Goal: Obtain resource: Download file/media

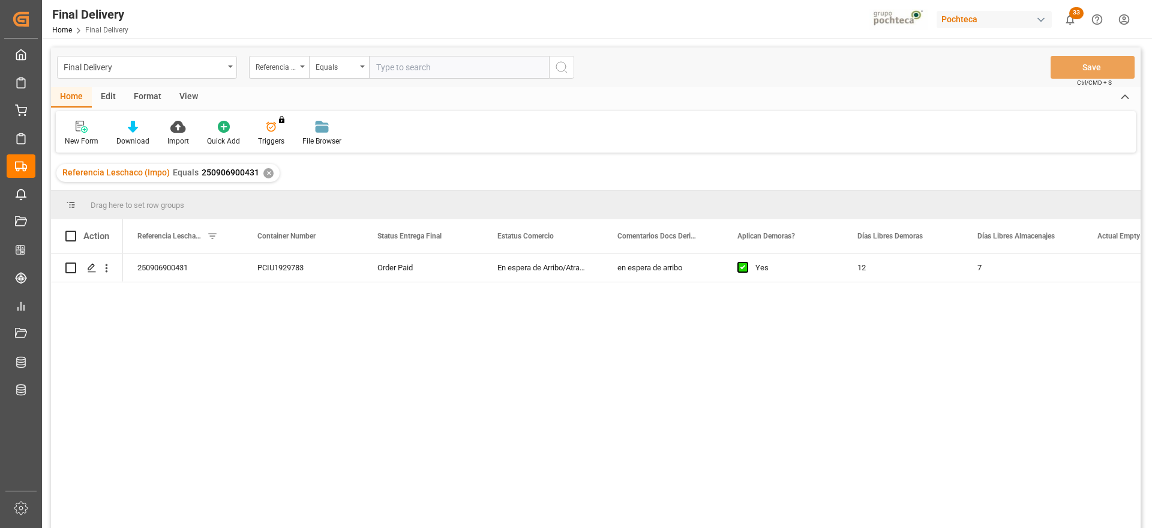
click at [266, 174] on div "✕" at bounding box center [268, 173] width 10 height 10
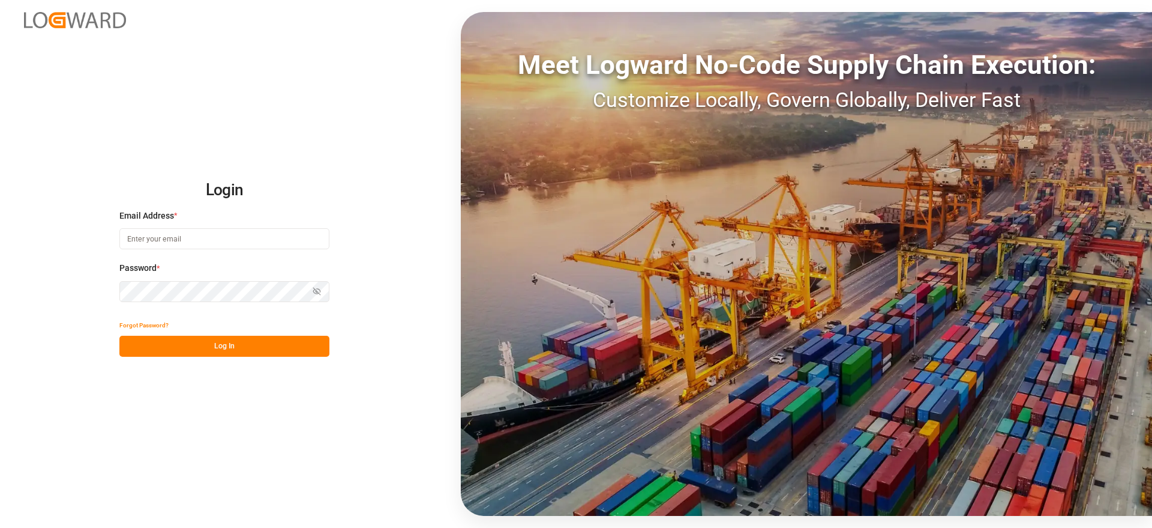
type input "[EMAIL_ADDRESS][DOMAIN_NAME]"
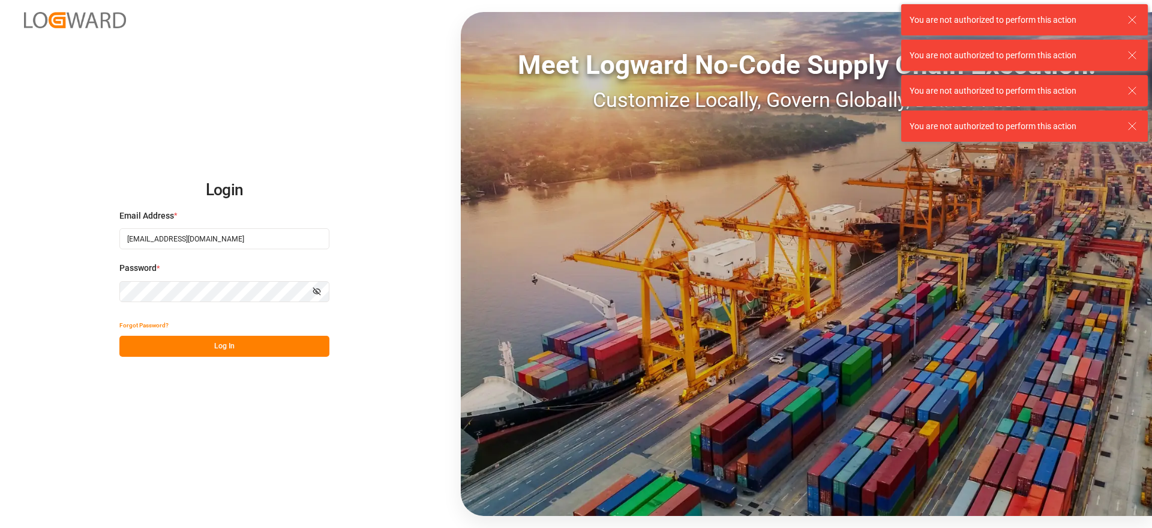
click at [267, 342] on button "Log In" at bounding box center [224, 345] width 210 height 21
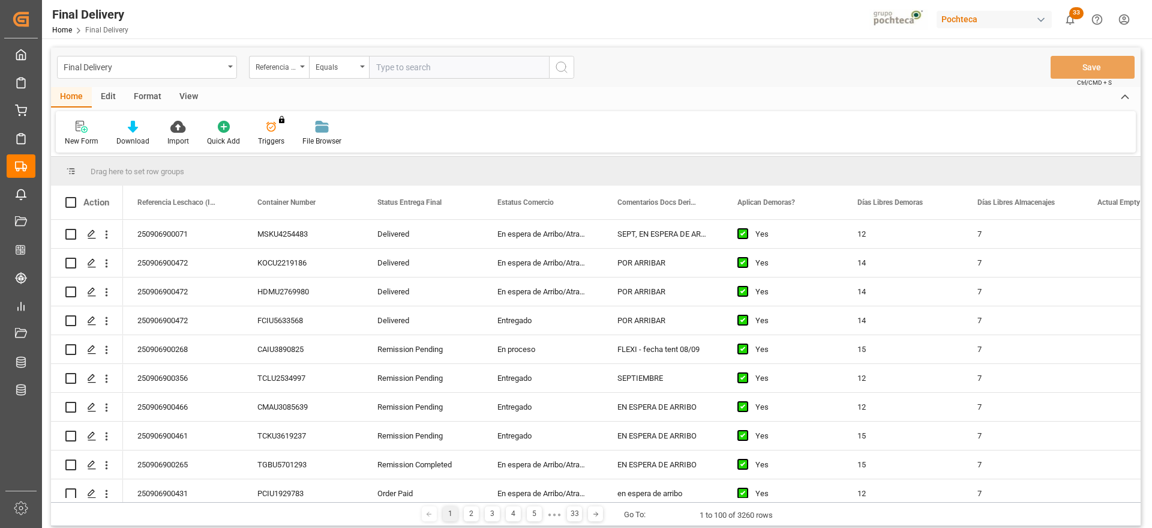
click at [391, 65] on input "text" at bounding box center [459, 67] width 180 height 23
type input "250906900464"
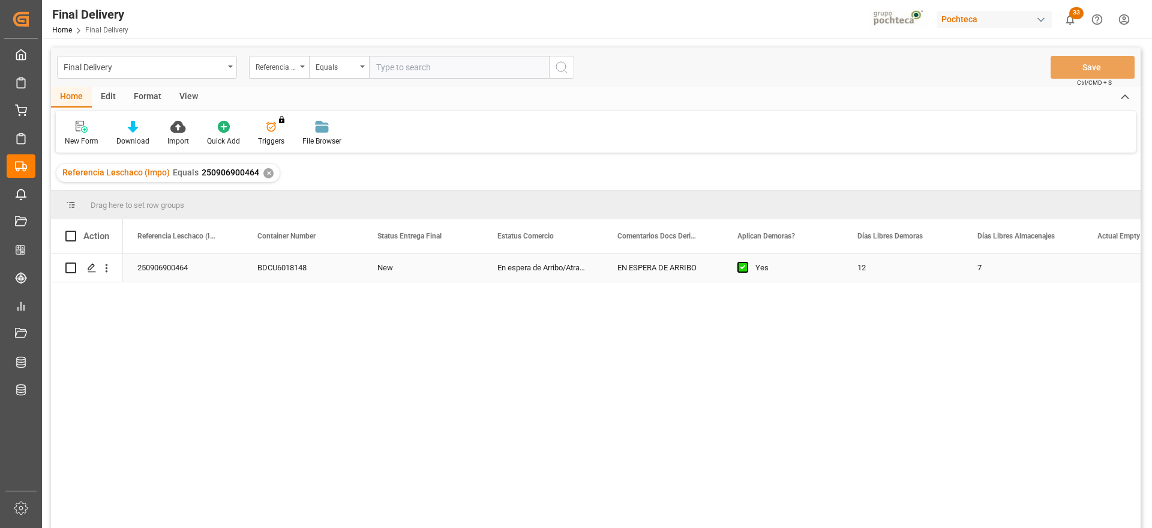
click at [654, 271] on div "EN ESPERA DE ARRIBO" at bounding box center [663, 267] width 120 height 28
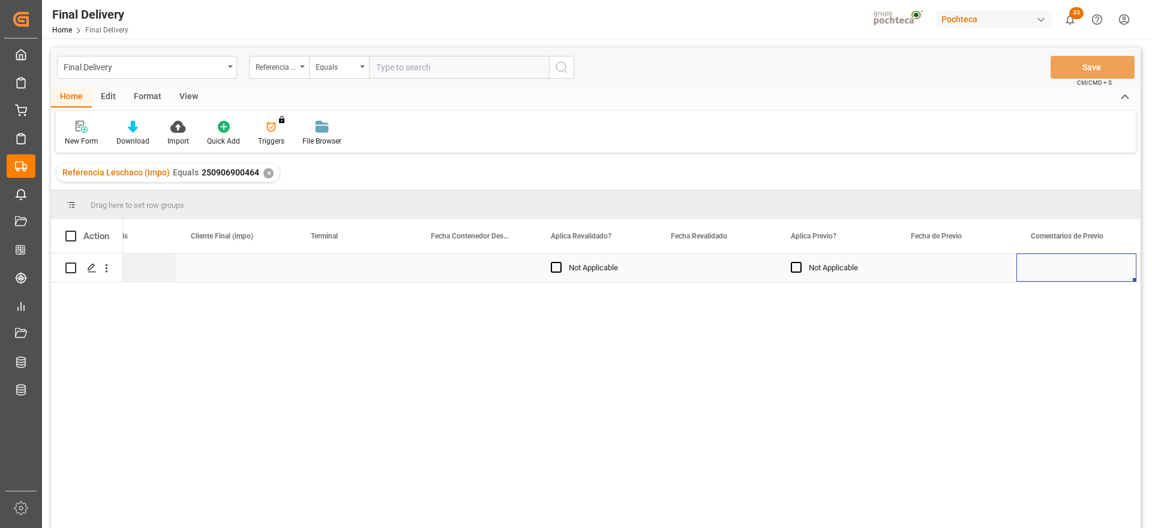
scroll to position [0, 1507]
click at [718, 269] on div "Press SPACE to select this row." at bounding box center [717, 267] width 120 height 28
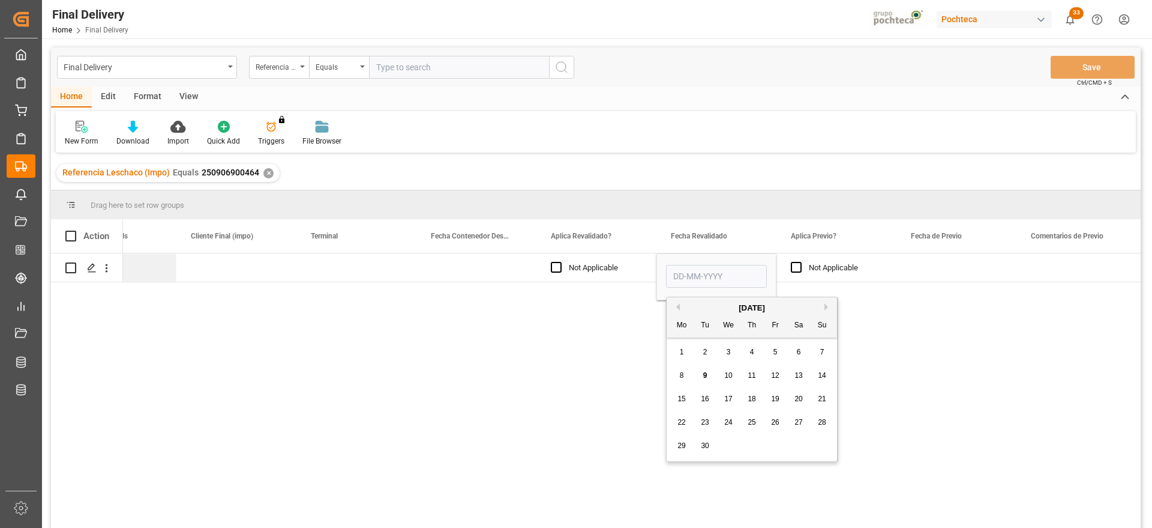
click at [682, 373] on span "8" at bounding box center [682, 375] width 4 height 8
type input "08-09-2025"
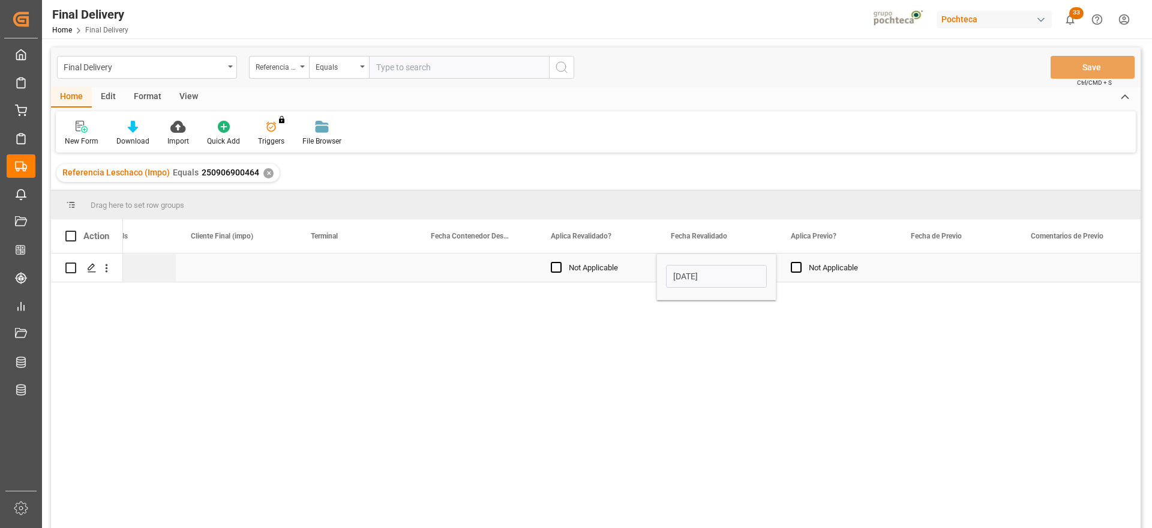
click at [940, 269] on div "Press SPACE to select this row." at bounding box center [957, 267] width 120 height 28
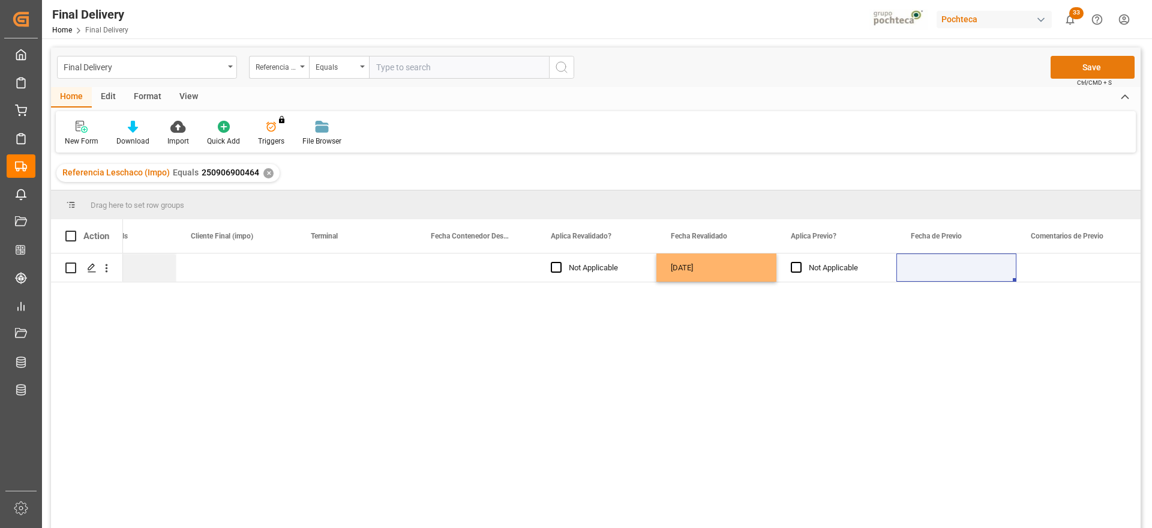
click at [1100, 67] on button "Save" at bounding box center [1093, 67] width 84 height 23
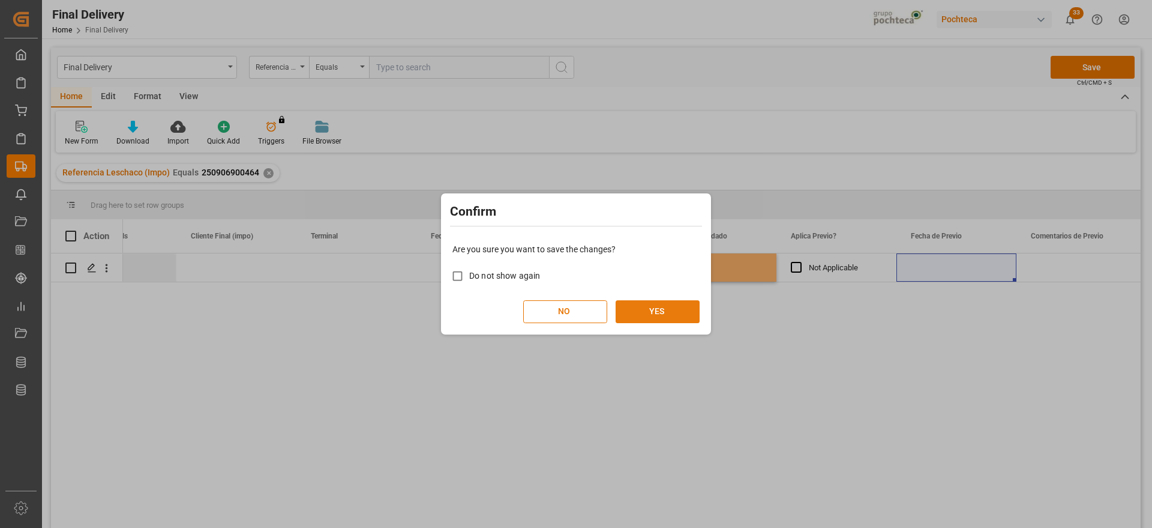
click at [672, 310] on button "YES" at bounding box center [658, 311] width 84 height 23
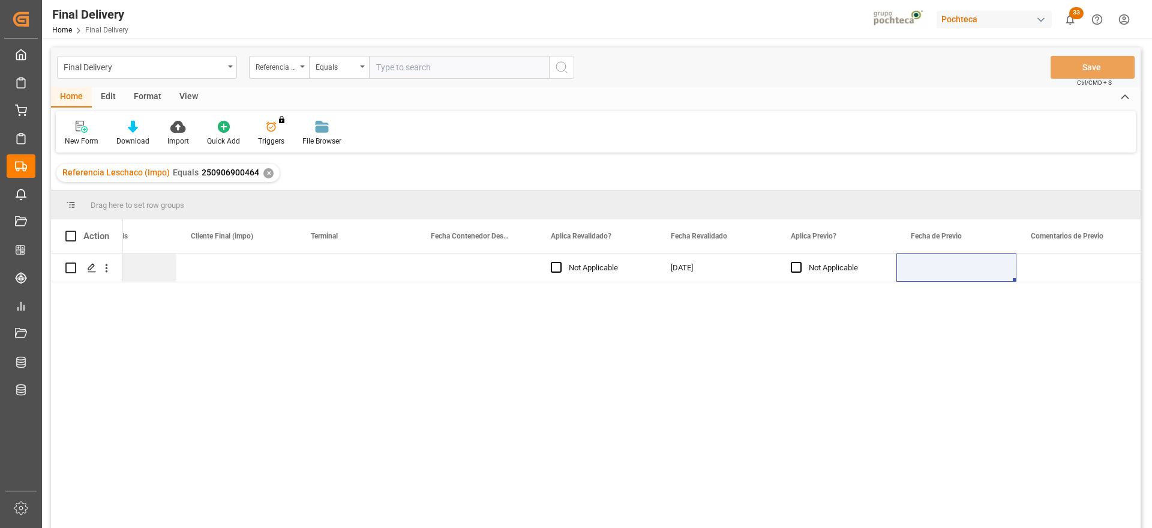
click at [263, 172] on div "✕" at bounding box center [268, 173] width 10 height 10
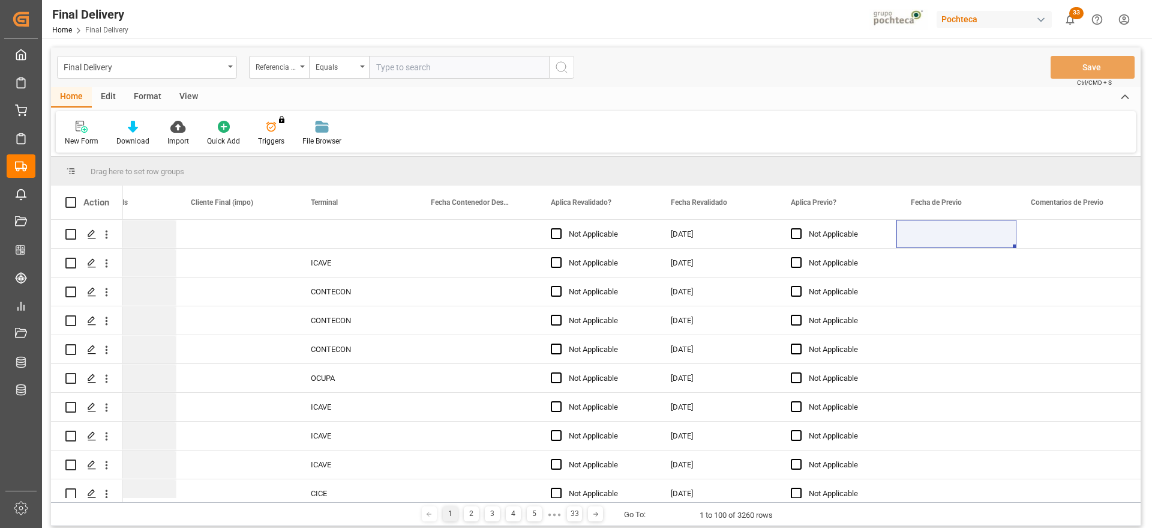
click at [400, 72] on input "text" at bounding box center [459, 67] width 180 height 23
paste input "250906900469"
type input "250906900469"
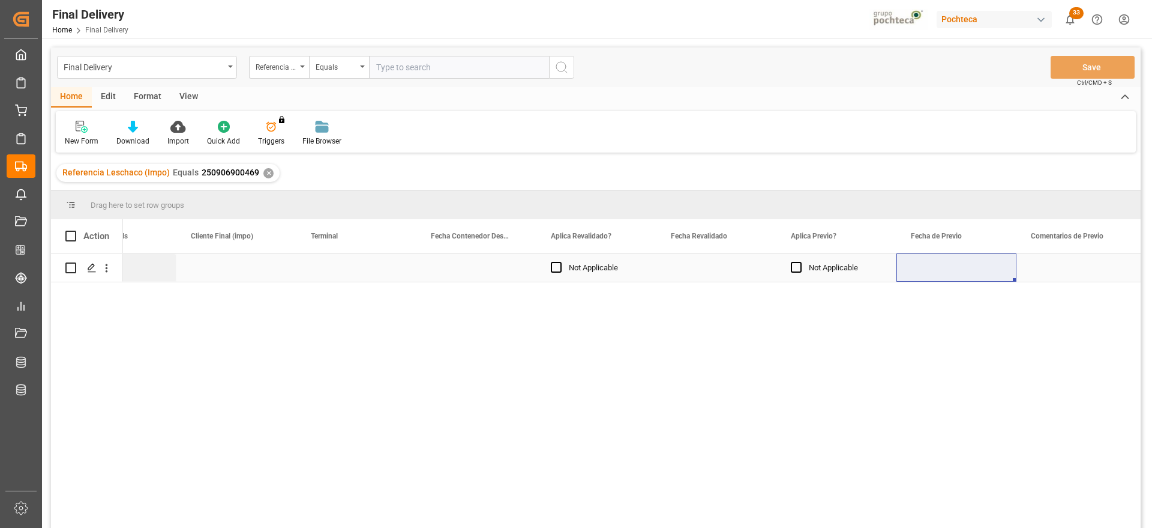
click at [740, 264] on div "Press SPACE to select this row." at bounding box center [717, 267] width 120 height 28
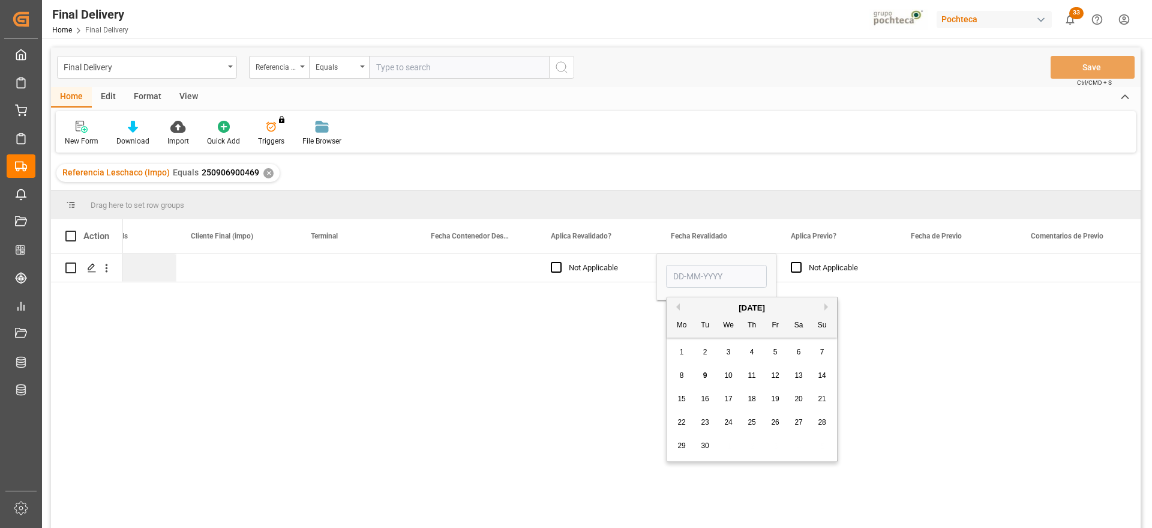
click at [687, 377] on div "8" at bounding box center [682, 375] width 15 height 14
type input "08-09-2025"
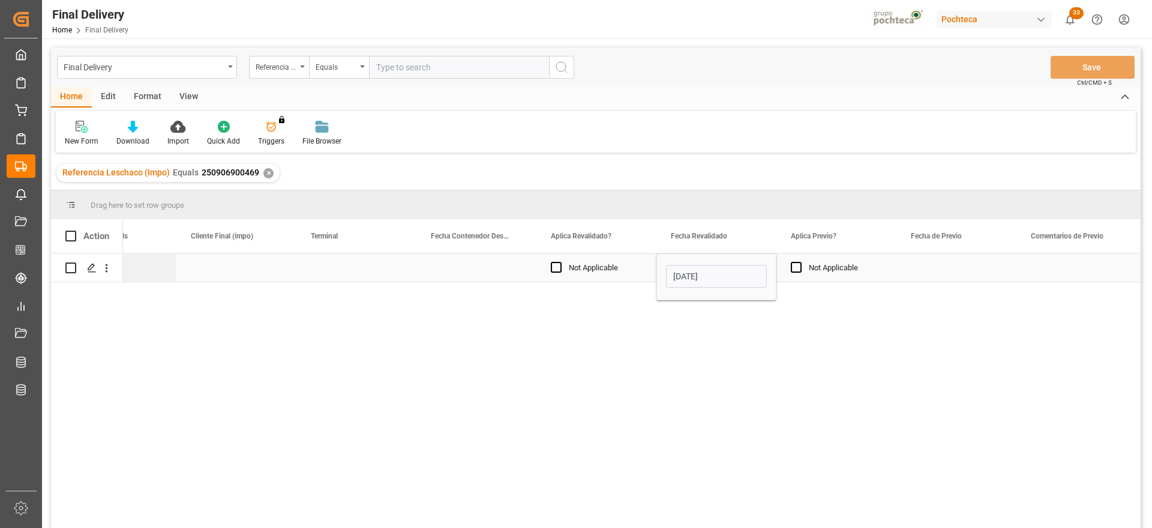
click at [967, 265] on div "Press SPACE to select this row." at bounding box center [957, 267] width 120 height 28
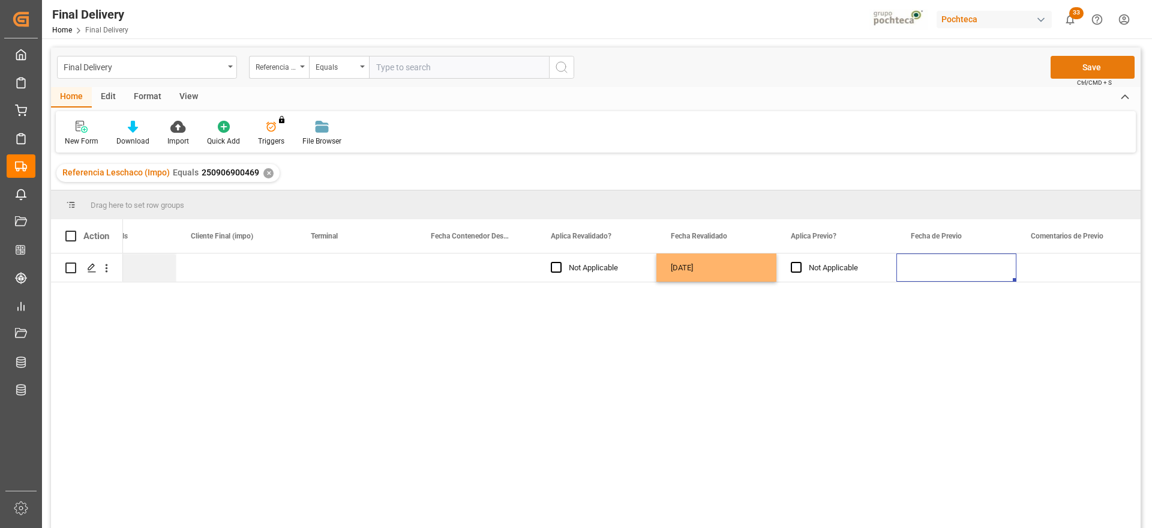
click at [1092, 70] on button "Save" at bounding box center [1093, 67] width 84 height 23
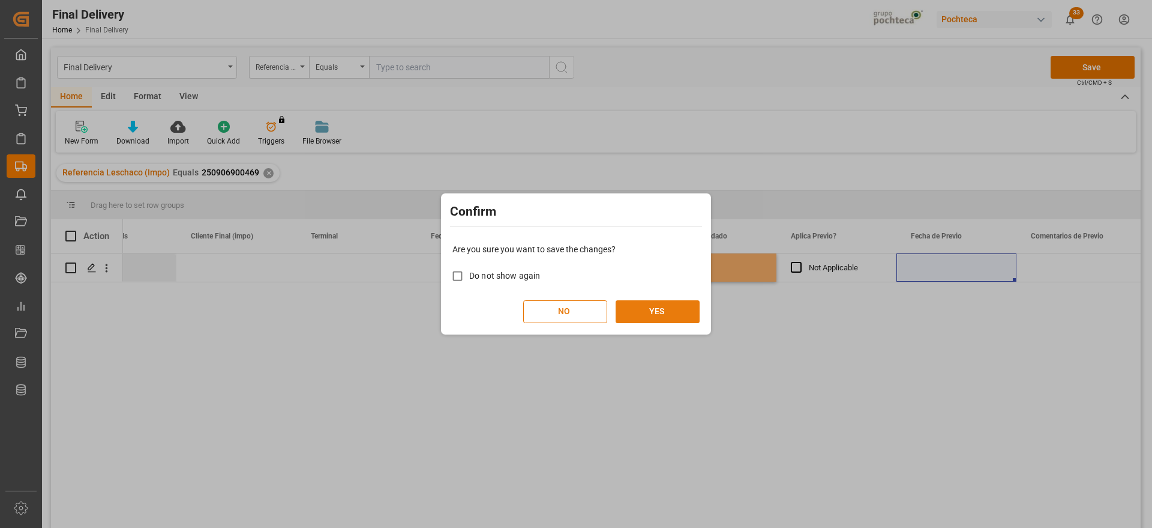
click at [660, 316] on button "YES" at bounding box center [658, 311] width 84 height 23
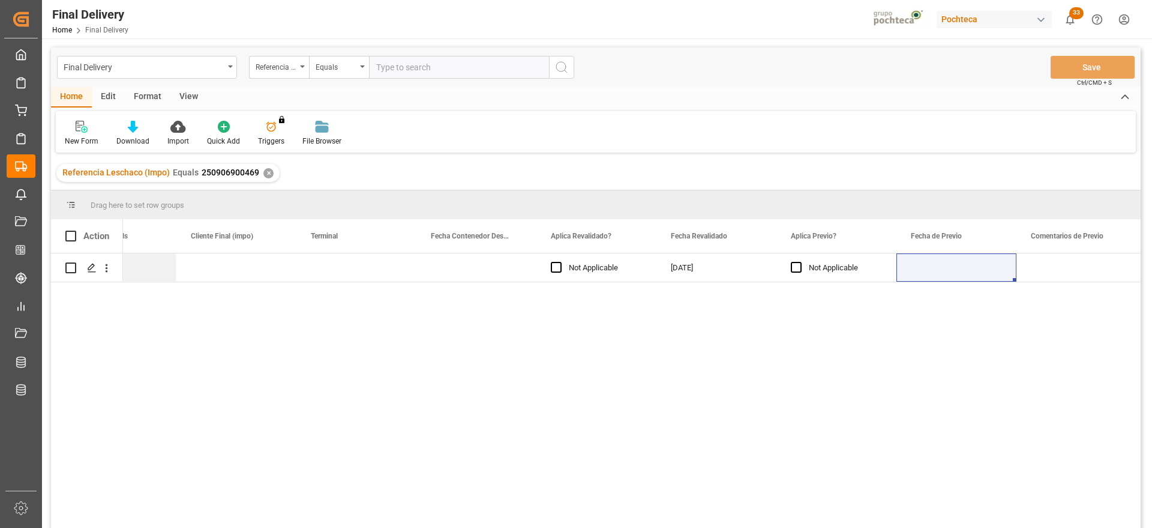
click at [264, 173] on div "✕" at bounding box center [268, 173] width 10 height 10
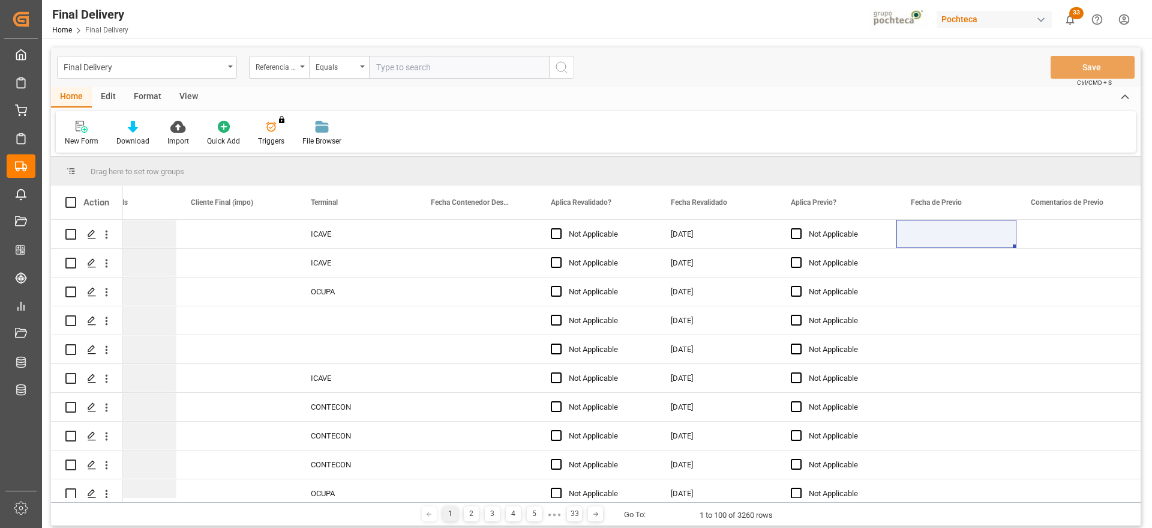
click at [413, 65] on input "text" at bounding box center [459, 67] width 180 height 23
paste input "250906900464"
type input "250906900464"
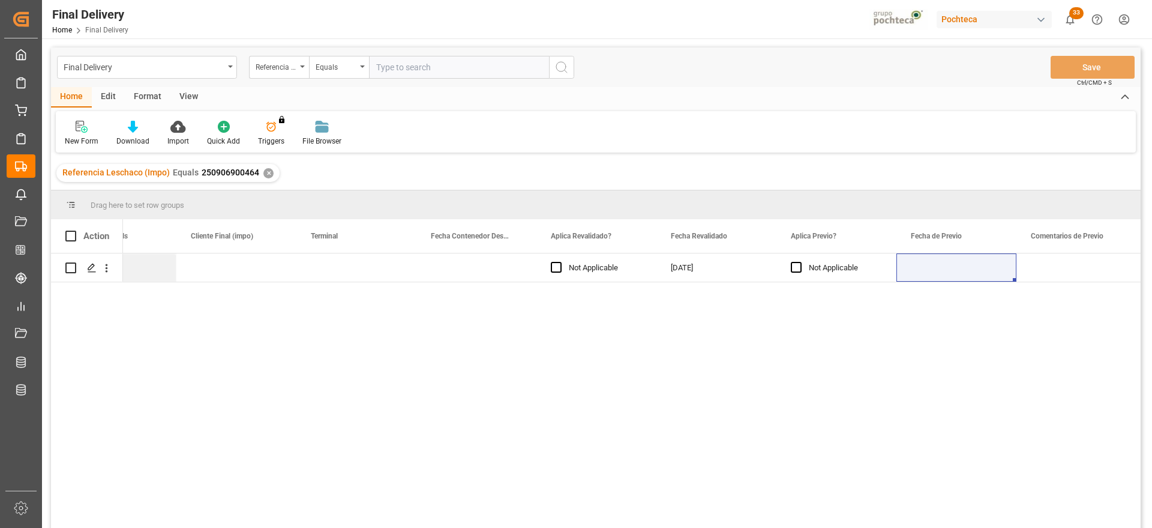
click at [266, 169] on div "✕" at bounding box center [268, 173] width 10 height 10
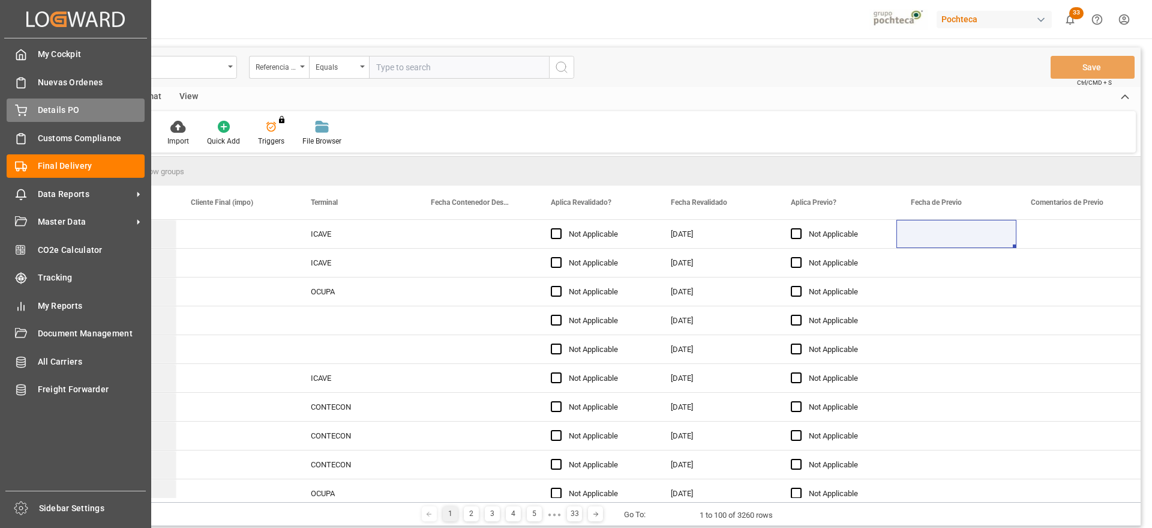
click at [76, 106] on span "Details PO" at bounding box center [91, 110] width 107 height 13
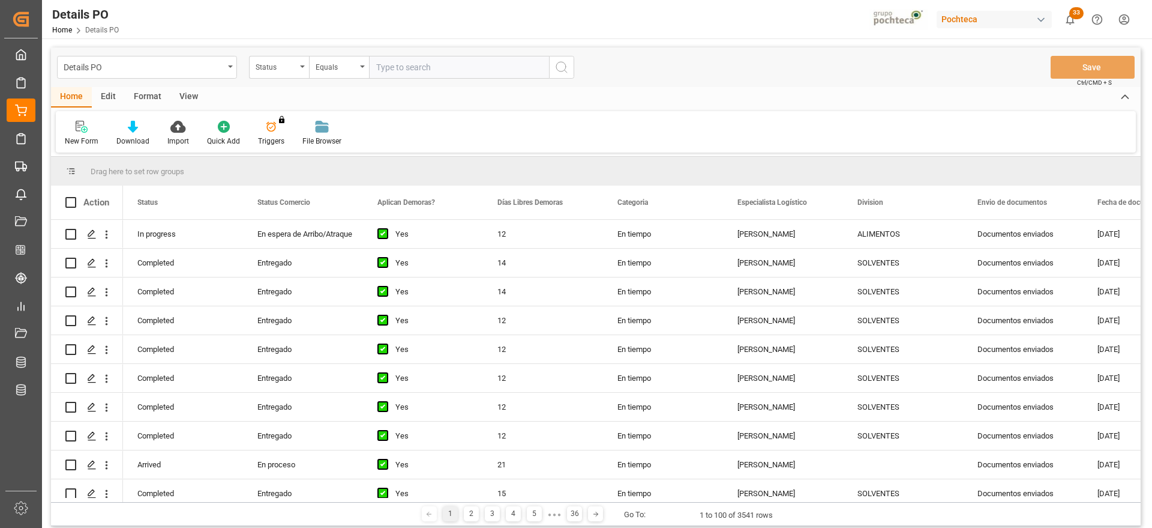
click at [180, 97] on div "View" at bounding box center [188, 97] width 37 height 20
click at [145, 98] on div "Format" at bounding box center [148, 97] width 46 height 20
click at [115, 98] on div "Edit" at bounding box center [108, 97] width 33 height 20
click at [67, 100] on div "Home" at bounding box center [71, 97] width 41 height 20
click at [174, 136] on div "Import" at bounding box center [178, 141] width 22 height 11
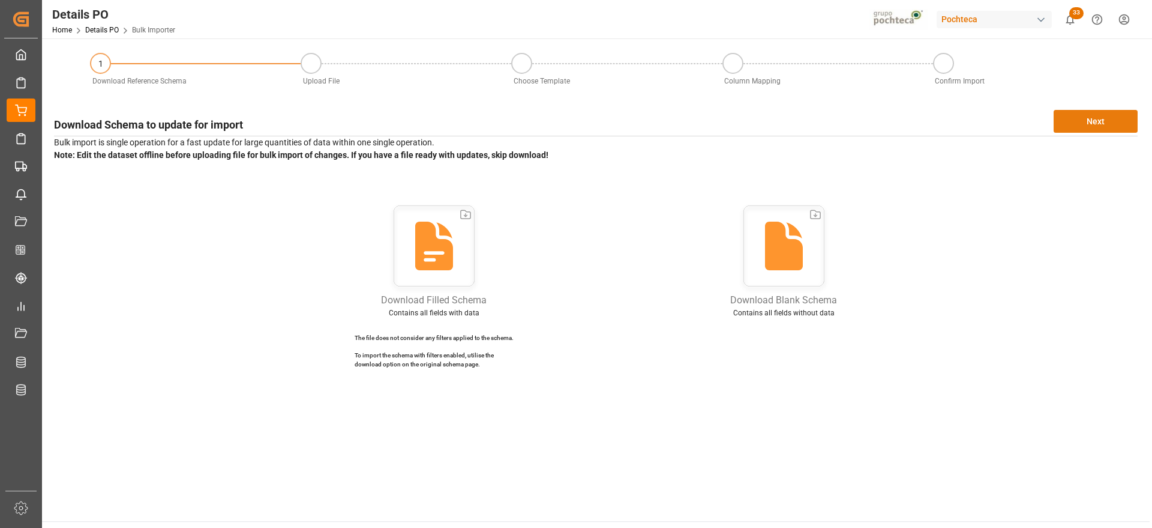
click at [1107, 118] on button "Next" at bounding box center [1096, 121] width 84 height 23
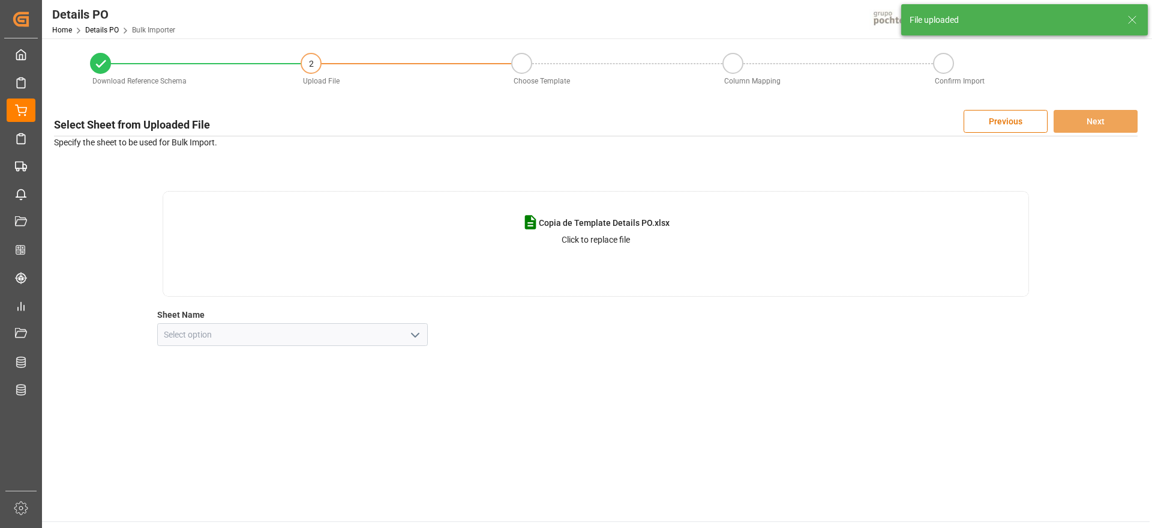
click at [419, 337] on icon "open menu" at bounding box center [415, 335] width 14 height 14
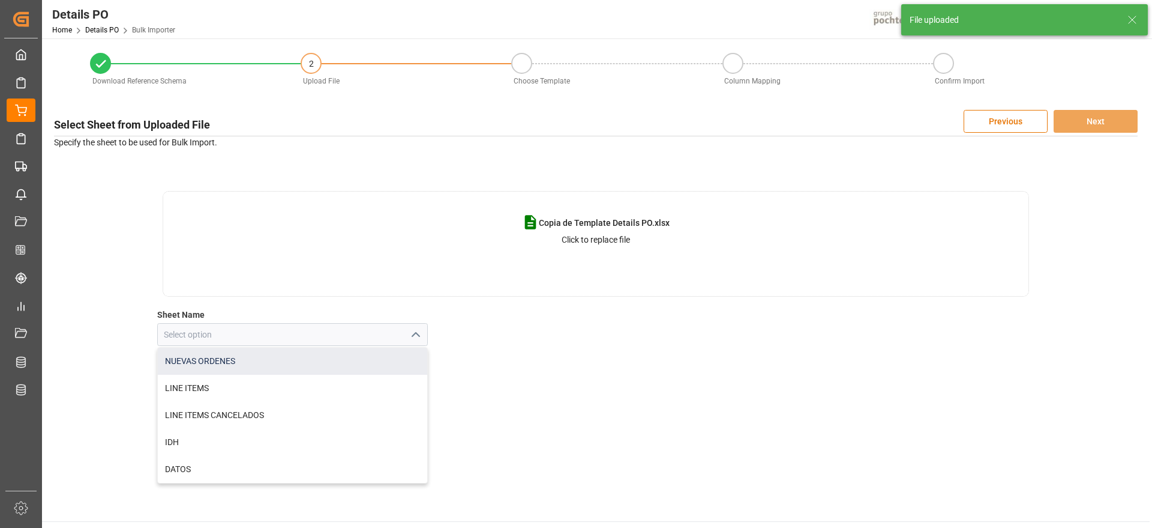
click at [317, 363] on div "NUEVAS ORDENES" at bounding box center [293, 360] width 270 height 27
type input "NUEVAS ORDENES"
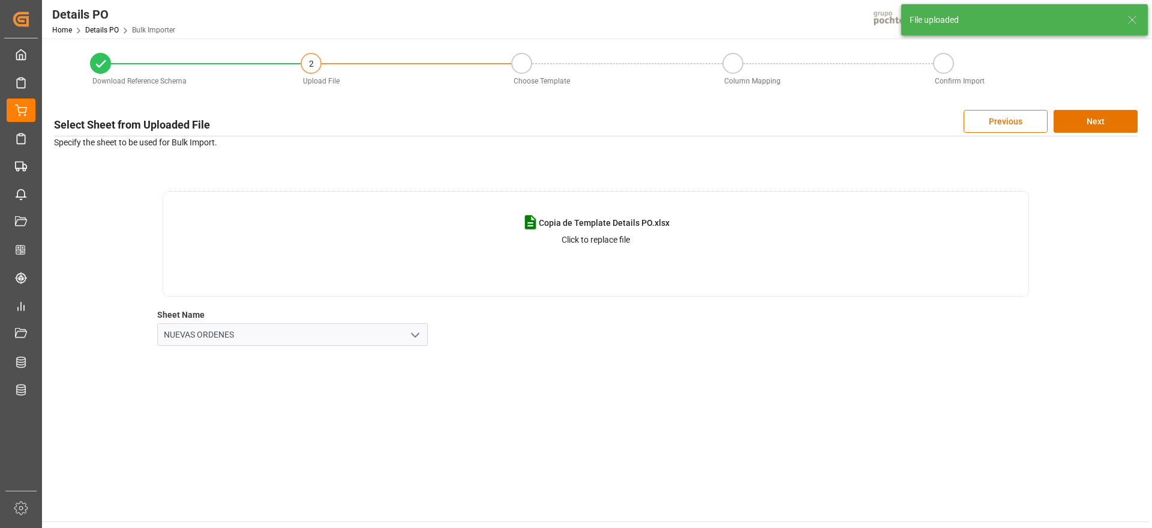
click at [750, 334] on div "Copia de Template Details PO.xlsx Click to replace file Sheet Name NUEVAS ORDEN…" at bounding box center [596, 268] width 1084 height 155
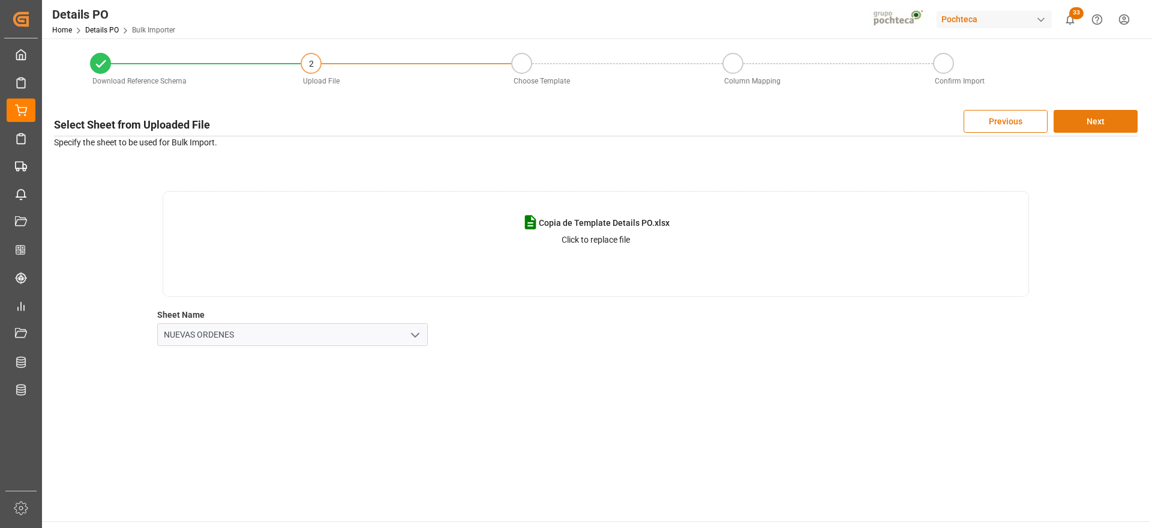
click at [1107, 114] on button "Next" at bounding box center [1096, 121] width 84 height 23
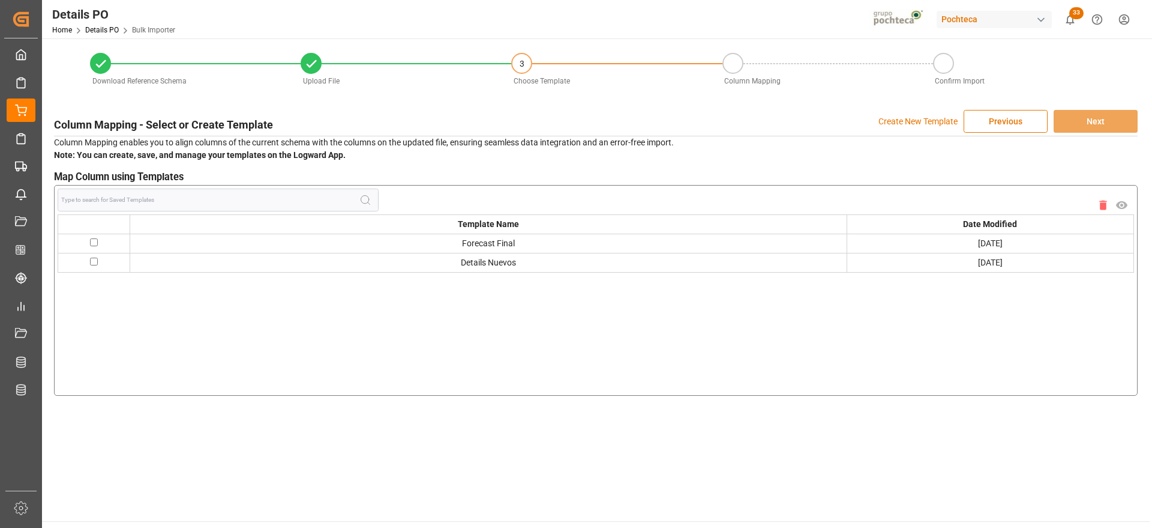
click at [90, 242] on input "checkbox" at bounding box center [94, 242] width 8 height 8
checkbox input "true"
click at [1099, 116] on button "Next" at bounding box center [1096, 121] width 84 height 23
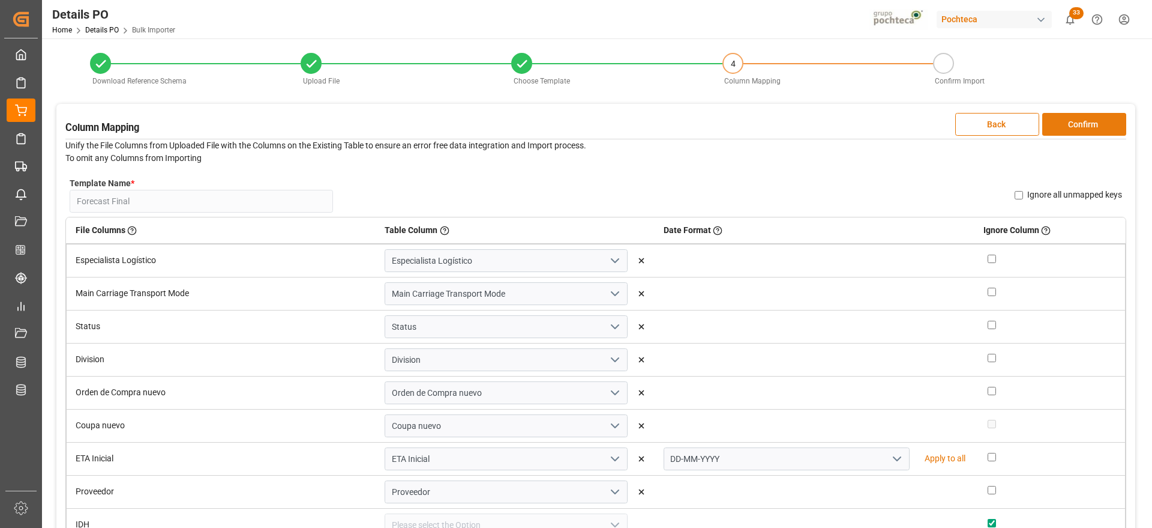
click at [1092, 123] on button "Confirm" at bounding box center [1084, 124] width 84 height 23
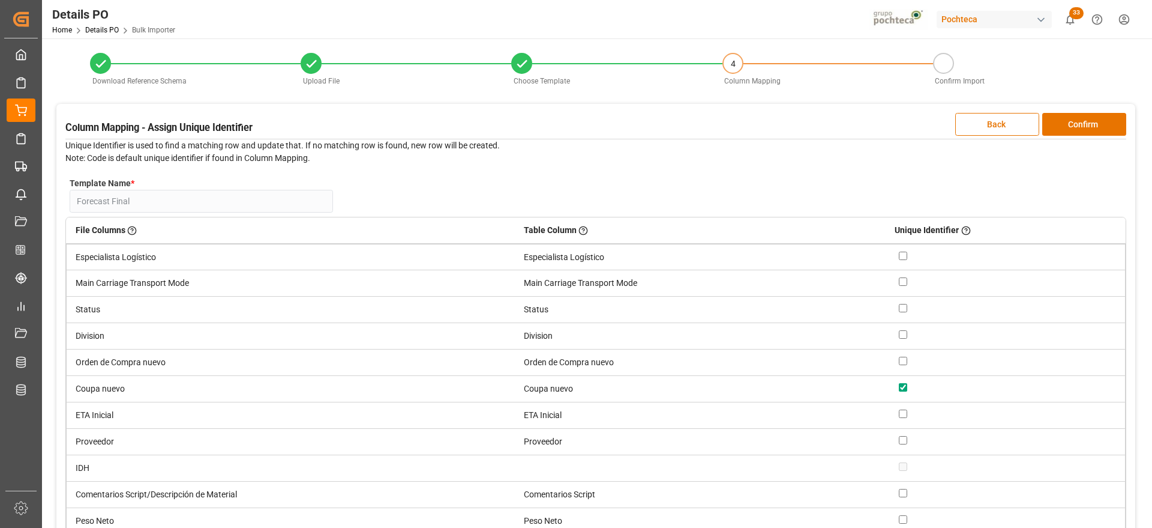
click at [1121, 103] on div "Download Reference Schema Upload File Choose Template 4 Column Mapping Confirm …" at bounding box center [596, 323] width 1108 height 571
click at [1102, 124] on button "Confirm" at bounding box center [1084, 124] width 84 height 23
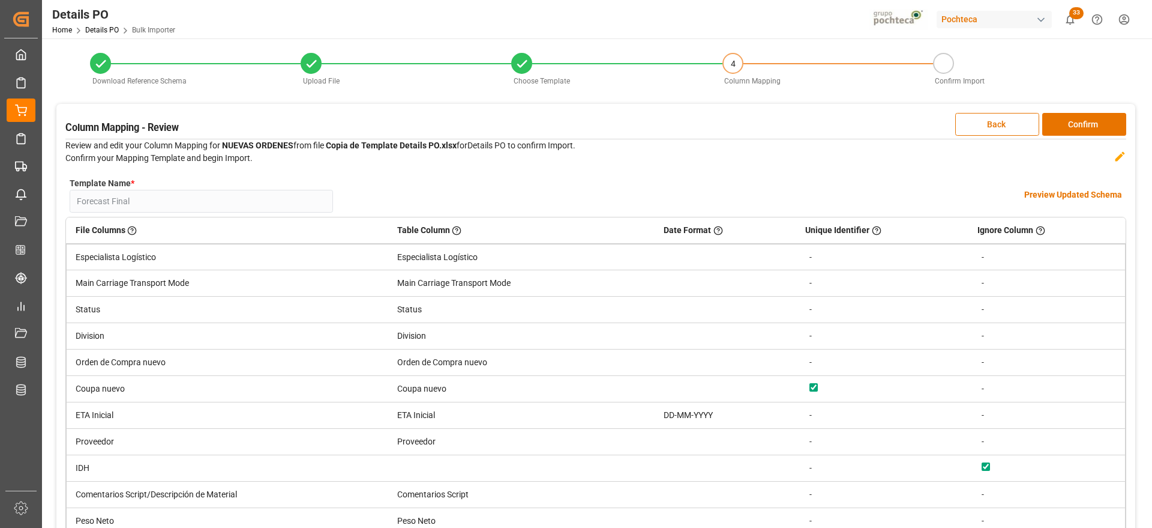
click at [1087, 187] on div "Template Name * Forecast Final Name Already Exists Preview Updated Schema" at bounding box center [595, 195] width 1061 height 44
click at [1086, 191] on h4 "Preview Updated Schema" at bounding box center [1073, 194] width 98 height 13
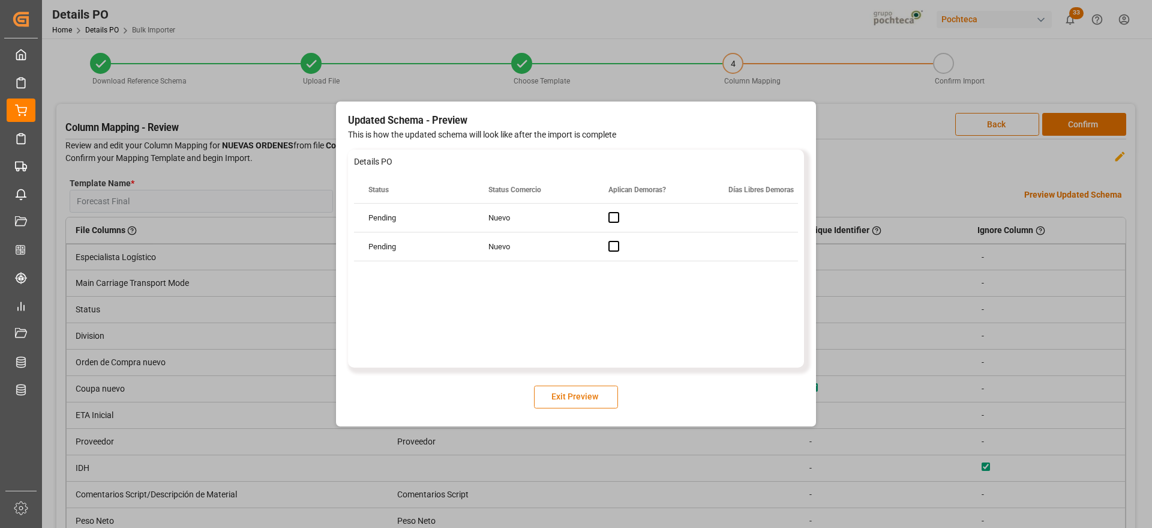
click at [582, 400] on button "Exit Preview" at bounding box center [576, 396] width 84 height 23
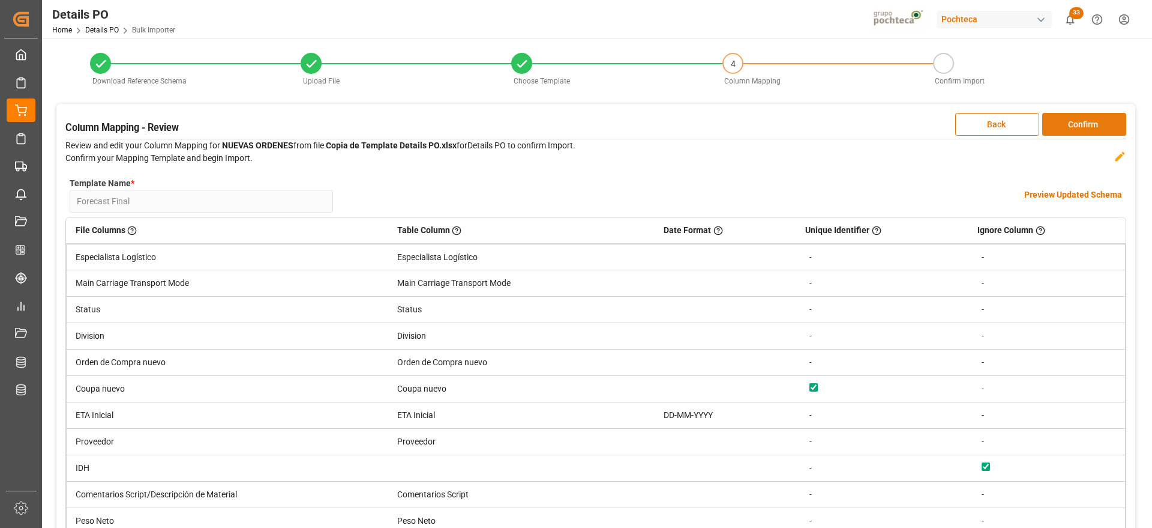
click at [1083, 122] on button "Confirm" at bounding box center [1084, 124] width 84 height 23
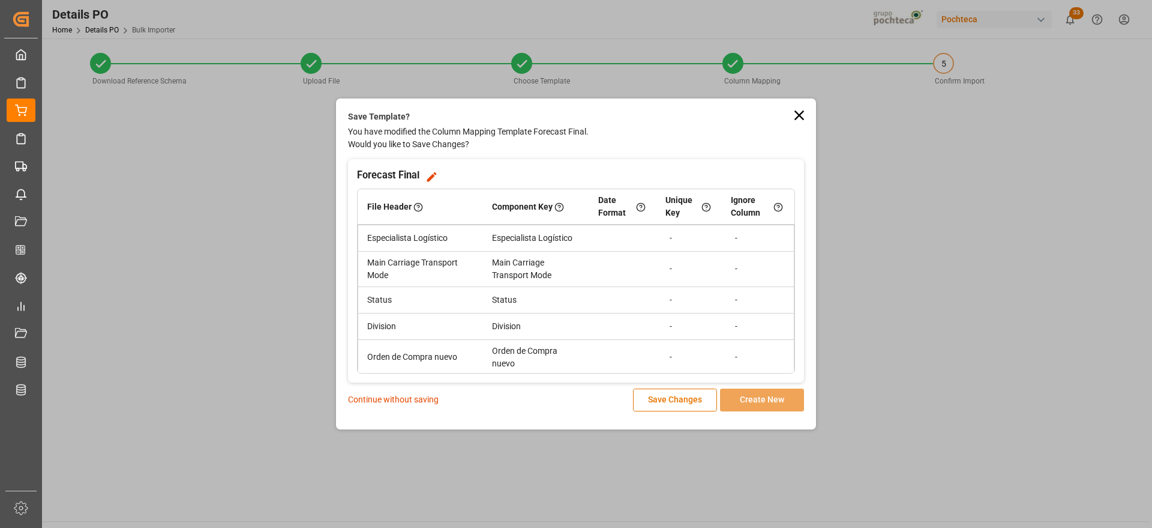
click at [410, 397] on p "Continue without saving" at bounding box center [393, 399] width 91 height 13
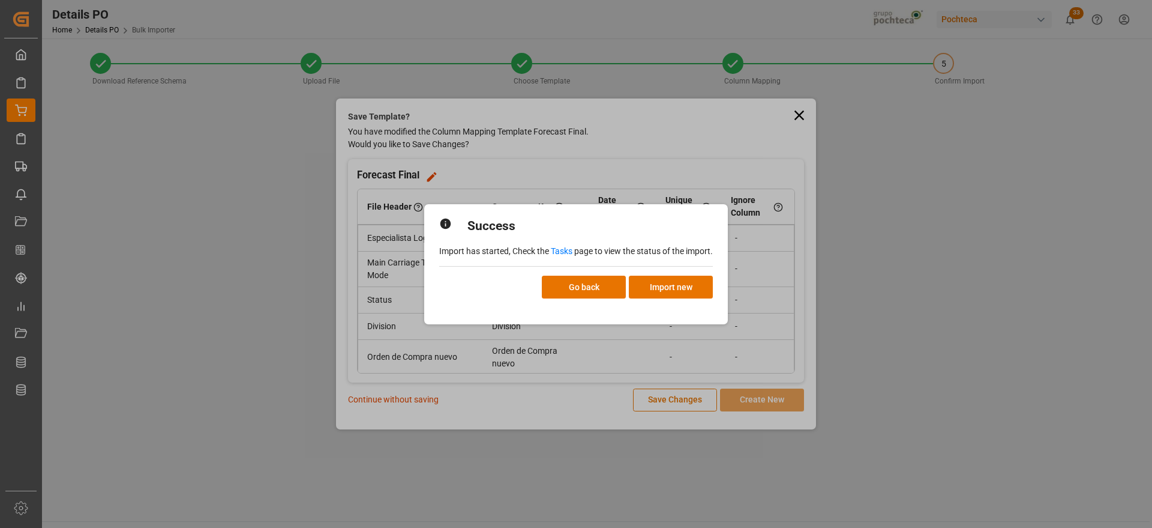
click at [564, 248] on link "Tasks" at bounding box center [562, 251] width 22 height 10
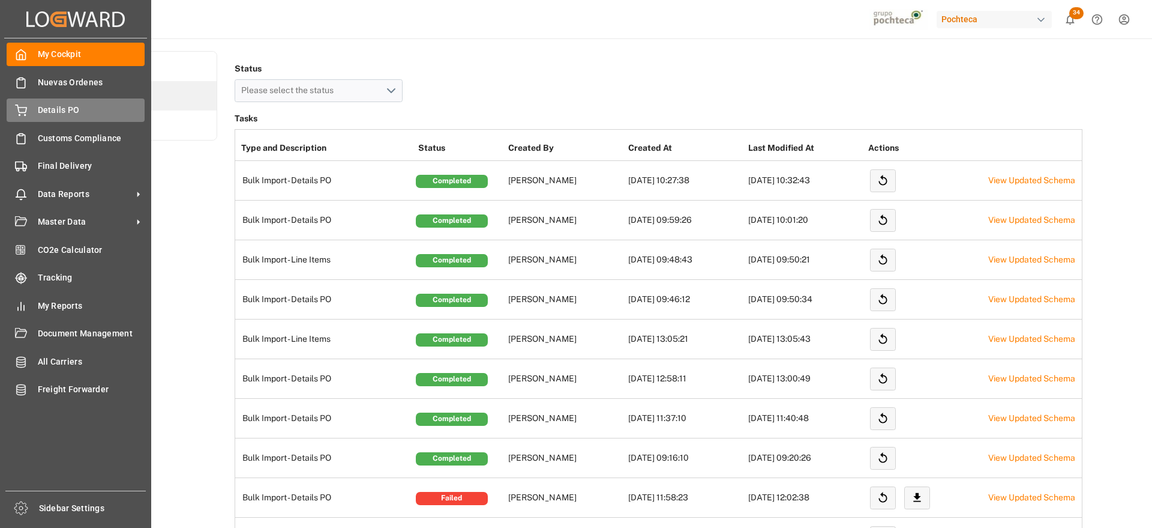
click at [58, 113] on span "Details PO" at bounding box center [91, 110] width 107 height 13
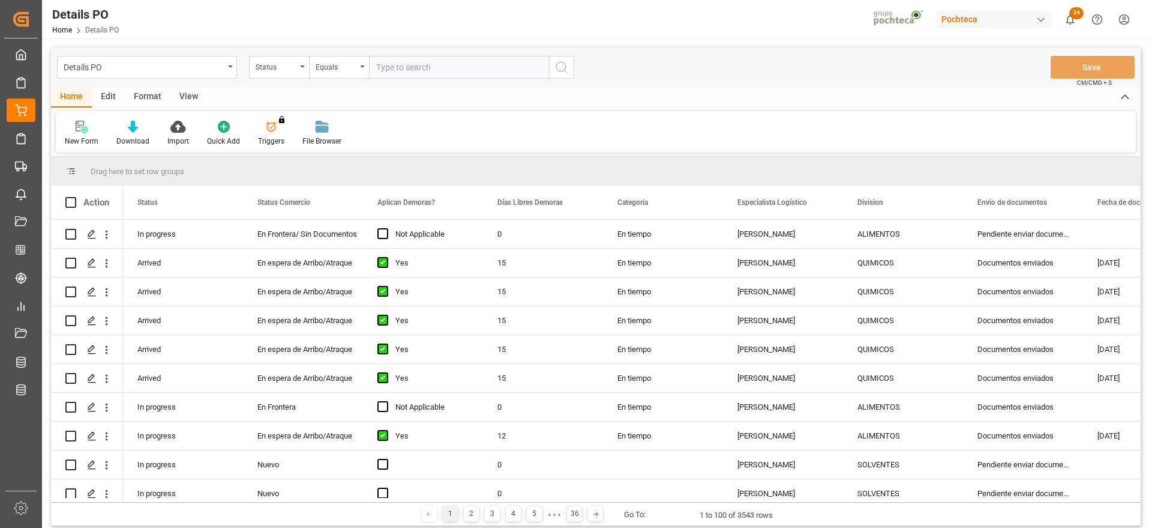
click at [193, 97] on div "View" at bounding box center [188, 97] width 37 height 20
click at [122, 122] on div at bounding box center [136, 126] width 60 height 13
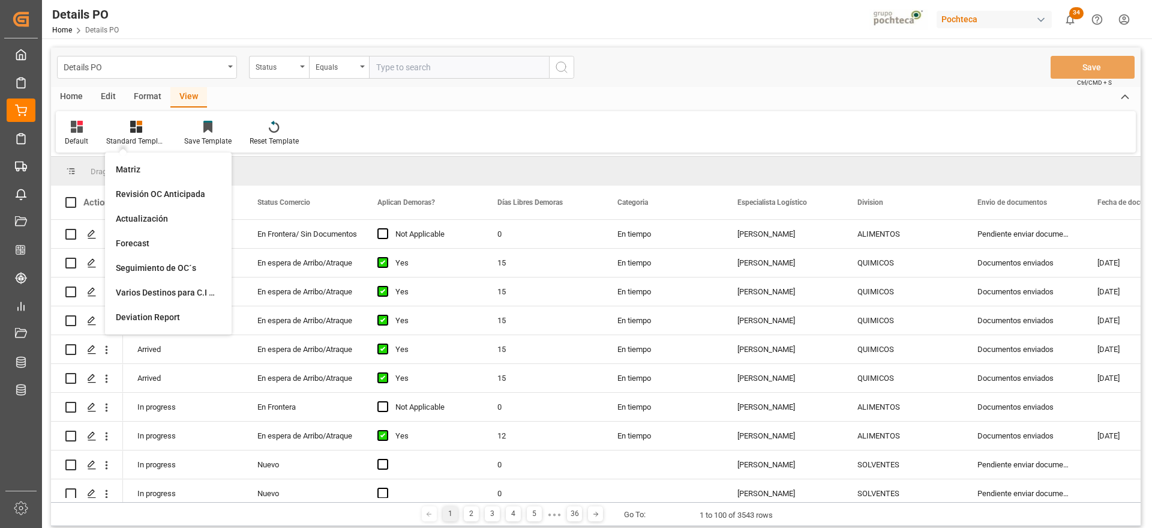
click at [115, 97] on div "Edit" at bounding box center [108, 97] width 33 height 20
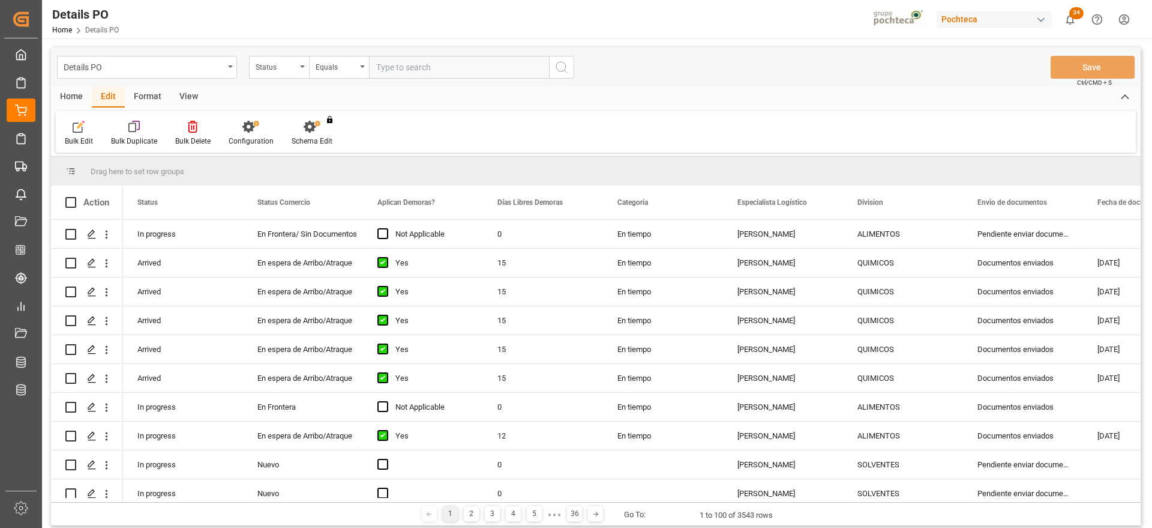
click at [148, 91] on div "Format" at bounding box center [148, 97] width 46 height 20
click at [89, 127] on div at bounding box center [82, 126] width 35 height 13
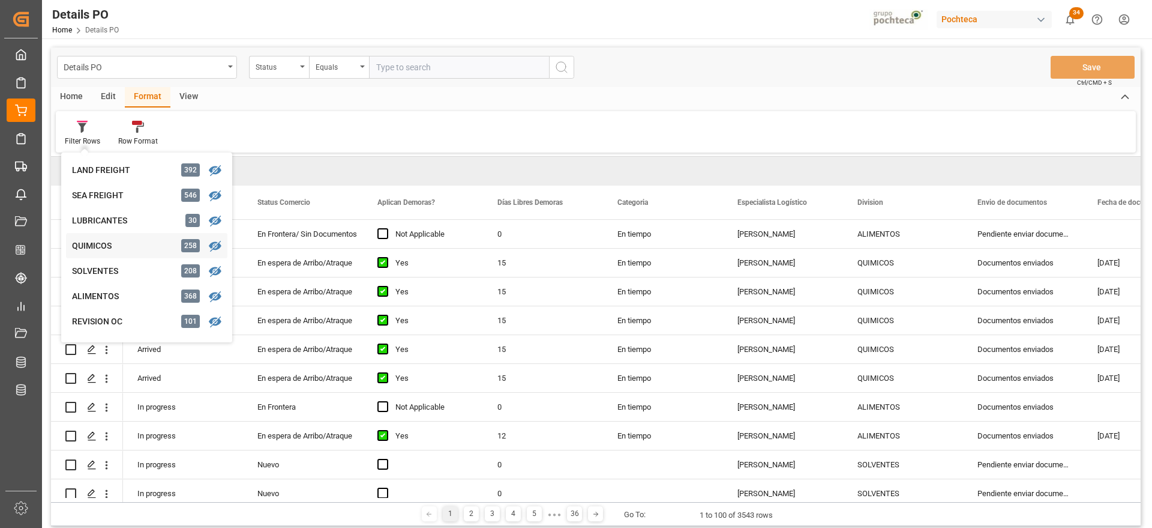
click at [116, 245] on div "QUIMICOS" at bounding box center [124, 245] width 105 height 13
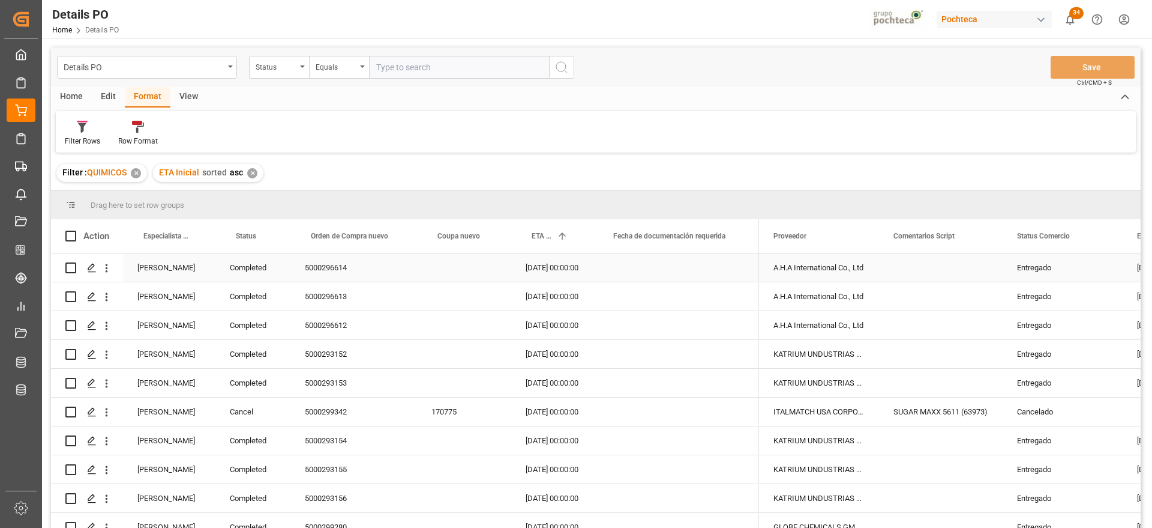
click at [164, 271] on div "[PERSON_NAME]" at bounding box center [169, 267] width 92 height 28
click at [199, 233] on span at bounding box center [195, 235] width 11 height 11
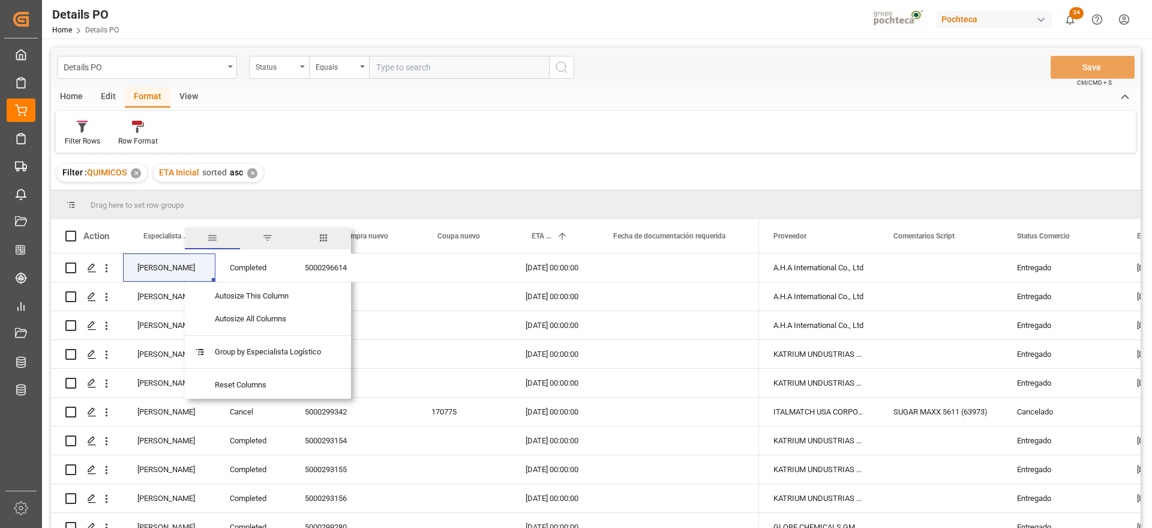
click at [272, 233] on span "filter" at bounding box center [267, 237] width 11 height 11
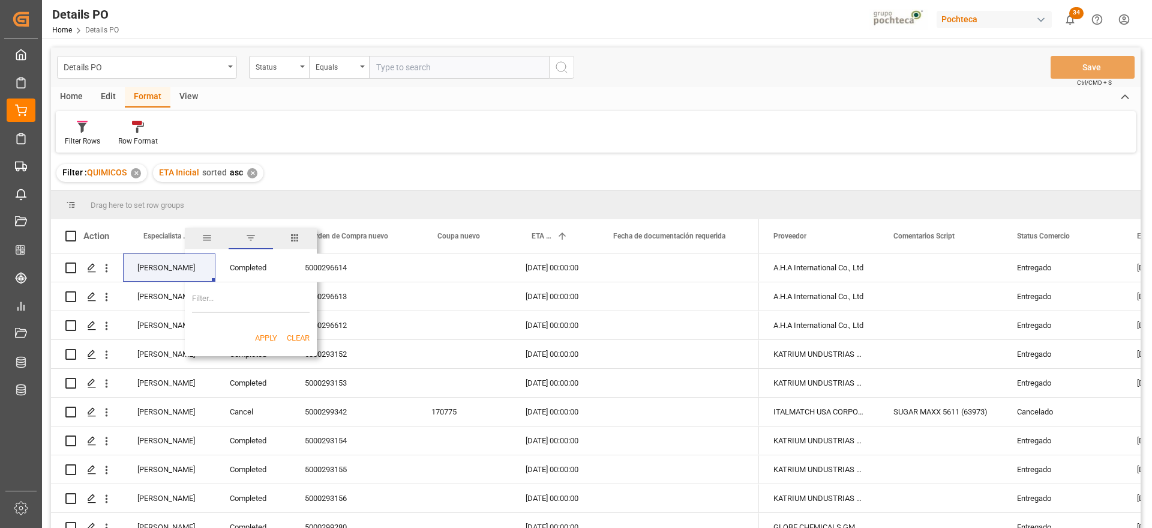
click at [249, 304] on input "Filter Value" at bounding box center [251, 301] width 118 height 24
type input "[PERSON_NAME]"
click at [263, 326] on div "Apply Clear" at bounding box center [251, 337] width 132 height 31
click at [265, 337] on button "Apply" at bounding box center [266, 338] width 22 height 12
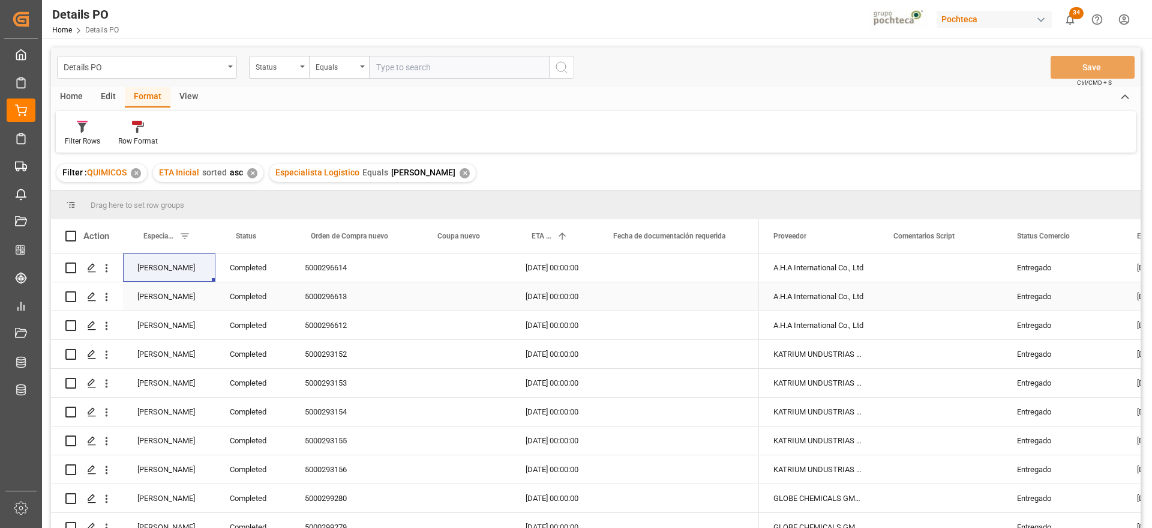
click at [1108, 301] on div "Entregado" at bounding box center [1062, 297] width 91 height 28
click at [262, 259] on div "Completed" at bounding box center [252, 267] width 75 height 28
click at [265, 230] on div "Status" at bounding box center [250, 236] width 29 height 34
click at [265, 266] on div "Completed" at bounding box center [252, 267] width 75 height 28
click at [271, 233] on span at bounding box center [270, 235] width 11 height 11
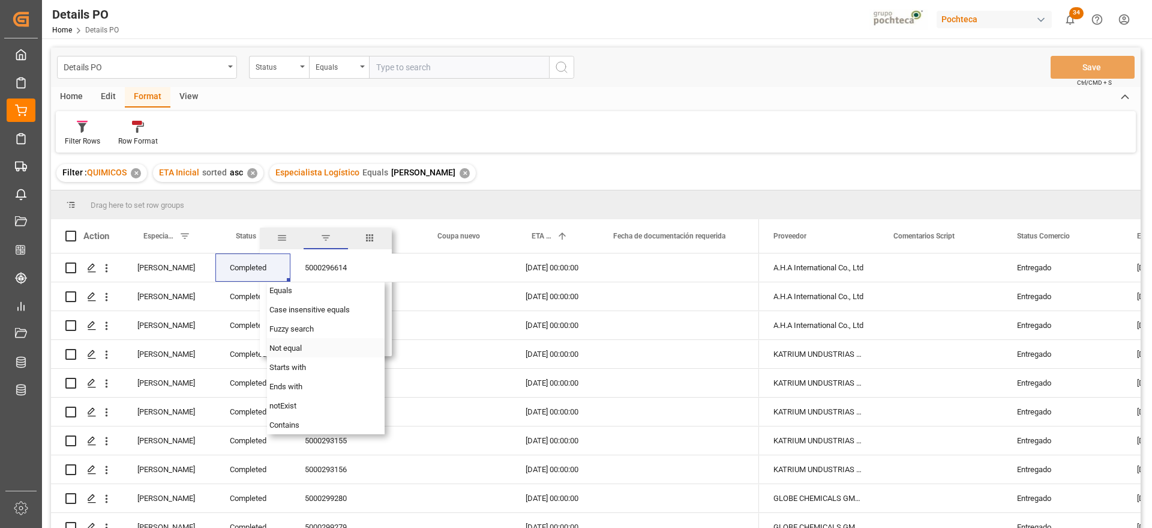
click at [303, 346] on div "Not equal" at bounding box center [326, 347] width 118 height 19
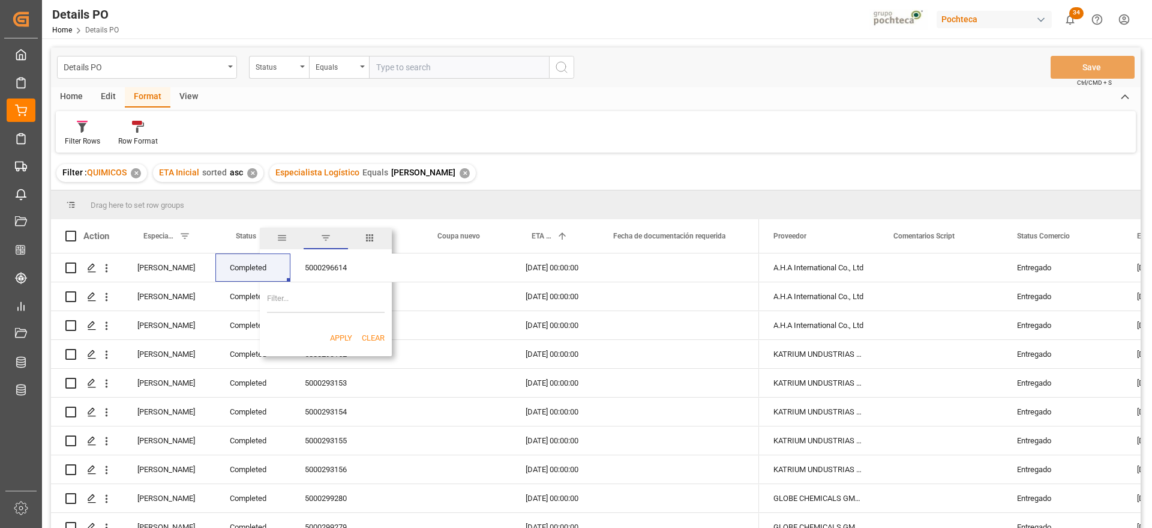
click at [320, 301] on input "Filter Value" at bounding box center [326, 301] width 118 height 24
paste input "Completed"
type input "Completed"
click at [341, 335] on button "Apply" at bounding box center [341, 338] width 22 height 12
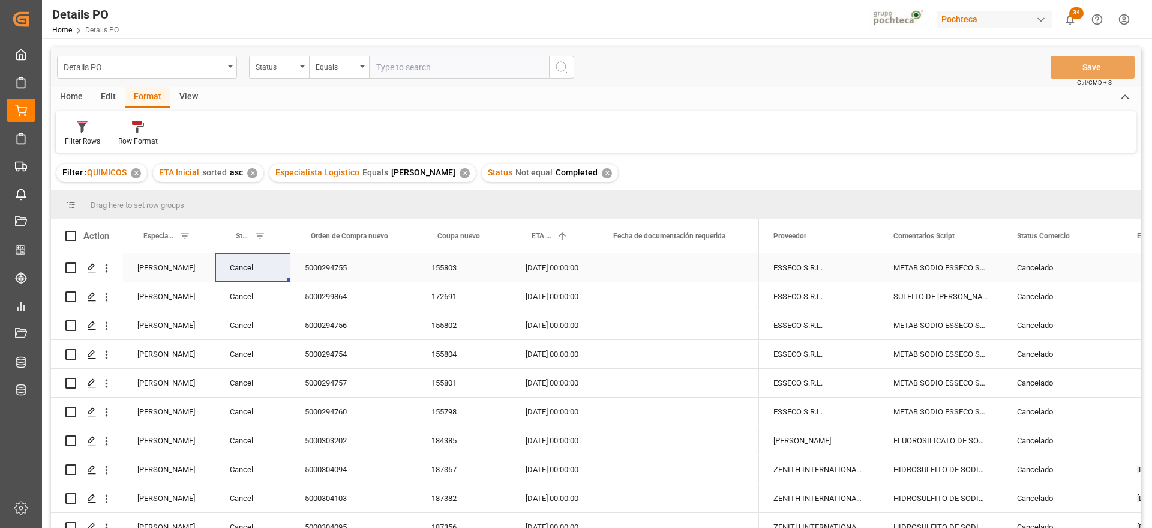
click at [380, 274] on div "5000294755" at bounding box center [353, 267] width 127 height 28
click at [1053, 274] on div "Cancelado" at bounding box center [1062, 268] width 91 height 28
click at [1104, 238] on span at bounding box center [1103, 235] width 11 height 11
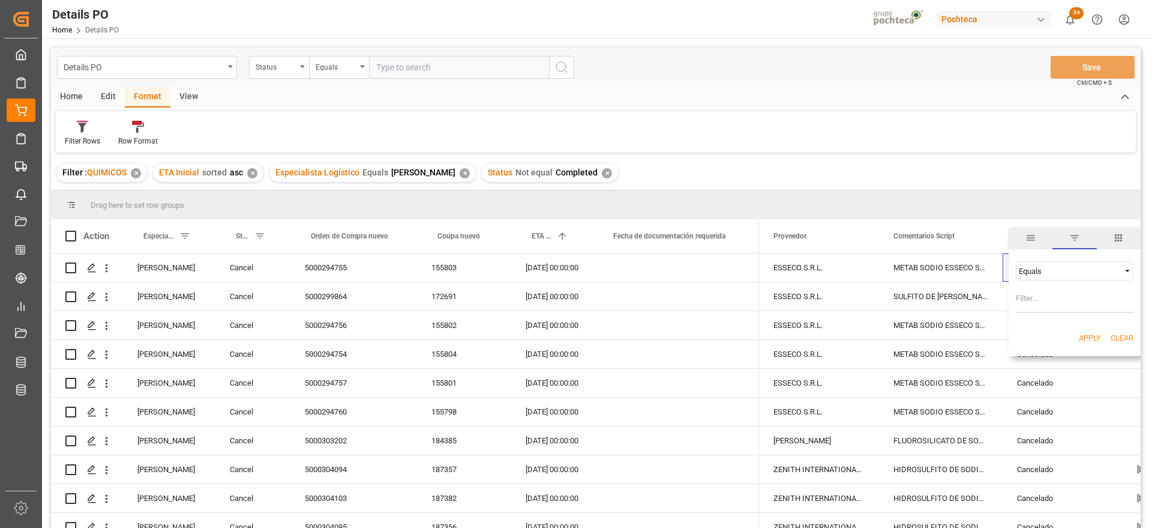
click at [1128, 270] on span "Filtering operator" at bounding box center [1127, 270] width 11 height 11
click at [1066, 309] on div "Not equal" at bounding box center [1075, 308] width 118 height 19
click at [1066, 309] on input "Filter Value" at bounding box center [1075, 301] width 118 height 24
paste input "Cancelado"
type input "Cancelado"
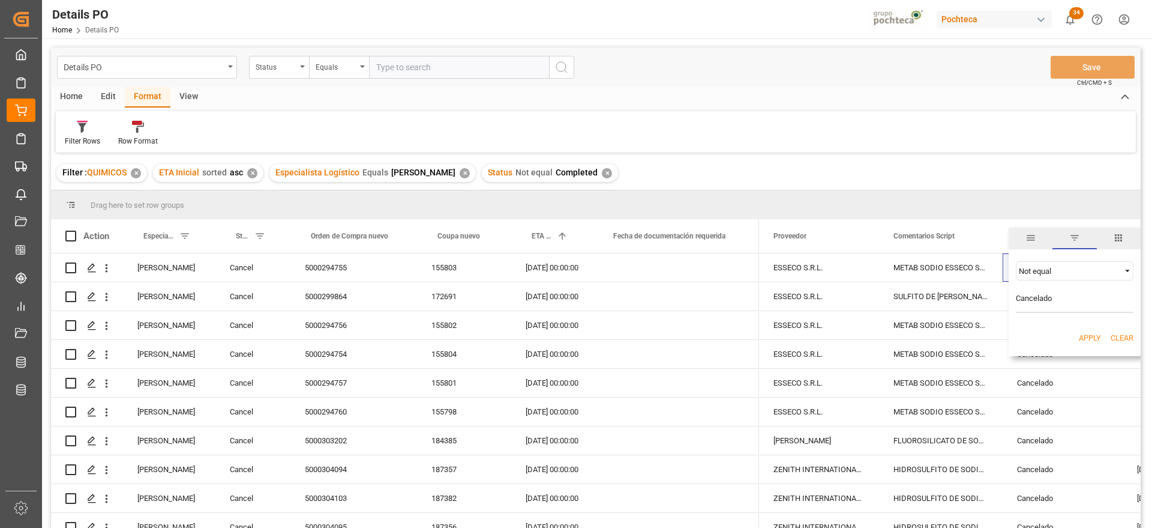
click at [1084, 340] on button "Apply" at bounding box center [1090, 338] width 22 height 12
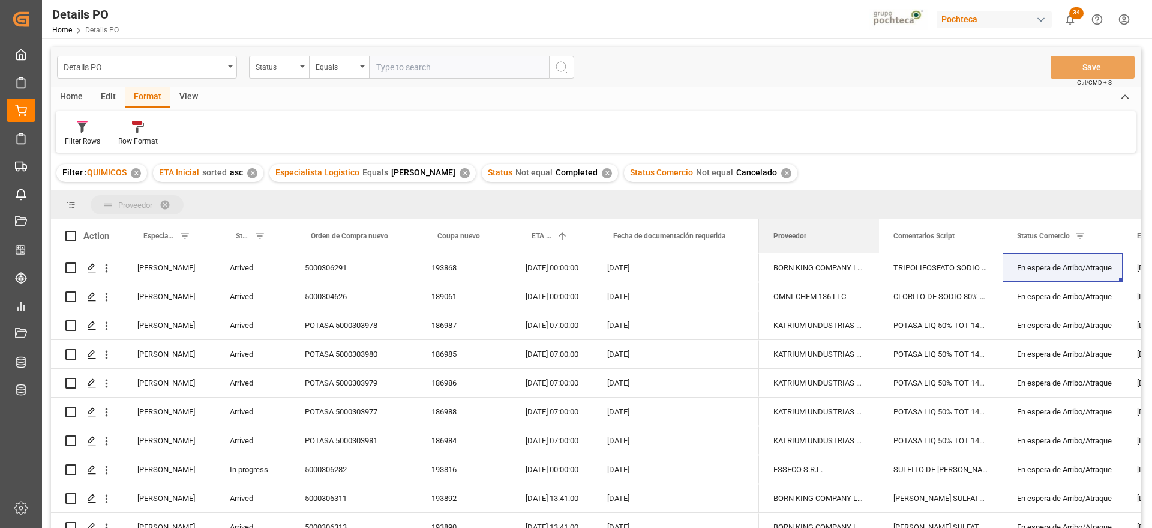
drag, startPoint x: 803, startPoint y: 239, endPoint x: 775, endPoint y: 202, distance: 46.3
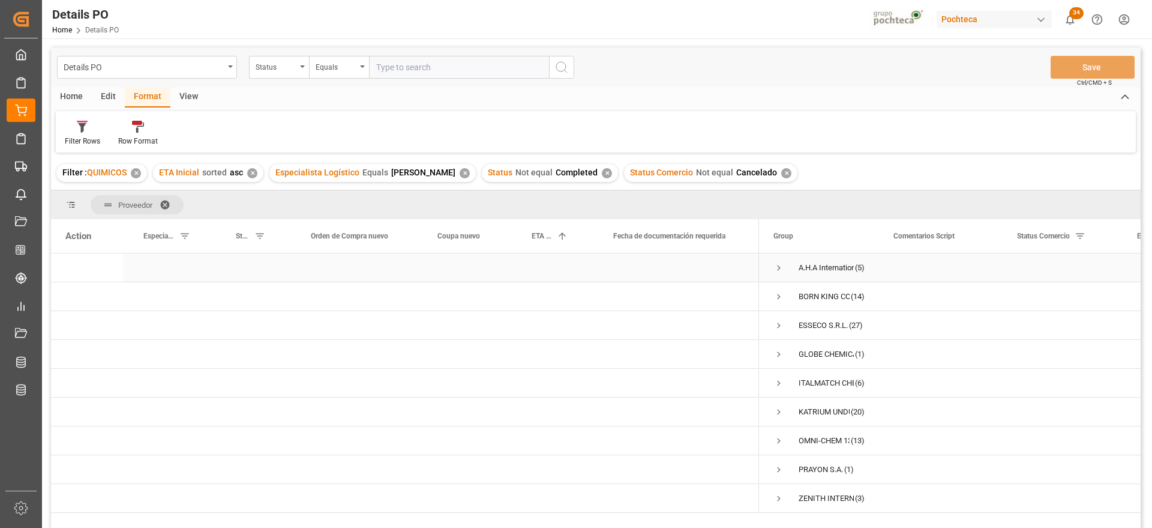
click at [778, 267] on span "Press SPACE to select this row." at bounding box center [779, 267] width 11 height 11
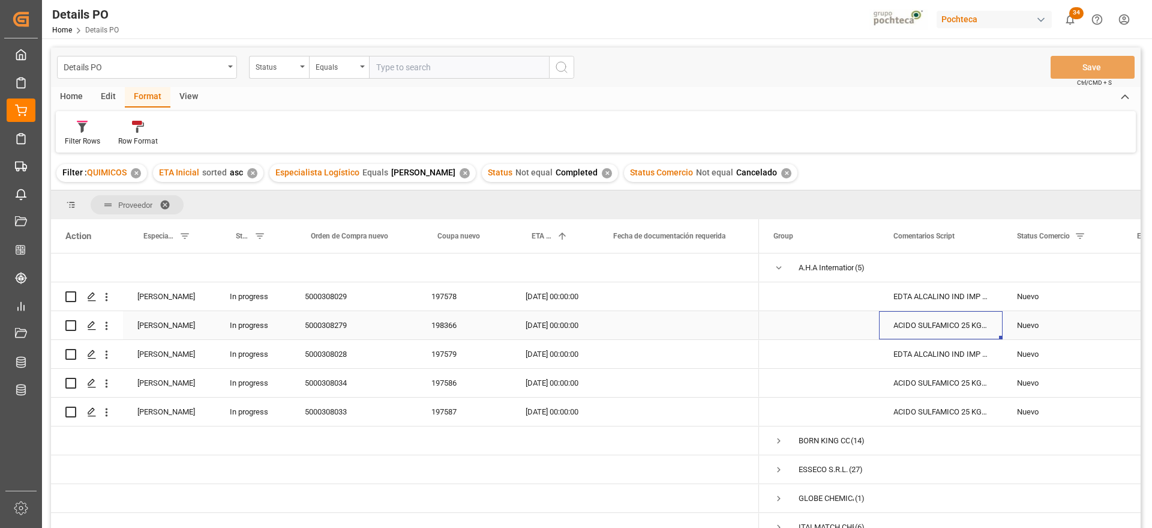
click at [965, 313] on div "ACIDO SULFAMICO 25 KG SAC (22300)" at bounding box center [941, 325] width 124 height 28
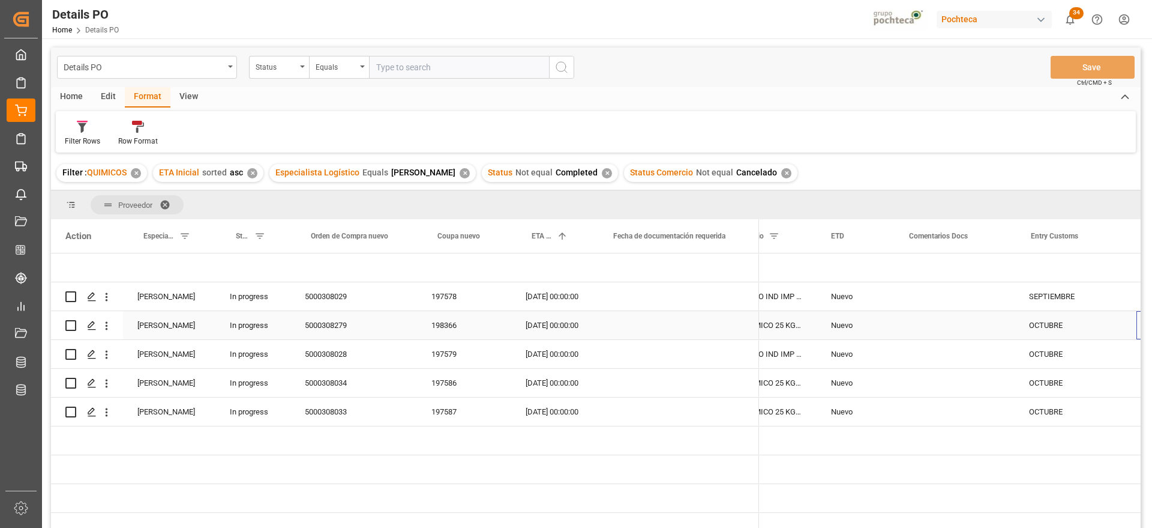
scroll to position [0, 306]
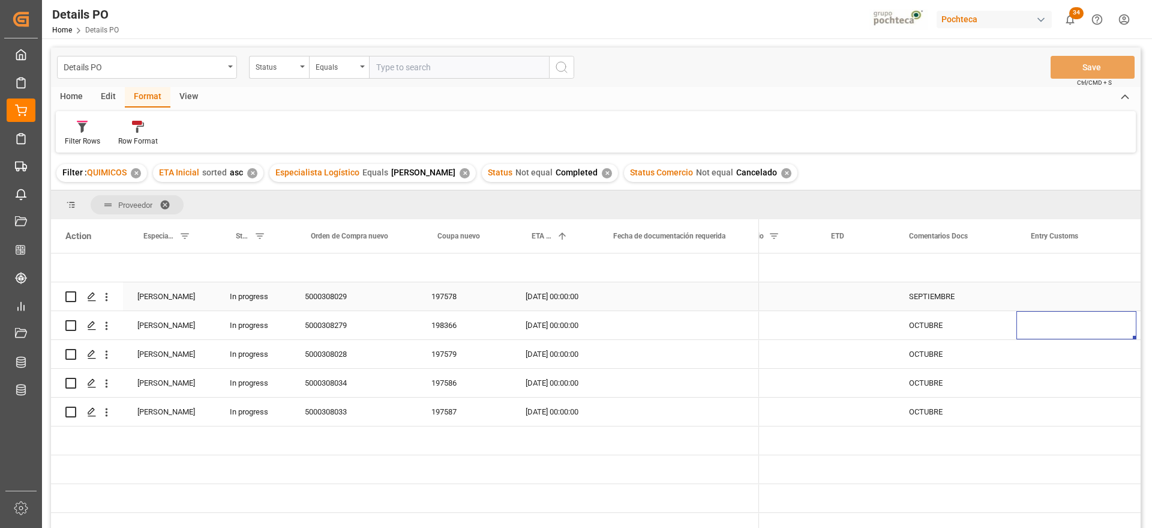
click at [458, 299] on div "197578" at bounding box center [464, 296] width 94 height 28
click at [1067, 295] on div "Press SPACE to select this row." at bounding box center [1077, 296] width 120 height 28
click at [845, 298] on div "Press SPACE to select this row." at bounding box center [856, 296] width 78 height 28
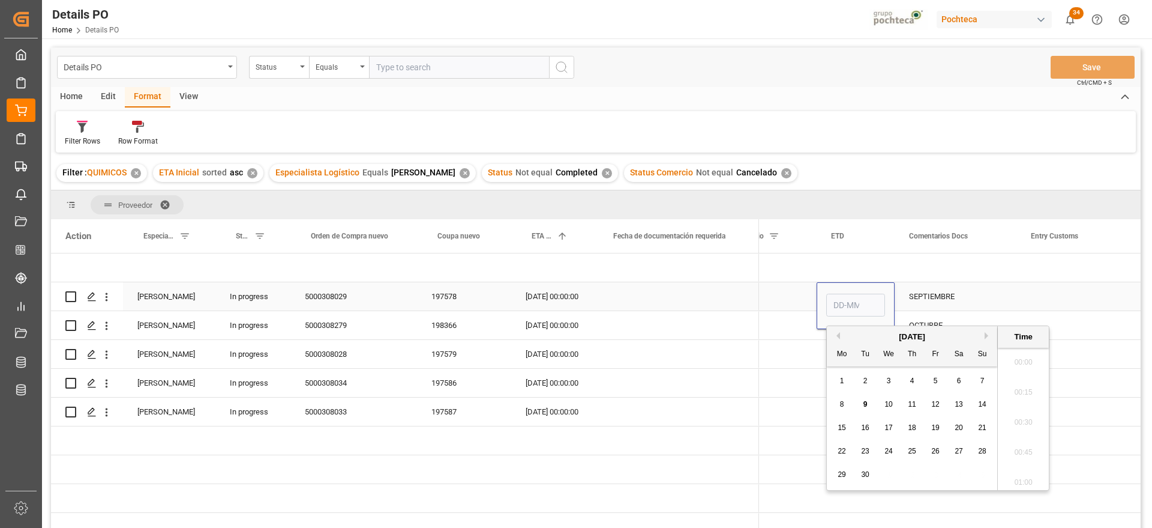
scroll to position [1265, 0]
click at [915, 400] on span "11" at bounding box center [912, 404] width 8 height 8
type input "11-09-2025 00:00"
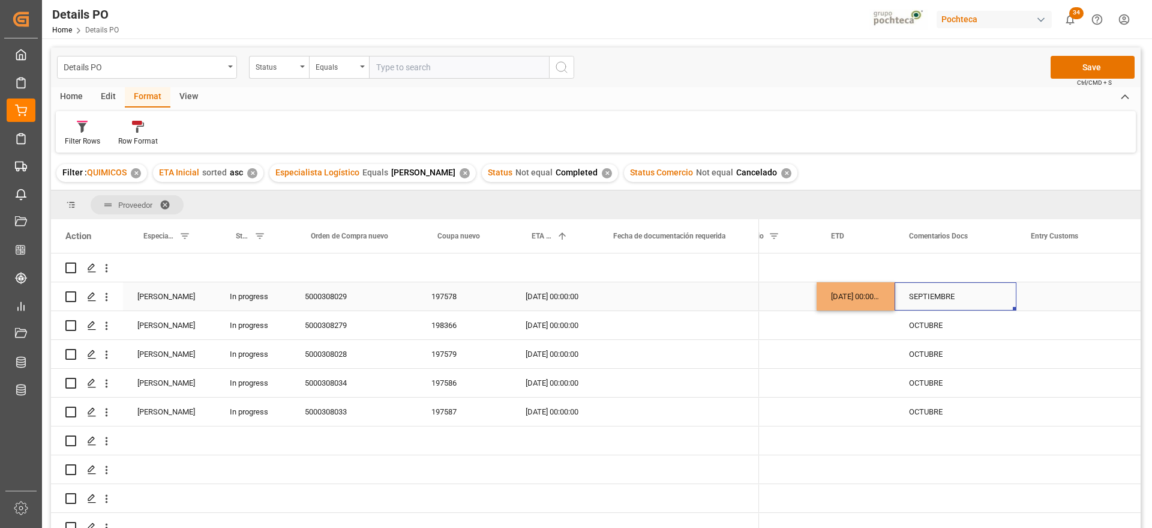
click at [964, 299] on div "SEPTIEMBRE" at bounding box center [956, 296] width 122 height 28
click at [917, 293] on div "SEPTIEMBRE" at bounding box center [956, 296] width 122 height 28
click at [916, 293] on div "SEPTIEMBRE" at bounding box center [956, 296] width 122 height 28
click at [909, 299] on input "SEPTIEMBRE" at bounding box center [955, 303] width 103 height 23
type input "por zarpar SEPTIEMBRE"
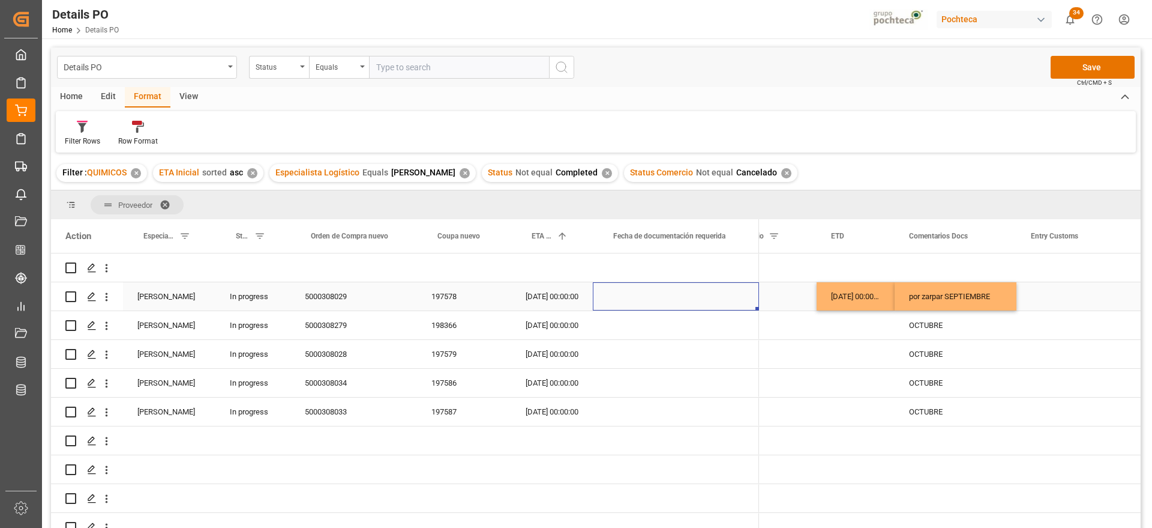
click at [688, 302] on div "Press SPACE to select this row." at bounding box center [676, 296] width 166 height 28
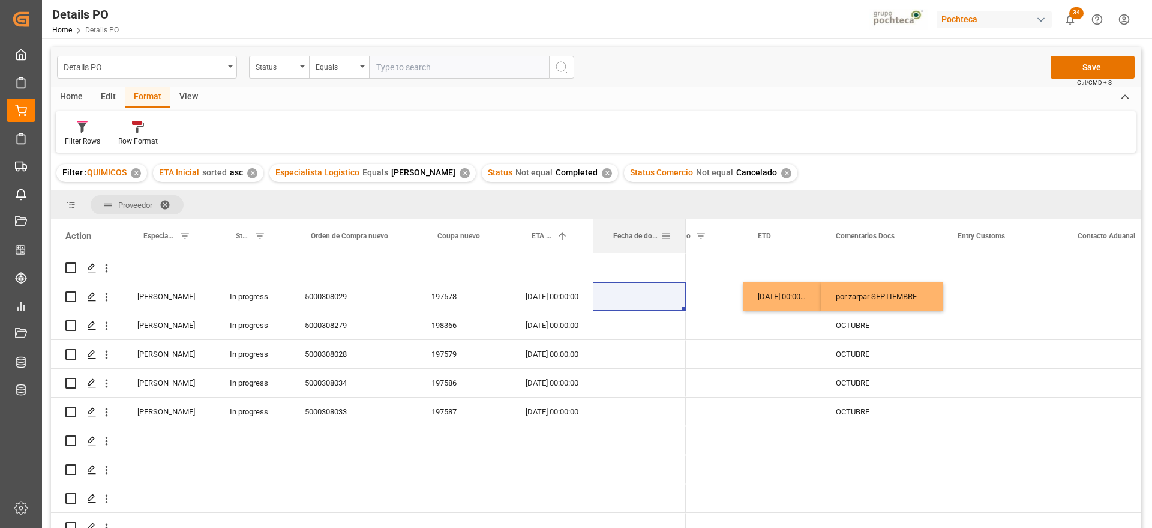
drag, startPoint x: 758, startPoint y: 230, endPoint x: 679, endPoint y: 241, distance: 79.4
click at [684, 241] on div at bounding box center [686, 236] width 5 height 34
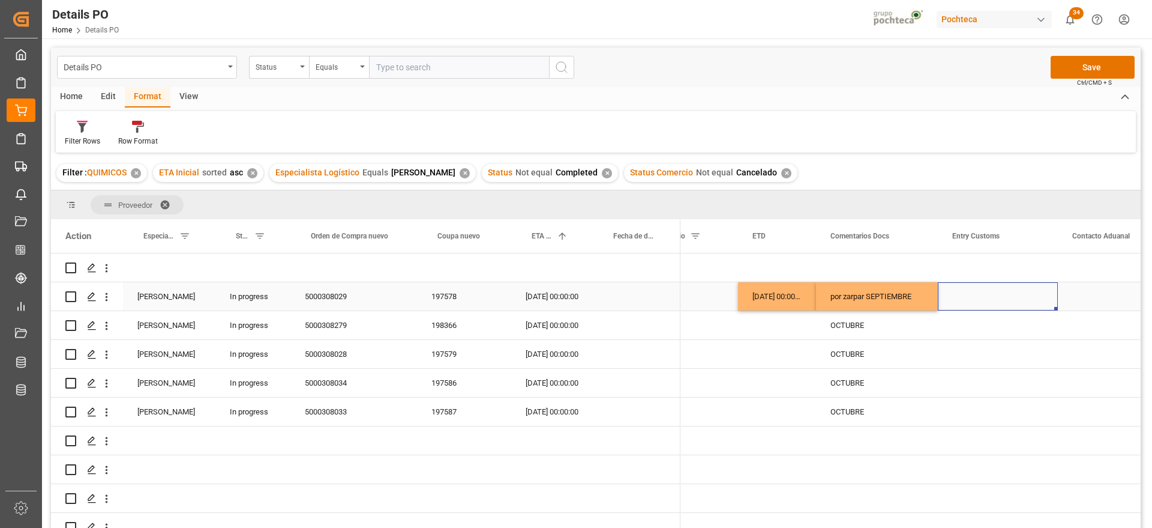
click at [951, 305] on div "Press SPACE to select this row." at bounding box center [998, 296] width 120 height 28
click at [1097, 64] on button "Save" at bounding box center [1093, 67] width 84 height 23
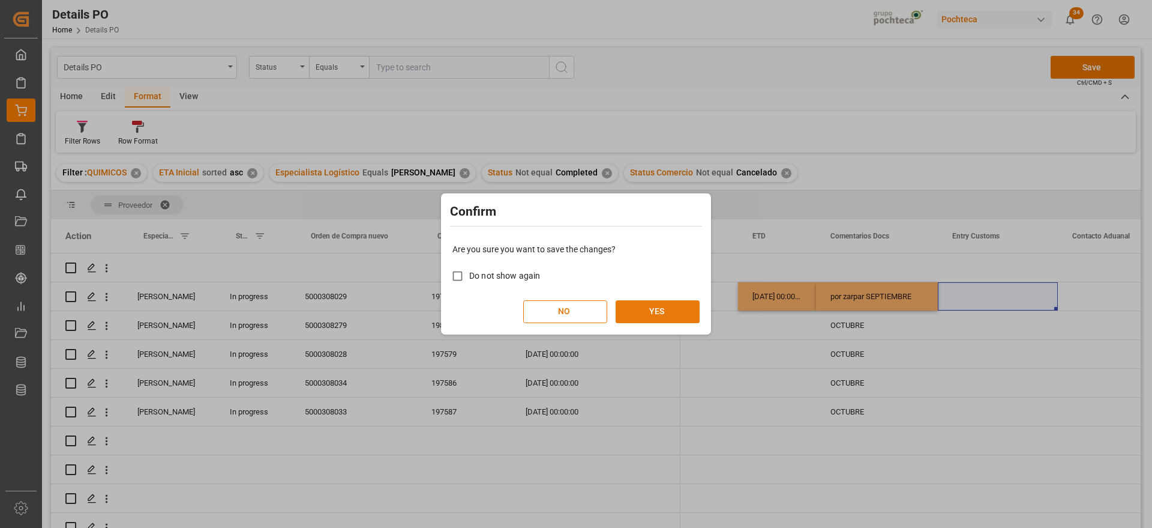
click at [663, 322] on button "YES" at bounding box center [658, 311] width 84 height 23
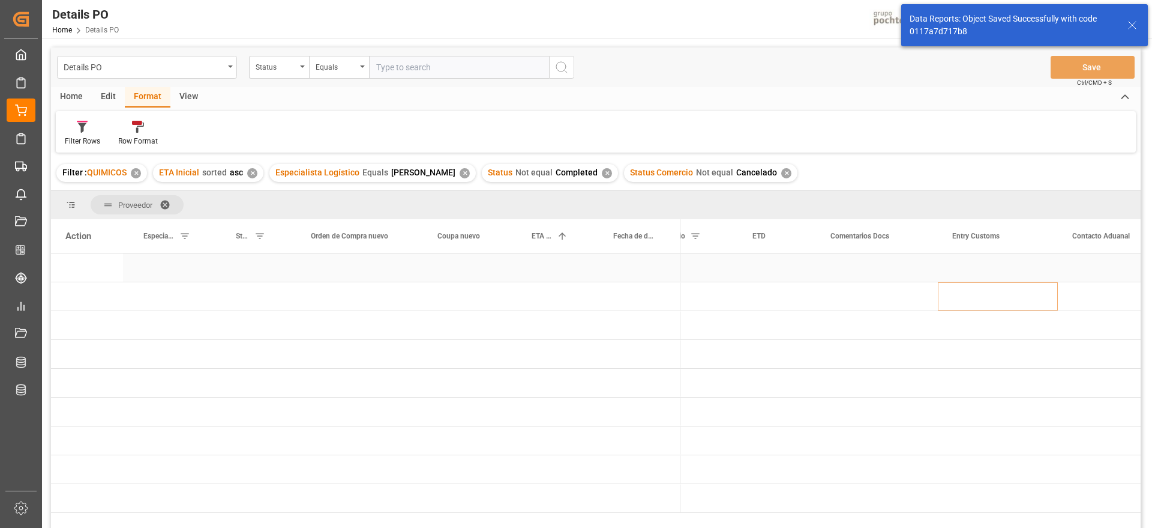
click at [566, 278] on div "Press SPACE to select this row." at bounding box center [552, 267] width 82 height 28
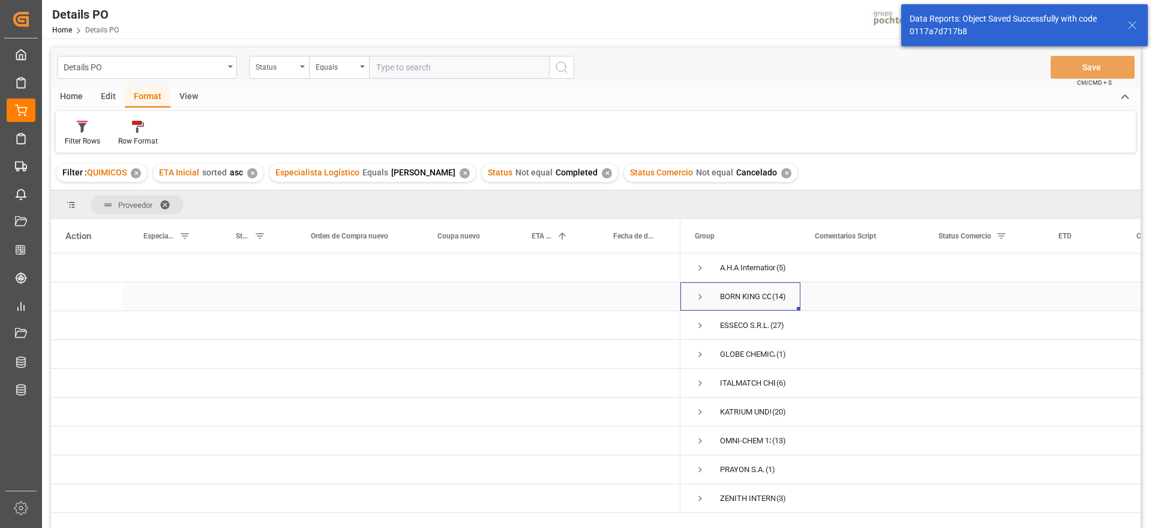
click at [699, 295] on span "Press SPACE to select this row." at bounding box center [700, 296] width 11 height 11
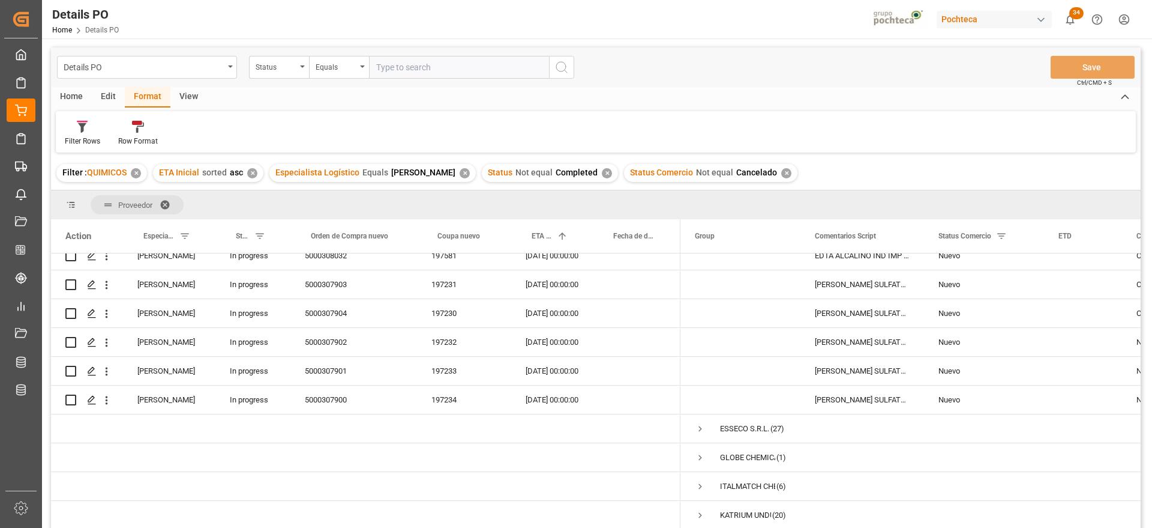
scroll to position [75, 0]
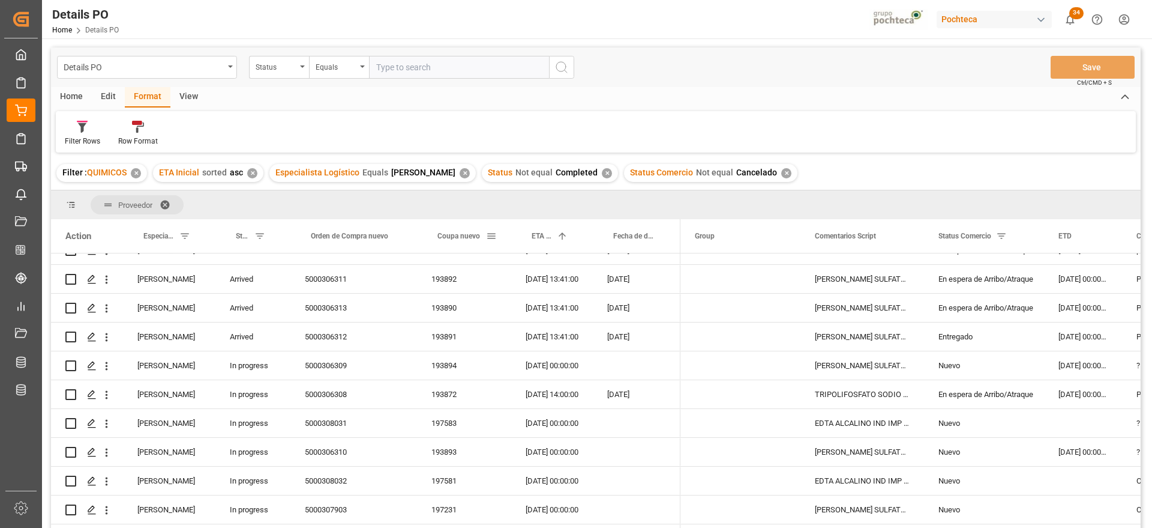
click at [458, 230] on div "Coupa nuevo" at bounding box center [462, 236] width 49 height 34
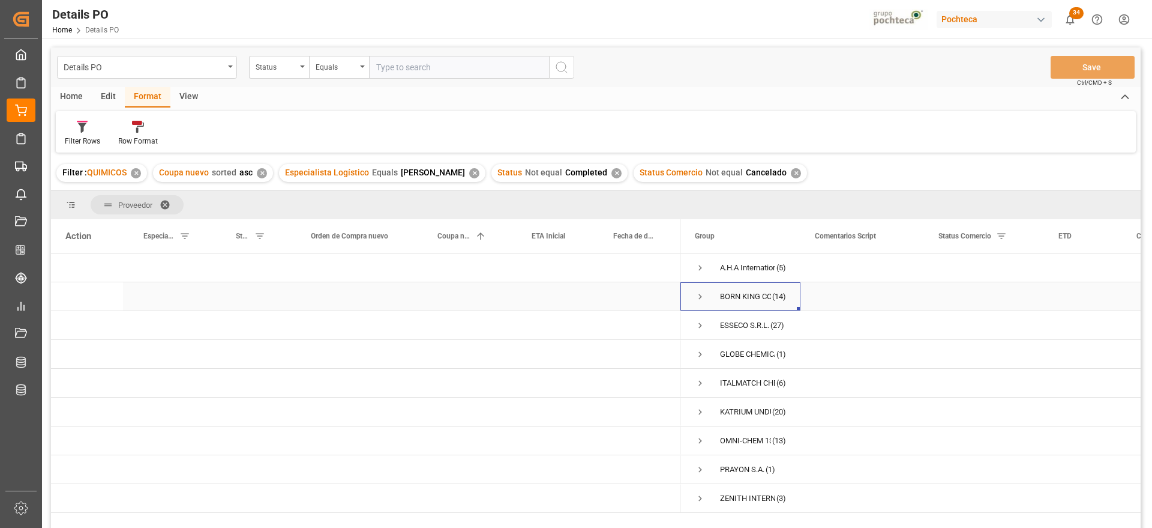
click at [698, 296] on span "Press SPACE to select this row." at bounding box center [700, 296] width 11 height 11
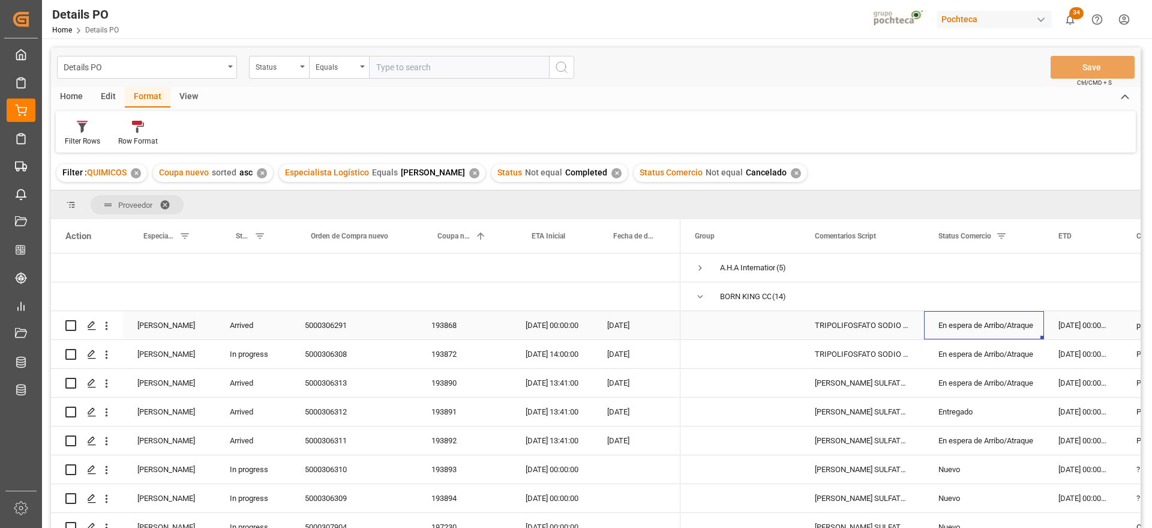
click at [930, 333] on div "En espera de Arribo/Atraque" at bounding box center [984, 325] width 120 height 28
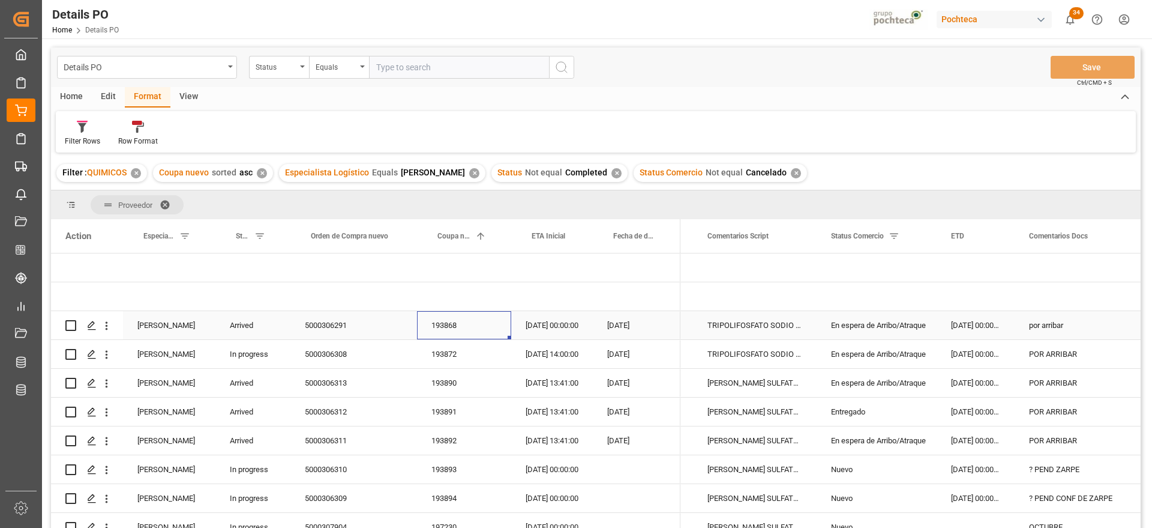
click at [442, 323] on div "193868" at bounding box center [464, 325] width 94 height 28
click at [997, 323] on div "18-07-2025 00:00:00" at bounding box center [976, 325] width 78 height 28
click at [1056, 321] on div "por arribar" at bounding box center [1076, 325] width 122 height 28
click at [904, 325] on div "En espera de Arribo/Atraque" at bounding box center [876, 325] width 91 height 28
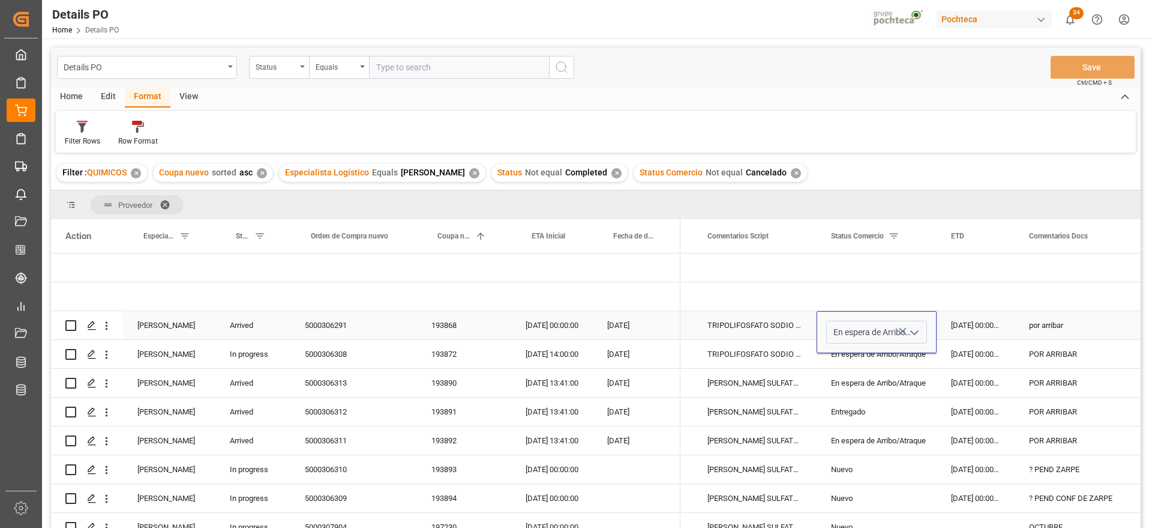
click at [918, 325] on icon "open menu" at bounding box center [914, 332] width 14 height 14
click at [860, 397] on div "En Puerto" at bounding box center [884, 393] width 114 height 42
type input "En Puerto"
click at [1054, 321] on div "por arribar" at bounding box center [1076, 325] width 122 height 28
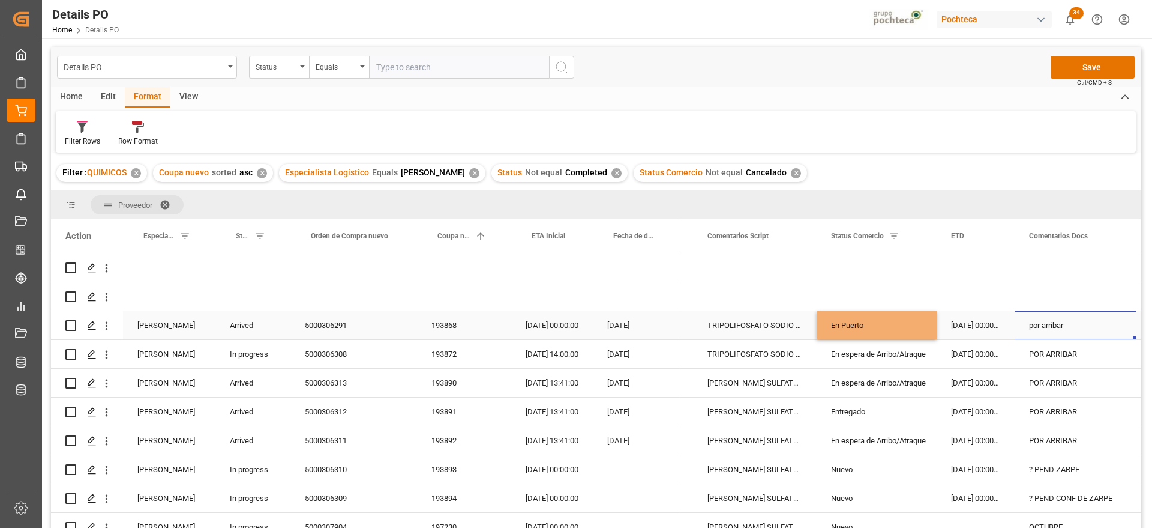
click at [1054, 321] on div "por arribar" at bounding box center [1076, 325] width 122 height 28
drag, startPoint x: 1080, startPoint y: 328, endPoint x: 1030, endPoint y: 332, distance: 50.0
click at [1030, 332] on input "por arribar" at bounding box center [1075, 331] width 103 height 23
type input "en espera de cita"
click at [1075, 382] on div "POR ARRIBAR" at bounding box center [1076, 382] width 122 height 28
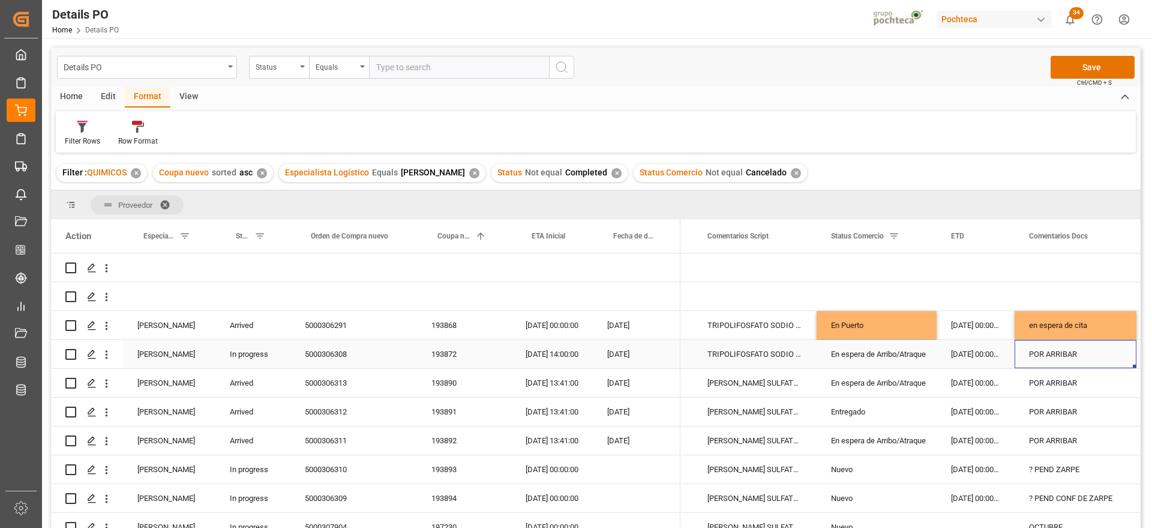
click at [1065, 352] on div "POR ARRIBAR" at bounding box center [1076, 354] width 122 height 28
click at [428, 347] on div "193872" at bounding box center [464, 354] width 94 height 28
click at [559, 349] on div "18-09-2025 14:00:00" at bounding box center [552, 354] width 82 height 28
click at [546, 384] on div "04-09-2025 13:41:00" at bounding box center [552, 382] width 82 height 28
click at [455, 382] on div "193890" at bounding box center [464, 382] width 94 height 28
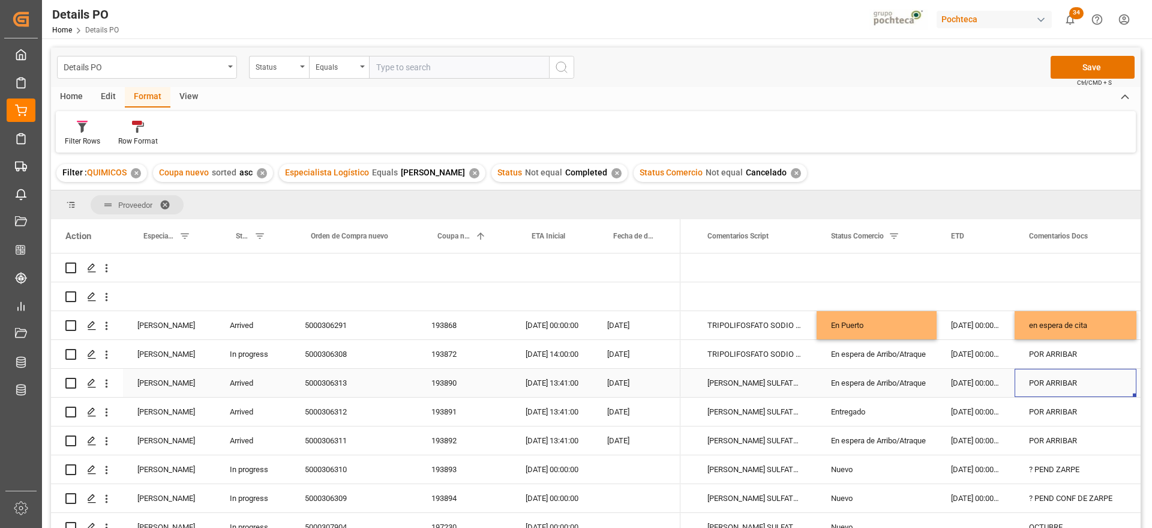
click at [1053, 377] on div "POR ARRIBAR" at bounding box center [1076, 382] width 122 height 28
drag, startPoint x: 1096, startPoint y: 390, endPoint x: 1012, endPoint y: 388, distance: 84.0
type input "entrega 10/09"
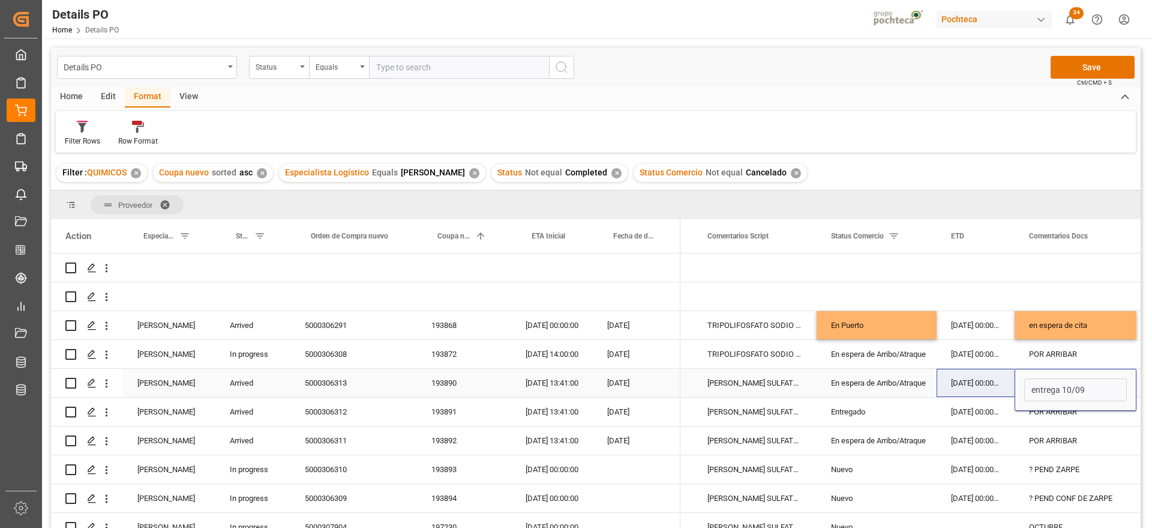
click at [868, 382] on div "En espera de Arribo/Atraque" at bounding box center [876, 383] width 91 height 28
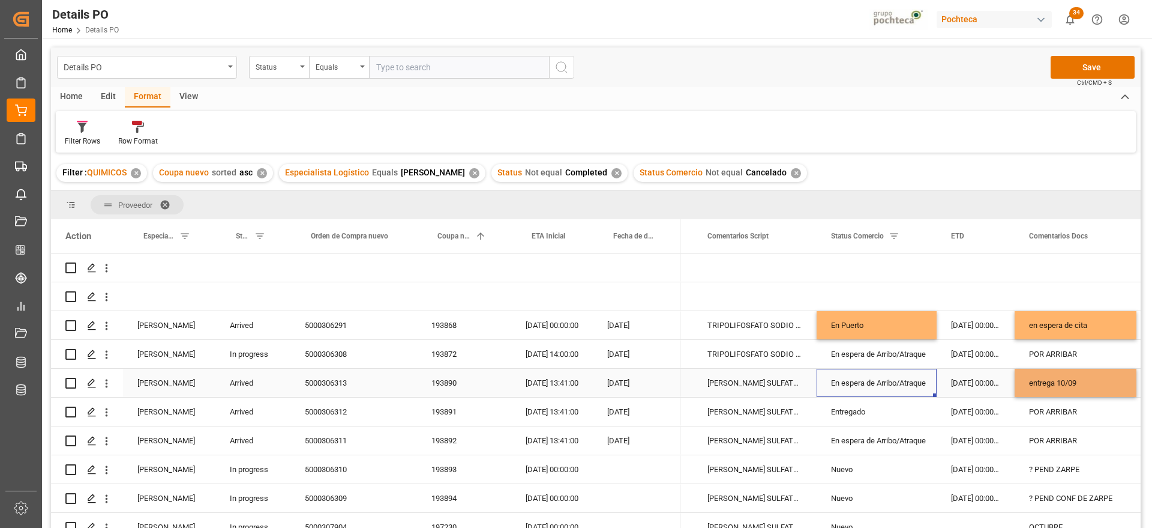
click at [868, 382] on div "En espera de Arribo/Atraque" at bounding box center [876, 383] width 91 height 28
click at [918, 386] on icon "open menu" at bounding box center [914, 390] width 14 height 14
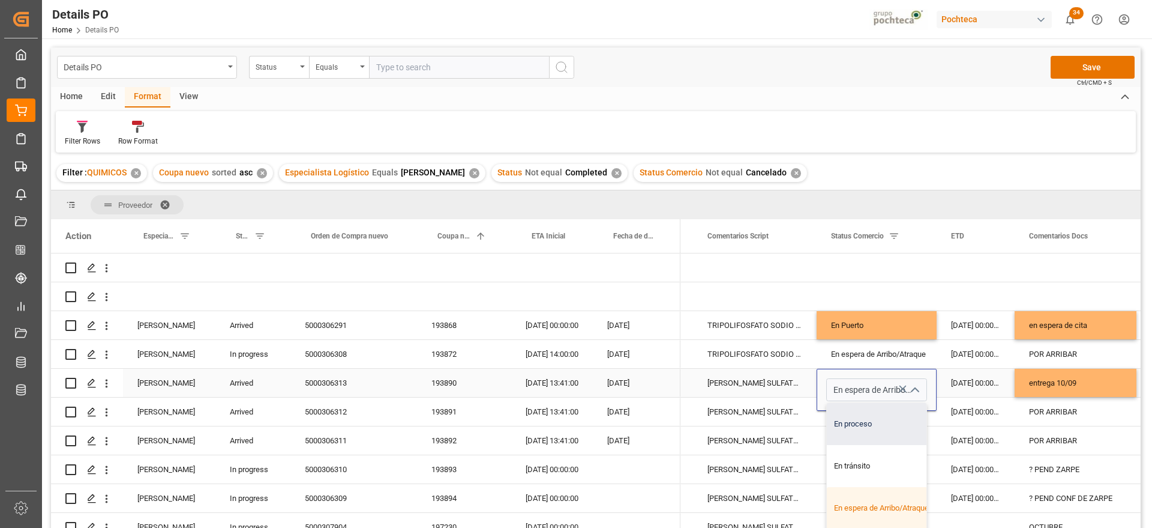
click at [886, 426] on div "En proceso" at bounding box center [884, 424] width 114 height 42
type input "En proceso"
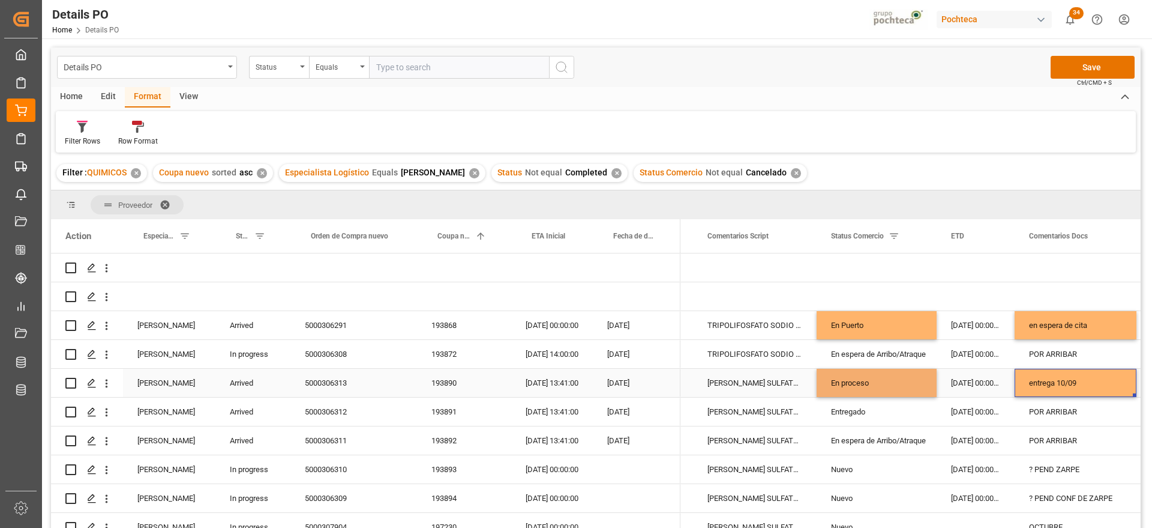
click at [1044, 373] on div "entrega 10/09" at bounding box center [1076, 382] width 122 height 28
click at [844, 400] on div "Entregado" at bounding box center [876, 412] width 91 height 28
click at [419, 419] on div "193891" at bounding box center [464, 411] width 94 height 28
click at [876, 415] on div "Entregado" at bounding box center [876, 412] width 91 height 28
click at [259, 410] on div "Arrived" at bounding box center [252, 411] width 75 height 28
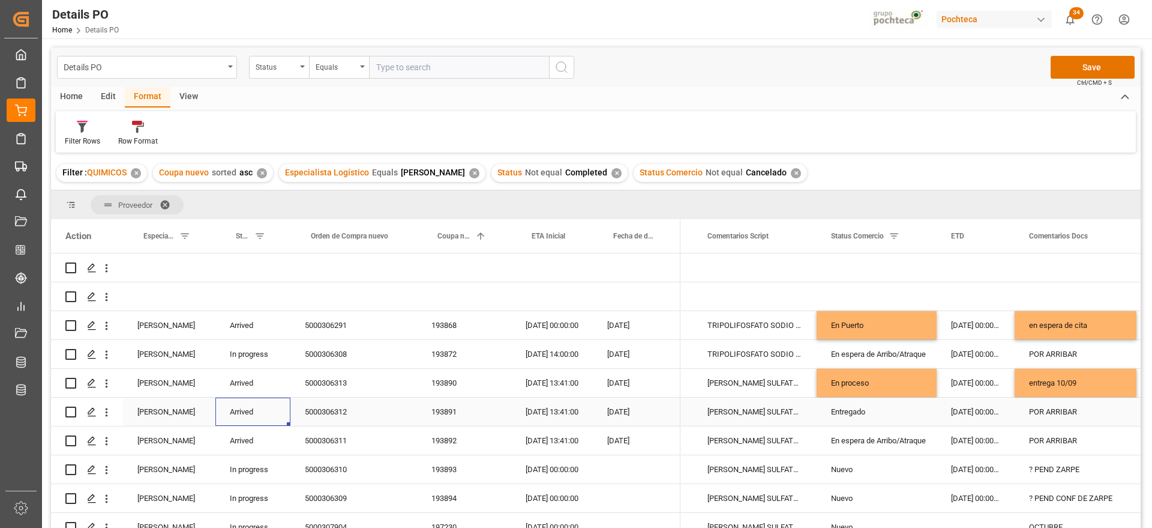
click at [259, 410] on div "Arrived" at bounding box center [252, 411] width 75 height 28
click at [269, 417] on button "Arrived" at bounding box center [253, 418] width 56 height 23
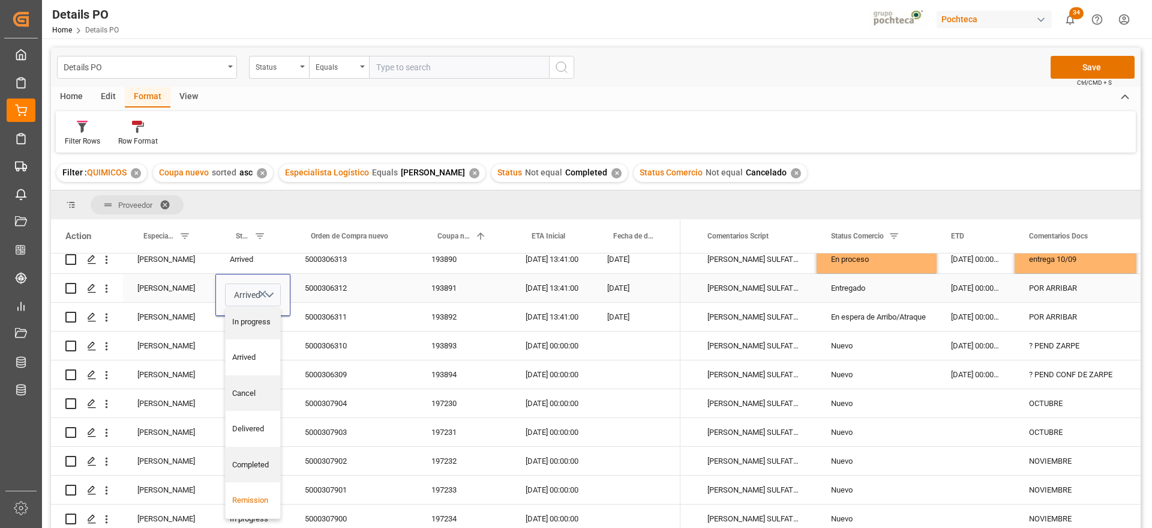
scroll to position [150, 0]
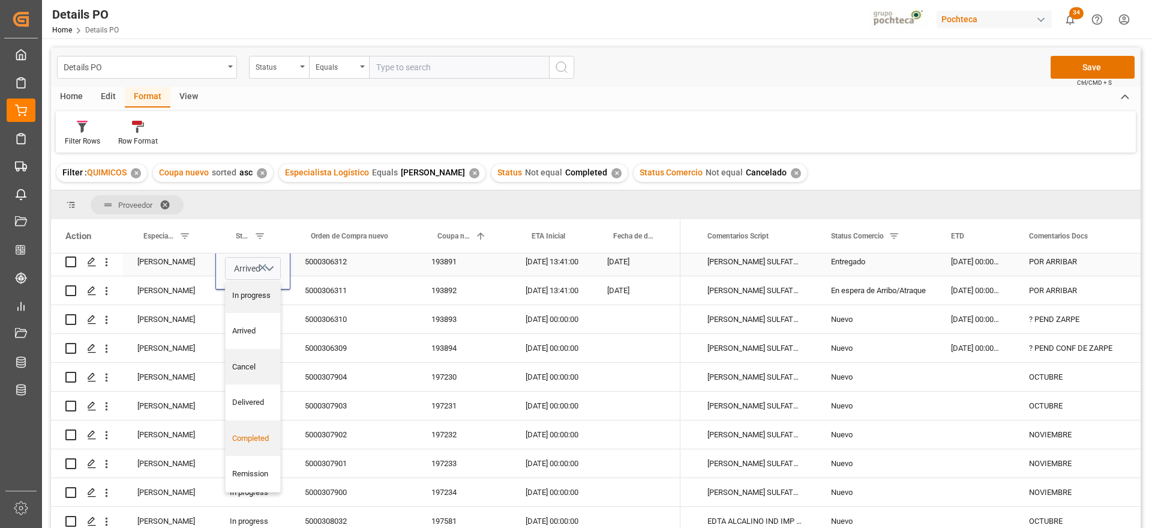
click at [251, 437] on div "Completed" at bounding box center [253, 438] width 42 height 12
click at [927, 302] on div "En espera de Arribo/Atraque" at bounding box center [877, 290] width 120 height 28
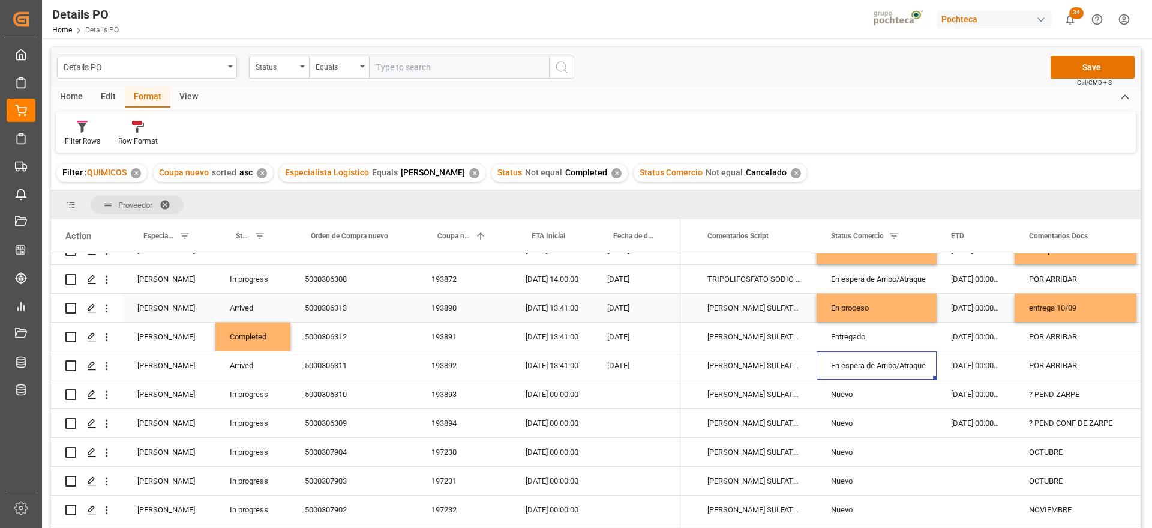
scroll to position [0, 0]
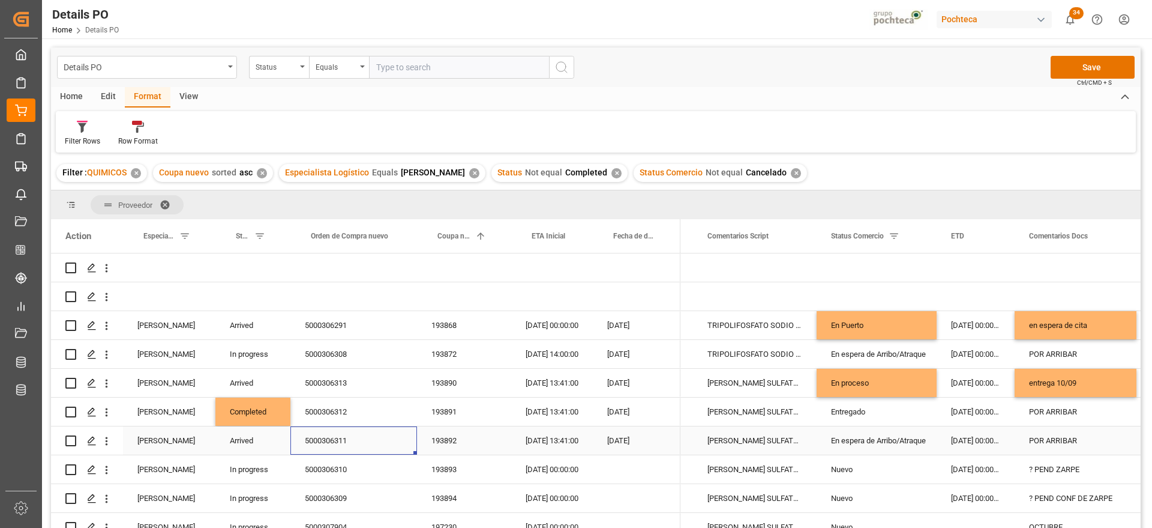
click at [343, 442] on div "5000306311" at bounding box center [353, 440] width 127 height 28
click at [1060, 436] on div "POR ARRIBAR" at bounding box center [1076, 440] width 122 height 28
drag, startPoint x: 1098, startPoint y: 446, endPoint x: 1018, endPoint y: 441, distance: 80.0
click at [1018, 441] on div "POR ARRIBAR" at bounding box center [1076, 447] width 122 height 42
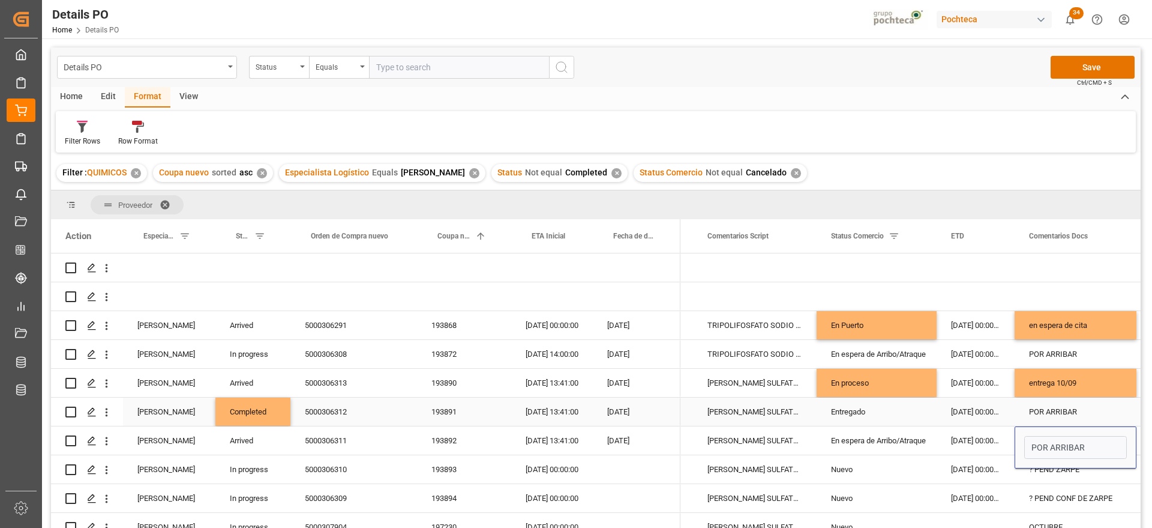
click at [1049, 410] on div "POR ARRIBAR" at bounding box center [1076, 411] width 122 height 28
click at [390, 401] on div "5000306312" at bounding box center [353, 411] width 127 height 28
click at [335, 411] on div "5000306312" at bounding box center [353, 411] width 127 height 28
click at [1069, 412] on div "POR ARRIBAR" at bounding box center [1076, 411] width 122 height 28
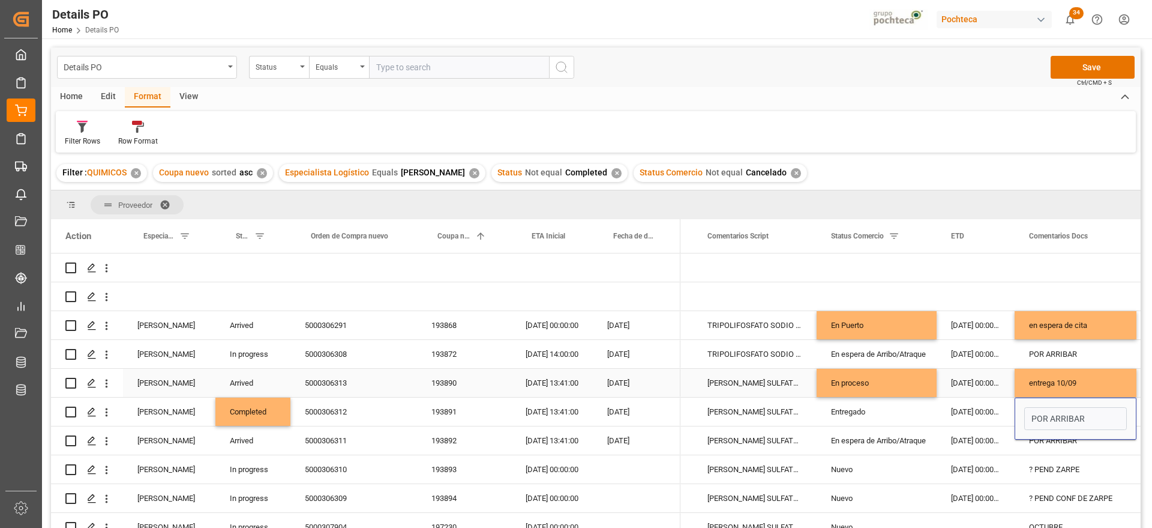
click at [1060, 387] on div "entrega 10/09" at bounding box center [1076, 382] width 122 height 28
click at [1098, 378] on input "entrega 10/09" at bounding box center [1075, 389] width 103 height 23
click at [500, 423] on div "193891" at bounding box center [464, 411] width 94 height 28
click at [1056, 408] on div "POR ARRIBAR" at bounding box center [1076, 411] width 122 height 28
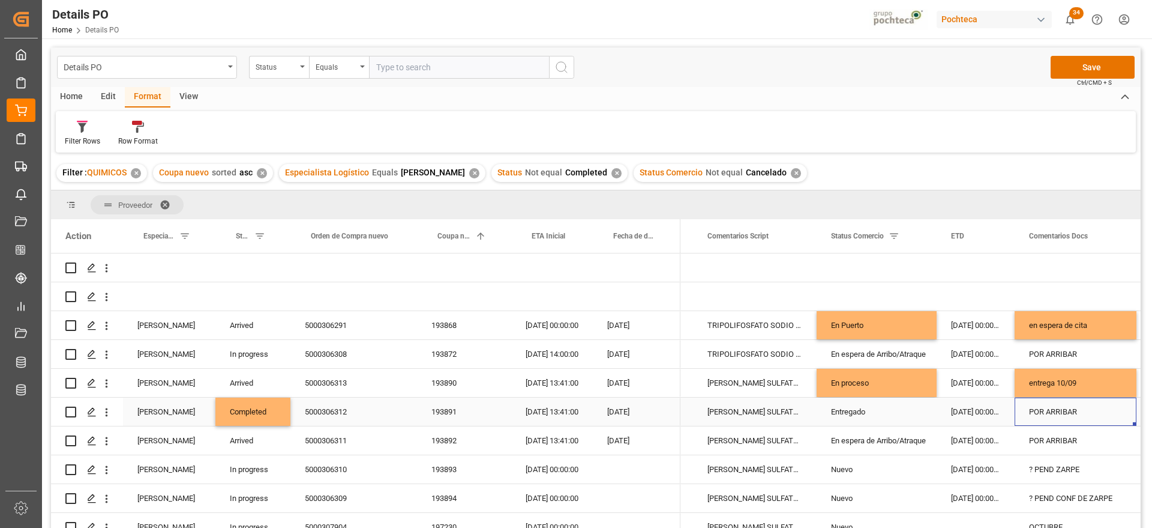
click at [1056, 408] on div "POR ARRIBAR" at bounding box center [1076, 411] width 122 height 28
drag, startPoint x: 1085, startPoint y: 417, endPoint x: 1009, endPoint y: 417, distance: 76.2
type input "DESPACHO 10/09"
click at [332, 405] on div "5000306312" at bounding box center [353, 411] width 127 height 28
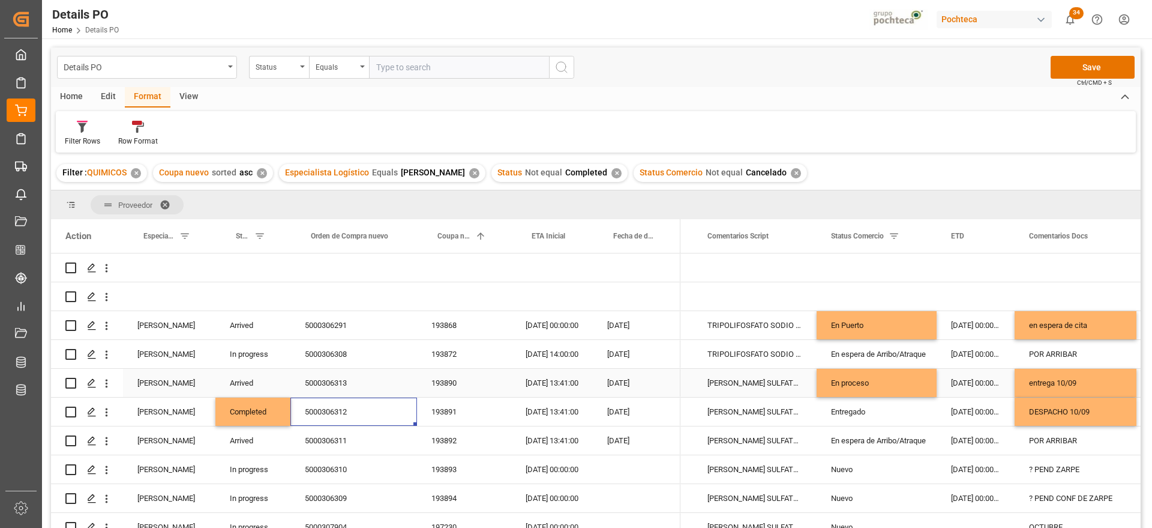
click at [255, 380] on div "Arrived" at bounding box center [252, 382] width 75 height 28
click at [260, 411] on div "Completed" at bounding box center [252, 411] width 75 height 28
click at [858, 412] on div "Entregado" at bounding box center [876, 412] width 91 height 28
click at [856, 441] on div "En espera de Arribo/Atraque" at bounding box center [876, 441] width 91 height 28
click at [344, 436] on div "5000306311" at bounding box center [353, 440] width 127 height 28
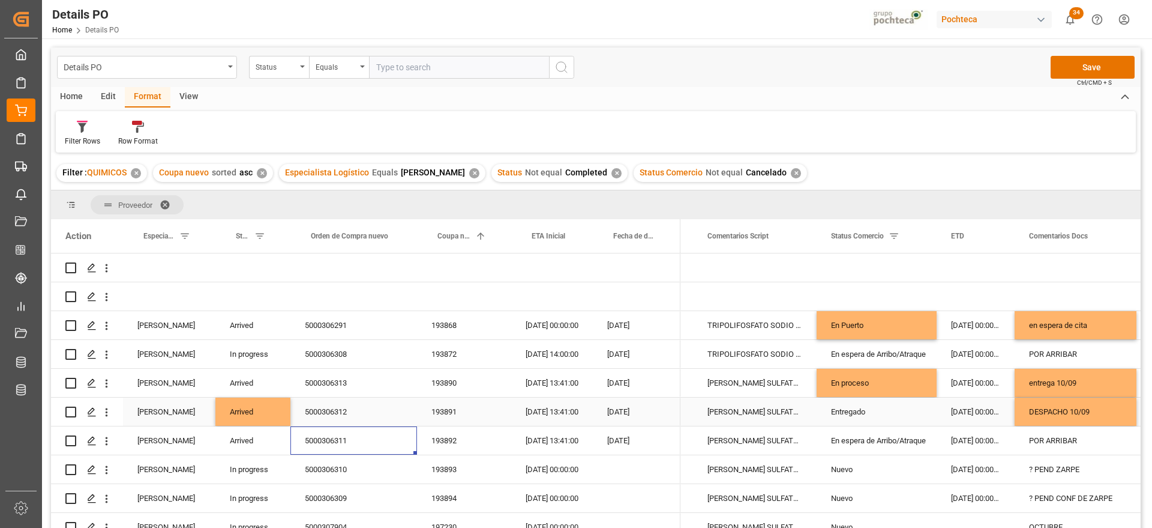
click at [1066, 410] on div "DESPACHO 10/09" at bounding box center [1076, 411] width 122 height 28
click at [1068, 441] on div "POR ARRIBAR" at bounding box center [1076, 440] width 122 height 28
click at [1073, 444] on div "DESPACHO 10/09" at bounding box center [1076, 440] width 122 height 28
click at [1086, 441] on input "DESPACHO 10/09" at bounding box center [1075, 447] width 103 height 23
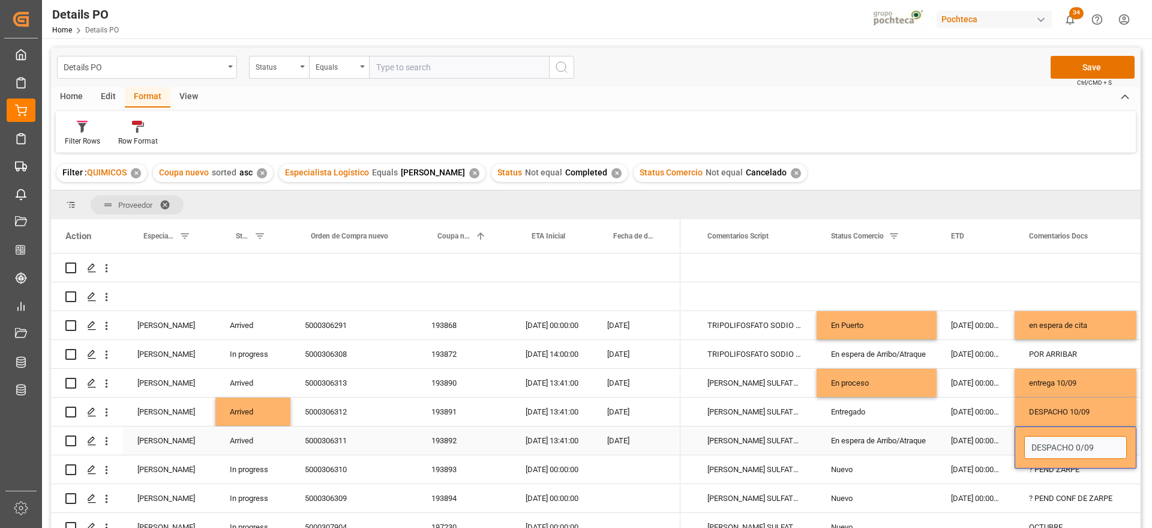
type input "DESPACHO 09/09"
click at [1033, 468] on div "? PEND ZARPE" at bounding box center [1076, 469] width 122 height 28
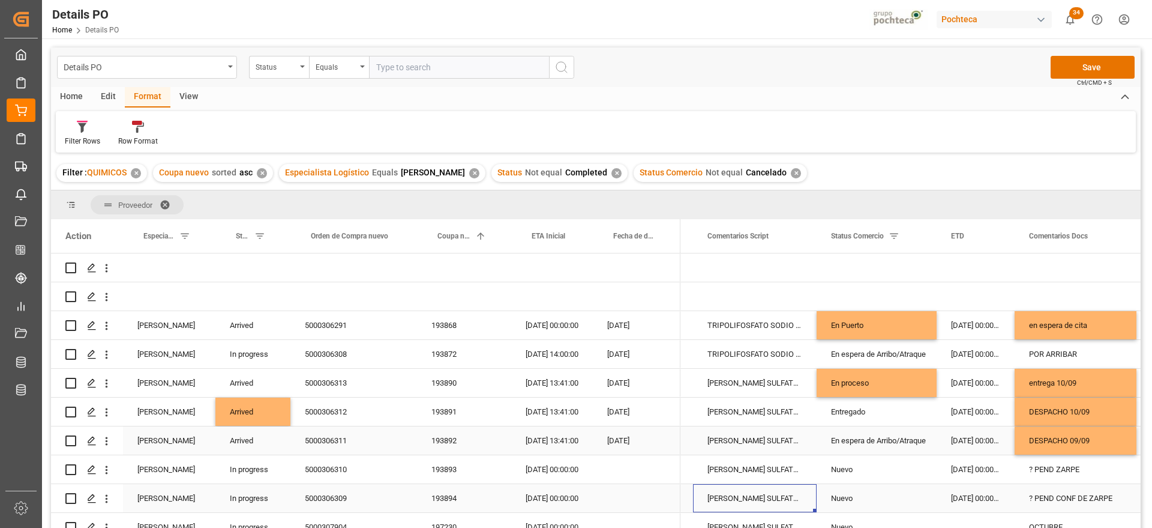
click at [700, 485] on div "LAURIL ETER SULFATO SODIO 70% GRANEL FB" at bounding box center [755, 498] width 124 height 28
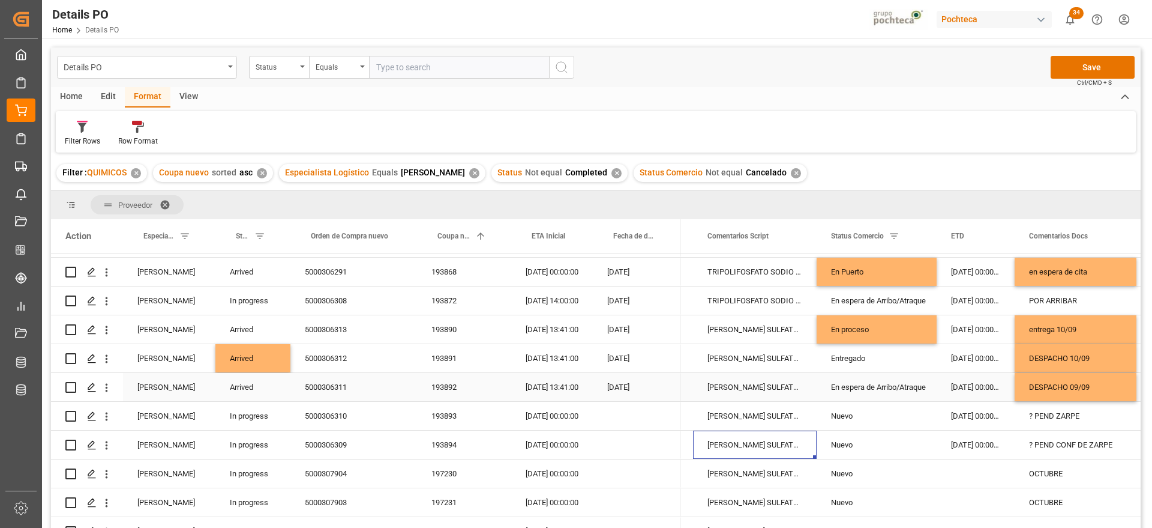
scroll to position [75, 0]
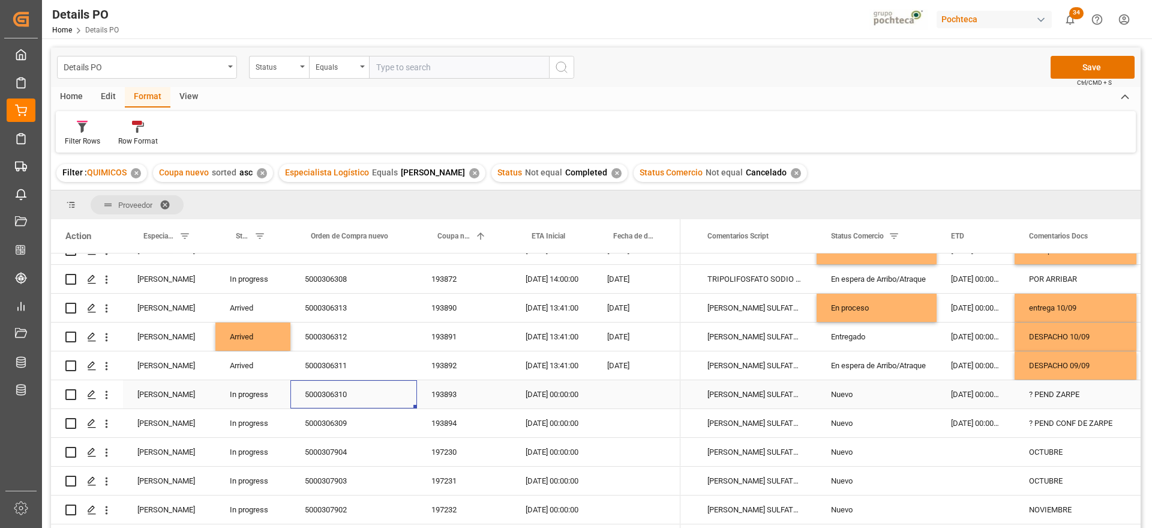
click at [334, 391] on div "5000306310" at bounding box center [353, 394] width 127 height 28
click at [1058, 397] on div "? PEND ZARPE" at bounding box center [1076, 394] width 122 height 28
drag, startPoint x: 1096, startPoint y: 402, endPoint x: 1038, endPoint y: 397, distance: 57.8
click at [1038, 397] on input "? PEND ZARPE" at bounding box center [1075, 401] width 103 height 23
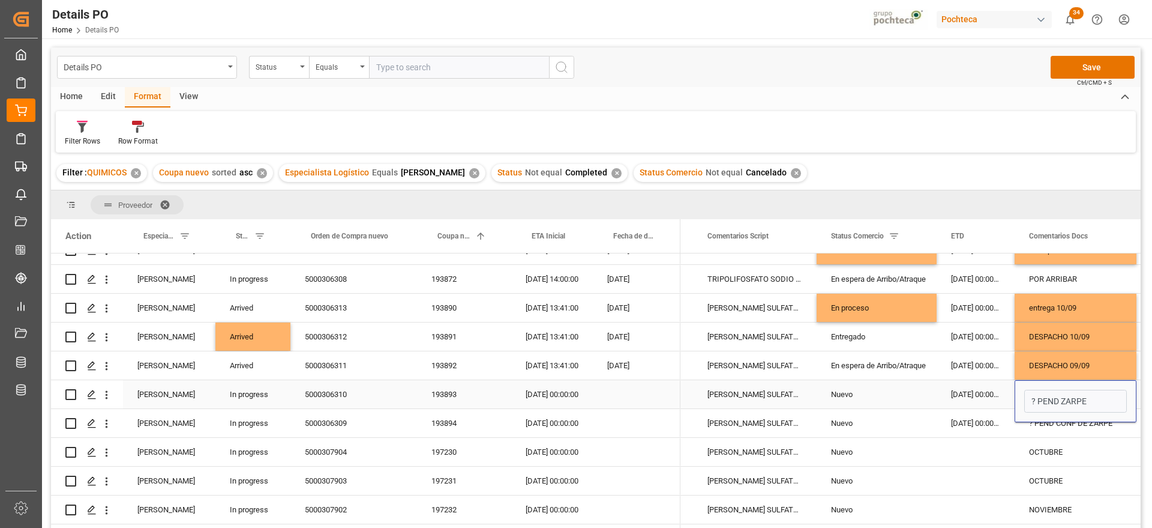
click at [733, 394] on div "LAURIL ETER SULFATO SODIO 70% GRANEL FB" at bounding box center [755, 394] width 124 height 28
click at [446, 393] on div "193893" at bounding box center [464, 394] width 94 height 28
click at [866, 396] on div "Nuevo" at bounding box center [876, 394] width 91 height 28
click at [887, 367] on div "En espera de Arribo/Atraque" at bounding box center [876, 366] width 91 height 28
click at [880, 393] on div "Nuevo" at bounding box center [876, 394] width 91 height 28
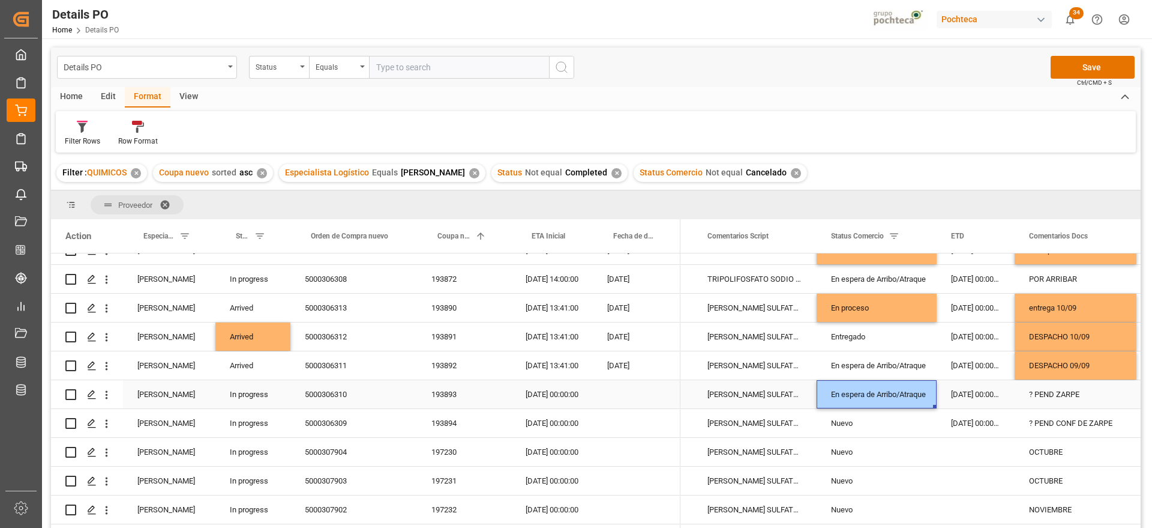
click at [1069, 388] on div "? PEND ZARPE" at bounding box center [1076, 394] width 122 height 28
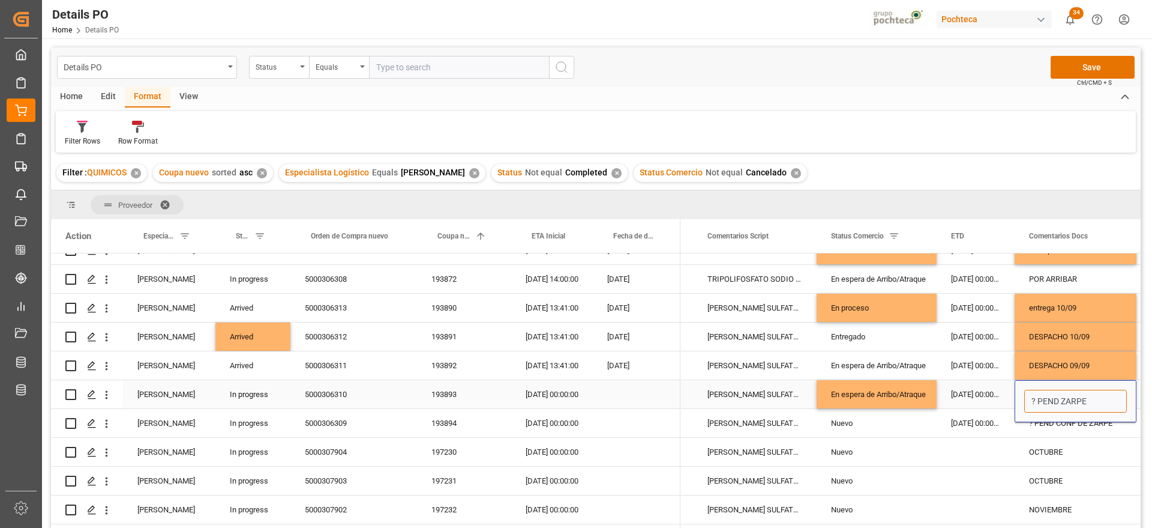
drag, startPoint x: 1100, startPoint y: 400, endPoint x: 1022, endPoint y: 398, distance: 78.0
click at [1022, 398] on div "? PEND ZARPE" at bounding box center [1076, 401] width 122 height 42
type input "EN ESERA DE ARRIBO"
click at [973, 397] on div "27-08-2025 00:00:00" at bounding box center [976, 394] width 78 height 28
click at [968, 423] on div "27-08-2025 00:00:00" at bounding box center [976, 423] width 78 height 28
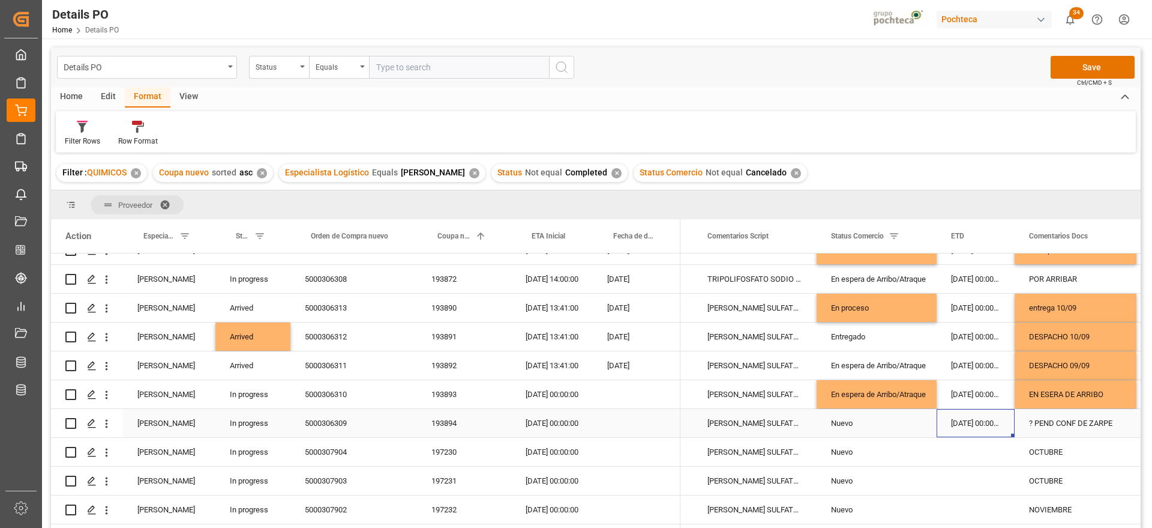
click at [340, 420] on div "5000306309" at bounding box center [353, 423] width 127 height 28
click at [561, 423] on div "13-09-2025 00:00:00" at bounding box center [552, 423] width 82 height 28
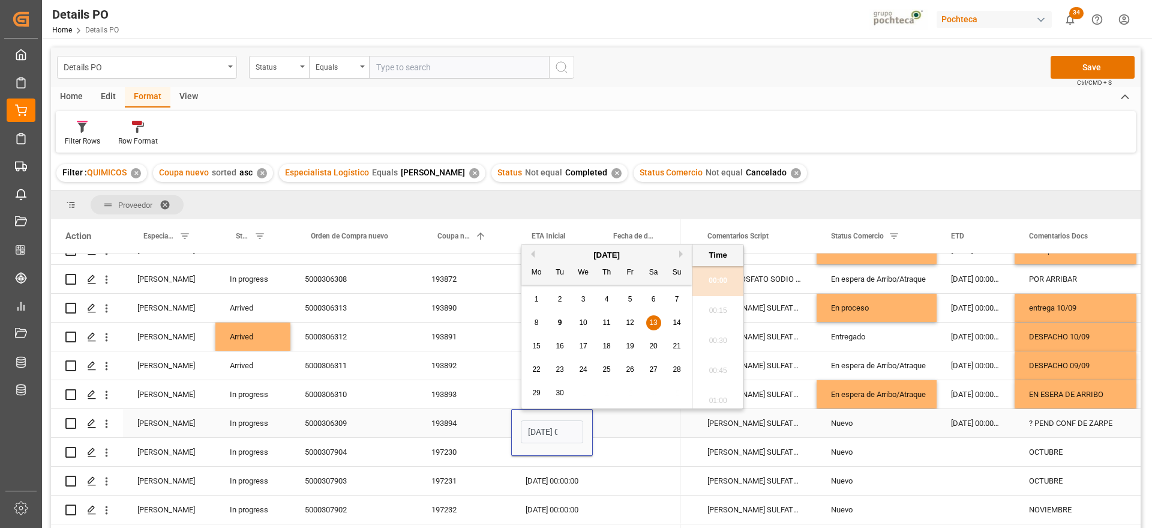
scroll to position [0, 35]
click at [607, 343] on span "18" at bounding box center [607, 345] width 8 height 8
type input "18-09-2025 00:00"
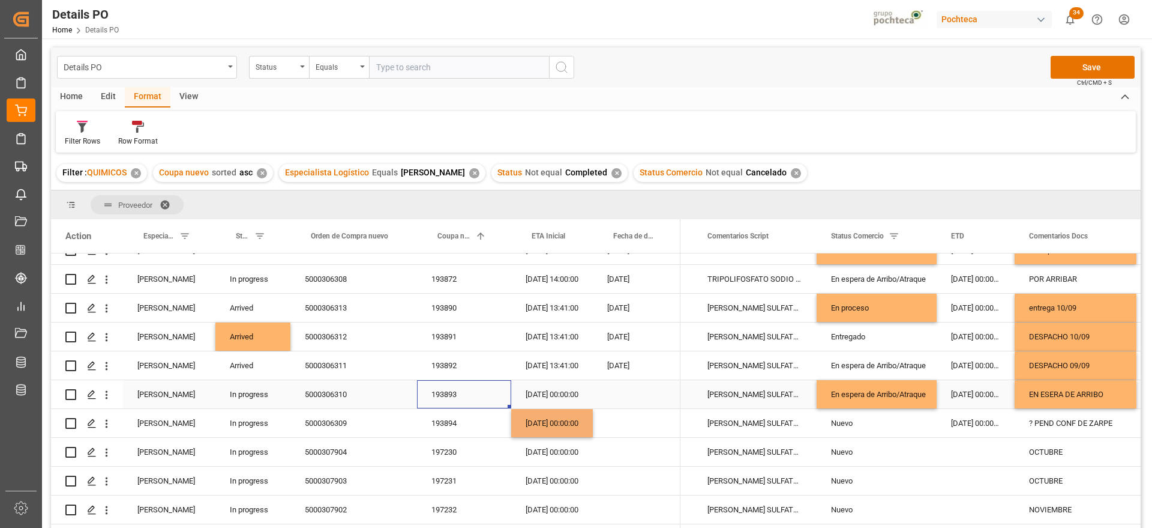
click at [492, 407] on div "193893" at bounding box center [464, 394] width 94 height 28
click at [546, 416] on div "18-09-2025 00:00:00" at bounding box center [552, 423] width 82 height 28
click at [545, 391] on div "20-09-2025 00:00:00" at bounding box center [552, 394] width 82 height 28
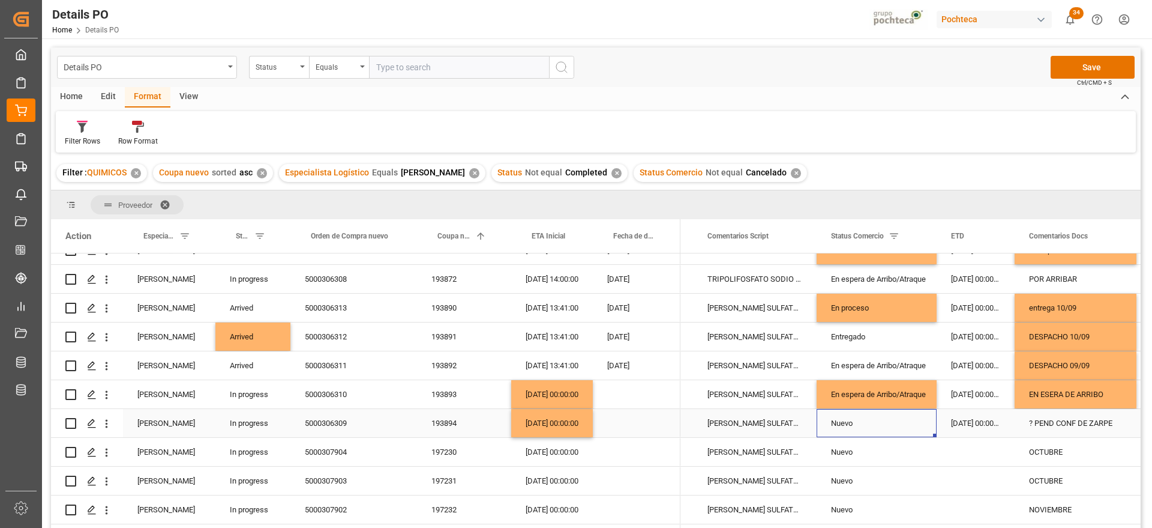
click at [855, 411] on div "Nuevo" at bounding box center [876, 423] width 91 height 28
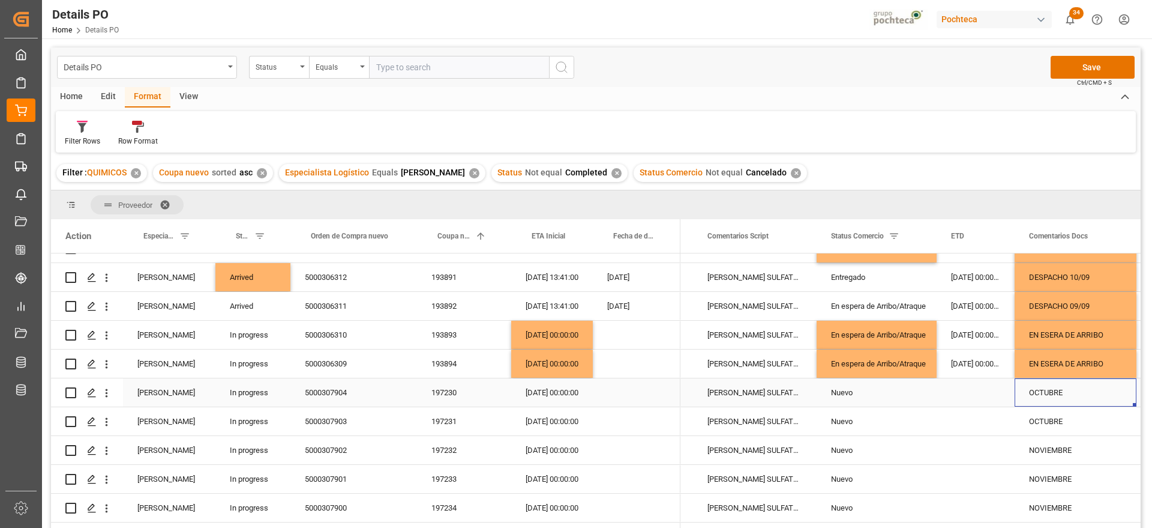
scroll to position [225, 0]
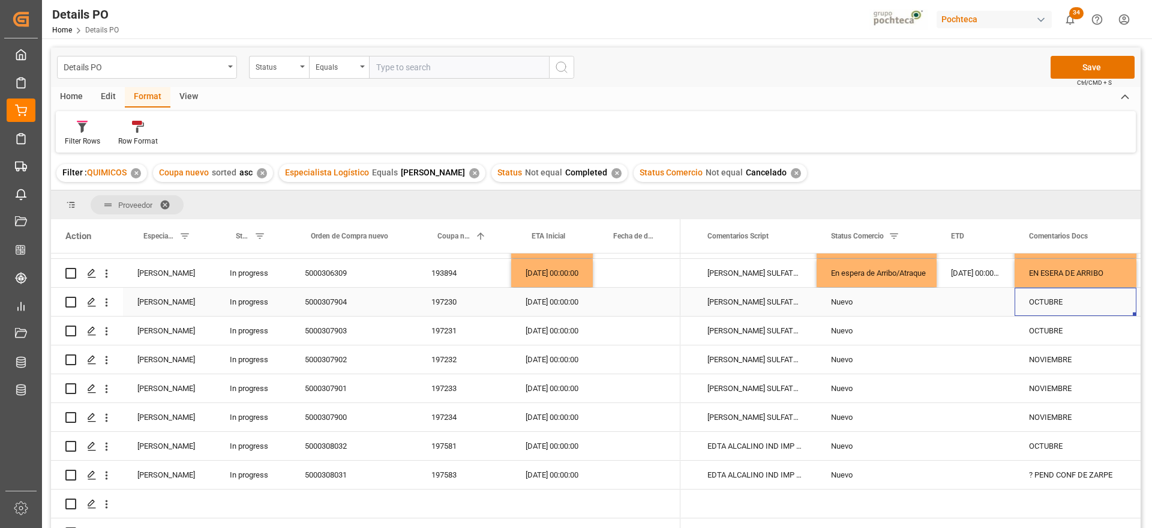
click at [446, 302] on div "197230" at bounding box center [464, 301] width 94 height 28
click at [841, 343] on div "Nuevo" at bounding box center [876, 331] width 91 height 28
click at [450, 477] on div "197583" at bounding box center [464, 474] width 94 height 28
click at [447, 472] on div "197583" at bounding box center [464, 474] width 94 height 28
click at [868, 465] on div "Nuevo" at bounding box center [876, 475] width 91 height 28
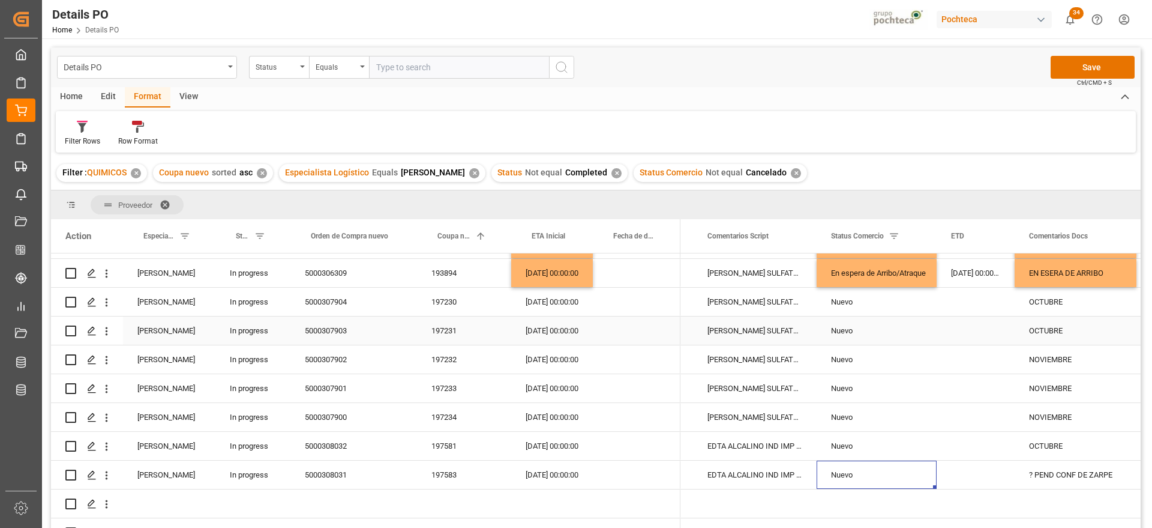
click at [861, 338] on div "Nuevo" at bounding box center [876, 331] width 91 height 28
click at [1079, 57] on button "Save" at bounding box center [1093, 67] width 84 height 23
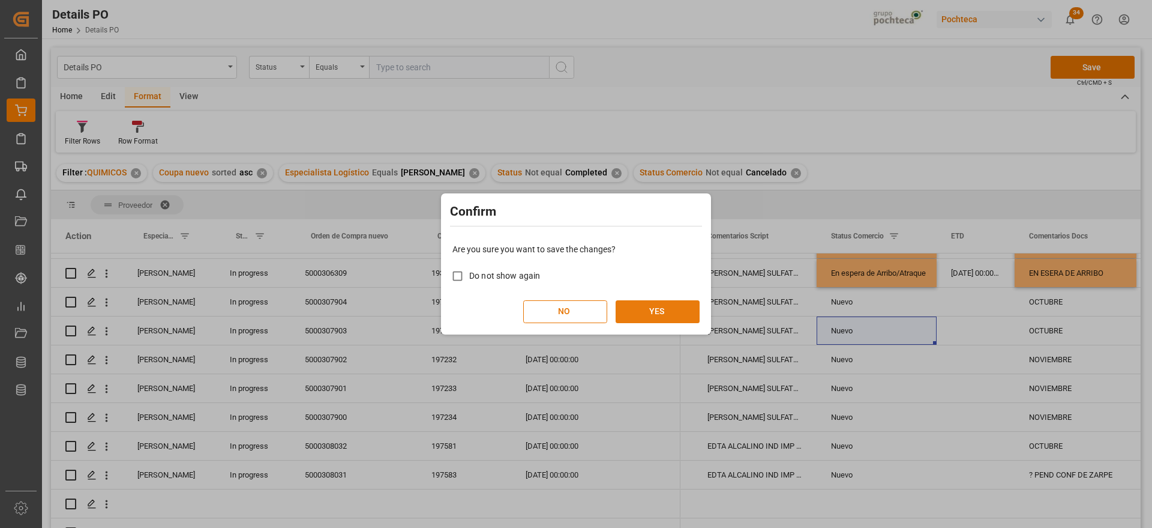
click at [657, 311] on button "YES" at bounding box center [658, 311] width 84 height 23
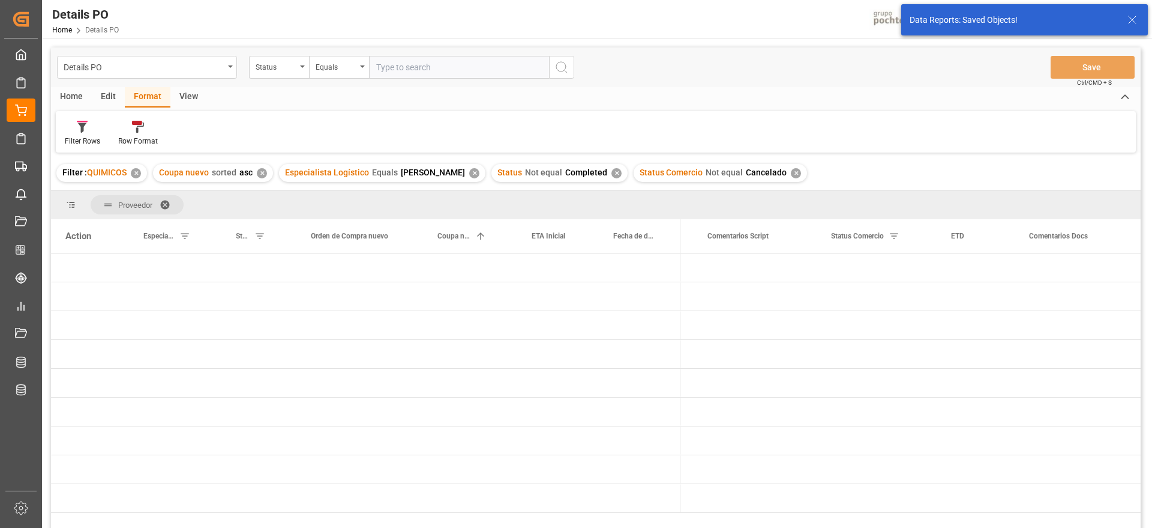
scroll to position [0, 0]
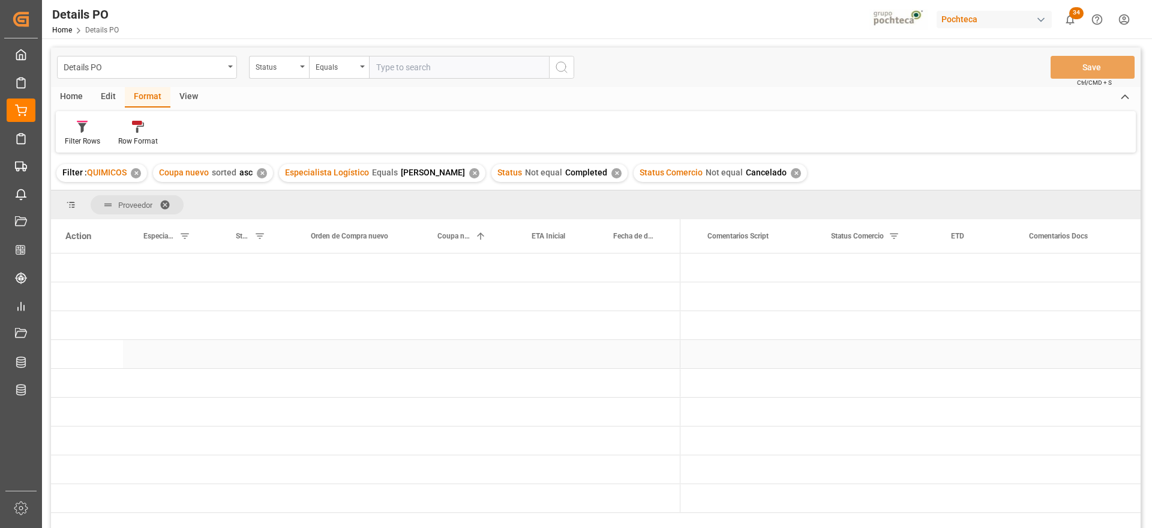
click at [558, 347] on div "Press SPACE to select this row." at bounding box center [552, 354] width 82 height 28
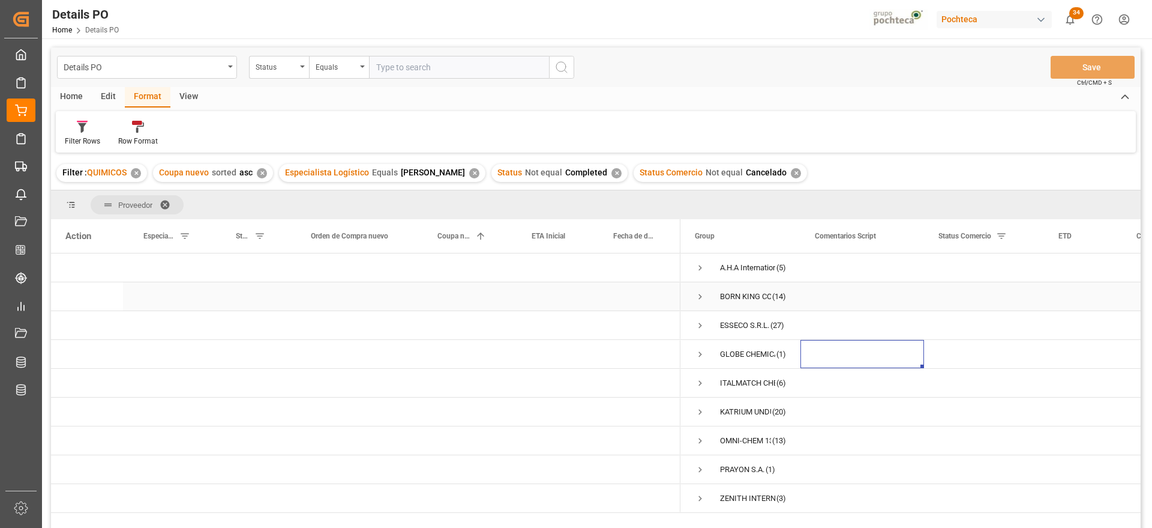
click at [695, 293] on span "Press SPACE to select this row." at bounding box center [700, 296] width 11 height 11
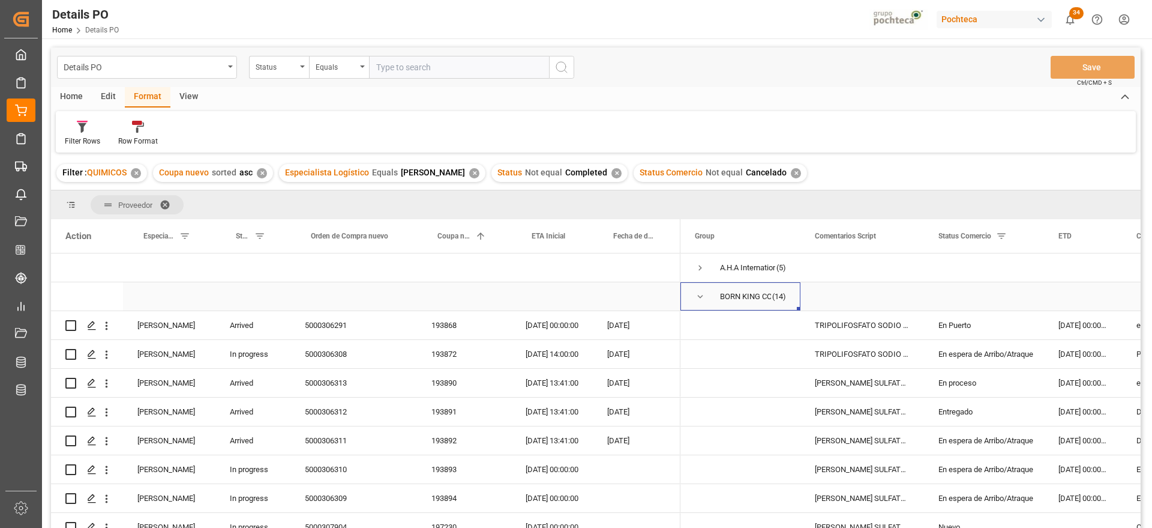
click at [696, 296] on span "Press SPACE to select this row." at bounding box center [700, 296] width 11 height 11
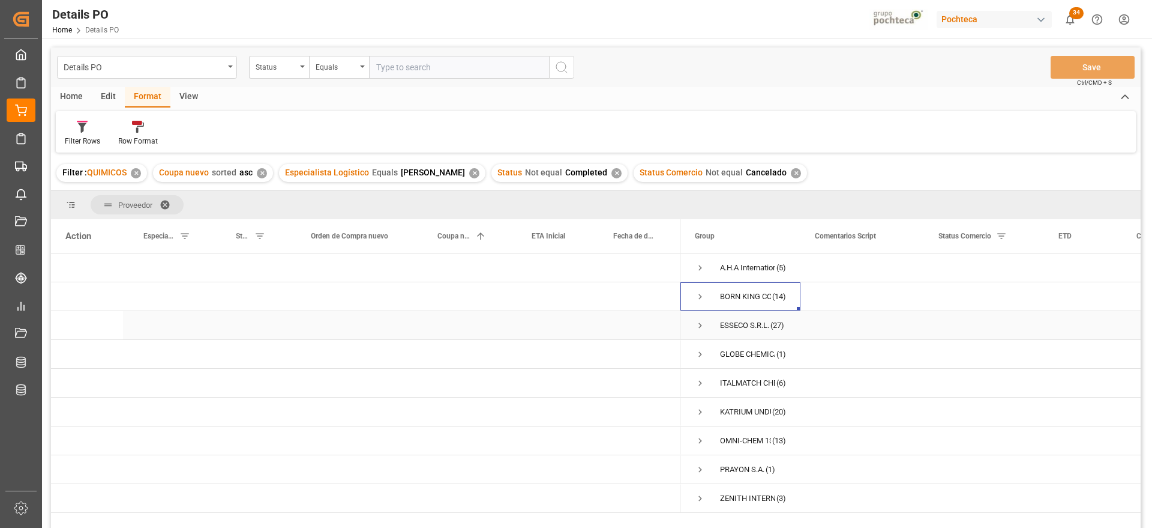
click at [701, 325] on span "Press SPACE to select this row." at bounding box center [700, 325] width 11 height 11
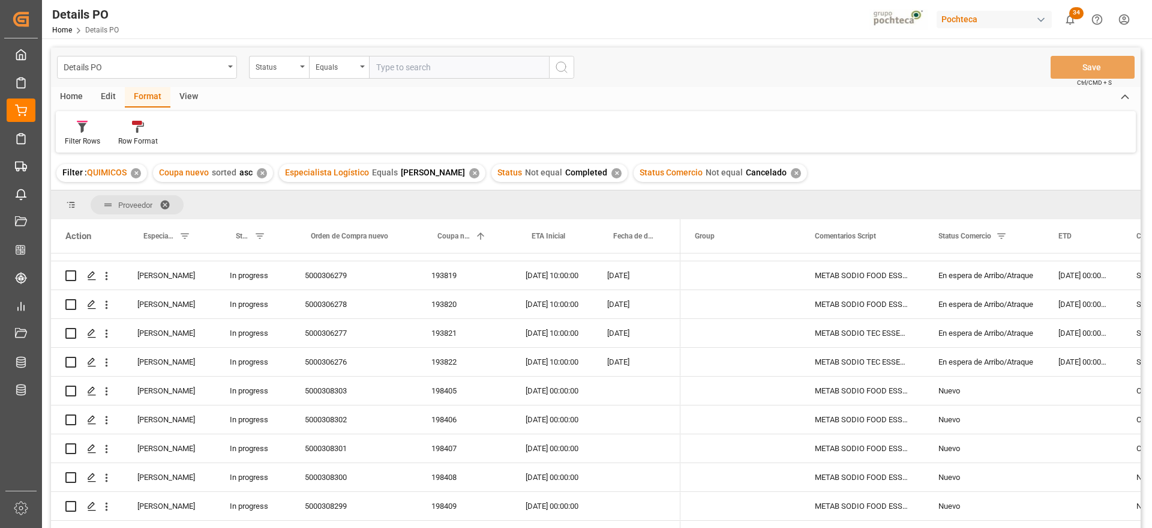
scroll to position [75, 0]
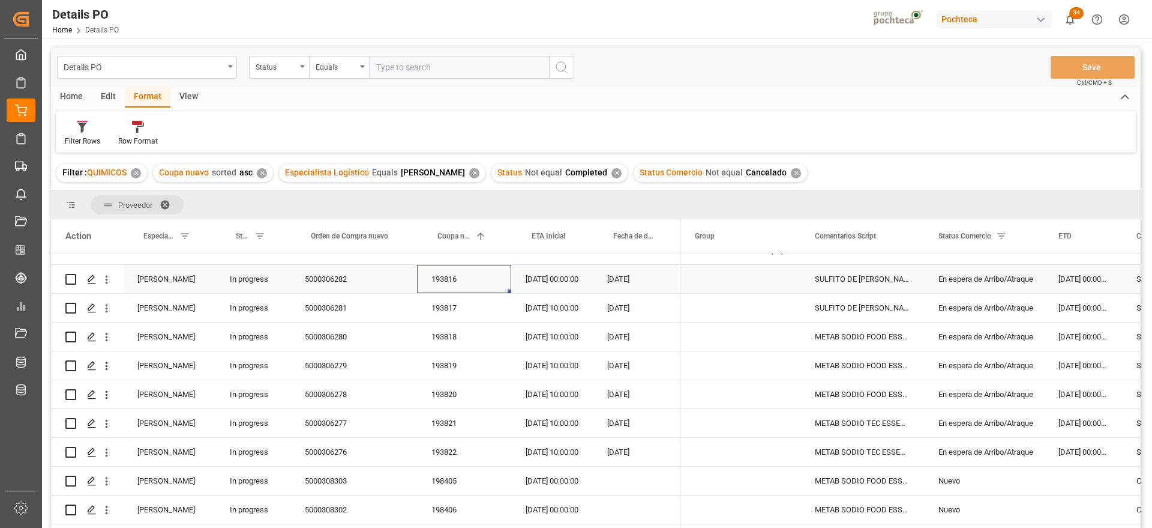
click at [448, 277] on div "193816" at bounding box center [464, 279] width 94 height 28
click at [1000, 277] on div "En espera de Arribo/Atraque" at bounding box center [984, 279] width 91 height 28
click at [1027, 284] on icon "open menu" at bounding box center [1022, 286] width 14 height 14
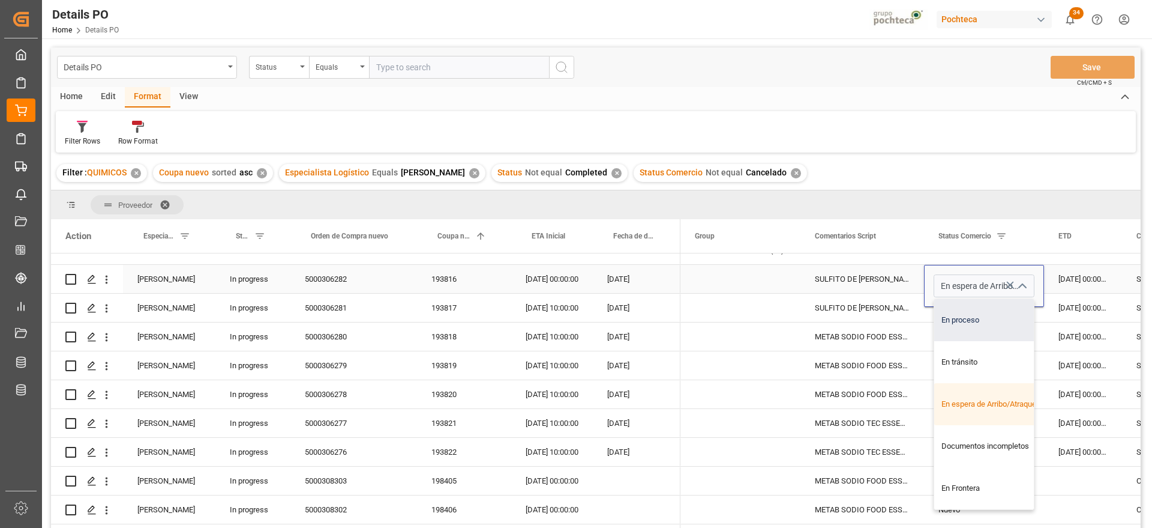
click at [995, 319] on div "En proceso" at bounding box center [991, 320] width 114 height 42
type input "En proceso"
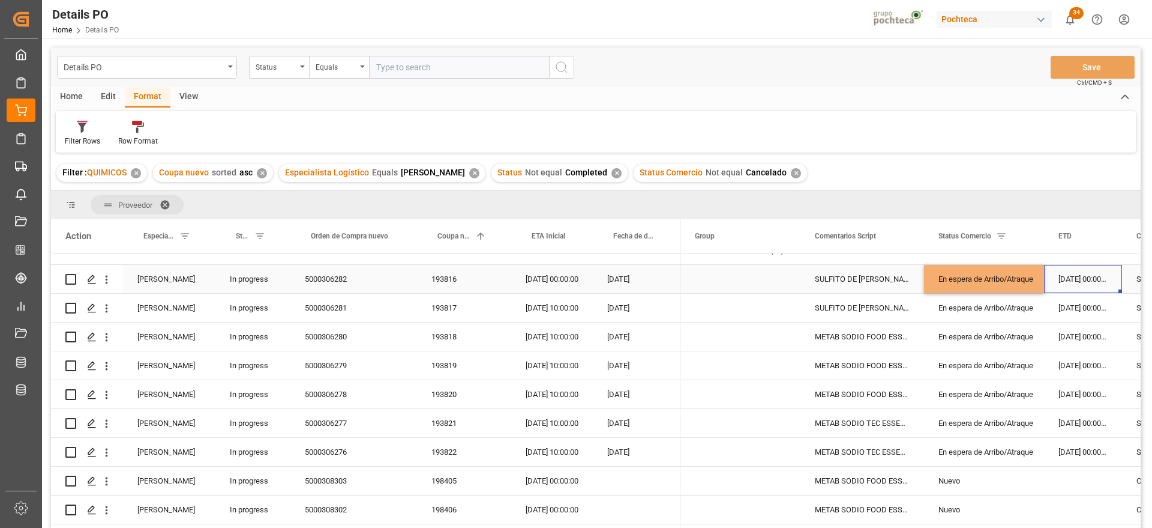
click at [1074, 280] on div "18-07-2025 00:00:00" at bounding box center [1083, 279] width 78 height 28
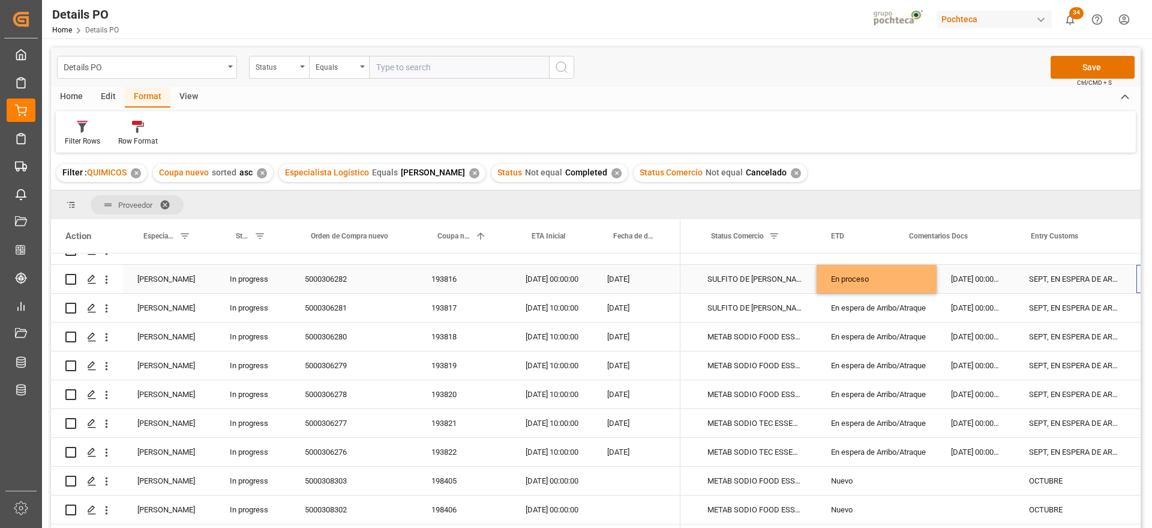
scroll to position [0, 227]
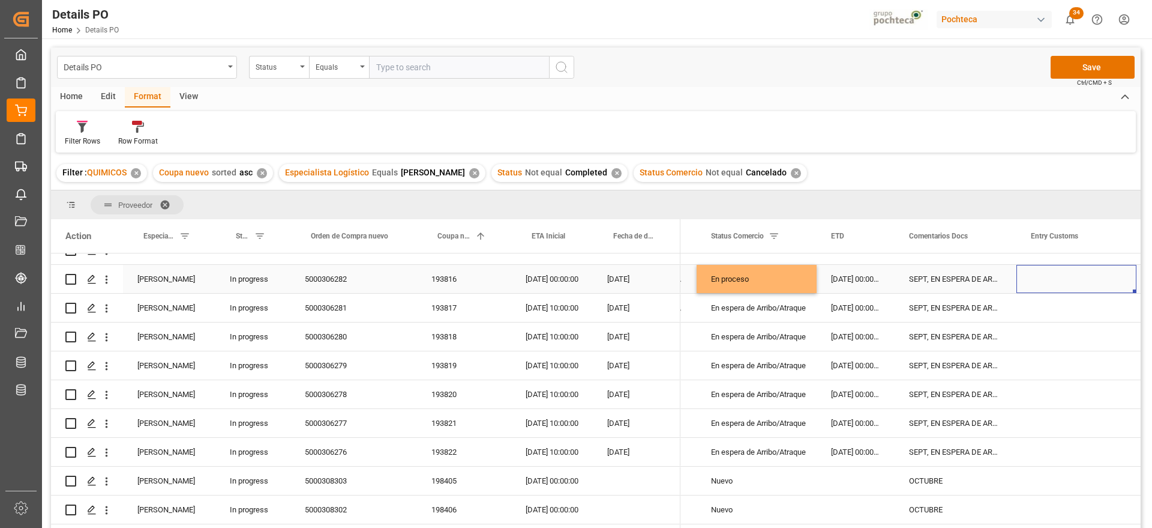
click at [963, 270] on div "SEPT, EN ESPERA DE ARRIBO" at bounding box center [956, 279] width 122 height 28
drag, startPoint x: 910, startPoint y: 281, endPoint x: 1008, endPoint y: 283, distance: 97.2
click at [1008, 283] on div "SEPT, EN ESPERA DE ARRIBO" at bounding box center [956, 286] width 122 height 42
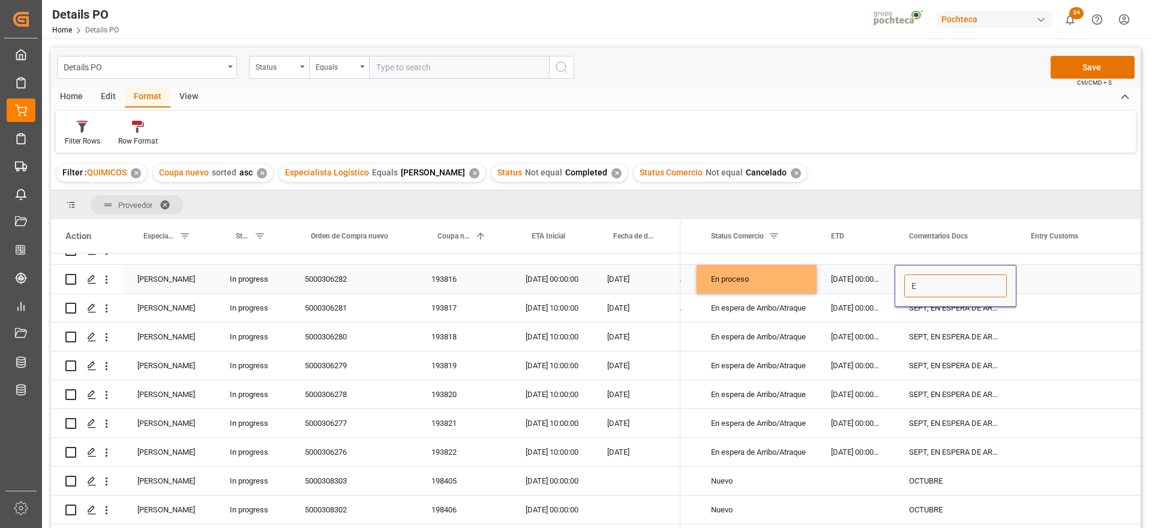
scroll to position [0, 0]
type input "ENTREGA 10/09"
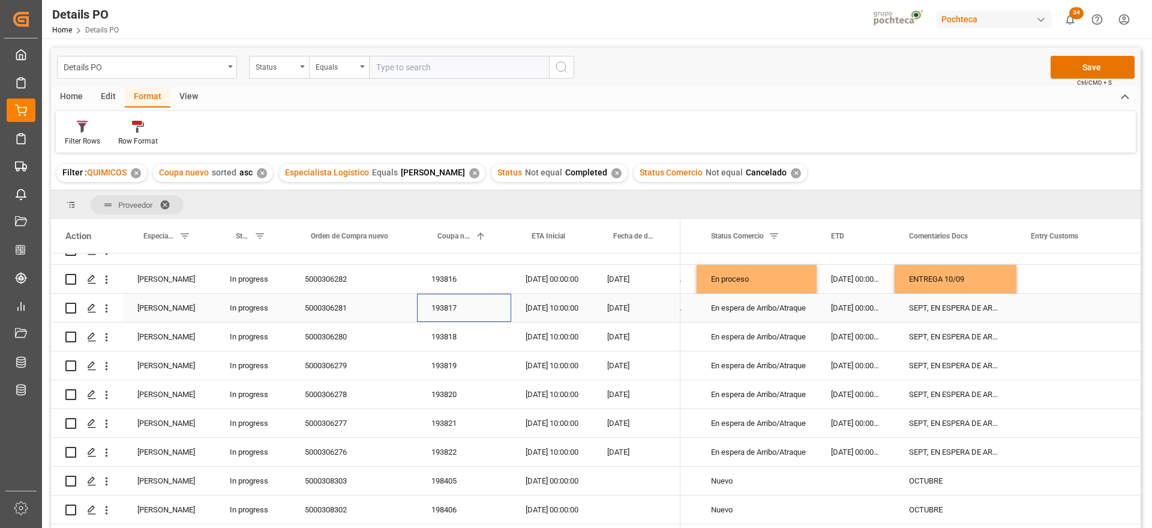
click at [459, 302] on div "193817" at bounding box center [464, 307] width 94 height 28
click at [948, 305] on div "SEPT, EN ESPERA DE ARRIBO" at bounding box center [956, 307] width 122 height 28
click at [961, 336] on div "SEPT, EN ESPERA DE ARRIBO" at bounding box center [956, 336] width 122 height 28
click at [957, 362] on div "SEPT, EN ESPERA DE ARRIBO" at bounding box center [956, 365] width 122 height 28
click at [943, 393] on div "SEPT, EN ESPERA DE ARRIBO" at bounding box center [956, 394] width 122 height 28
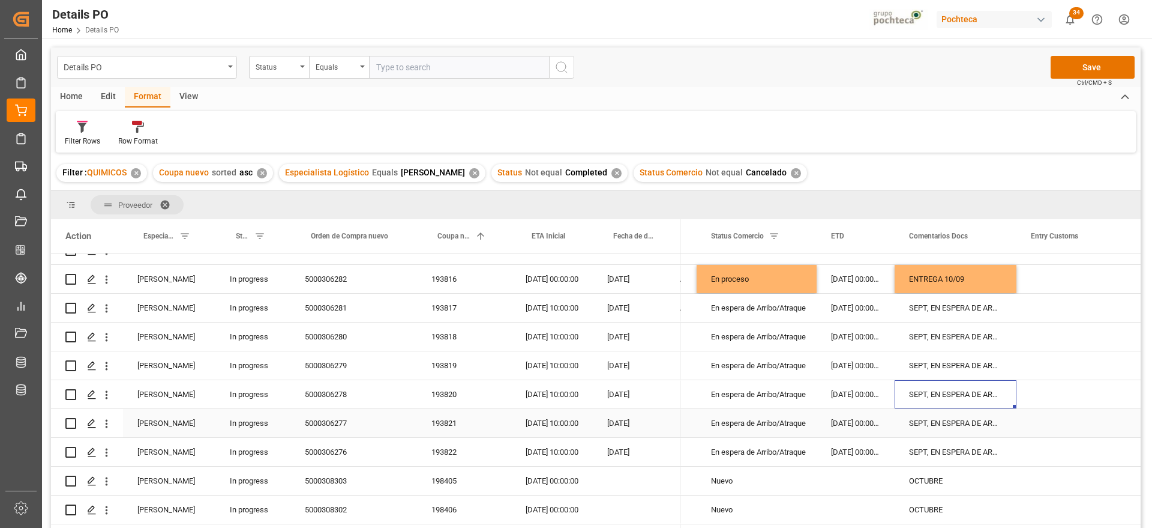
click at [948, 424] on div "SEPT, EN ESPERA DE ARRIBO" at bounding box center [956, 423] width 122 height 28
click at [948, 453] on div "SEPT, EN ESPERA DE ARRIBO" at bounding box center [956, 452] width 122 height 28
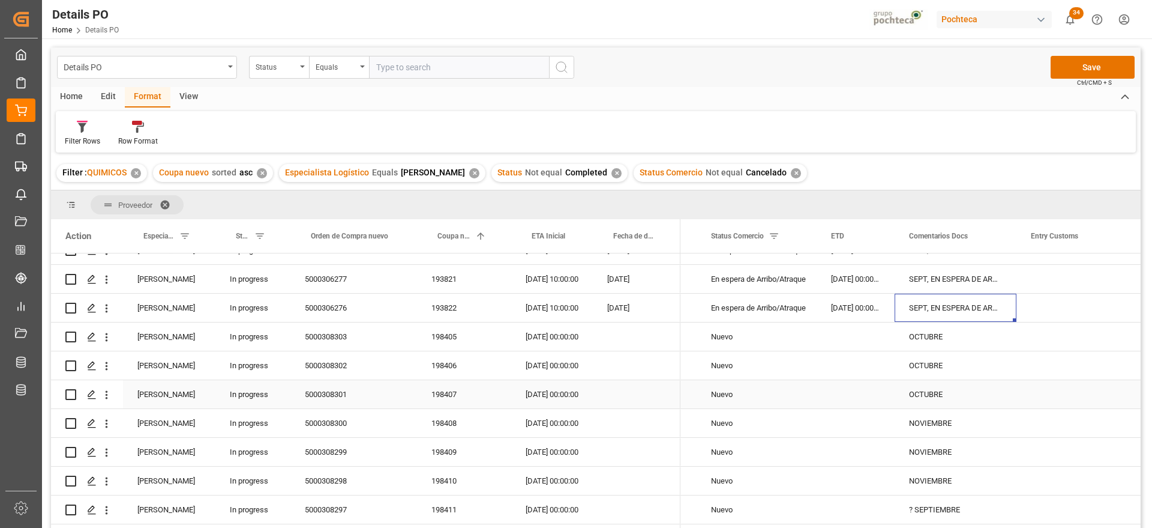
scroll to position [225, 0]
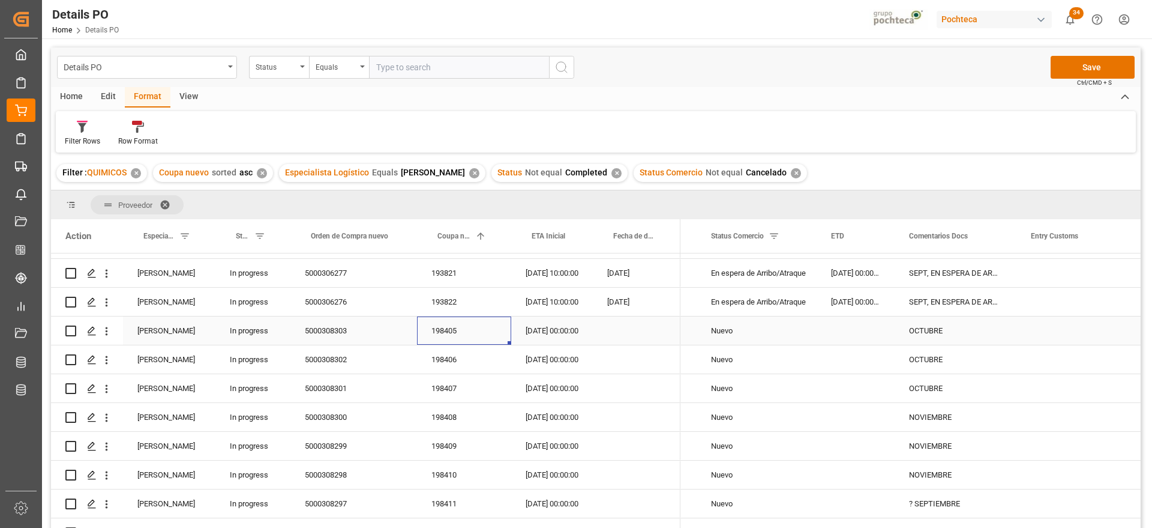
click at [433, 330] on div "198405" at bounding box center [464, 330] width 94 height 28
click at [448, 328] on div "198405" at bounding box center [464, 330] width 94 height 28
click at [448, 363] on div "198406" at bounding box center [464, 359] width 94 height 28
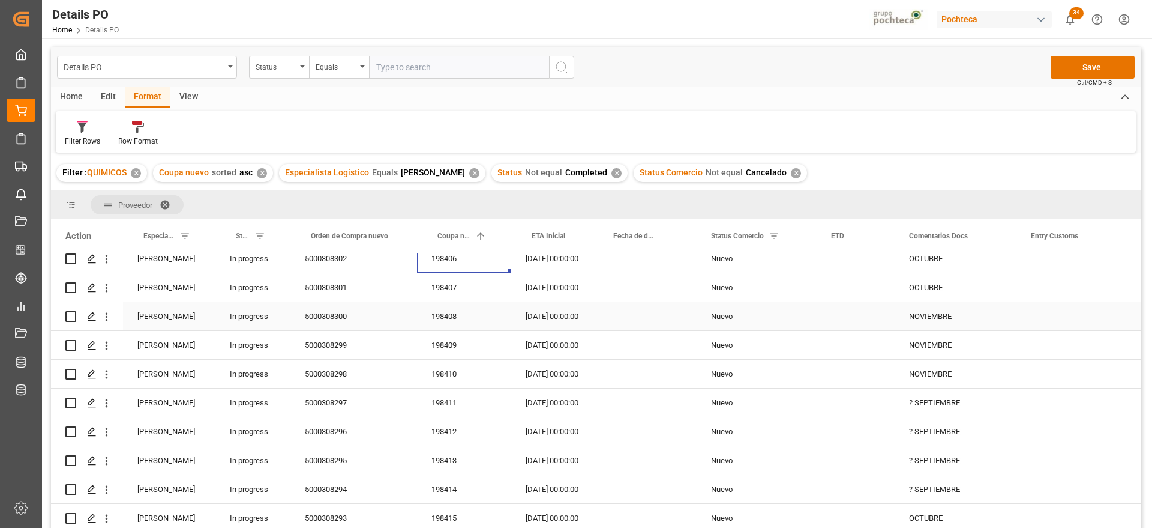
scroll to position [450, 0]
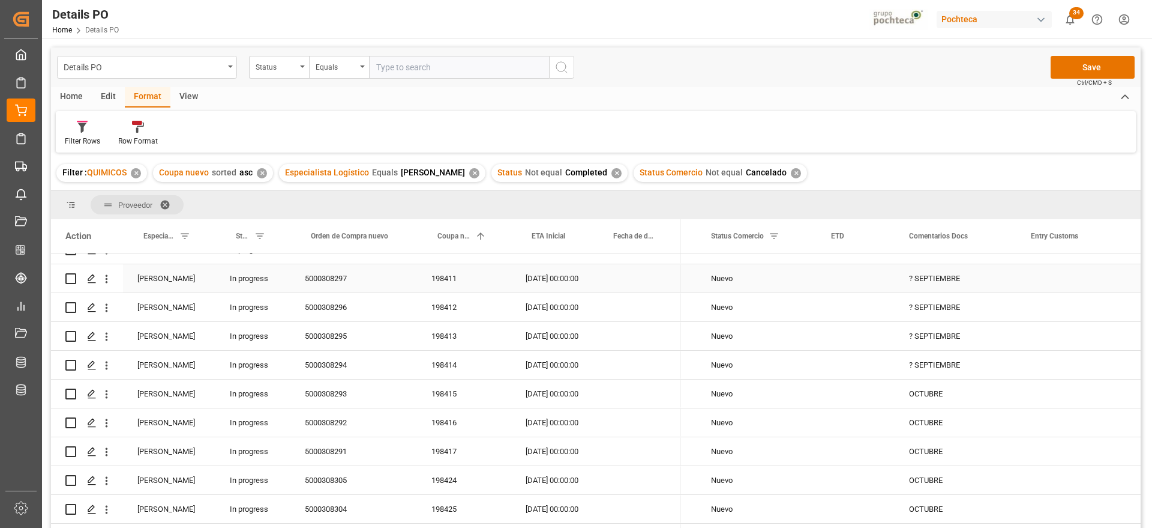
click at [452, 280] on div "198411" at bounding box center [464, 278] width 94 height 28
click at [543, 279] on div "30-09-2025 00:00:00" at bounding box center [552, 278] width 82 height 28
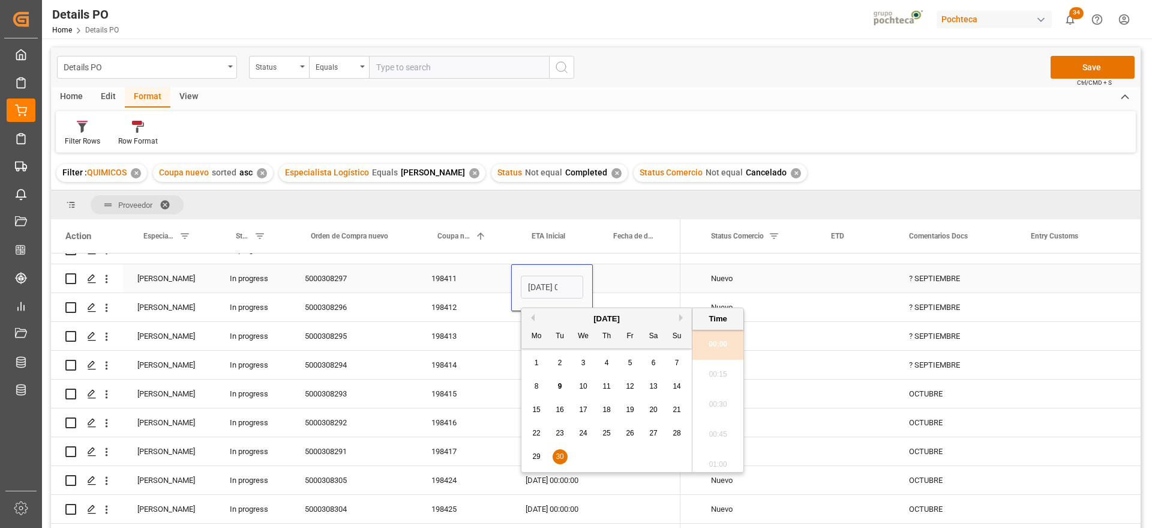
scroll to position [0, 35]
click at [682, 316] on button "Next Month" at bounding box center [682, 317] width 7 height 7
click at [609, 388] on span "9" at bounding box center [607, 386] width 4 height 8
type input "09-10-2025 00:00"
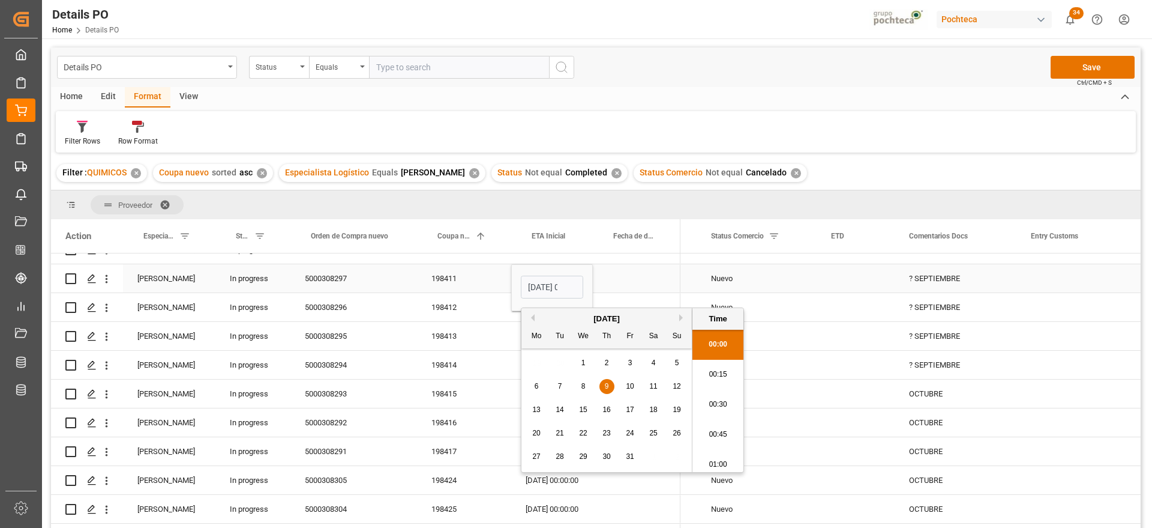
click at [770, 275] on div "Nuevo" at bounding box center [756, 279] width 91 height 28
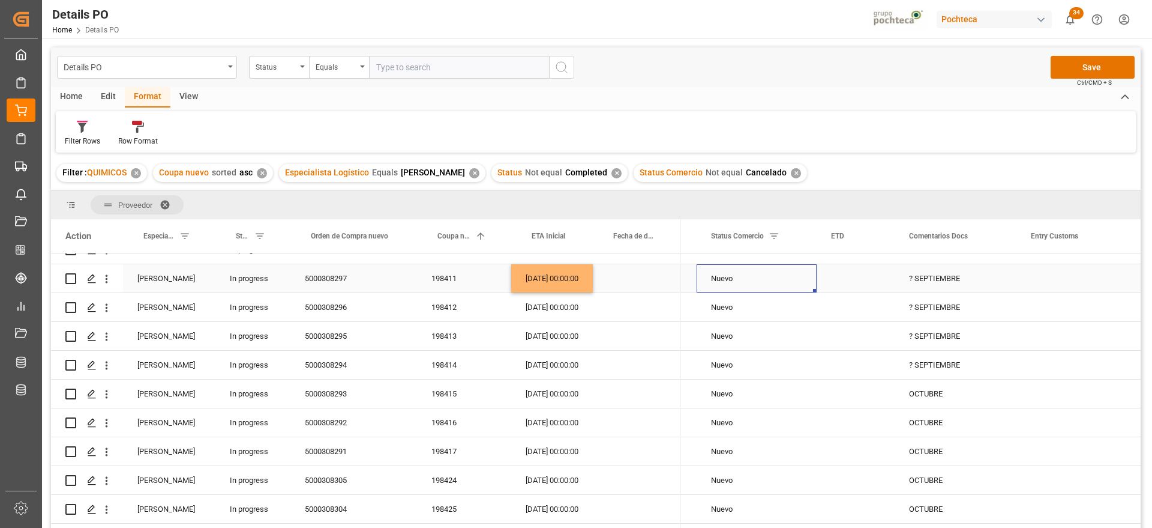
click at [793, 277] on div "Nuevo" at bounding box center [756, 279] width 91 height 28
click at [794, 286] on polyline "open menu" at bounding box center [794, 286] width 7 height 4
click at [786, 410] on div "En espera de Arribo/Atraque" at bounding box center [764, 403] width 114 height 42
type input "En espera de Arribo/Atraque"
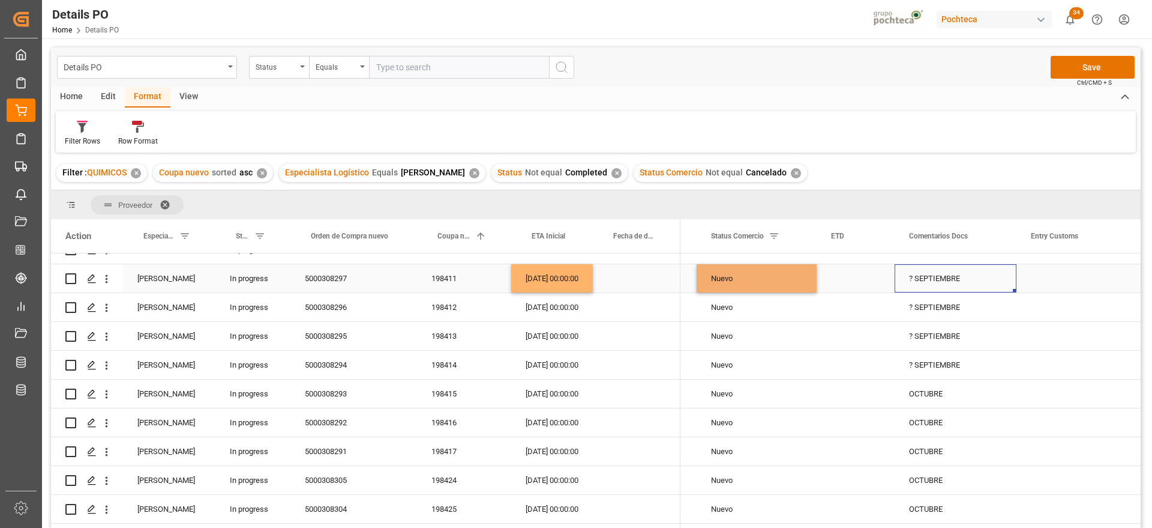
click at [938, 275] on div "? SEPTIEMBRE" at bounding box center [956, 278] width 122 height 28
click at [957, 275] on div "? SEPTIEMBRE" at bounding box center [956, 278] width 122 height 28
drag, startPoint x: 976, startPoint y: 281, endPoint x: 904, endPoint y: 284, distance: 72.1
click at [904, 284] on input "? SEPTIEMBRE" at bounding box center [955, 285] width 103 height 23
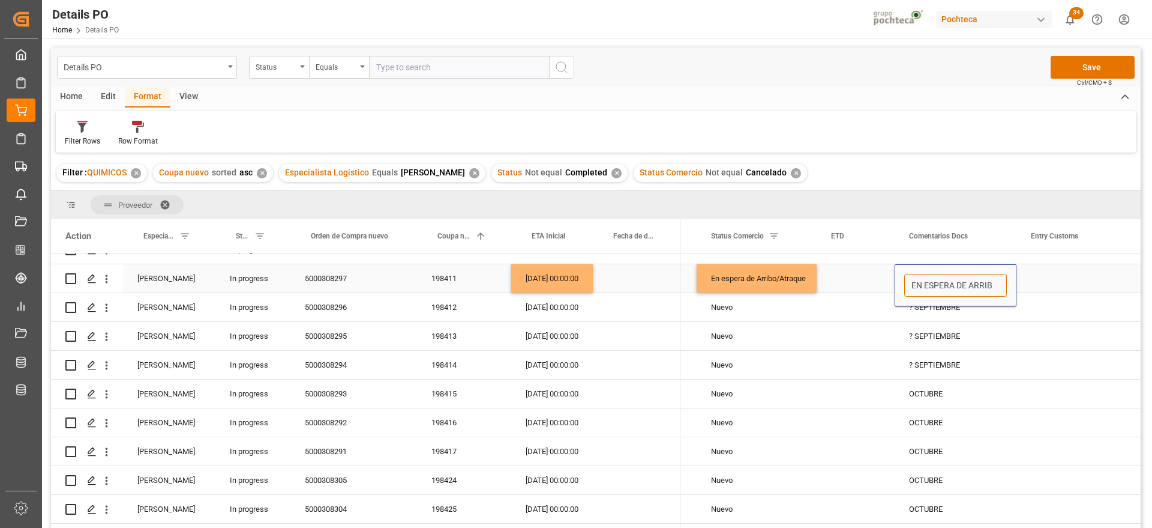
type input "EN ESPERA DE ARRIBO"
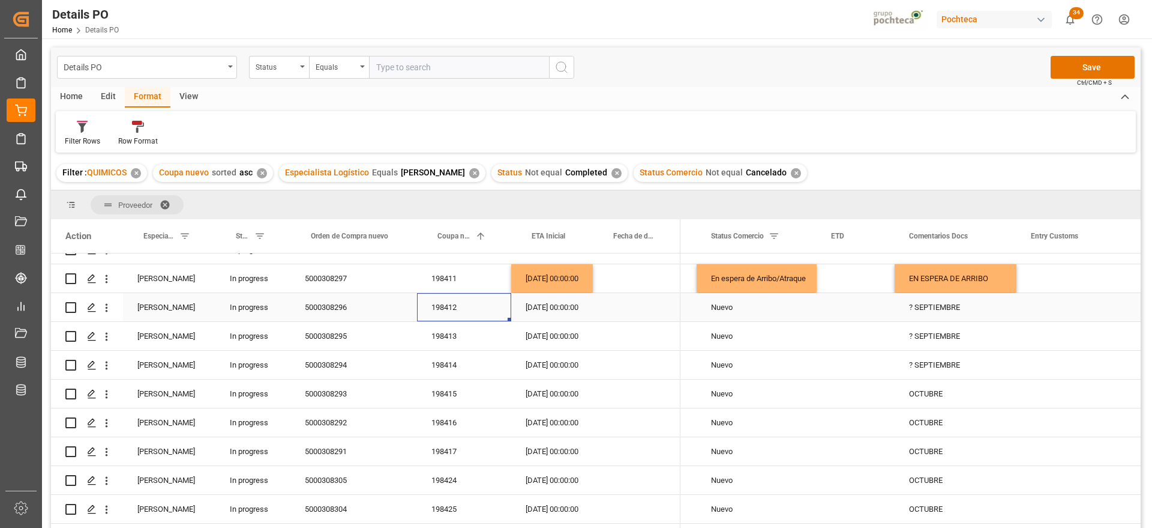
click at [447, 303] on div "198412" at bounding box center [464, 307] width 94 height 28
click at [570, 277] on div "09-10-2025 00:00:00" at bounding box center [552, 278] width 82 height 28
click at [565, 305] on div "30-09-2025 00:00:00" at bounding box center [552, 307] width 82 height 28
click at [802, 277] on div "En espera de Arribo/Atraque" at bounding box center [756, 279] width 91 height 28
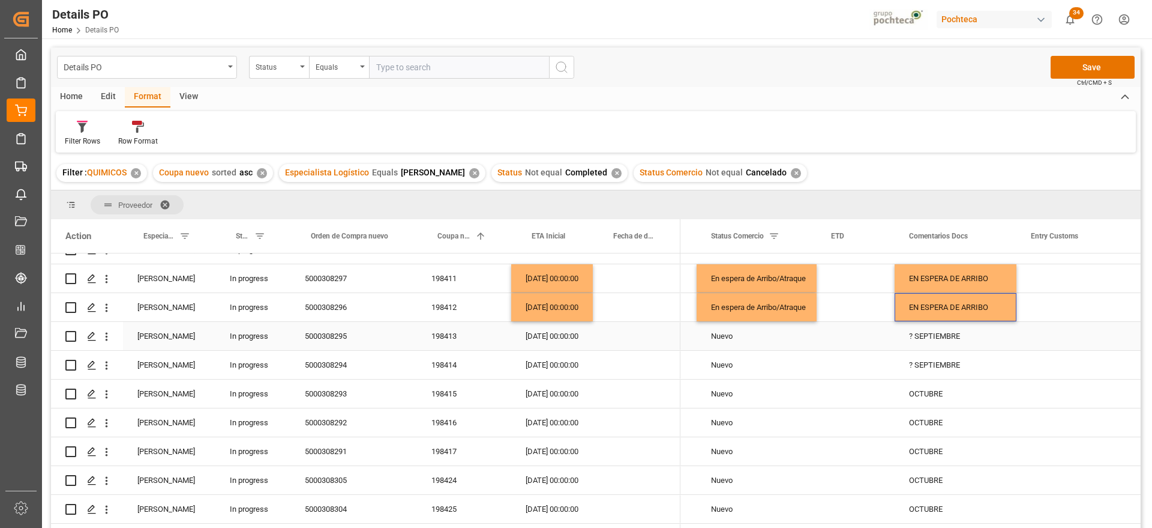
click at [453, 343] on div "198413" at bounding box center [464, 336] width 94 height 28
click at [553, 337] on div "30-09-2025 00:00:00" at bounding box center [552, 336] width 82 height 28
click at [451, 364] on div "198414" at bounding box center [464, 364] width 94 height 28
click at [949, 334] on div "? SEPTIEMBRE" at bounding box center [956, 336] width 122 height 28
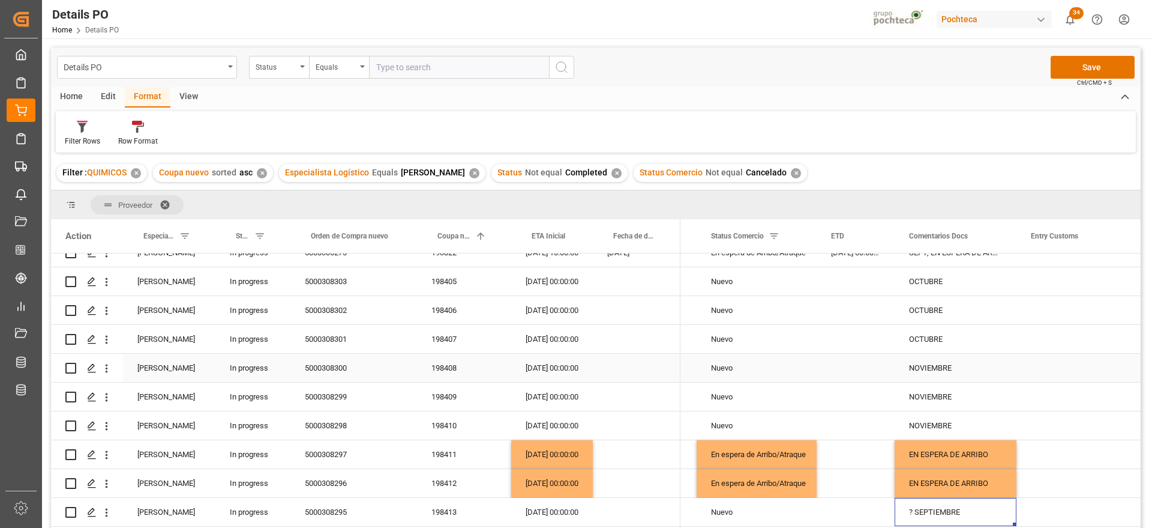
scroll to position [300, 0]
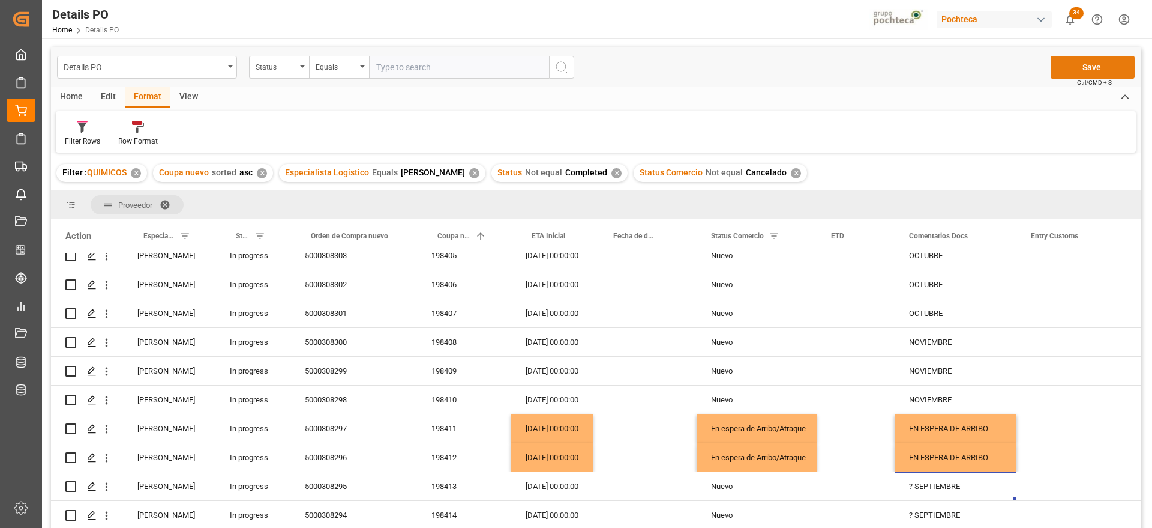
click at [1105, 69] on button "Save" at bounding box center [1093, 67] width 84 height 23
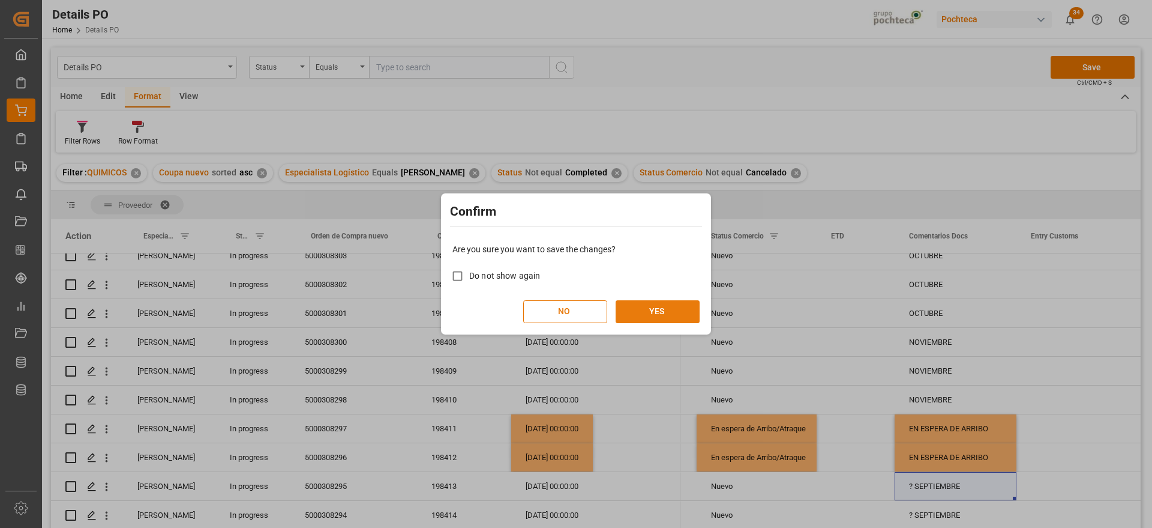
click at [667, 310] on button "YES" at bounding box center [658, 311] width 84 height 23
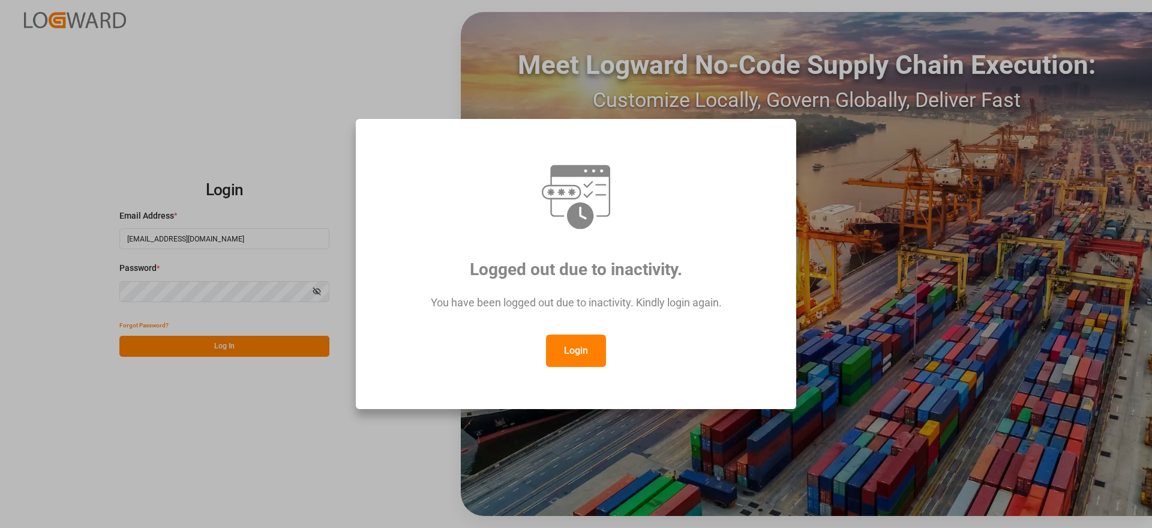
click at [568, 358] on button "Login" at bounding box center [576, 350] width 60 height 32
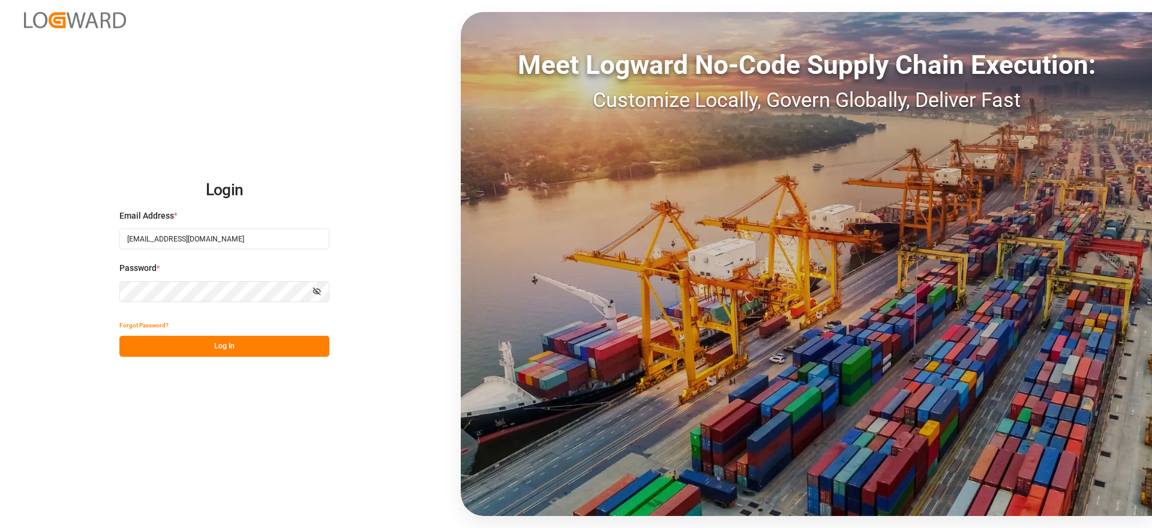
click at [238, 342] on button "Log In" at bounding box center [224, 345] width 210 height 21
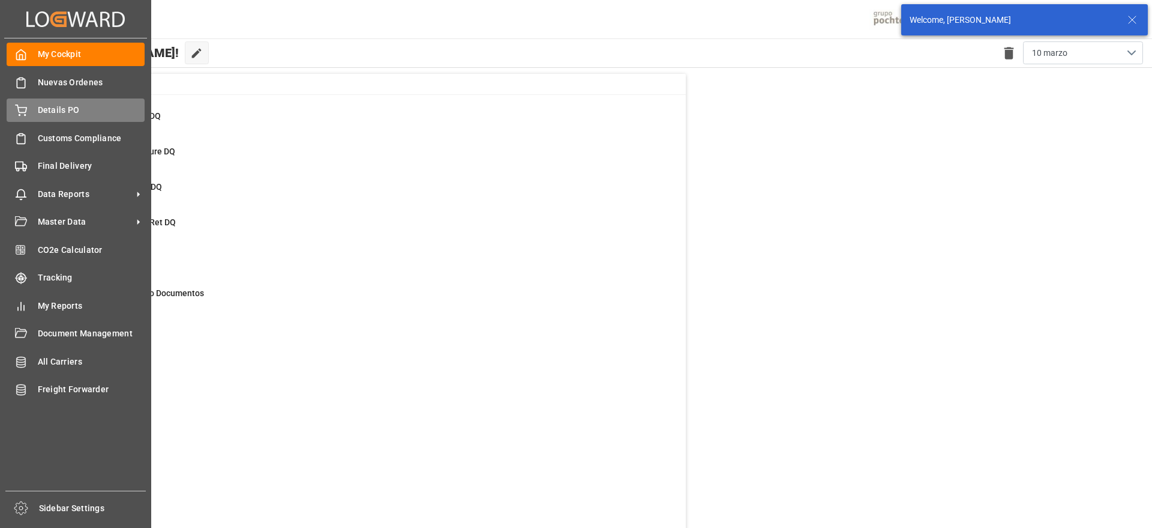
click at [73, 110] on span "Details PO" at bounding box center [91, 110] width 107 height 13
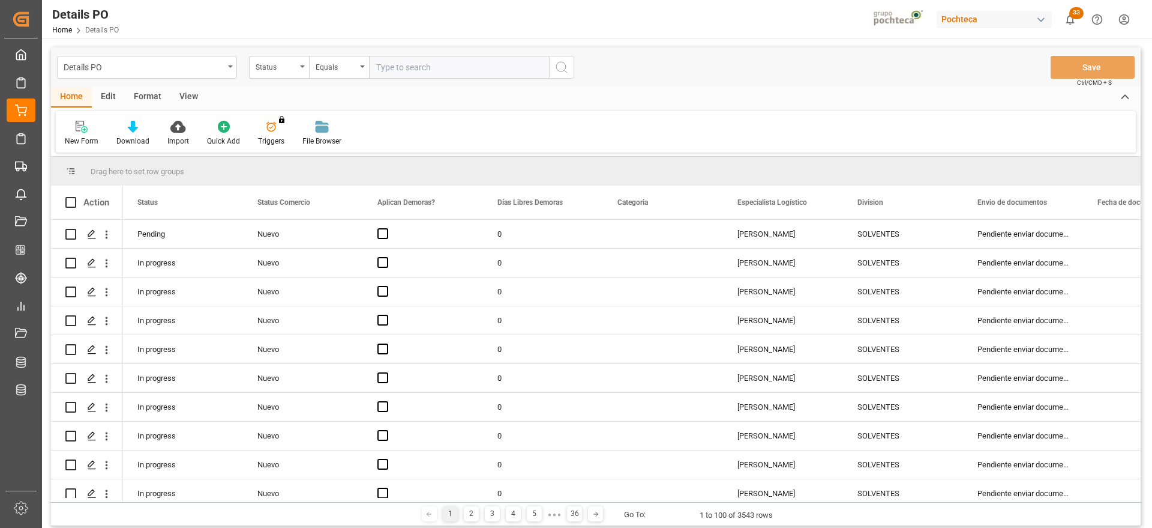
click at [274, 71] on div "Status" at bounding box center [276, 66] width 41 height 14
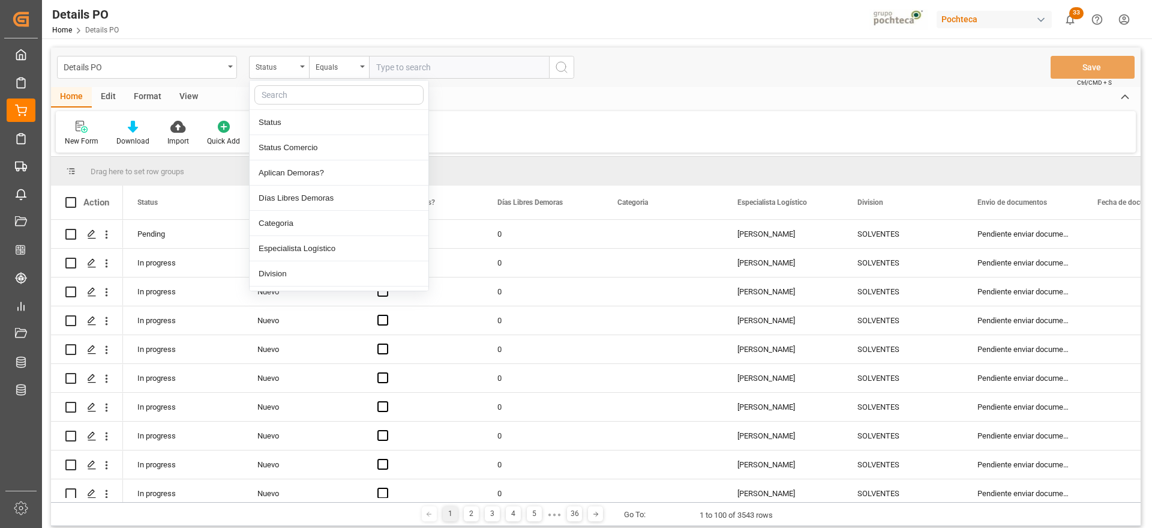
click at [287, 100] on input "text" at bounding box center [338, 94] width 169 height 19
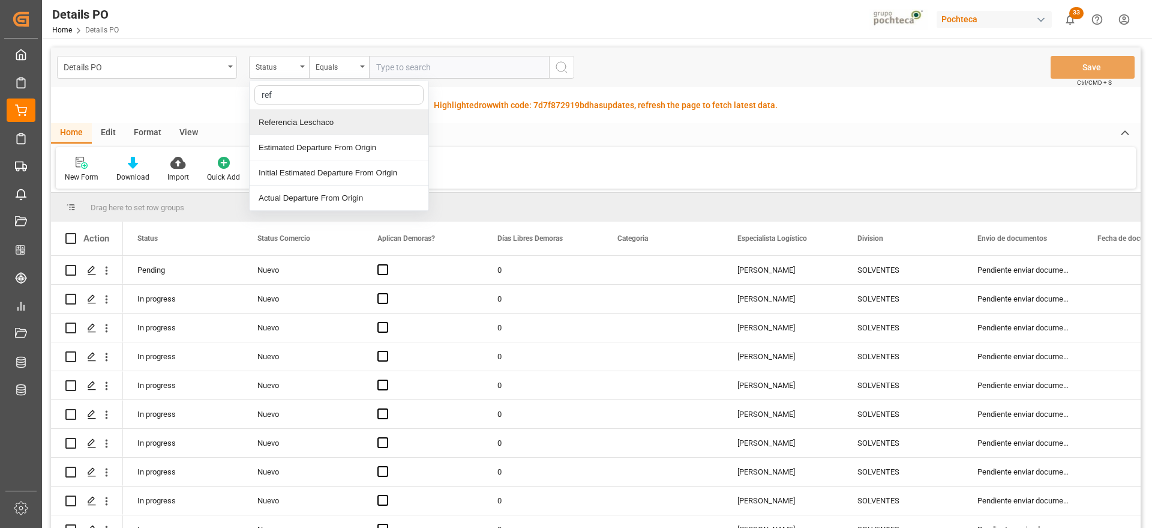
drag, startPoint x: 282, startPoint y: 97, endPoint x: 237, endPoint y: 89, distance: 45.6
click at [237, 89] on div "Details PO Status ref Referencia Leschaco Estimated Departure From Origin Initi…" at bounding box center [596, 304] width 1090 height 514
type input "ref"
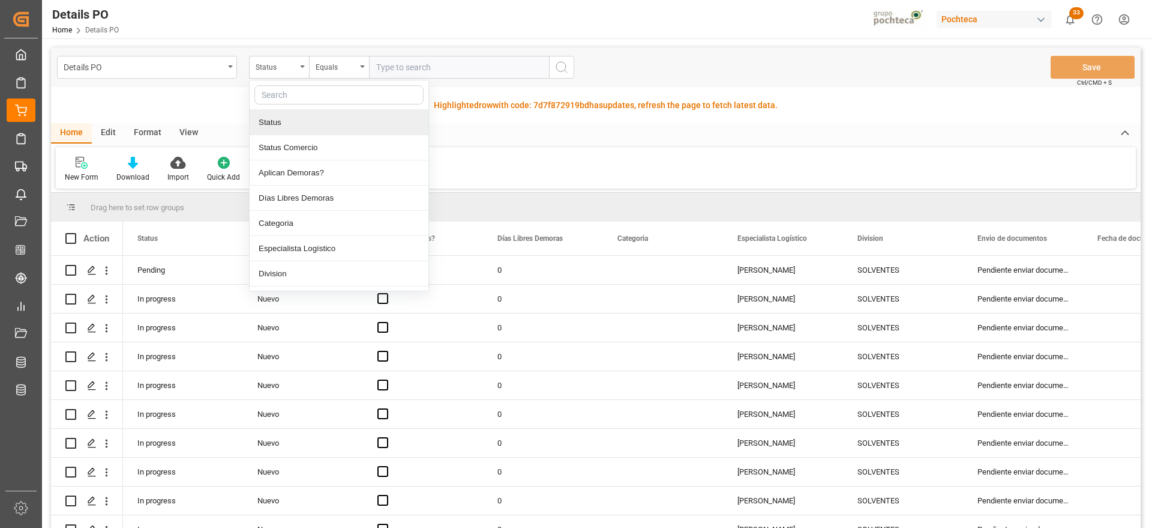
drag, startPoint x: 522, startPoint y: 163, endPoint x: 408, endPoint y: 132, distance: 118.1
click at [515, 163] on div "New Form Download Import Quick Add Triggers You do not have permission for Trig…" at bounding box center [596, 167] width 1080 height 41
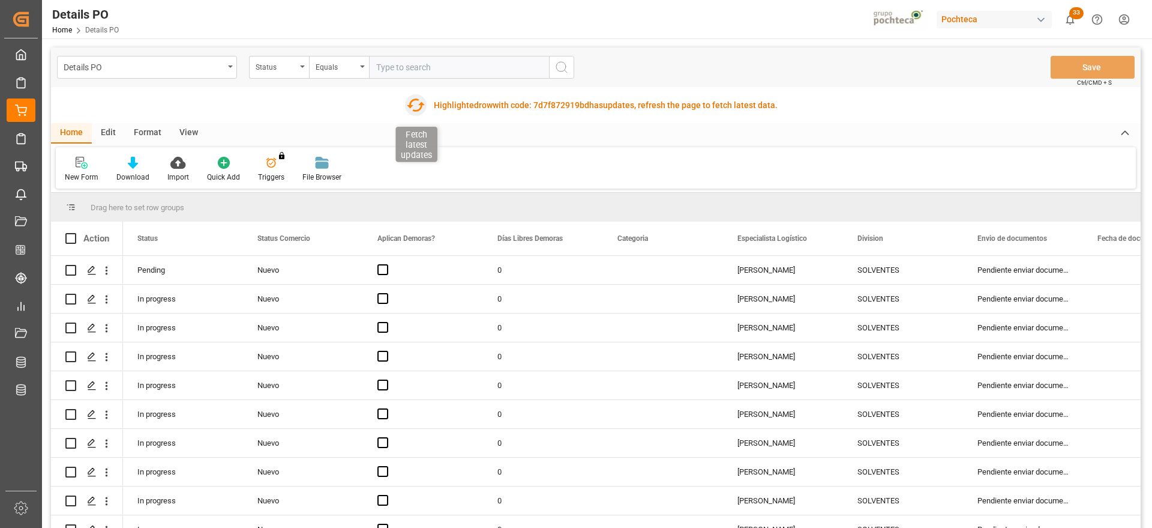
click at [408, 106] on icon "button" at bounding box center [416, 104] width 18 height 13
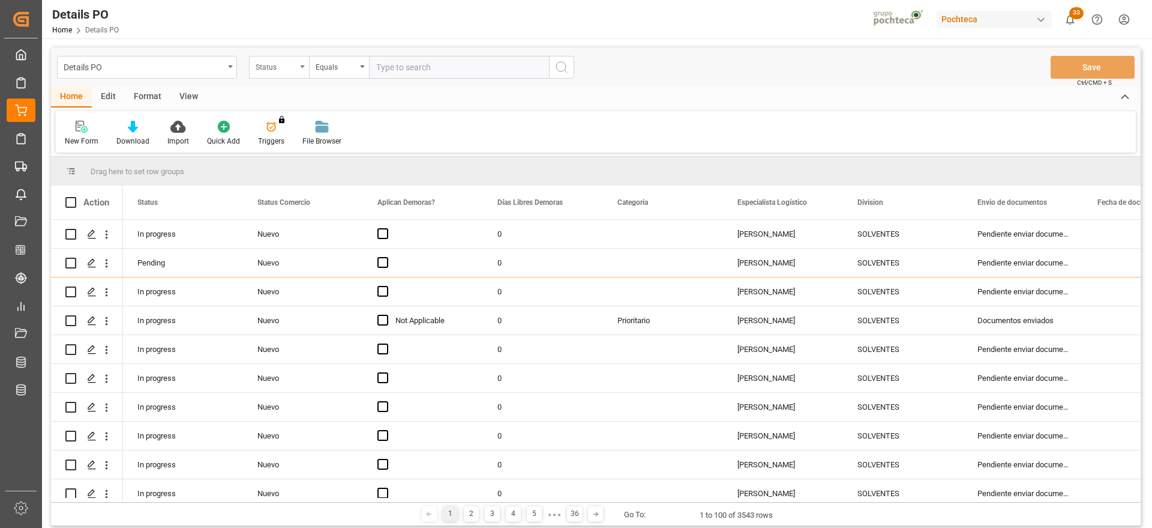
drag, startPoint x: 0, startPoint y: 0, endPoint x: 276, endPoint y: 64, distance: 283.4
click at [276, 64] on div "Status" at bounding box center [276, 66] width 41 height 14
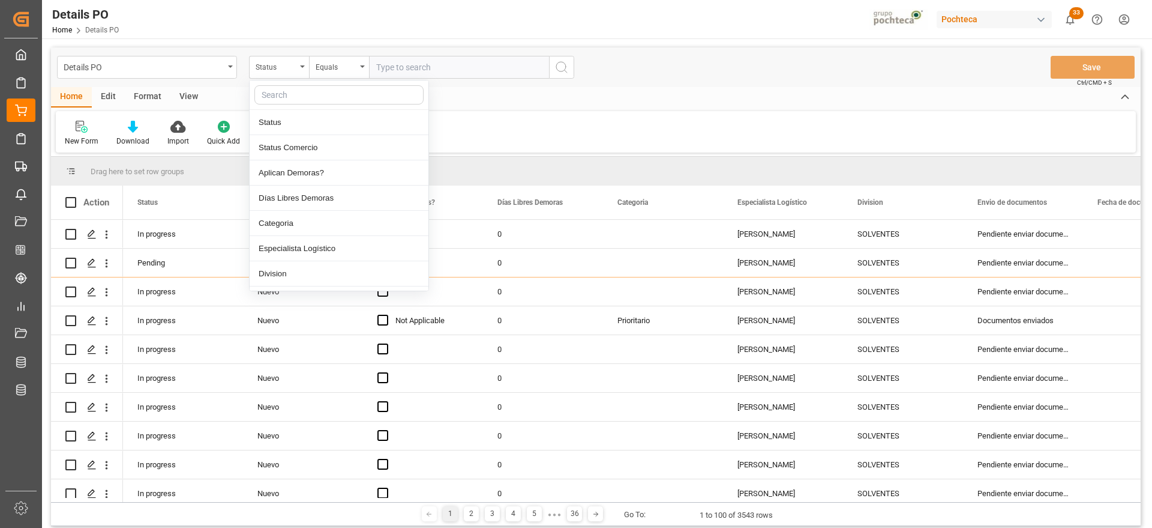
click at [275, 97] on input "text" at bounding box center [338, 94] width 169 height 19
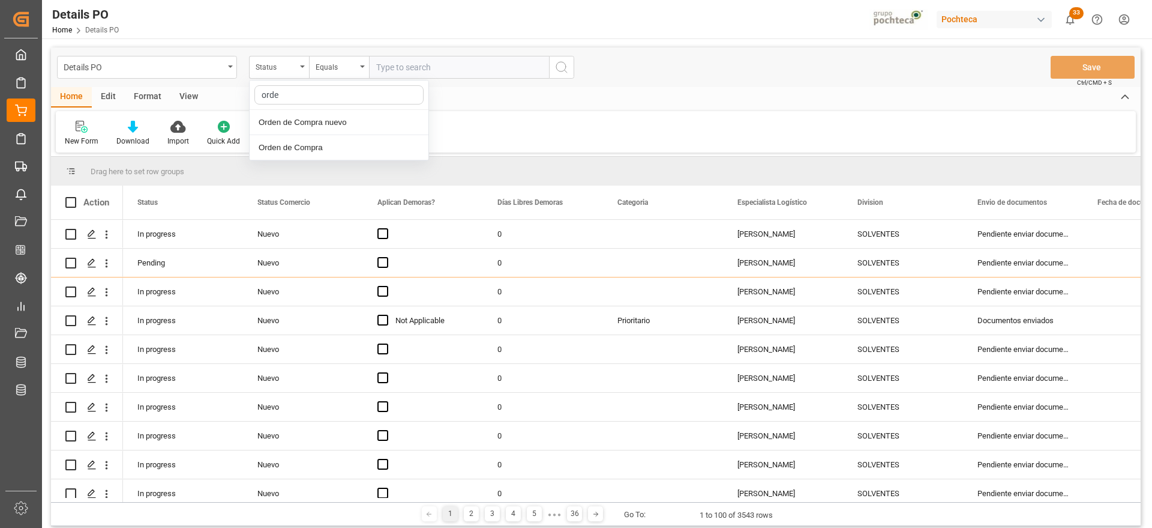
type input "orden"
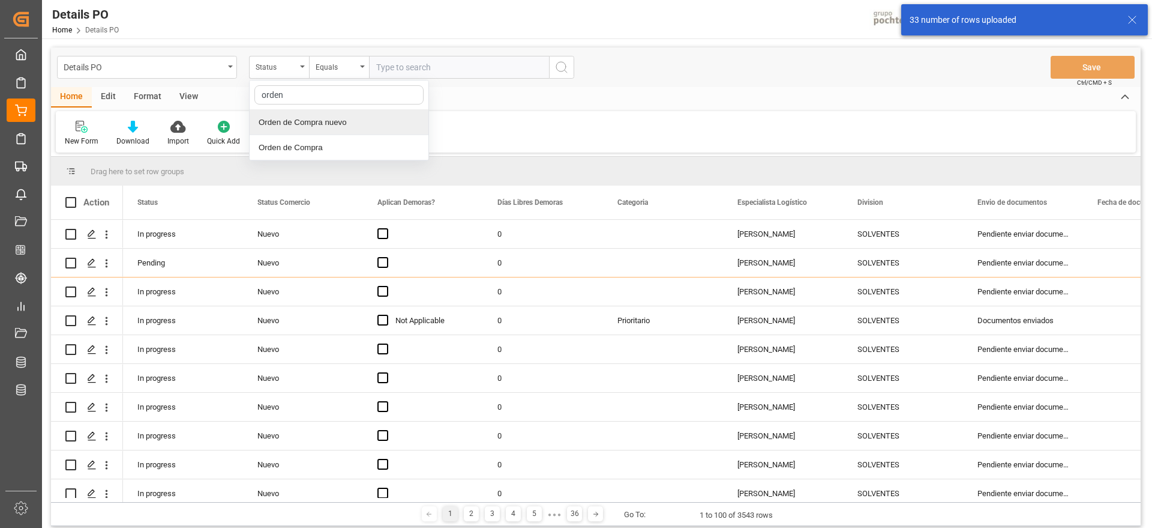
click at [310, 113] on div "Orden de Compra nuevo" at bounding box center [339, 122] width 179 height 25
click at [405, 71] on input "text" at bounding box center [459, 67] width 180 height 23
paste input "5000306034"
type input "5000306034"
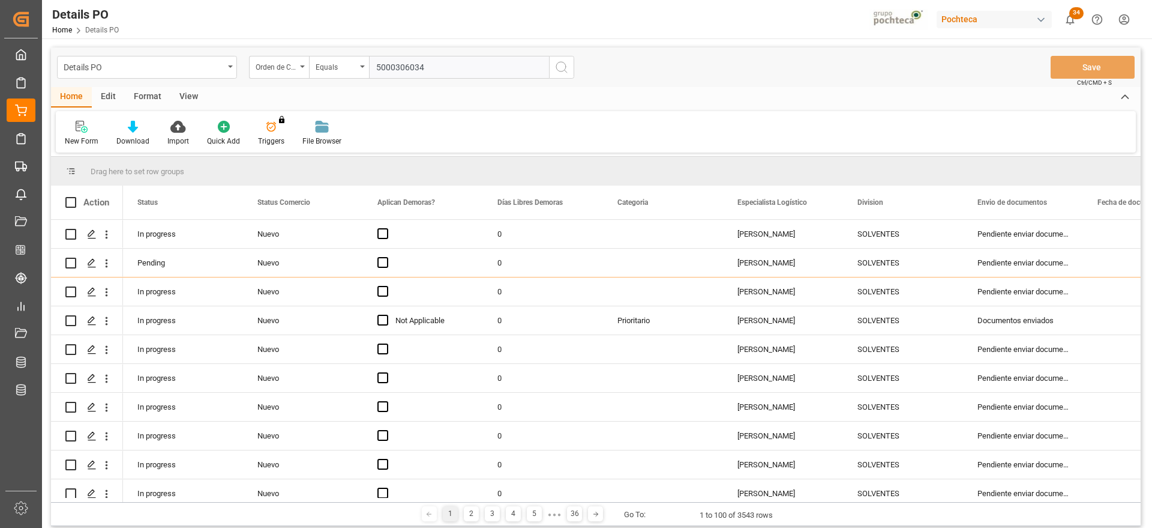
drag, startPoint x: 558, startPoint y: 65, endPoint x: 552, endPoint y: 79, distance: 14.5
click at [557, 65] on icon "search button" at bounding box center [562, 67] width 14 height 14
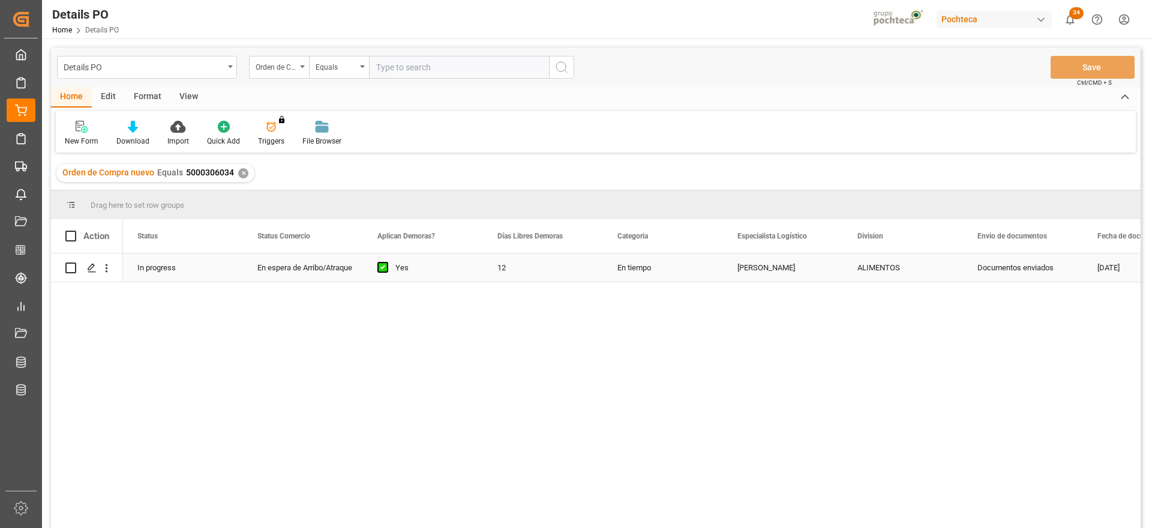
click at [514, 263] on div "12" at bounding box center [543, 267] width 120 height 28
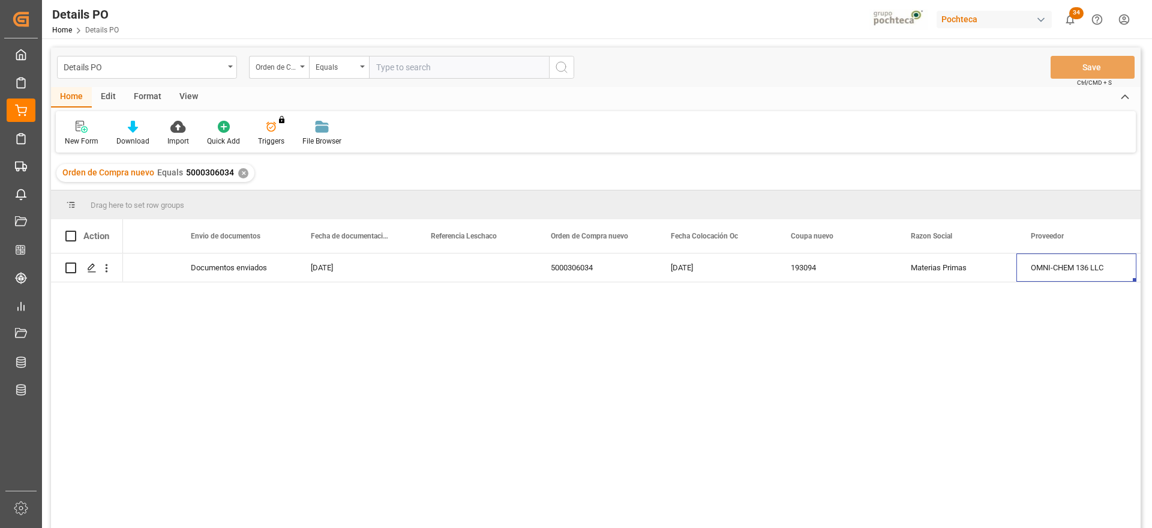
click at [424, 281] on div "Press SPACE to select this row." at bounding box center [477, 267] width 120 height 28
click at [487, 266] on div "Press SPACE to select this row." at bounding box center [477, 267] width 120 height 28
click at [487, 266] on input "Press SPACE to select this row." at bounding box center [476, 274] width 101 height 23
paste input "250906900771"
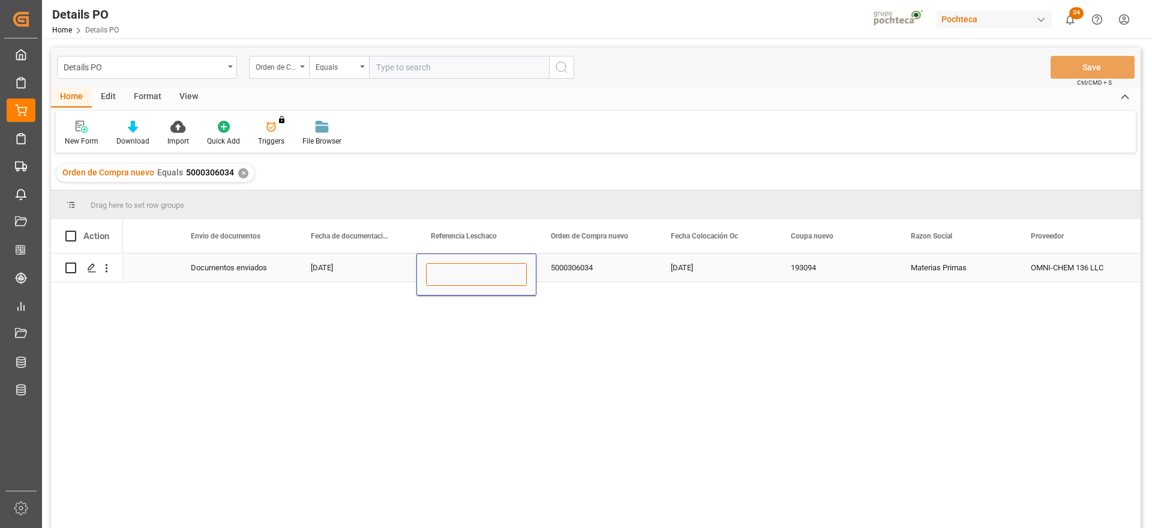
type input "250906900771"
click at [563, 269] on div "5000306034" at bounding box center [597, 267] width 120 height 28
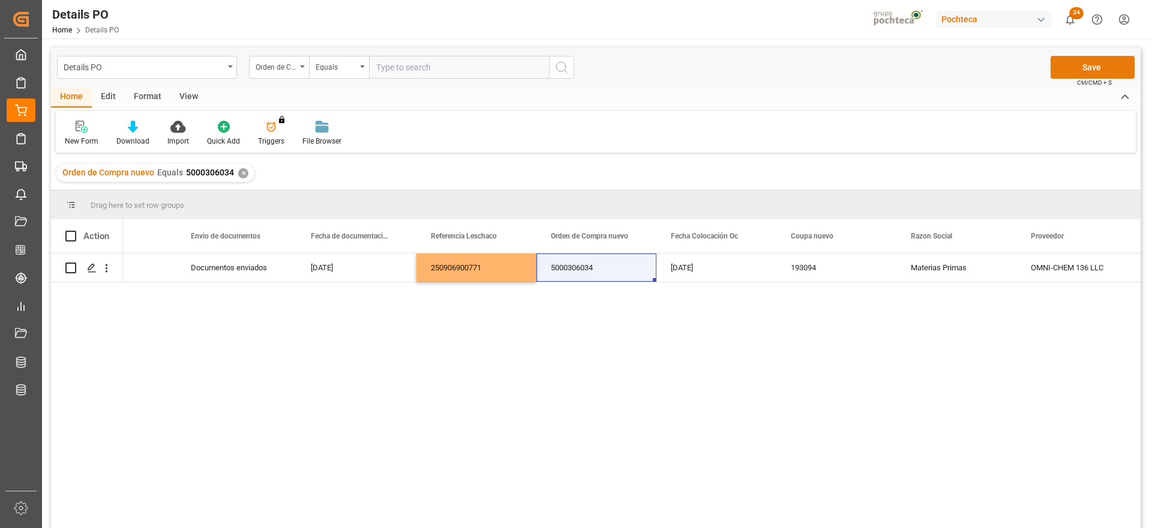
click at [1116, 59] on button "Save" at bounding box center [1093, 67] width 84 height 23
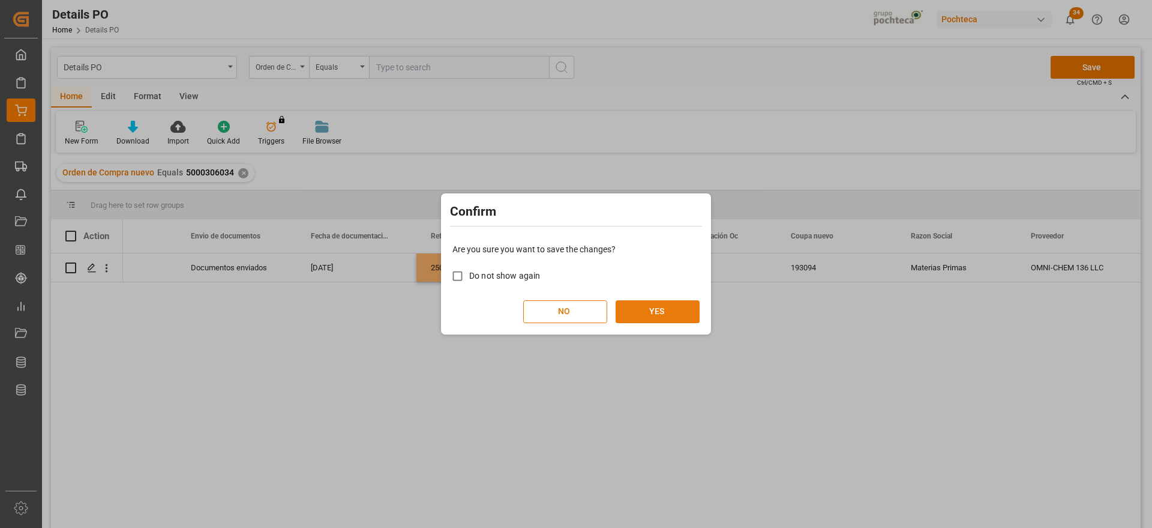
click at [667, 314] on button "YES" at bounding box center [658, 311] width 84 height 23
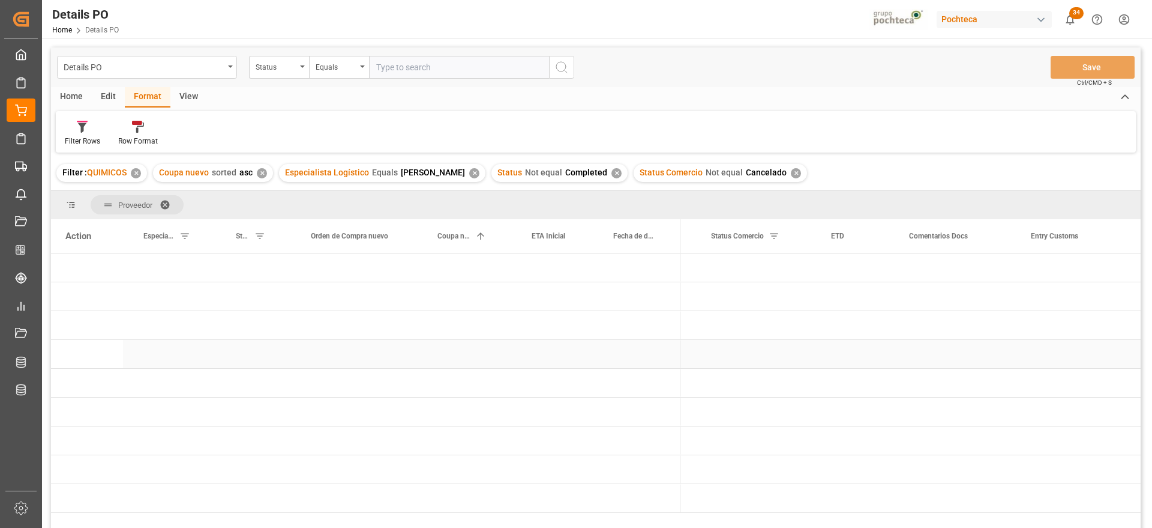
click at [616, 350] on div "Press SPACE to select this row." at bounding box center [637, 354] width 88 height 28
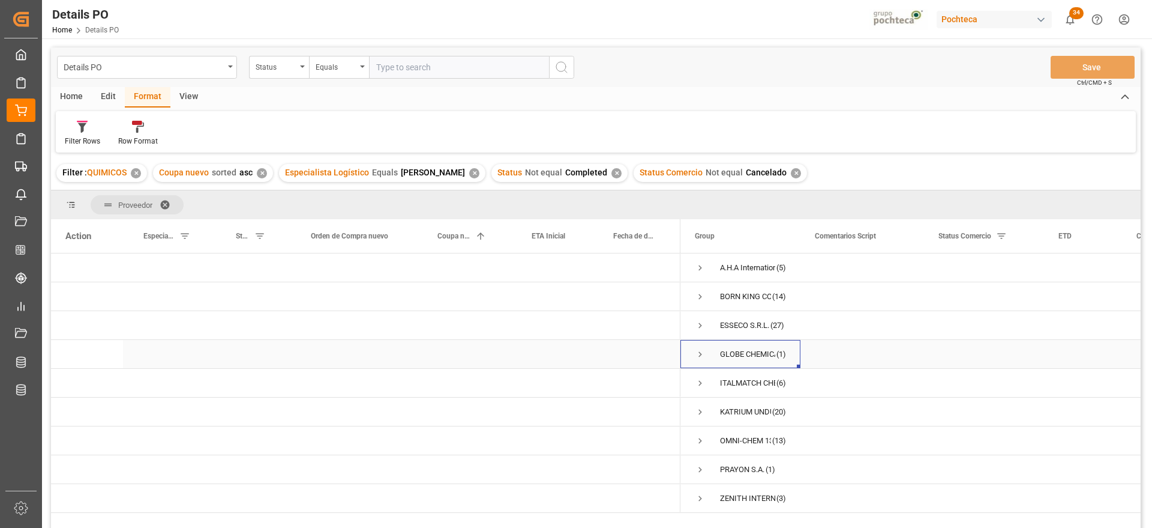
click at [697, 352] on span "Press SPACE to select this row." at bounding box center [700, 354] width 11 height 11
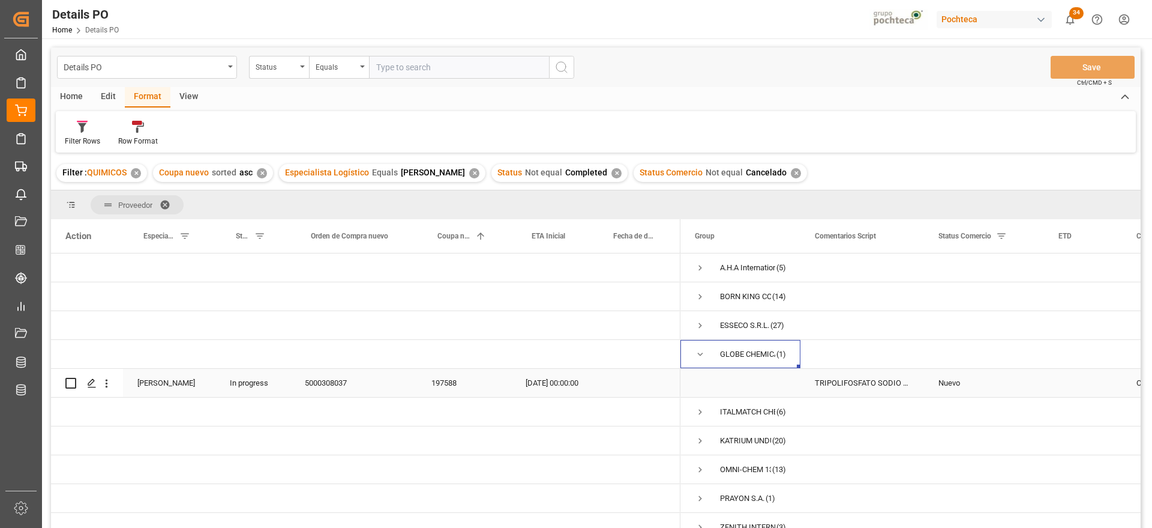
click at [912, 382] on div "TRIPOLIFOSFATO SODIO POLVO IMP SACO 25KG" at bounding box center [863, 382] width 124 height 28
click at [441, 379] on div "197588" at bounding box center [464, 382] width 94 height 28
click at [1006, 390] on div "Nuevo" at bounding box center [984, 383] width 91 height 28
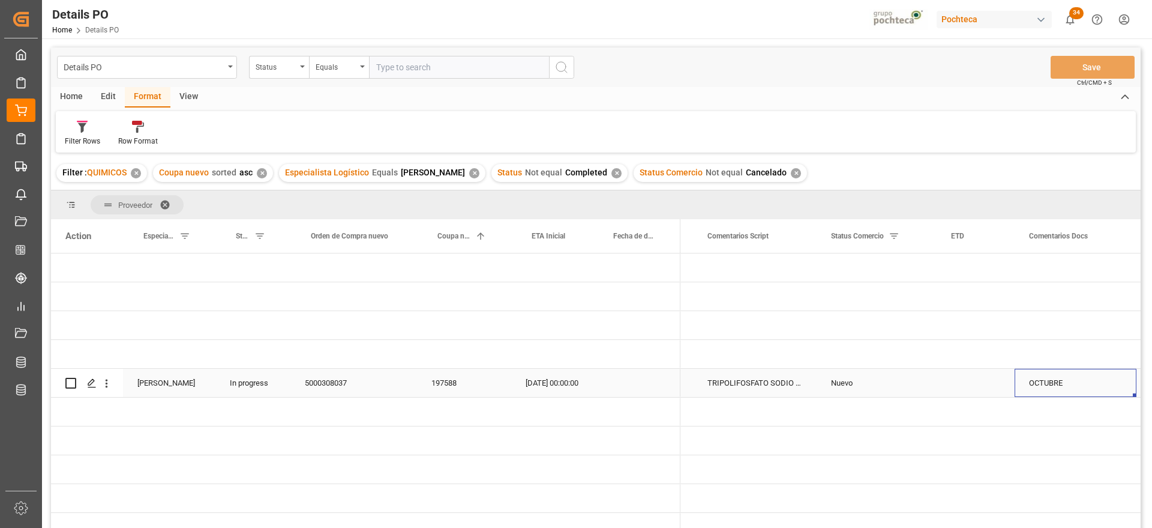
click at [1096, 385] on div "OCTUBRE" at bounding box center [1076, 382] width 122 height 28
drag, startPoint x: 1087, startPoint y: 384, endPoint x: 1025, endPoint y: 392, distance: 62.4
click at [1025, 392] on input "OCTUBRE" at bounding box center [1075, 389] width 103 height 23
type input "SE ENVIA OK DE BL"
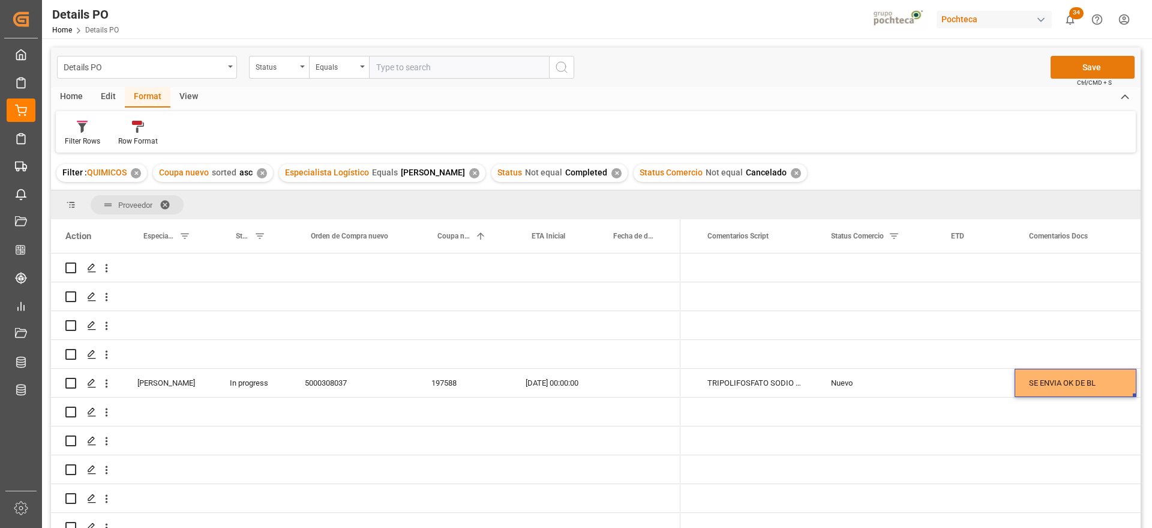
click at [1091, 69] on button "Save" at bounding box center [1093, 67] width 84 height 23
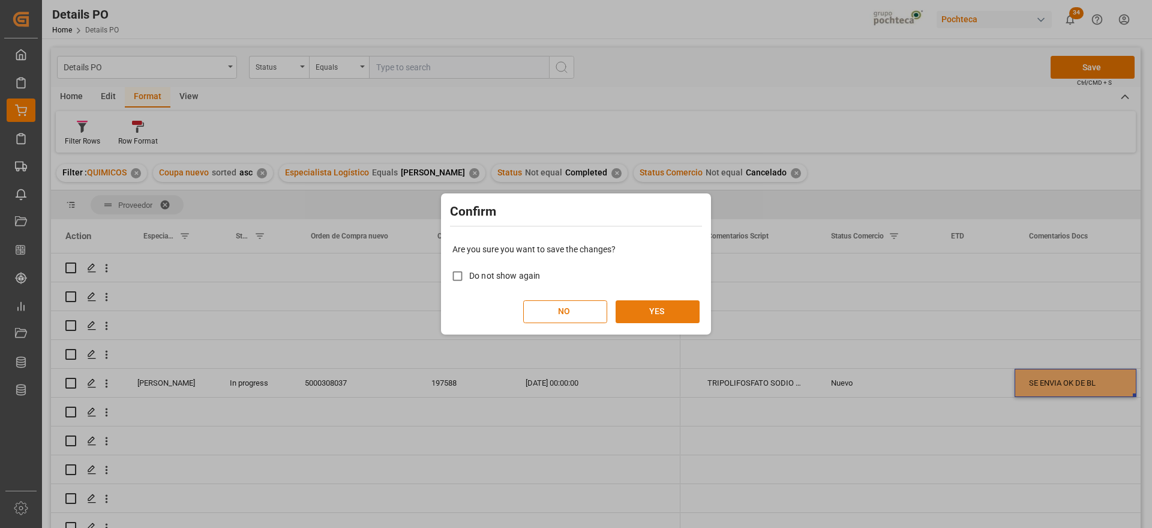
click at [672, 307] on button "YES" at bounding box center [658, 311] width 84 height 23
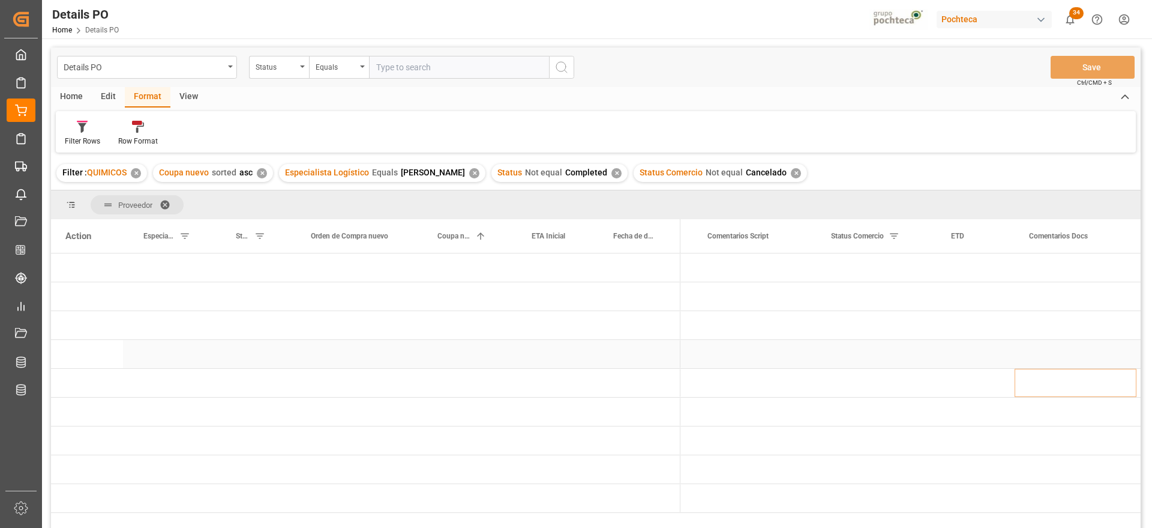
click at [663, 359] on div "Press SPACE to select this row." at bounding box center [637, 354] width 88 height 28
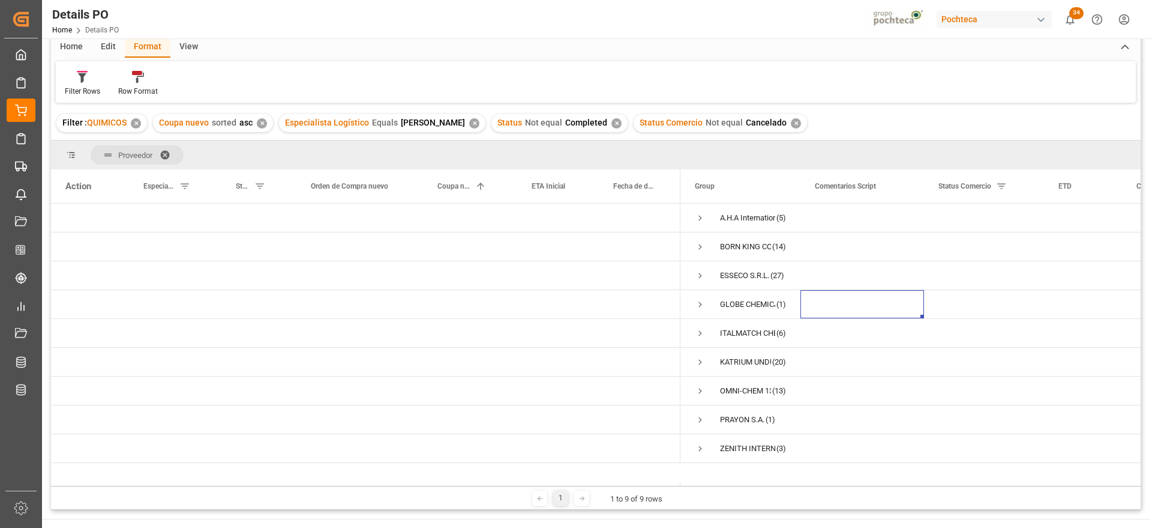
scroll to position [75, 0]
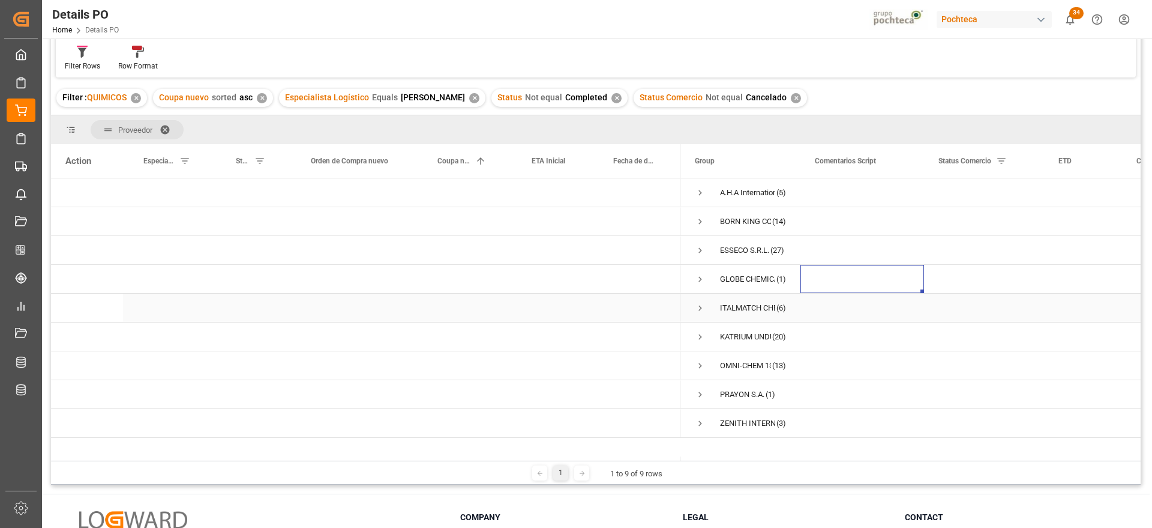
click at [706, 307] on span "ITALMATCH CHEMICALS S.P.A (6)" at bounding box center [740, 307] width 91 height 27
click at [697, 307] on span "Press SPACE to select this row." at bounding box center [700, 307] width 11 height 11
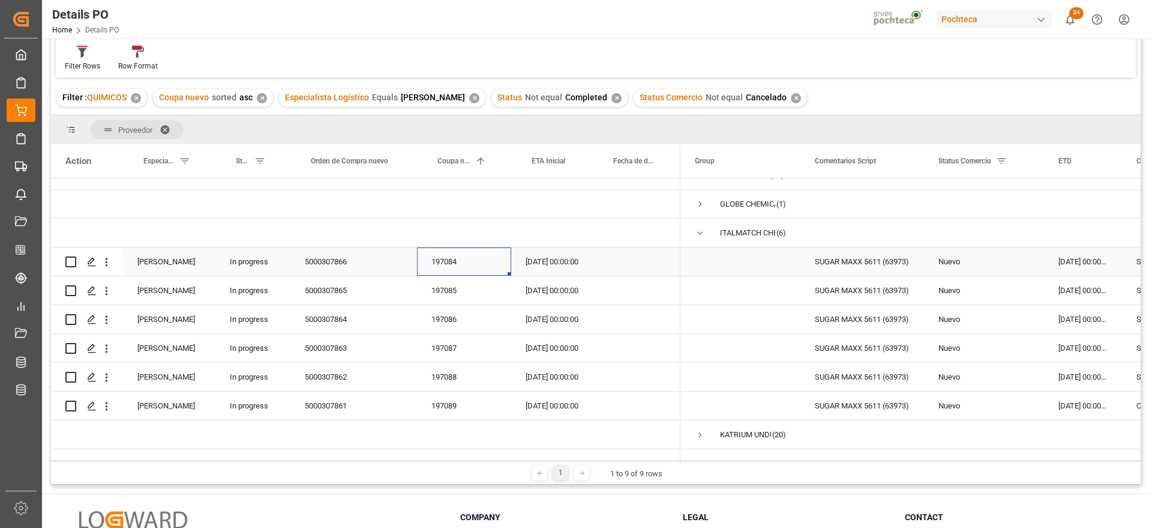
click at [438, 262] on div "197084" at bounding box center [464, 261] width 94 height 28
click at [999, 266] on div "Nuevo" at bounding box center [984, 262] width 91 height 28
click at [1088, 268] on div "14-08-2025 00:00:00" at bounding box center [1083, 261] width 78 height 28
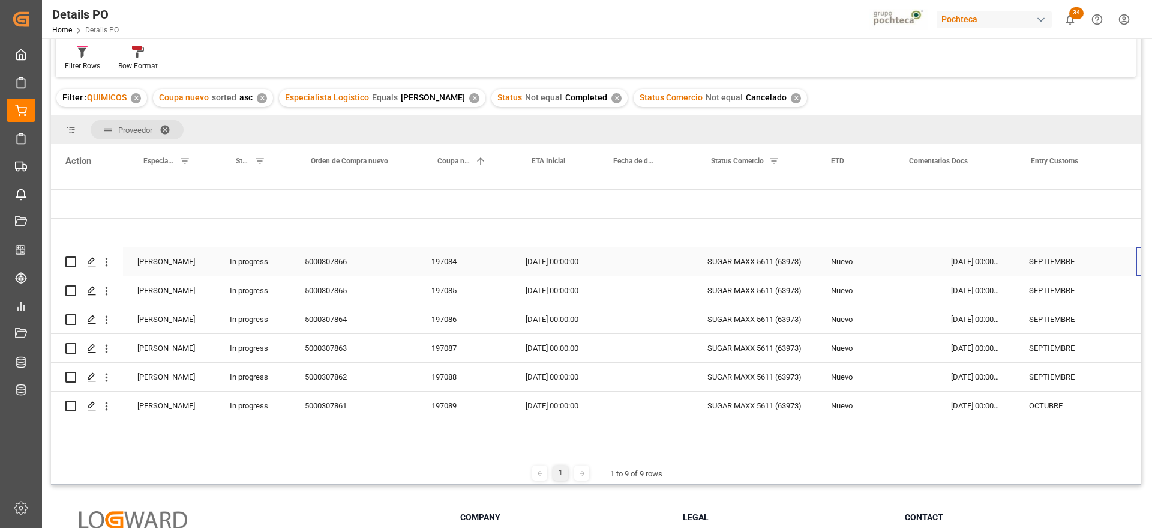
scroll to position [0, 227]
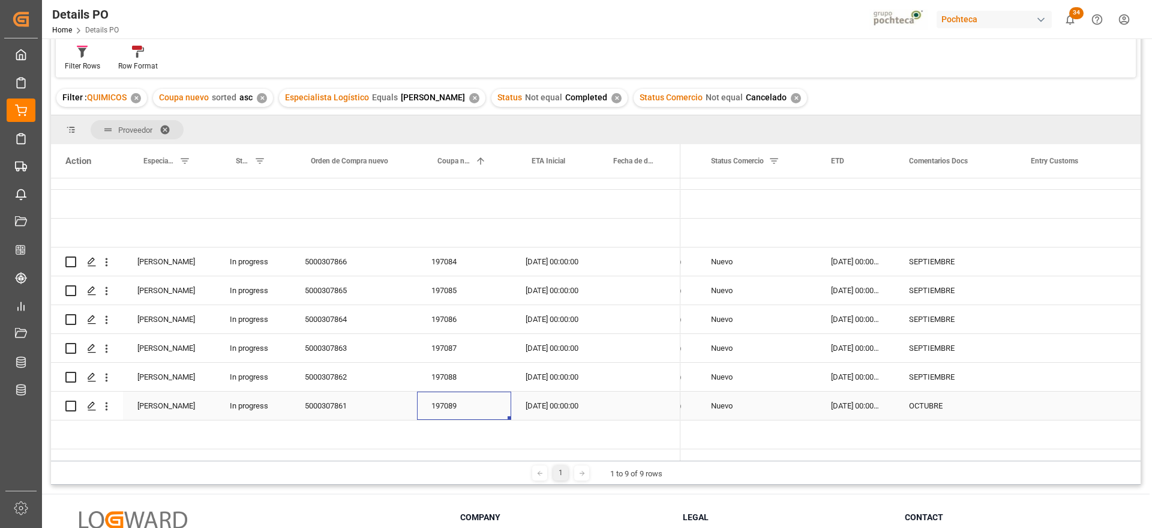
click at [465, 408] on div "197089" at bounding box center [464, 405] width 94 height 28
click at [963, 405] on div "OCTUBRE" at bounding box center [956, 405] width 122 height 28
drag, startPoint x: 966, startPoint y: 408, endPoint x: 907, endPoint y: 411, distance: 58.9
click at [907, 411] on input "OCTUBRE" at bounding box center [955, 412] width 103 height 23
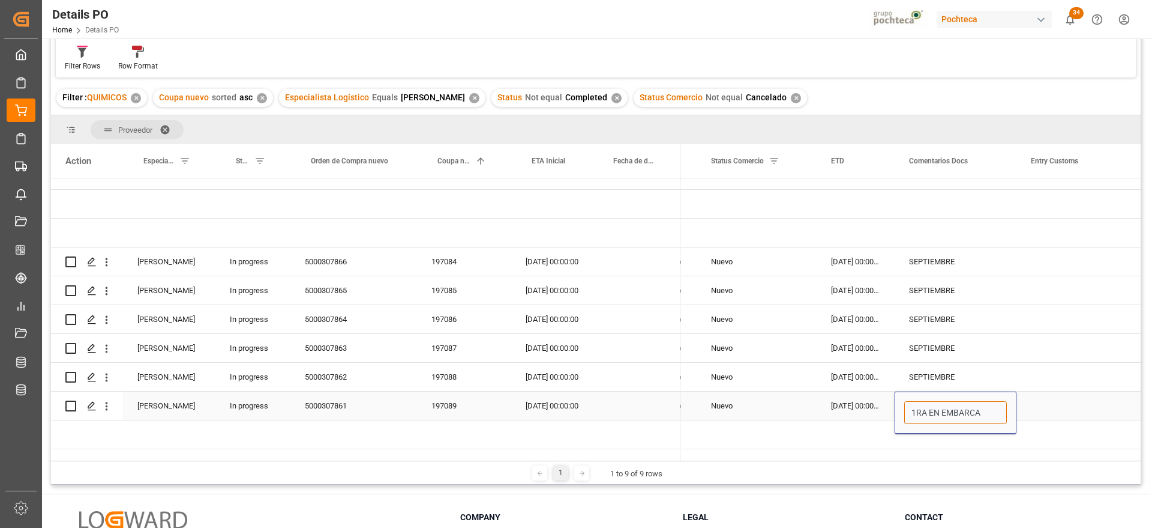
type input "1RA EN EMBARCAR"
click at [850, 411] on div "15-09-2025 00:00:00" at bounding box center [856, 405] width 78 height 28
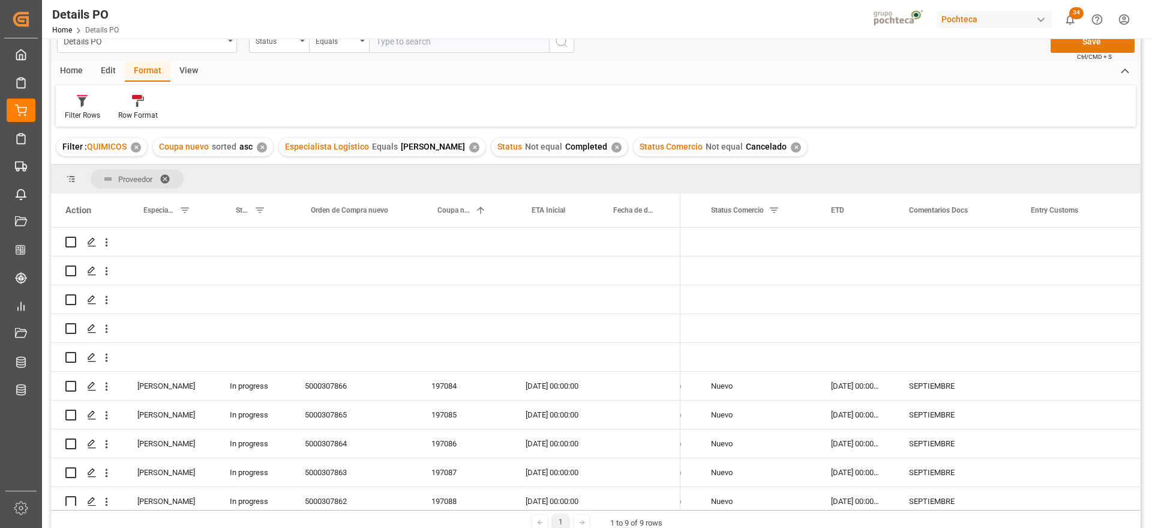
scroll to position [0, 0]
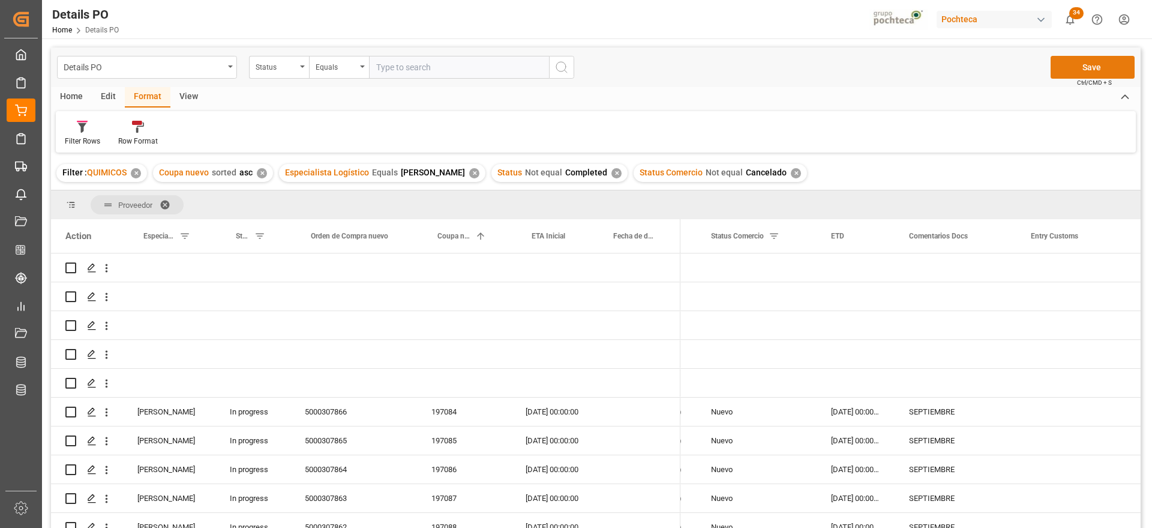
click at [1097, 62] on button "Save" at bounding box center [1093, 67] width 84 height 23
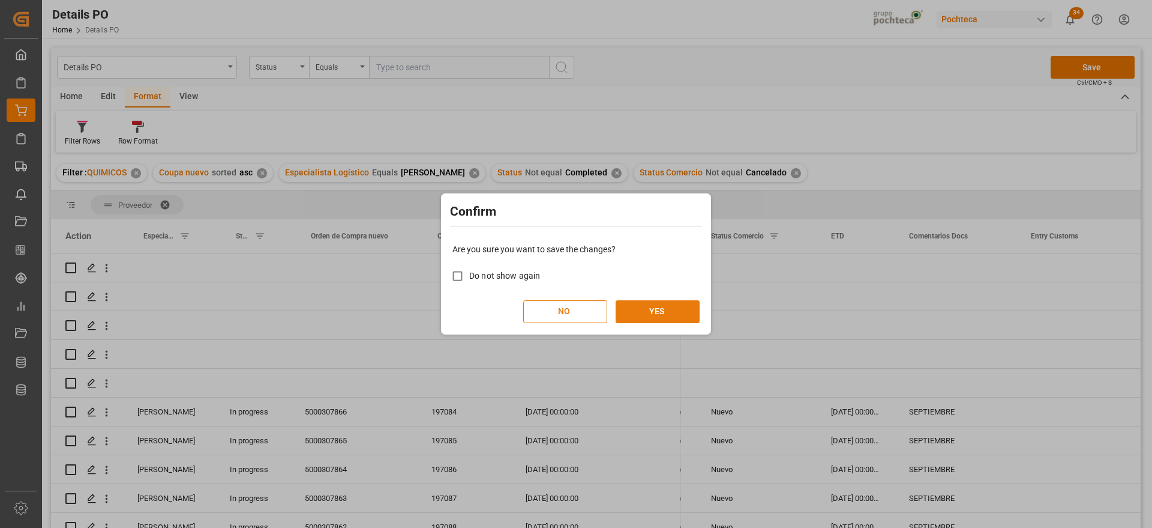
click at [670, 310] on button "YES" at bounding box center [658, 311] width 84 height 23
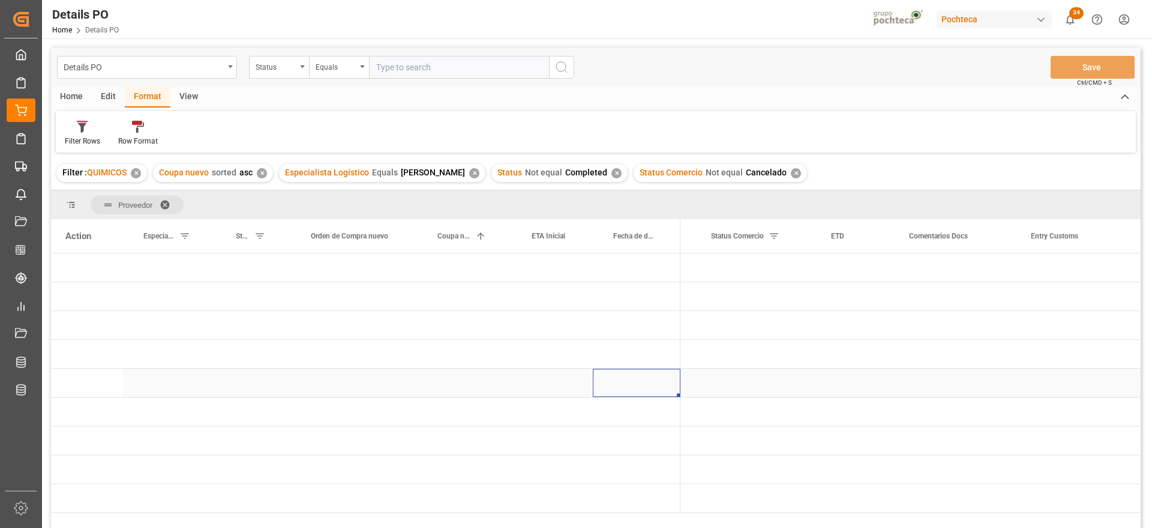
click at [658, 393] on div "Press SPACE to select this row." at bounding box center [637, 382] width 88 height 28
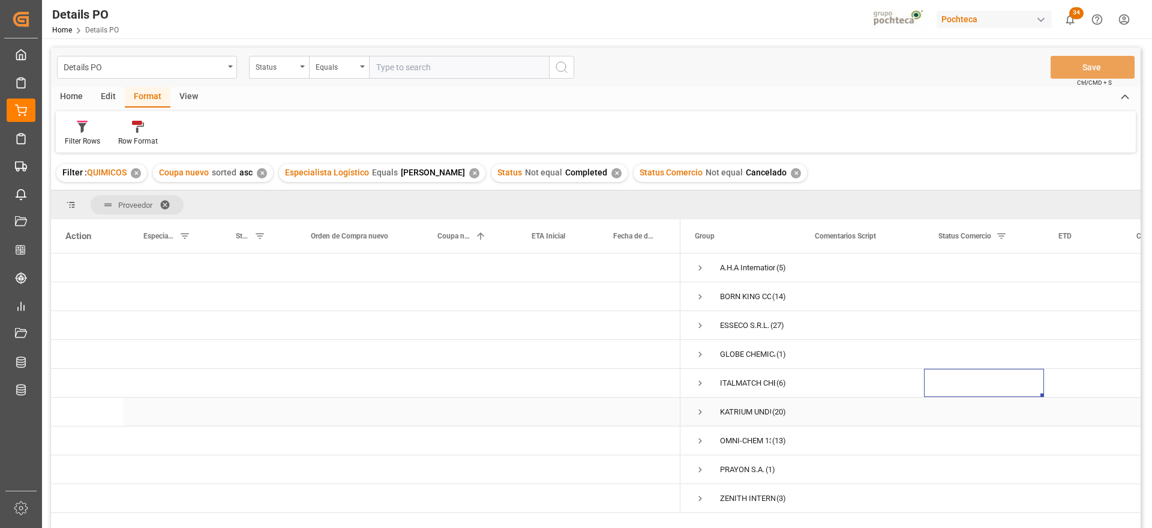
click at [699, 410] on span "Press SPACE to select this row." at bounding box center [700, 411] width 11 height 11
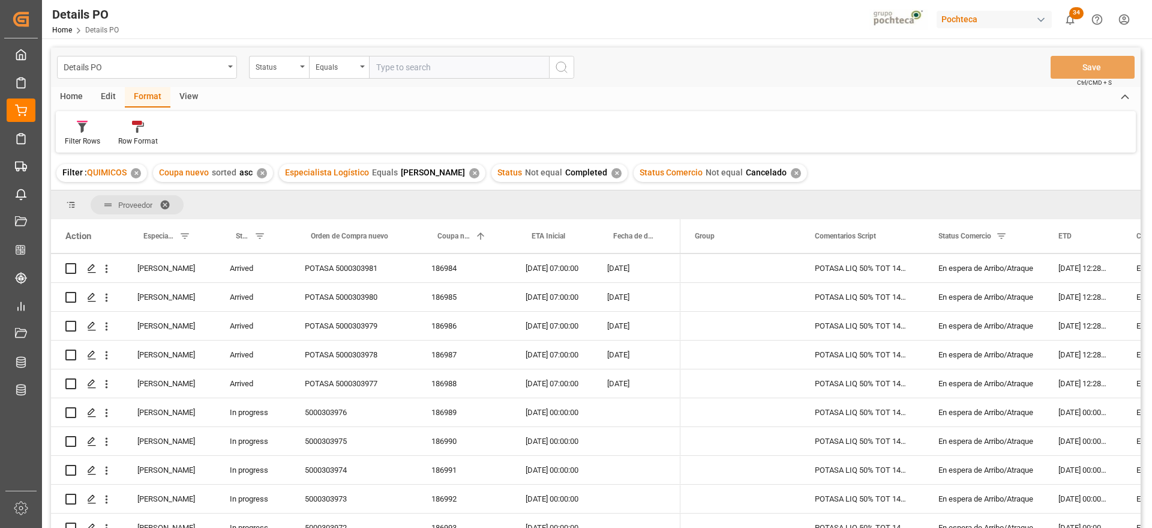
scroll to position [150, 0]
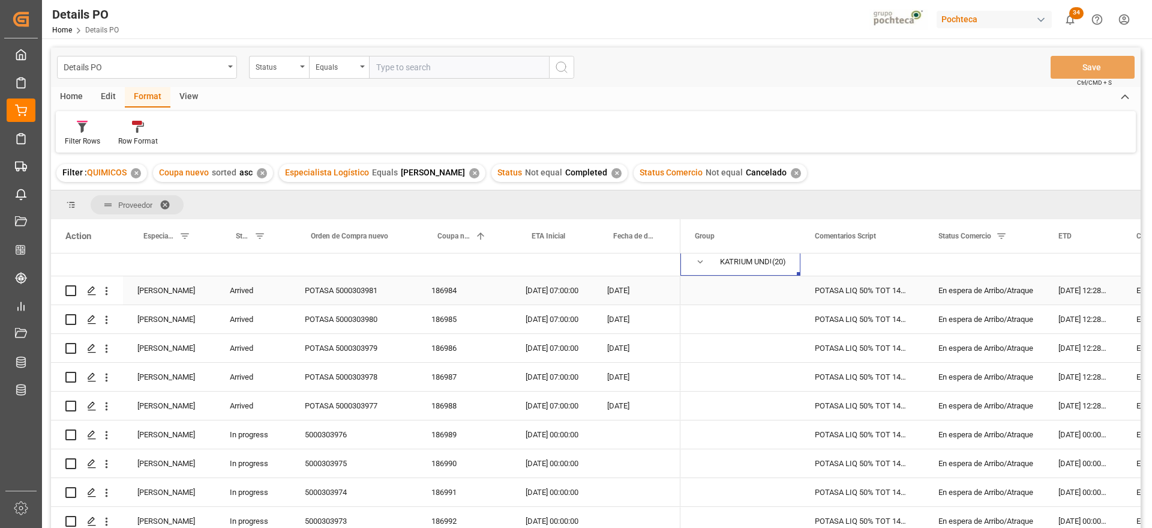
click at [590, 295] on div "03-09-2025 07:00:00" at bounding box center [552, 290] width 82 height 28
click at [347, 290] on div "POTASA 5000303981" at bounding box center [353, 290] width 127 height 28
click at [347, 290] on input "POTASA 5000303981" at bounding box center [353, 297] width 107 height 23
click at [350, 297] on input "POTASA 5000303981" at bounding box center [353, 297] width 107 height 23
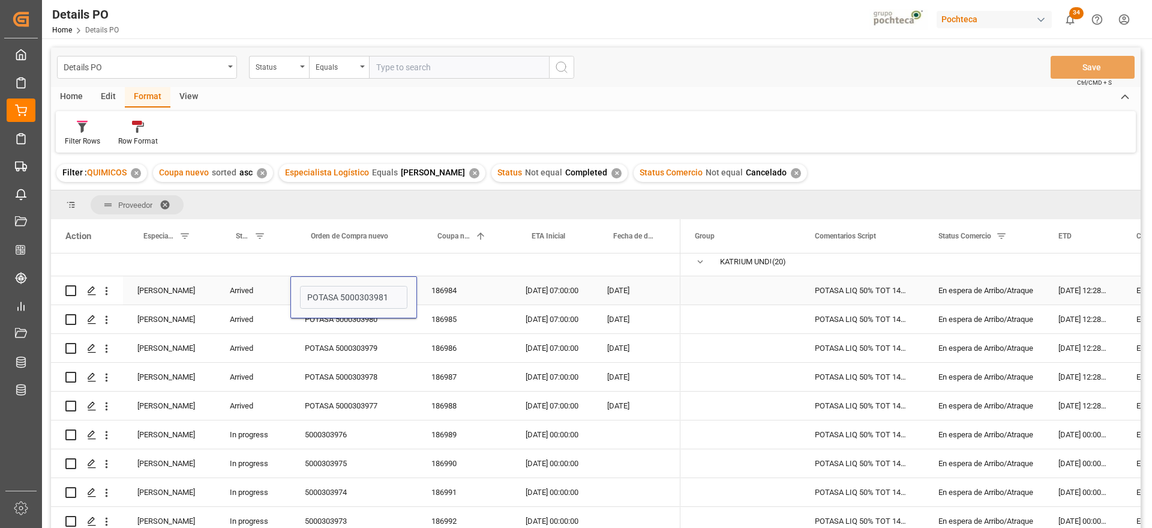
click at [350, 297] on input "POTASA 5000303981" at bounding box center [353, 297] width 107 height 23
click at [1028, 290] on div "En espera de Arribo/Atraque" at bounding box center [984, 291] width 91 height 28
click at [1028, 290] on icon "open menu" at bounding box center [1022, 297] width 14 height 14
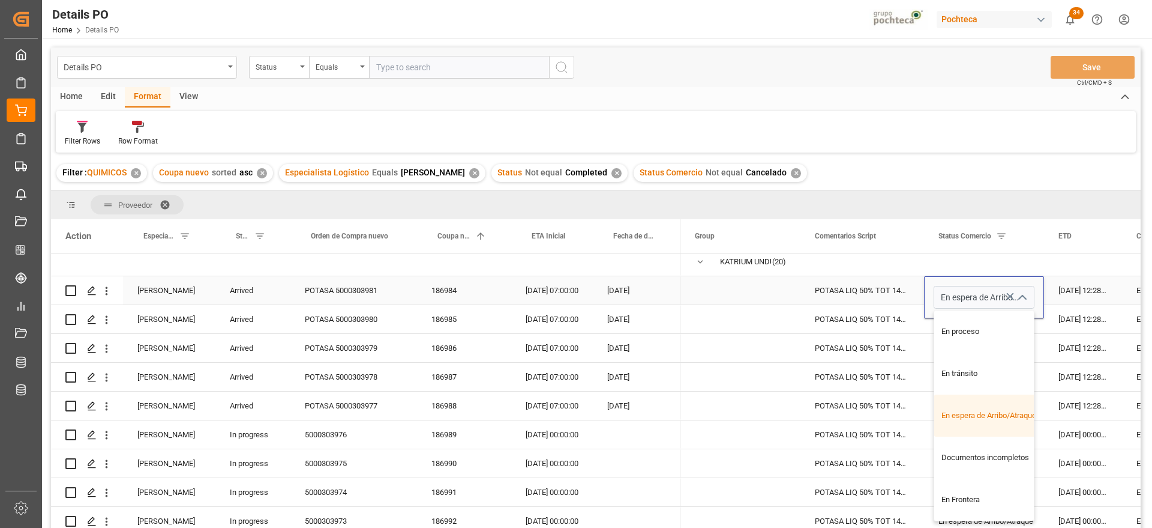
click at [1023, 296] on polyline "close menu" at bounding box center [1021, 298] width 7 height 4
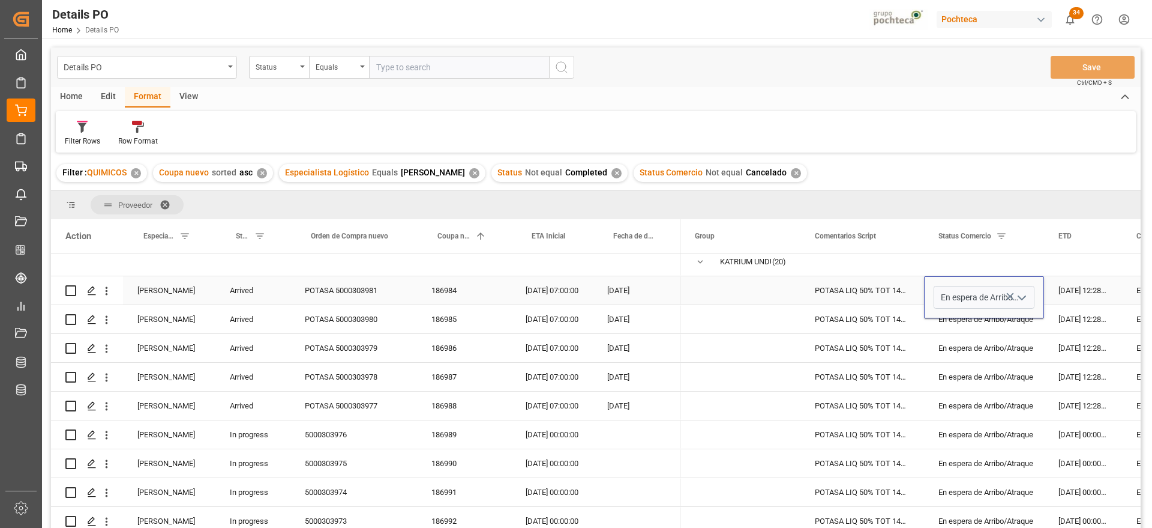
click at [1023, 296] on icon "open menu" at bounding box center [1022, 297] width 14 height 14
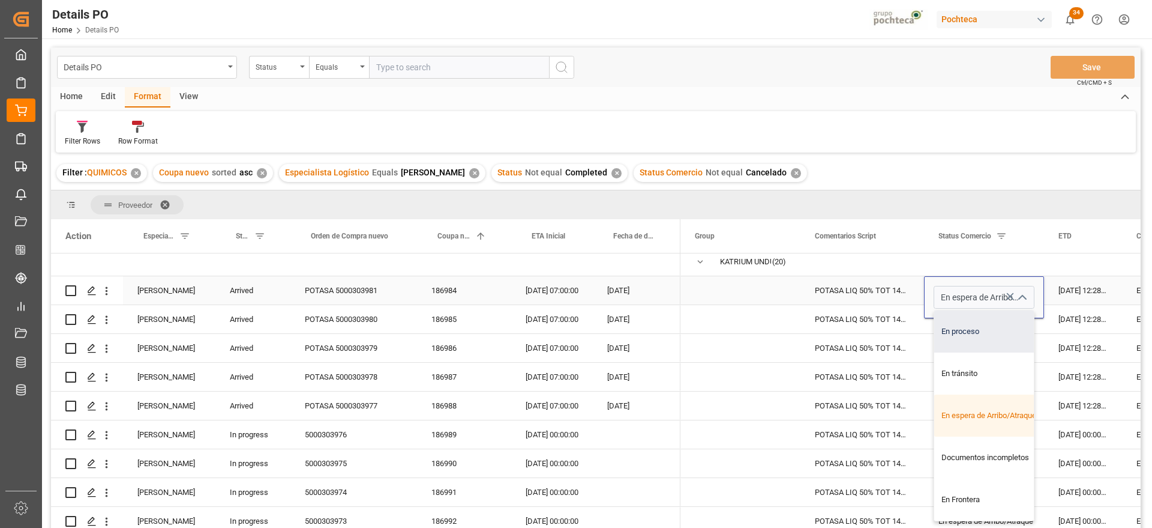
click at [990, 335] on div "En proceso" at bounding box center [991, 331] width 114 height 42
type input "En proceso"
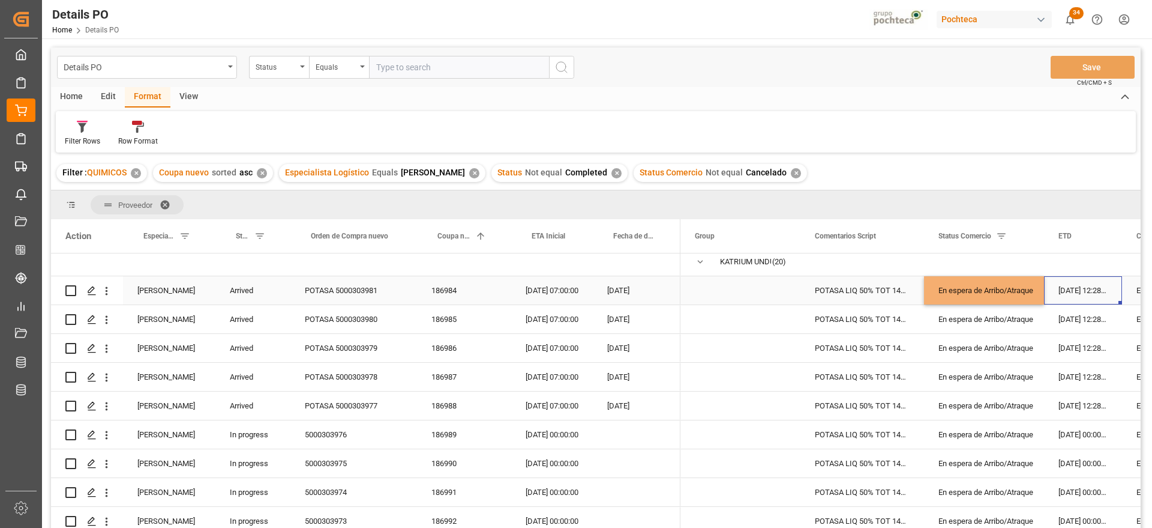
click at [1081, 286] on div "16-08-2025 12:28:00" at bounding box center [1083, 290] width 78 height 28
click at [1000, 287] on div "En proceso" at bounding box center [984, 291] width 91 height 28
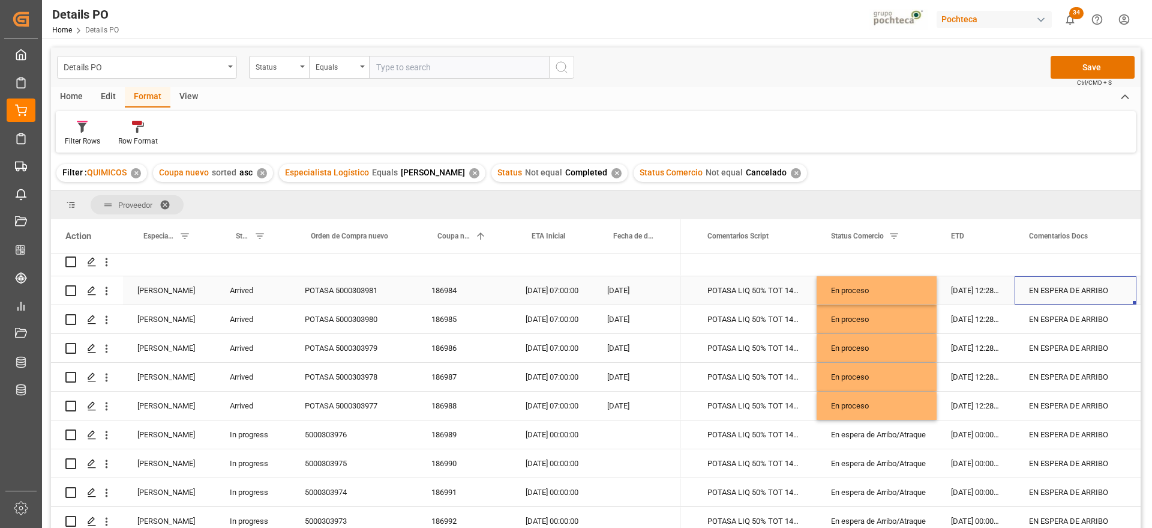
scroll to position [0, 227]
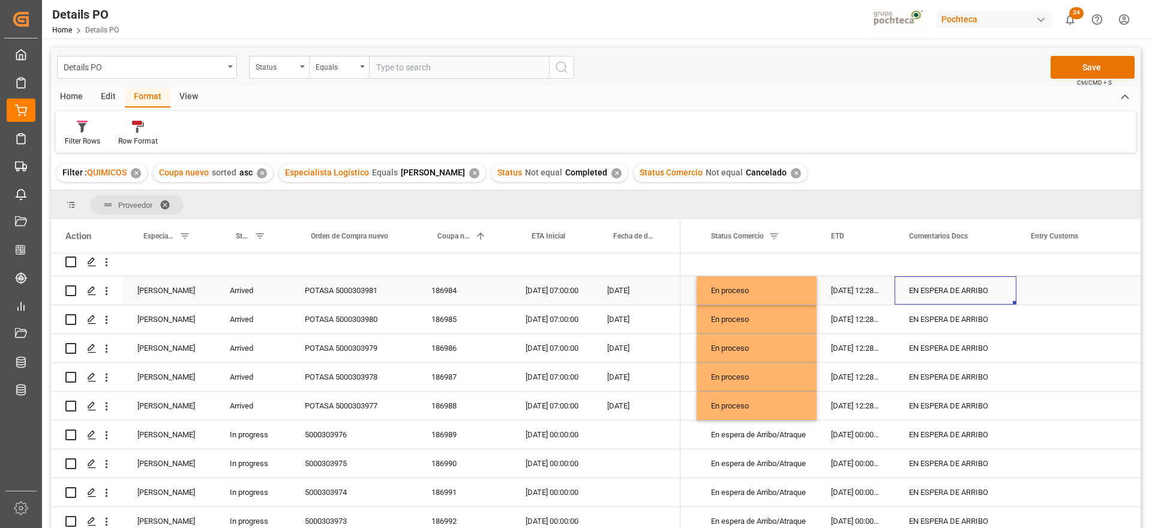
click at [1000, 287] on div "EN ESPERA DE ARRIBO" at bounding box center [956, 290] width 122 height 28
drag, startPoint x: 1001, startPoint y: 295, endPoint x: 907, endPoint y: 302, distance: 93.9
click at [907, 302] on input "EN ESPERA DE ARRIBO" at bounding box center [955, 297] width 103 height 23
type input "EN PROCE DE DESPACHO"
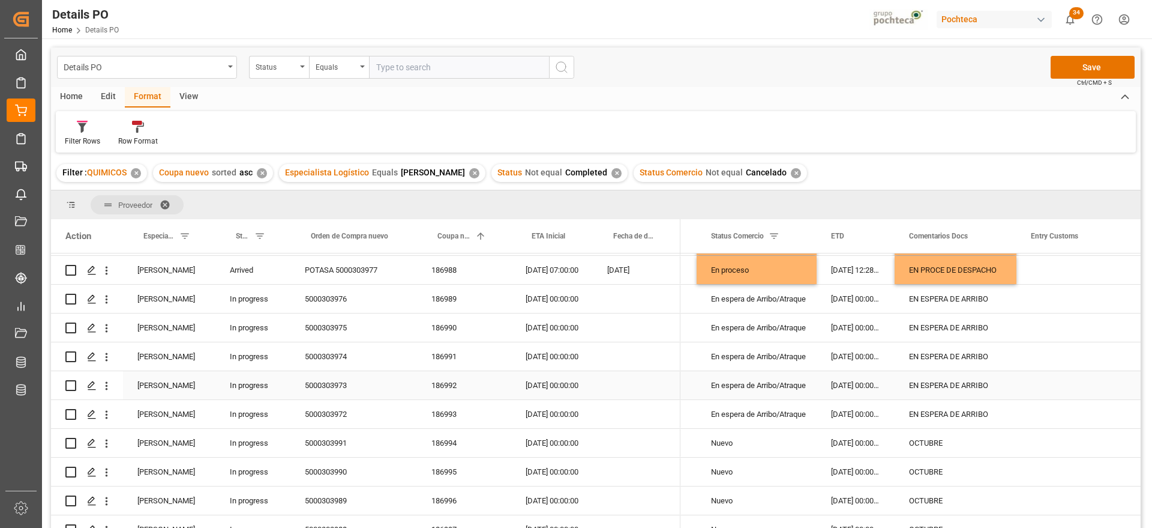
scroll to position [294, 0]
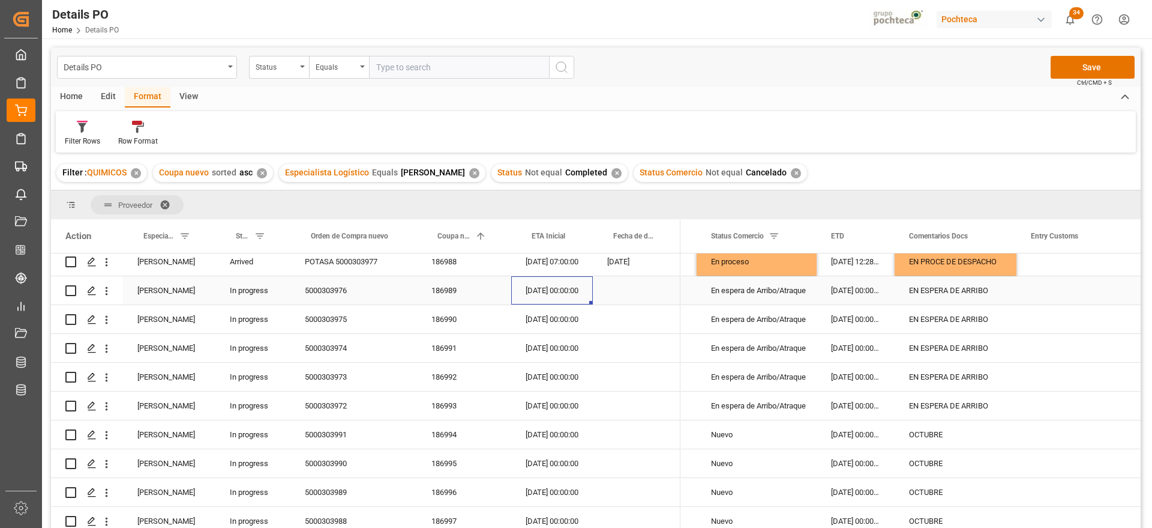
click at [546, 295] on div "17-09-2025 00:00:00" at bounding box center [552, 290] width 82 height 28
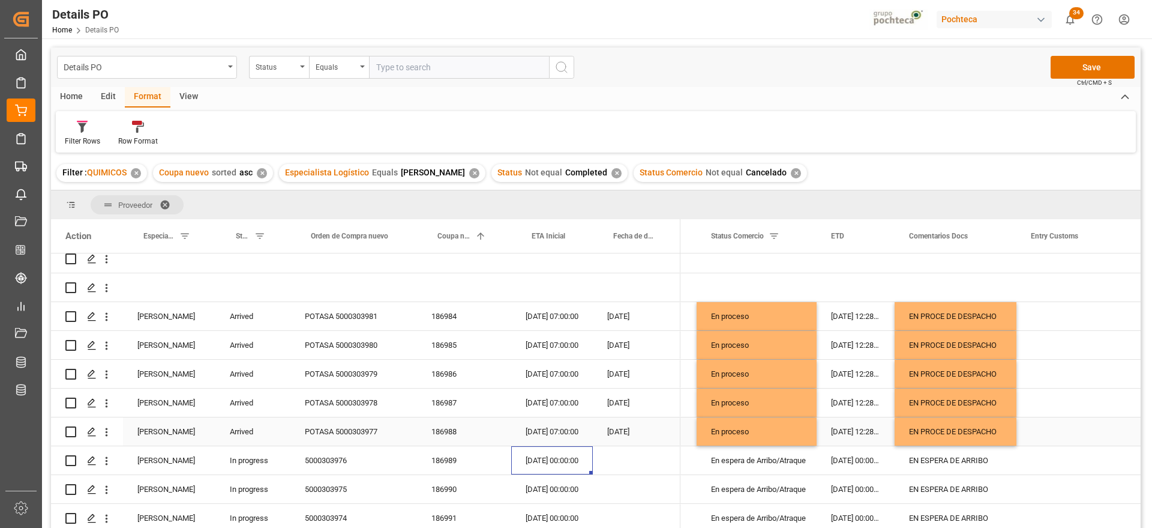
scroll to position [150, 0]
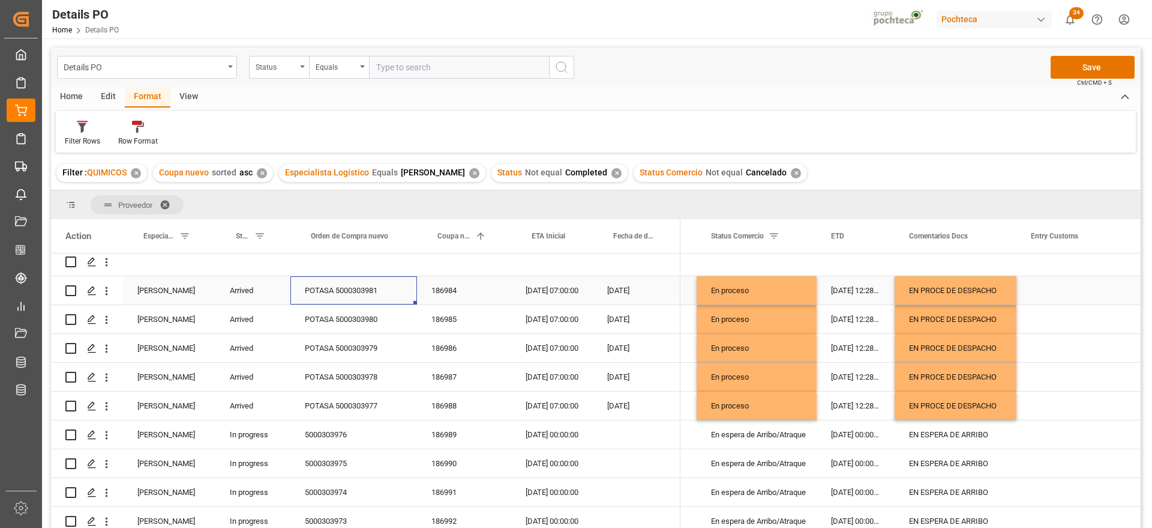
click at [335, 290] on div "POTASA 5000303981" at bounding box center [353, 290] width 127 height 28
click at [337, 292] on input "POTASA 5000303981" at bounding box center [353, 297] width 107 height 23
click at [341, 293] on input "POTASA 5000303981" at bounding box center [353, 297] width 107 height 23
type input "5000303981"
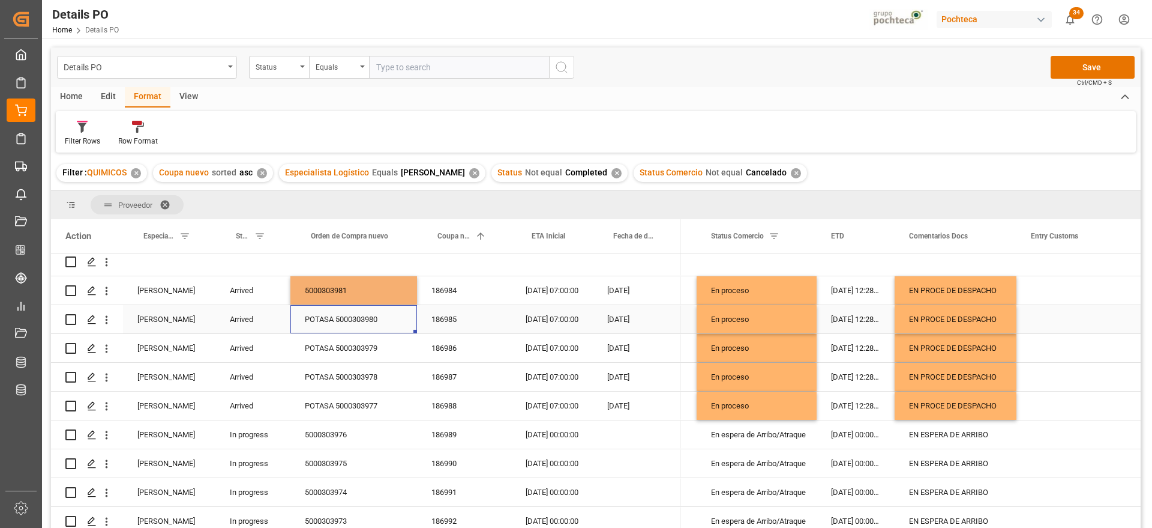
click at [332, 322] on div "POTASA 5000303980" at bounding box center [353, 319] width 127 height 28
click at [338, 316] on div "POTASA 5000303980" at bounding box center [353, 319] width 127 height 28
click at [343, 328] on input "POTASA 5000303980" at bounding box center [353, 325] width 107 height 23
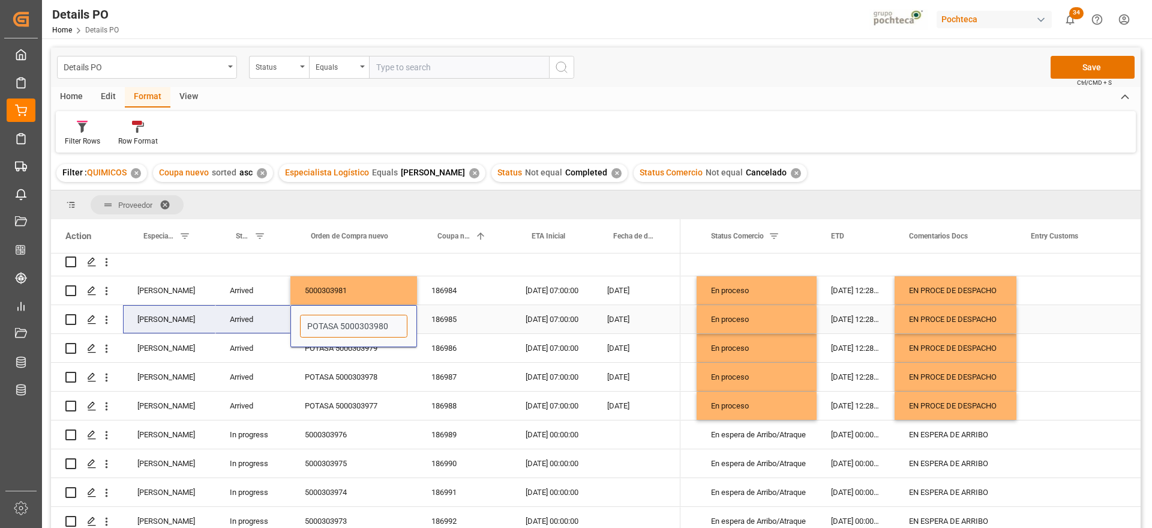
drag, startPoint x: 342, startPoint y: 325, endPoint x: 209, endPoint y: 320, distance: 132.7
click at [209, 320] on div "Paola Díaz López Arrived POTASA 5000303980 186985 03-09-2025 07:00:00 12-08-2025" at bounding box center [366, 319] width 630 height 29
type input "5000303980"
click at [355, 346] on div "5000303980" at bounding box center [353, 326] width 127 height 42
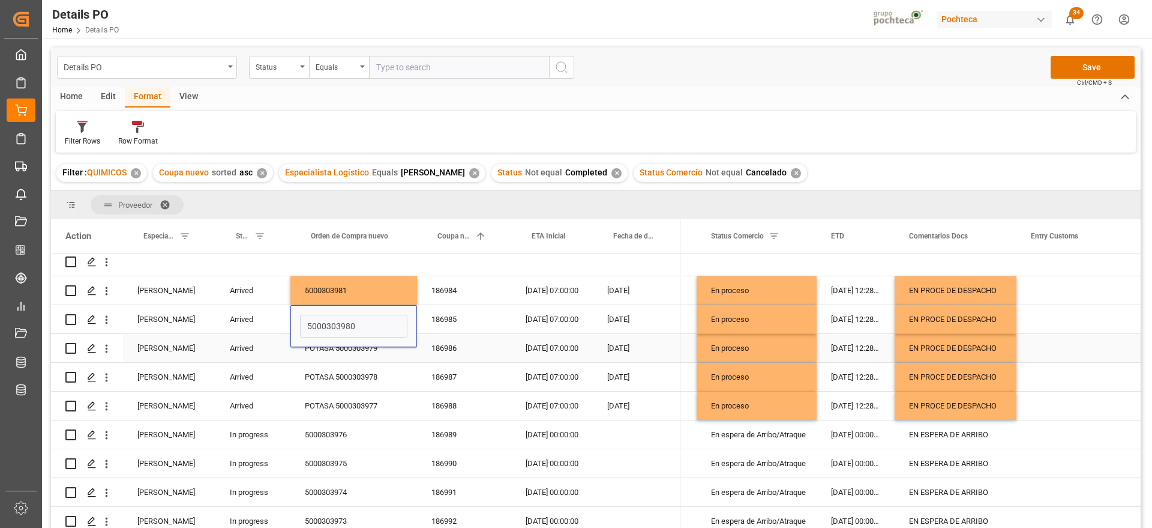
click at [341, 355] on div "POTASA 5000303979" at bounding box center [353, 348] width 127 height 28
click at [337, 350] on input "POTASA 5000303979" at bounding box center [353, 354] width 107 height 23
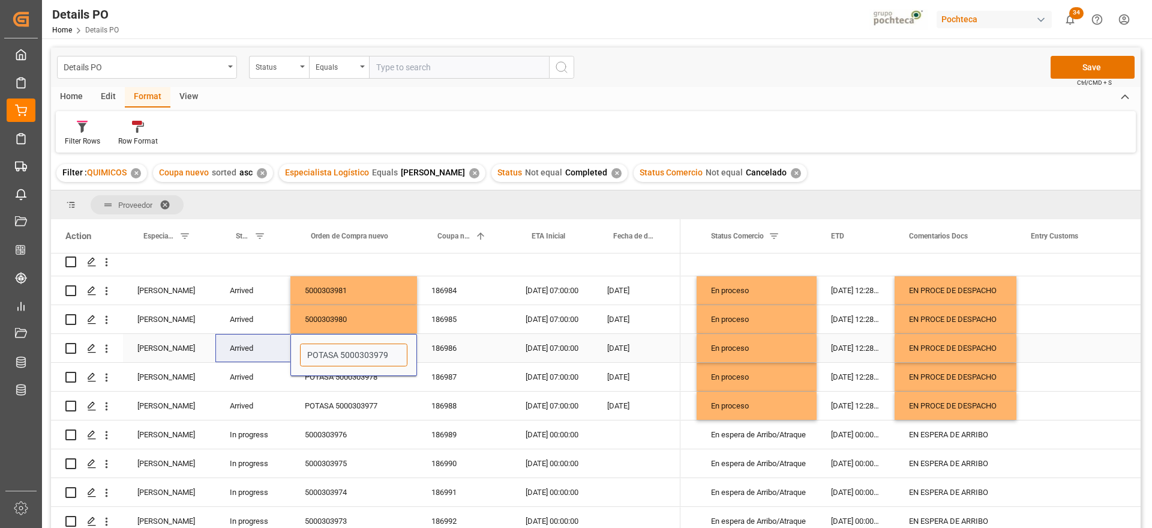
drag, startPoint x: 339, startPoint y: 351, endPoint x: 244, endPoint y: 350, distance: 94.8
click at [244, 350] on div "Paola Díaz López Arrived POTASA 5000303979 186986 03-09-2025 07:00:00 12-08-2025" at bounding box center [366, 348] width 630 height 29
type input "5000303979"
click at [331, 379] on div "POTASA 5000303978" at bounding box center [353, 376] width 127 height 28
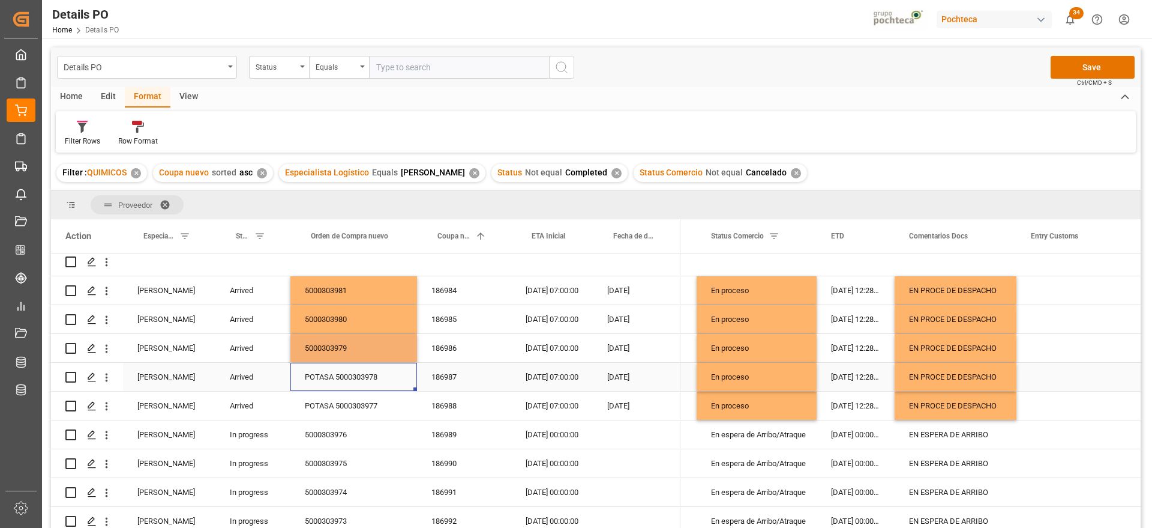
click at [331, 379] on div "POTASA 5000303978" at bounding box center [353, 376] width 127 height 28
drag, startPoint x: 342, startPoint y: 380, endPoint x: 248, endPoint y: 373, distance: 93.9
click at [248, 373] on div "Paola Díaz López Arrived POTASA 5000303978 186987 03-09-2025 07:00:00 12-08-2025" at bounding box center [366, 376] width 630 height 29
type input "5000303978"
click at [333, 409] on div "POTASA 5000303977" at bounding box center [353, 405] width 127 height 28
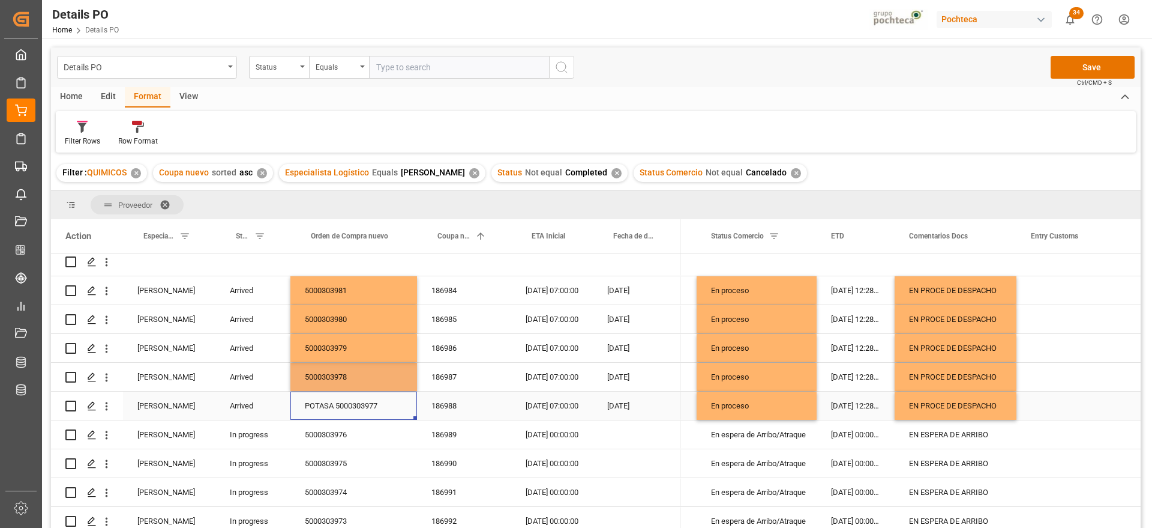
click at [333, 409] on div "POTASA 5000303977" at bounding box center [353, 405] width 127 height 28
click at [338, 408] on input "POTASA 5000303977" at bounding box center [353, 412] width 107 height 23
drag, startPoint x: 338, startPoint y: 408, endPoint x: 295, endPoint y: 406, distance: 43.2
click at [295, 406] on div "POTASA 5000303977" at bounding box center [353, 412] width 127 height 42
type input "5000303977"
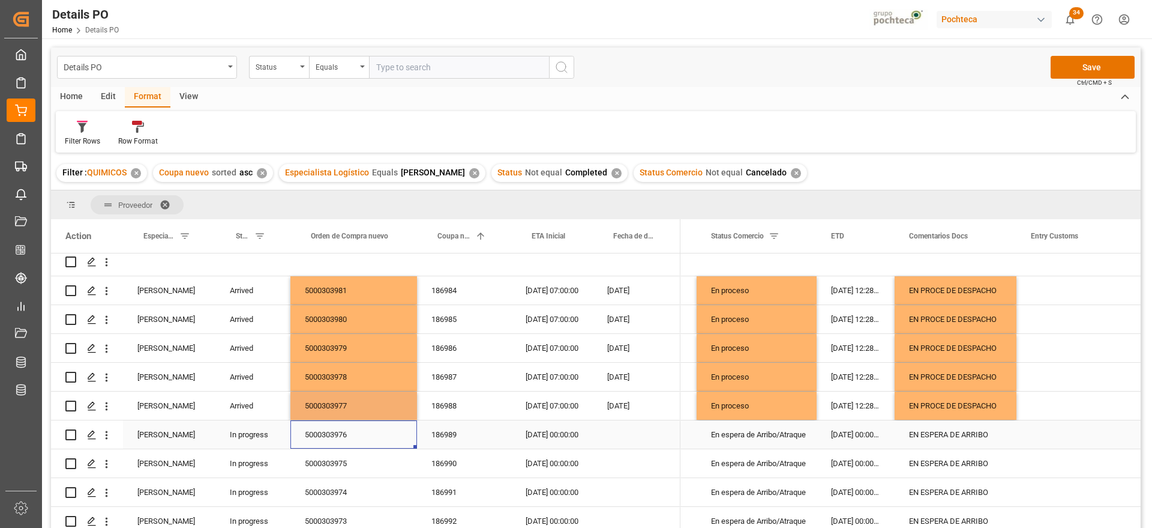
click at [335, 437] on div "5000303976" at bounding box center [353, 434] width 127 height 28
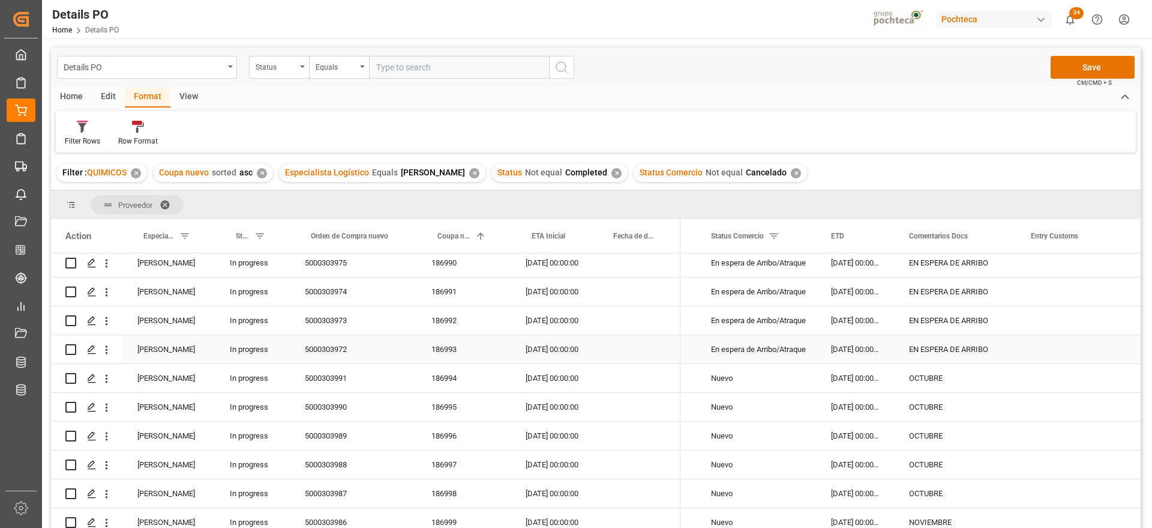
scroll to position [375, 0]
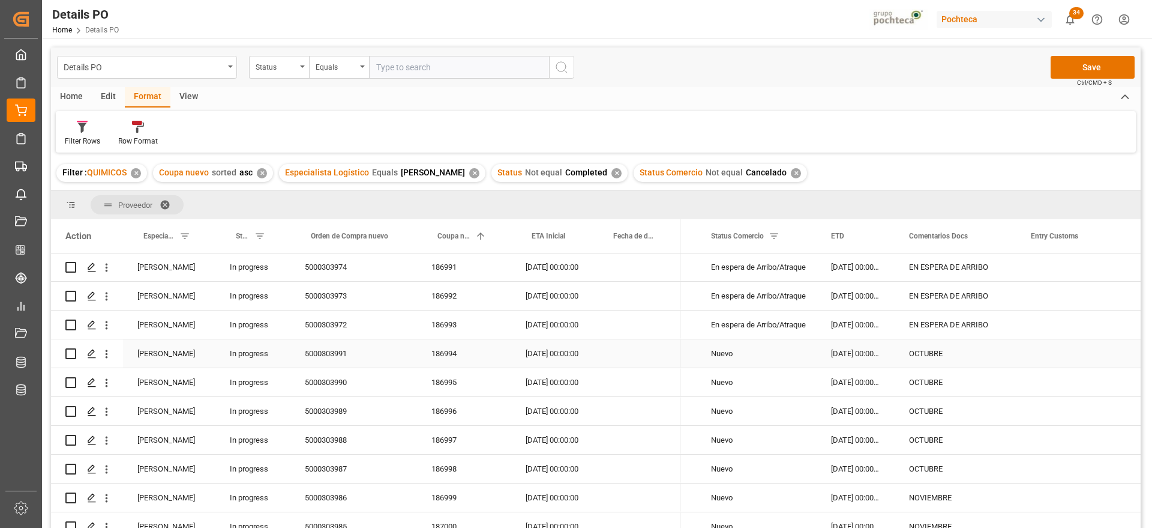
click at [449, 352] on div "186994" at bounding box center [464, 353] width 94 height 28
click at [915, 347] on div "OCTUBRE" at bounding box center [956, 353] width 122 height 28
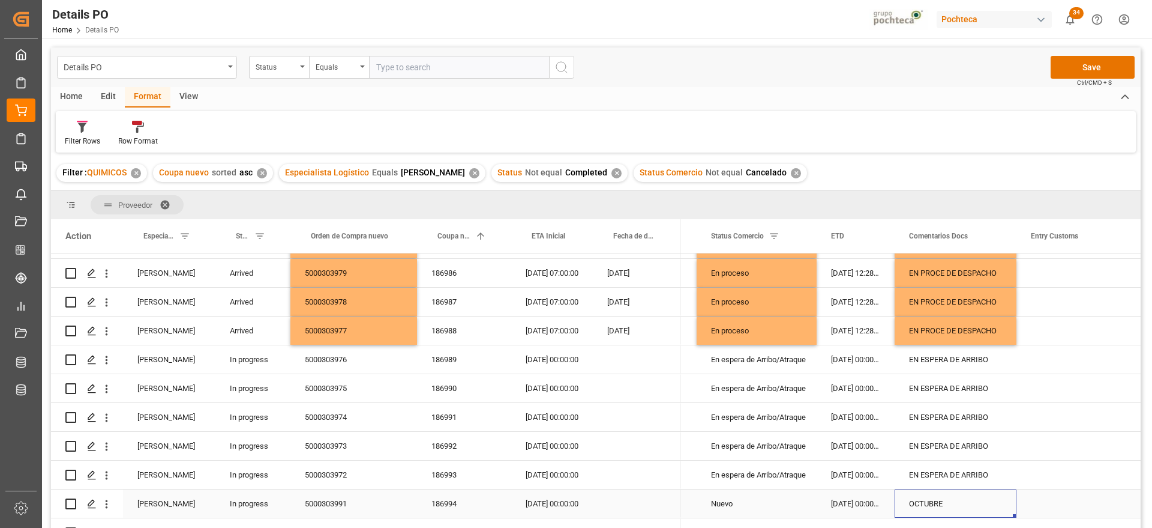
scroll to position [300, 0]
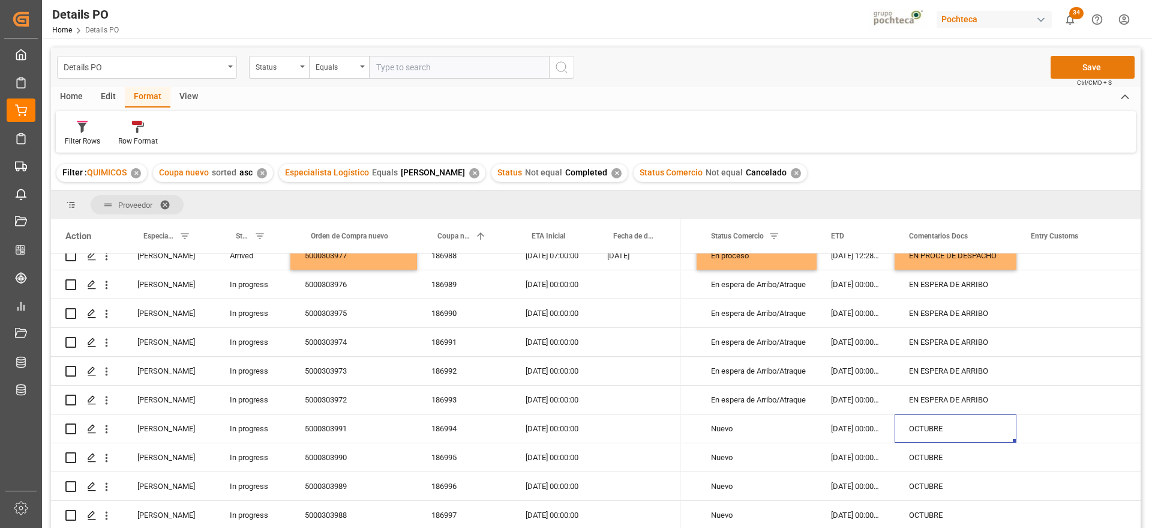
click at [1090, 56] on button "Save" at bounding box center [1093, 67] width 84 height 23
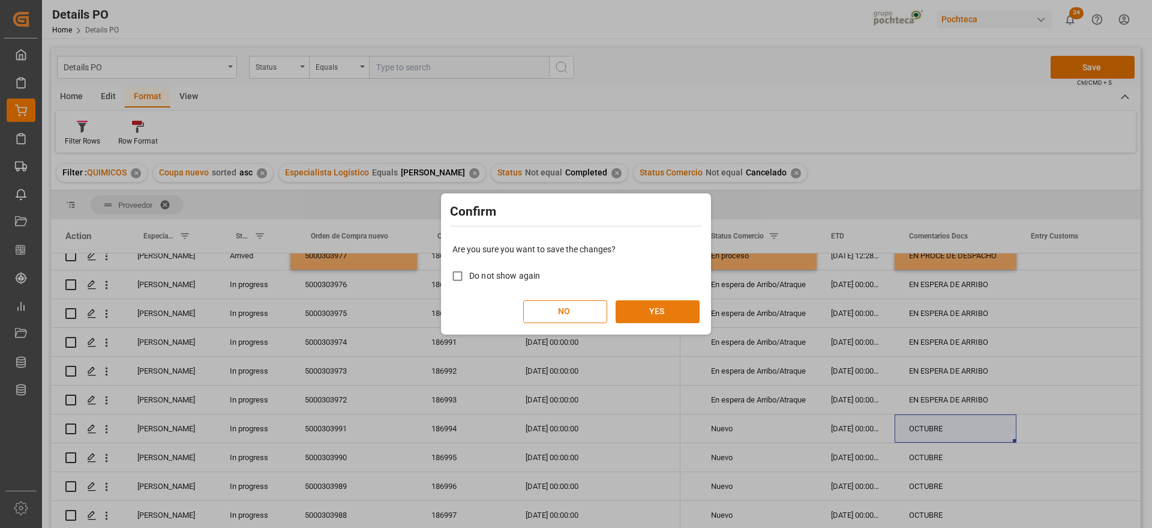
click at [660, 313] on button "YES" at bounding box center [658, 311] width 84 height 23
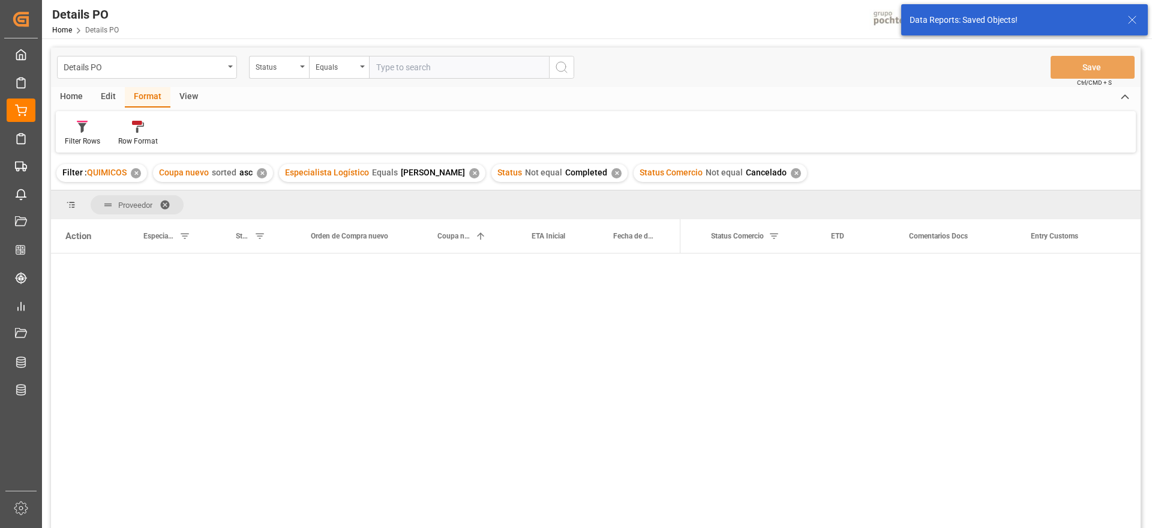
scroll to position [0, 0]
click at [586, 363] on div "Press SPACE to select this row." at bounding box center [552, 354] width 82 height 28
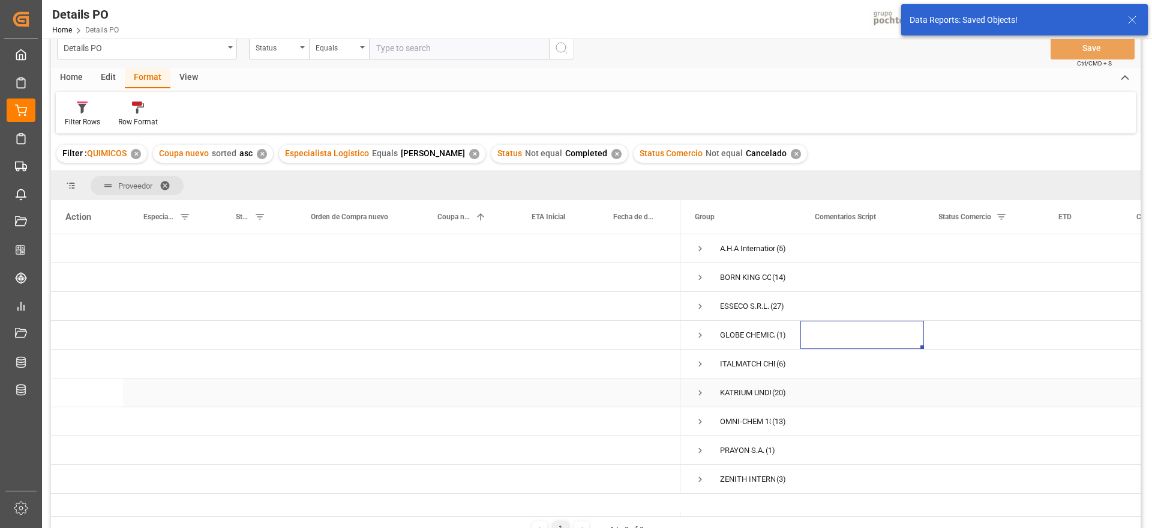
scroll to position [75, 0]
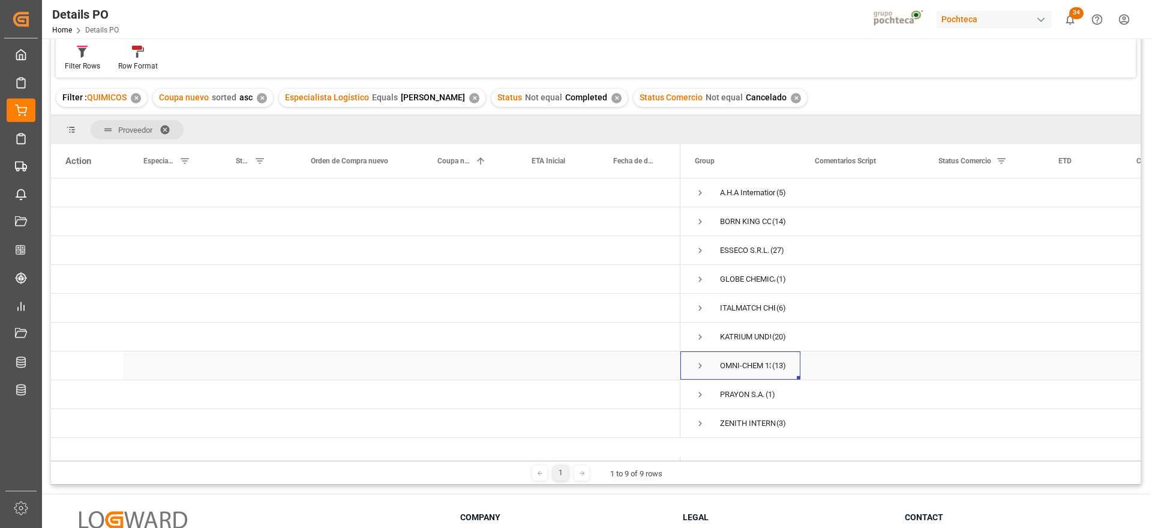
click at [702, 364] on span "Press SPACE to select this row." at bounding box center [700, 365] width 11 height 11
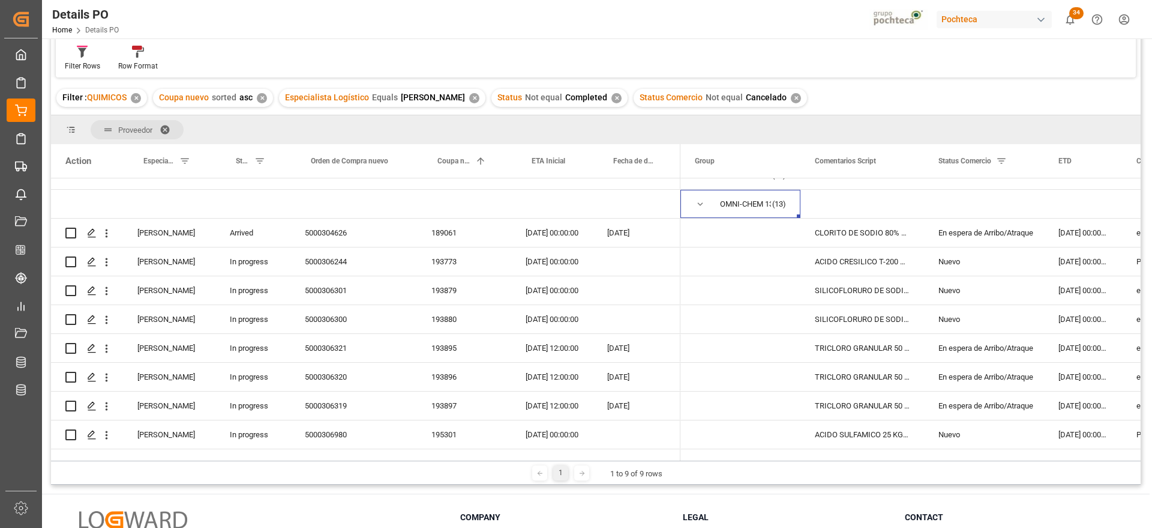
scroll to position [135, 0]
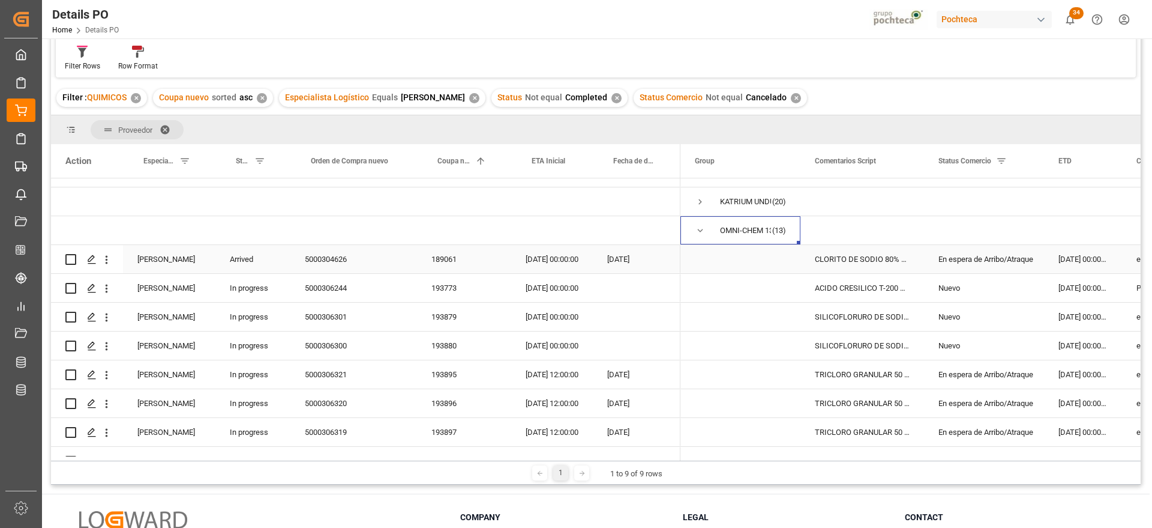
click at [979, 256] on div "En espera de Arribo/Atraque" at bounding box center [984, 259] width 91 height 28
click at [467, 251] on div "189061" at bounding box center [464, 259] width 94 height 28
click at [887, 255] on div "CLORITO DE SODIO 80% 50 KG CUNETE (CHI)" at bounding box center [863, 259] width 124 height 28
click at [1011, 262] on div "En espera de Arribo/Atraque" at bounding box center [984, 259] width 91 height 28
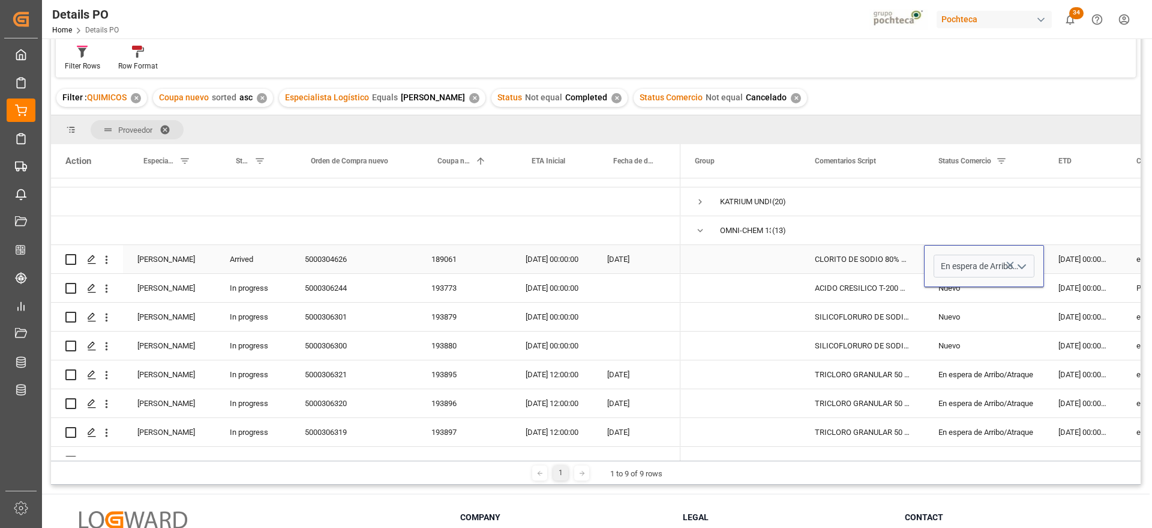
click at [1020, 263] on icon "open menu" at bounding box center [1022, 266] width 14 height 14
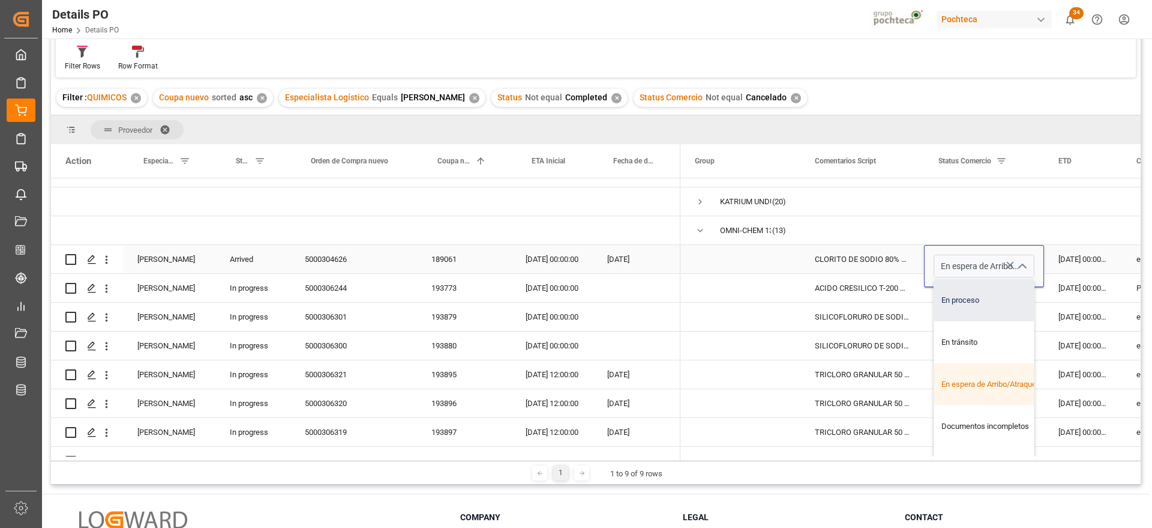
click at [999, 293] on div "En proceso" at bounding box center [991, 300] width 114 height 42
type input "En proceso"
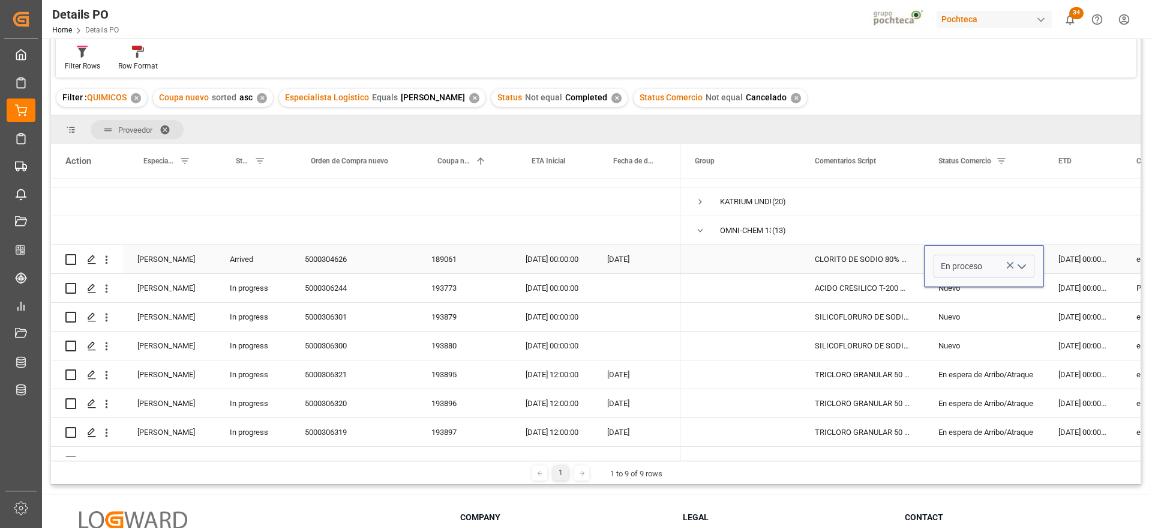
click at [1093, 259] on div "28-08-2025 00:00:00" at bounding box center [1083, 259] width 78 height 28
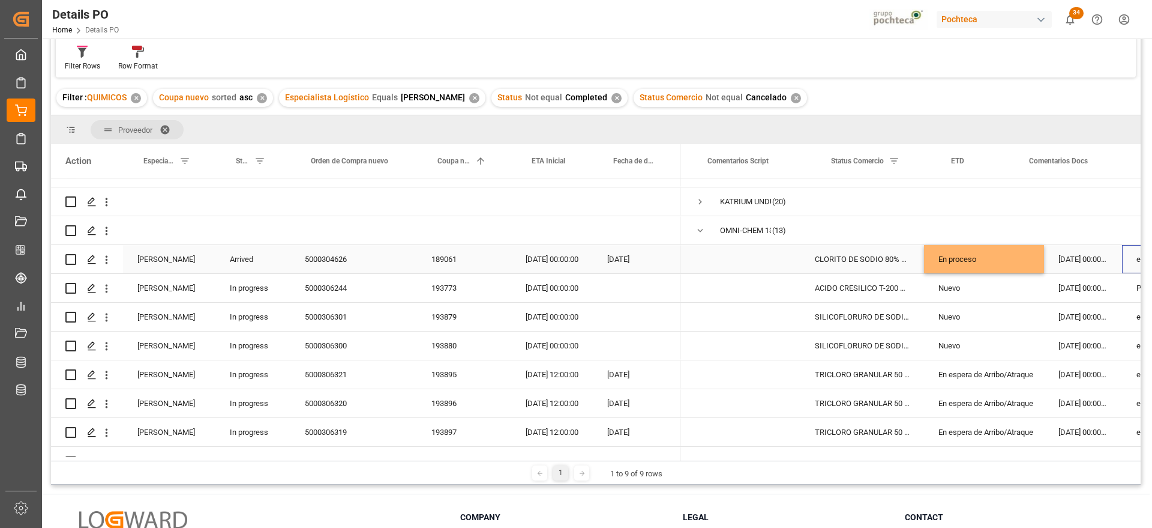
scroll to position [0, 107]
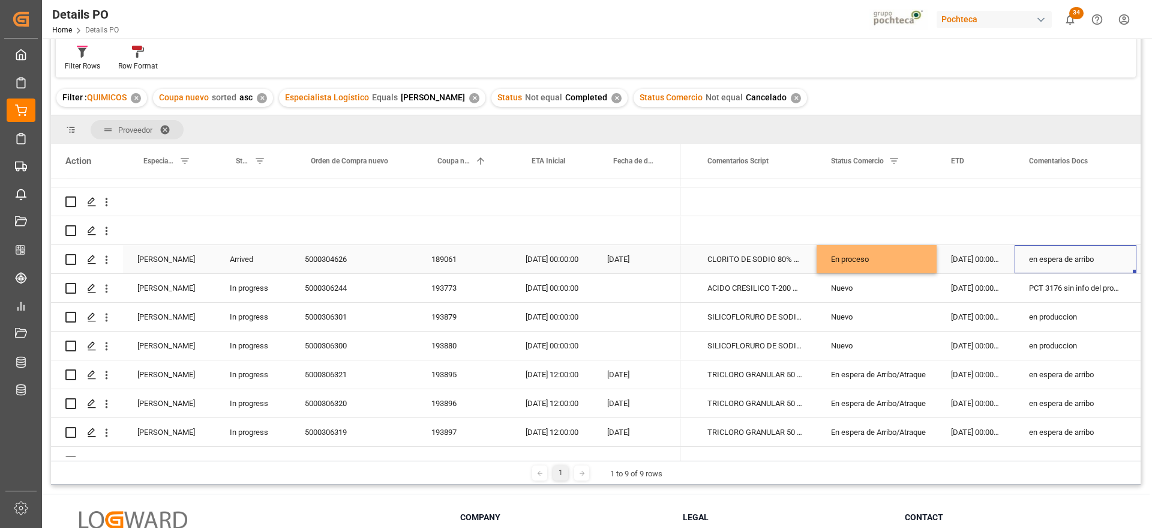
click at [1093, 259] on div "en espera de arribo" at bounding box center [1076, 259] width 122 height 28
drag, startPoint x: 1109, startPoint y: 261, endPoint x: 1024, endPoint y: 263, distance: 84.7
click at [1024, 263] on input "en espera de arribo" at bounding box center [1075, 265] width 103 height 23
type input "cita jueves 11/09"
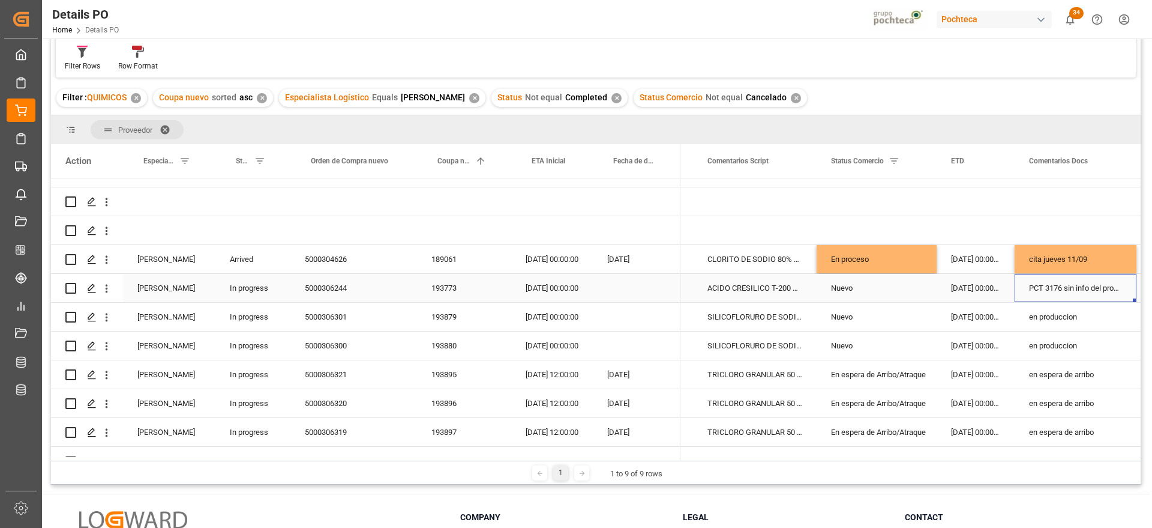
click at [1077, 295] on div "PCT 3176 sin info del proveedor" at bounding box center [1076, 288] width 122 height 28
click at [451, 301] on div "193773" at bounding box center [464, 288] width 94 height 28
click at [1064, 290] on div "PCT 3176 sin info del proveedor" at bounding box center [1076, 288] width 122 height 28
click at [1037, 317] on div "en produccion" at bounding box center [1076, 316] width 122 height 28
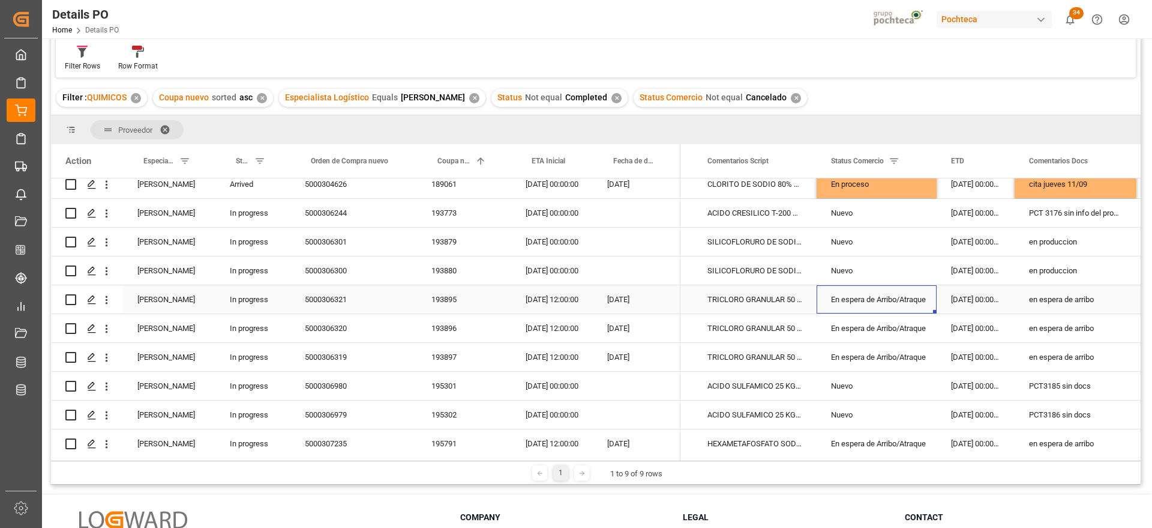
click at [866, 298] on div "En espera de Arribo/Atraque" at bounding box center [876, 300] width 91 height 28
click at [444, 302] on div "193895" at bounding box center [464, 299] width 94 height 28
click at [915, 304] on div "En espera de Arribo/Atraque" at bounding box center [876, 300] width 91 height 28
click at [1075, 299] on div "en espera de arribo" at bounding box center [1076, 299] width 122 height 28
click at [558, 306] on div "10-09-2025 12:00:00" at bounding box center [552, 299] width 82 height 28
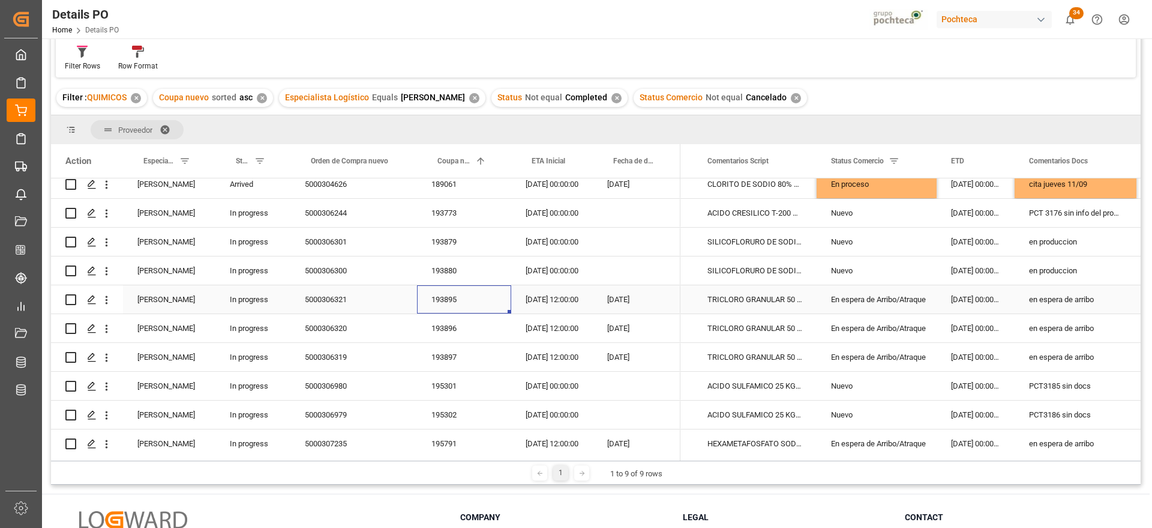
click at [450, 300] on div "193895" at bounding box center [464, 299] width 94 height 28
click at [463, 359] on div "193897" at bounding box center [464, 357] width 94 height 28
click at [893, 351] on div "En espera de Arribo/Atraque" at bounding box center [876, 357] width 91 height 28
click at [1077, 296] on div "en espera de arribo" at bounding box center [1076, 299] width 122 height 28
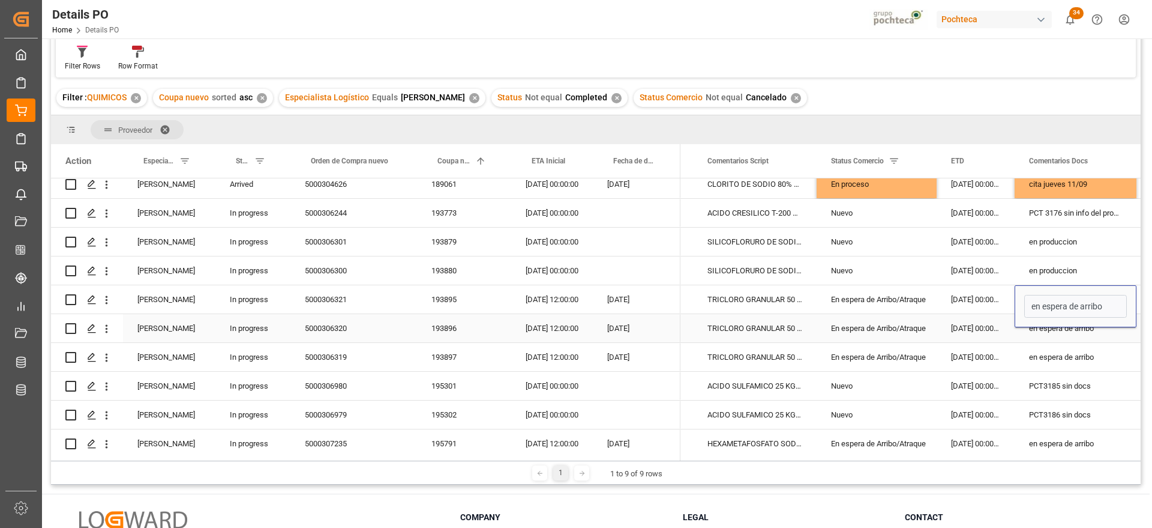
click at [894, 341] on div "En espera de Arribo/Atraque" at bounding box center [876, 328] width 91 height 28
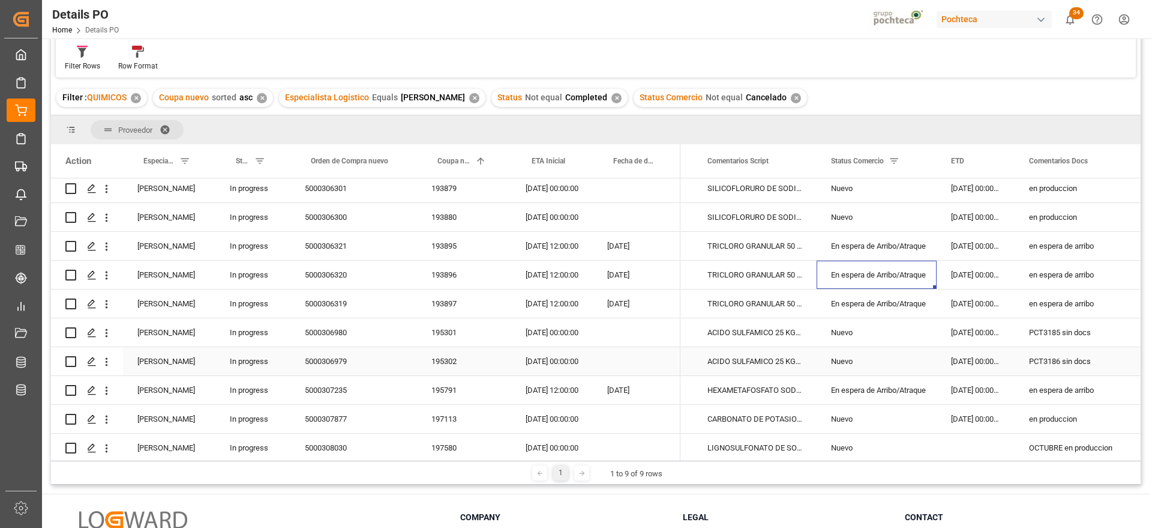
scroll to position [285, 0]
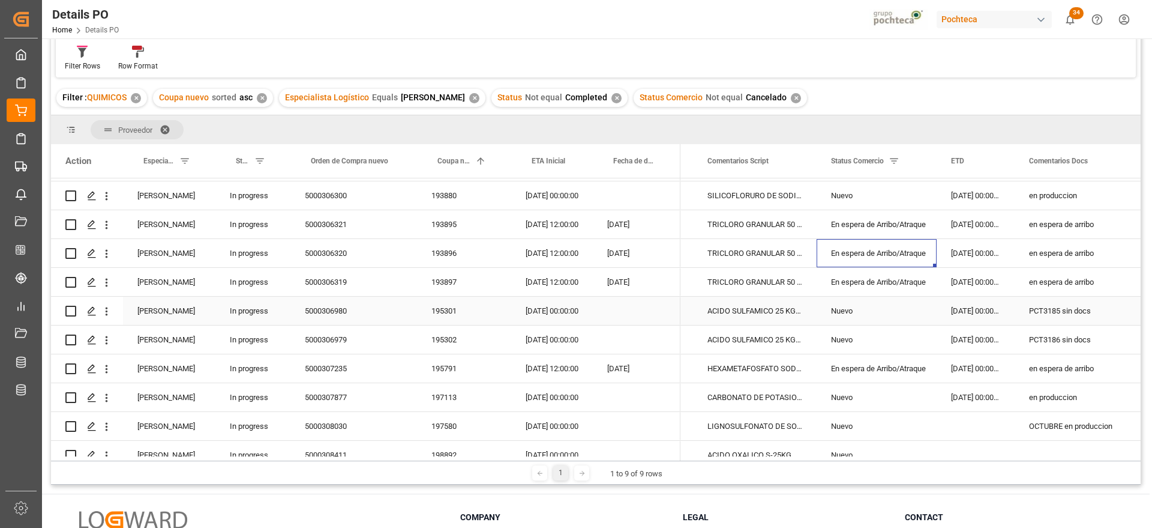
click at [834, 307] on div "Nuevo" at bounding box center [876, 311] width 91 height 28
click at [450, 223] on div "193895" at bounding box center [464, 224] width 94 height 28
click at [325, 219] on div "5000306321" at bounding box center [353, 224] width 127 height 28
click at [1037, 370] on div "en espera de arribo" at bounding box center [1076, 368] width 122 height 28
click at [930, 371] on div "En espera de Arribo/Atraque" at bounding box center [877, 368] width 120 height 28
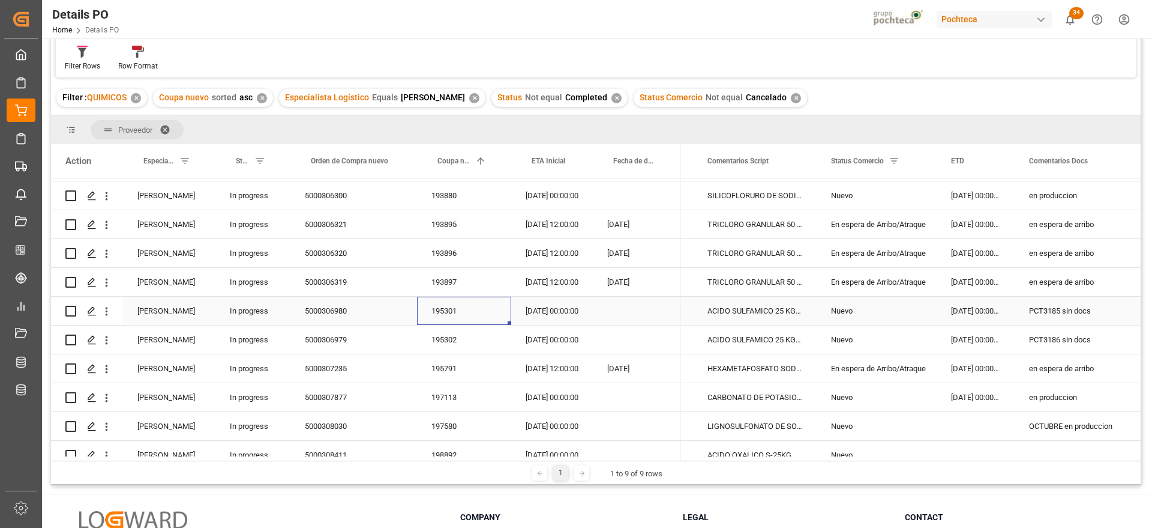
click at [457, 306] on div "195301" at bounding box center [464, 310] width 94 height 28
click at [539, 306] on div "13-09-2025 00:00:00" at bounding box center [552, 310] width 82 height 28
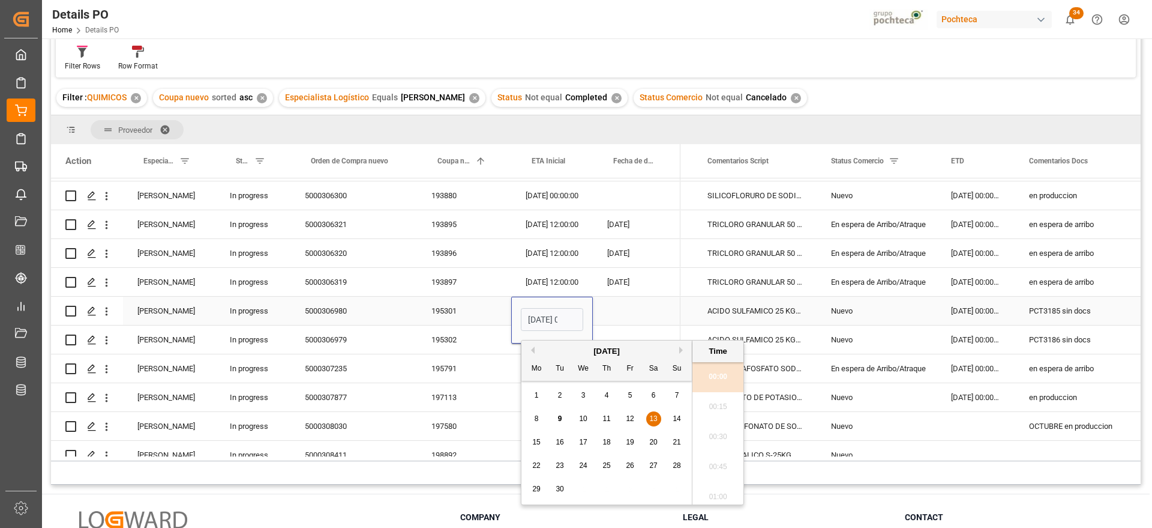
scroll to position [0, 35]
click at [652, 438] on span "20" at bounding box center [653, 442] width 8 height 8
type input "20-09-2025 00:00"
click at [807, 313] on div "ACIDO SULFAMICO 25 KG SAC (22300)" at bounding box center [755, 310] width 124 height 28
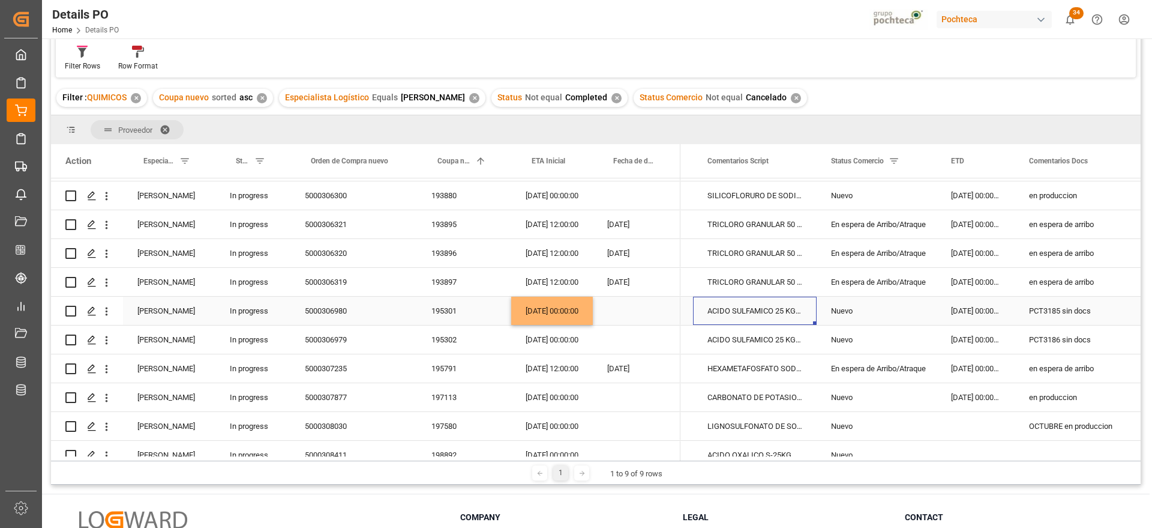
click at [1075, 311] on div "PCT3185 sin docs" at bounding box center [1076, 310] width 122 height 28
click at [551, 347] on div "13-09-2025 00:00:00" at bounding box center [552, 339] width 82 height 28
click at [553, 312] on div "20-09-2025 00:00:00" at bounding box center [552, 310] width 82 height 28
click at [564, 331] on div "13-09-2025 00:00:00" at bounding box center [552, 339] width 82 height 28
click at [1065, 313] on div "PCT3185 sin docs" at bounding box center [1076, 310] width 122 height 28
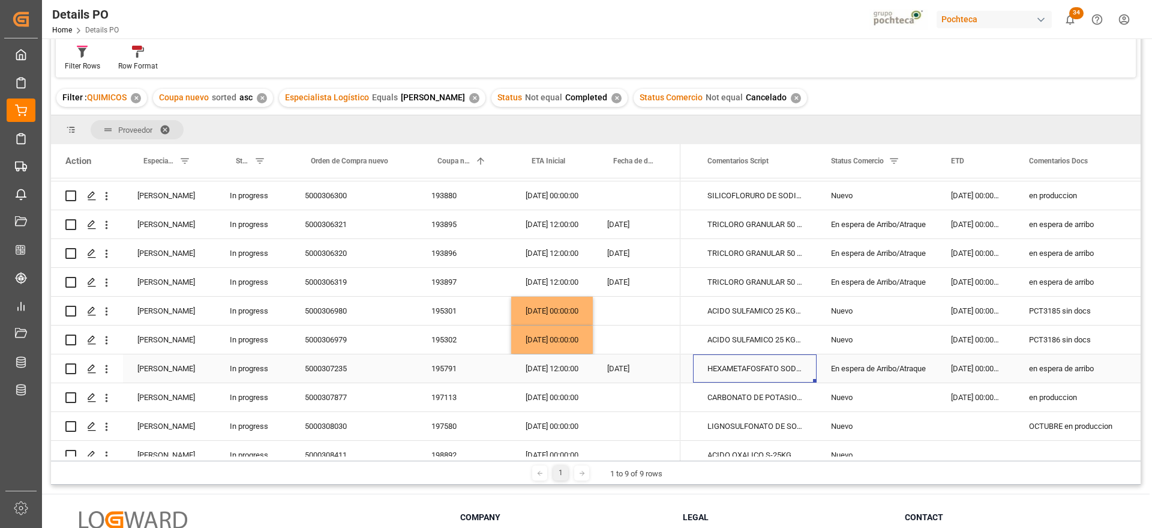
click at [793, 368] on div "HEXAMETAFOSFATO SODIO TEC POLVO IMP S-25" at bounding box center [755, 368] width 124 height 28
click at [540, 371] on div "11-09-2025 12:00:00" at bounding box center [552, 368] width 82 height 28
click at [445, 371] on div "195791" at bounding box center [464, 368] width 94 height 28
click at [1029, 399] on div "en produccion" at bounding box center [1076, 397] width 122 height 28
click at [441, 429] on div "197580" at bounding box center [464, 426] width 94 height 28
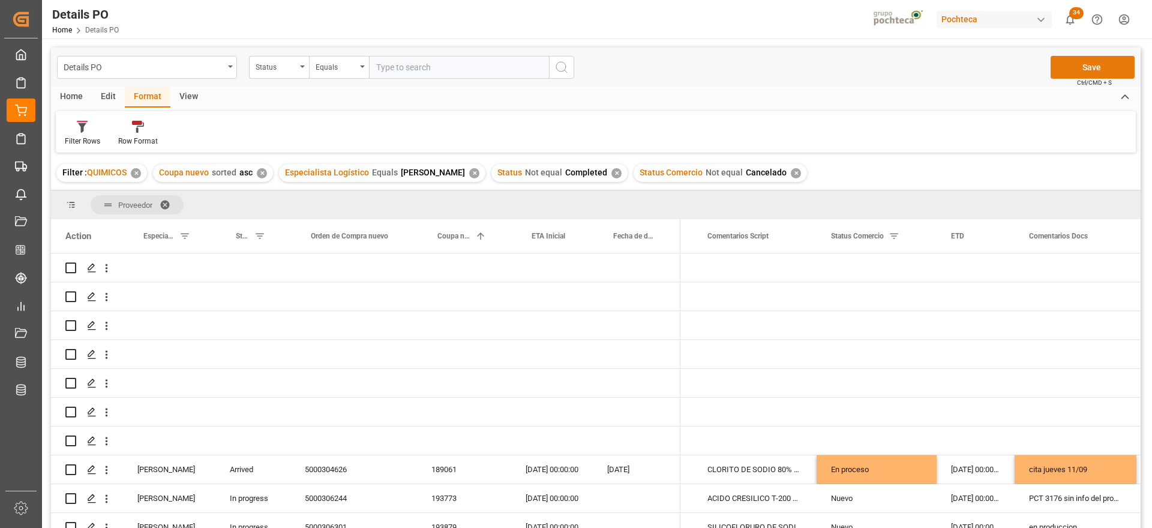
click at [1085, 62] on button "Save" at bounding box center [1093, 67] width 84 height 23
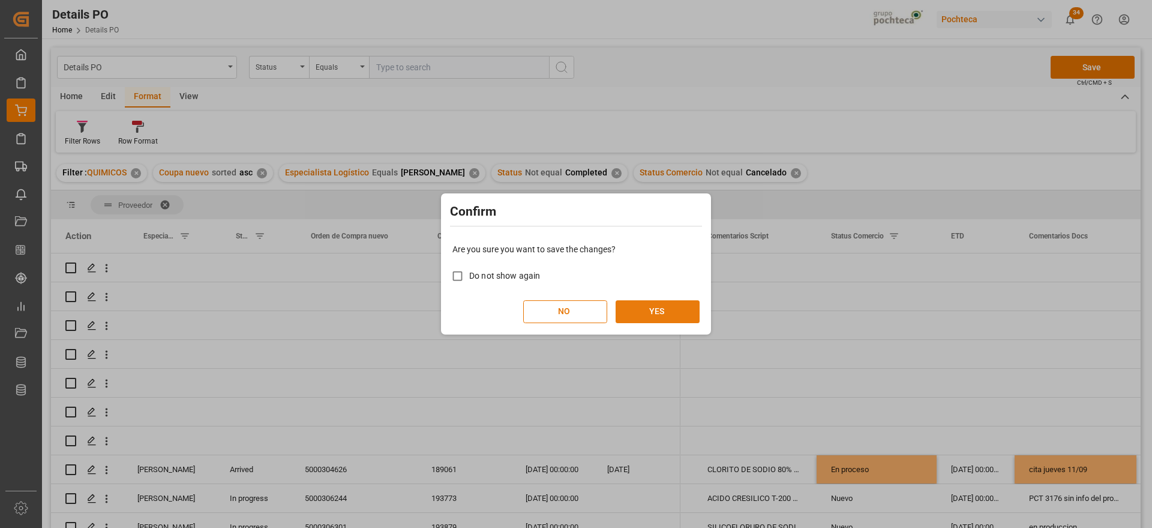
click at [664, 311] on button "YES" at bounding box center [658, 311] width 84 height 23
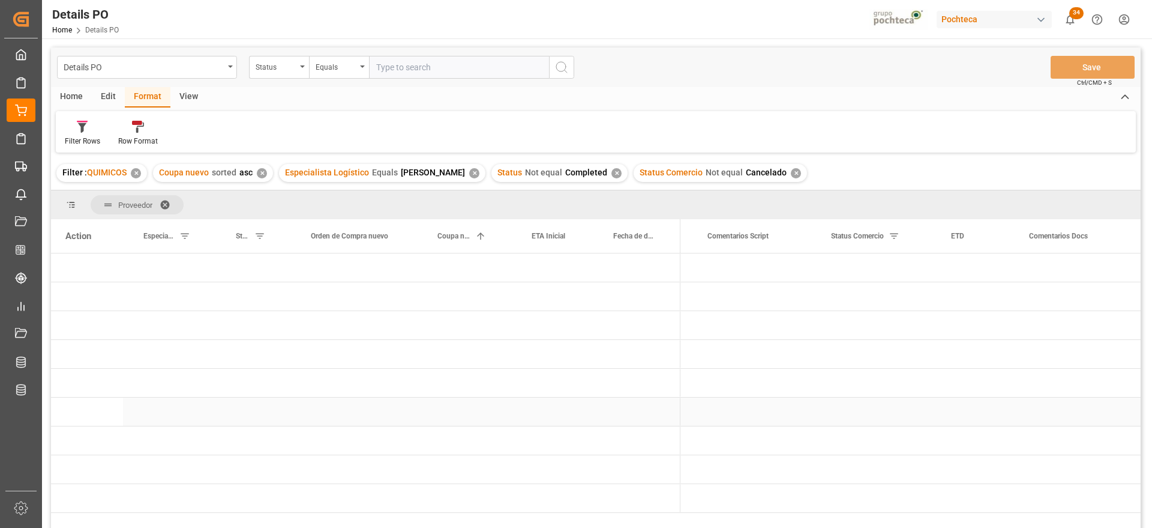
click at [663, 421] on div "Press SPACE to select this row." at bounding box center [637, 411] width 88 height 28
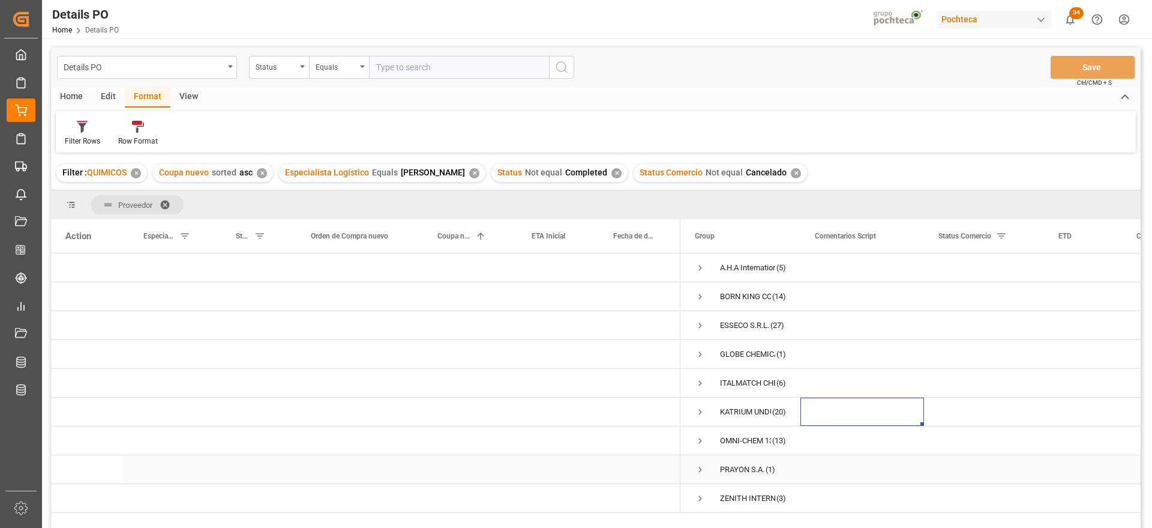
scroll to position [150, 0]
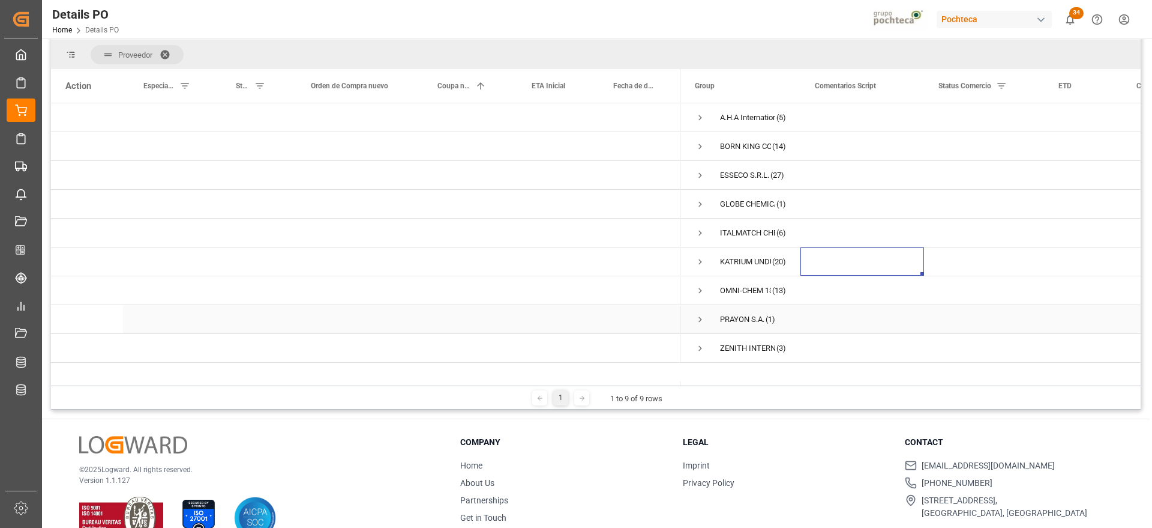
click at [696, 314] on span "Press SPACE to select this row." at bounding box center [700, 319] width 11 height 11
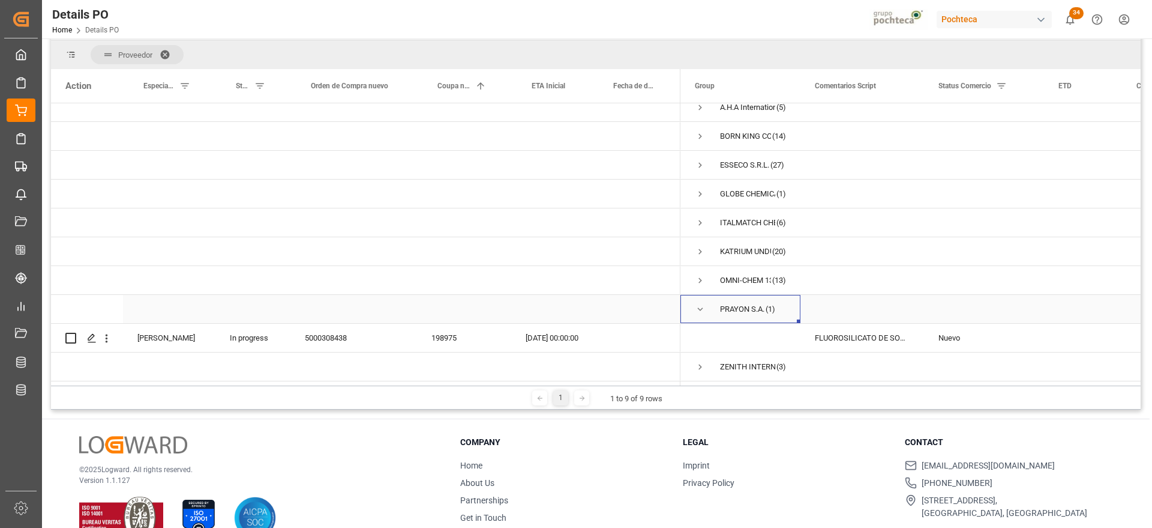
scroll to position [14, 0]
click at [429, 325] on div "198975" at bounding box center [464, 337] width 94 height 28
click at [699, 304] on span "Press SPACE to select this row." at bounding box center [700, 309] width 11 height 11
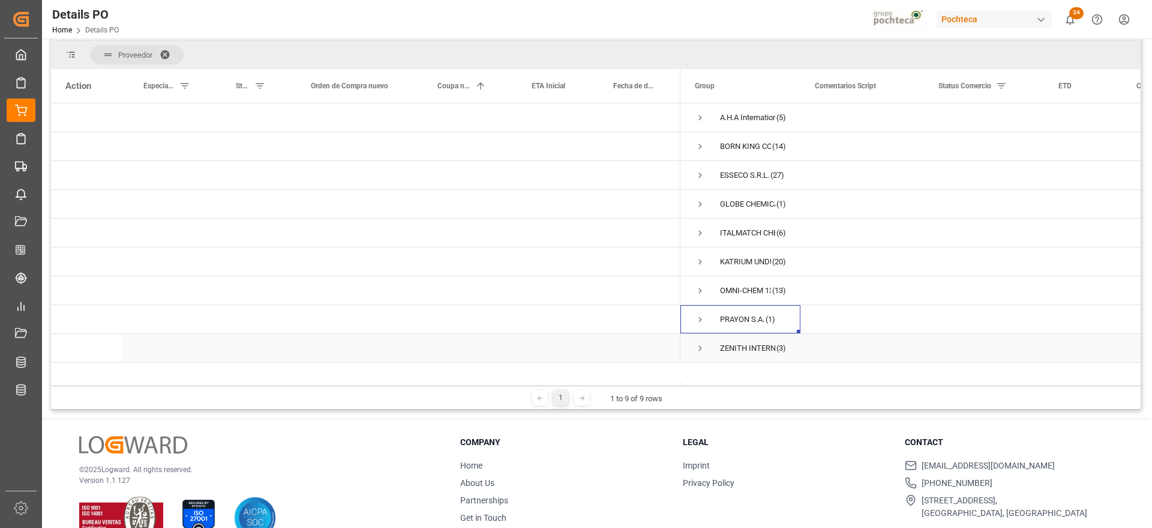
click at [699, 347] on span "Press SPACE to select this row." at bounding box center [700, 348] width 11 height 11
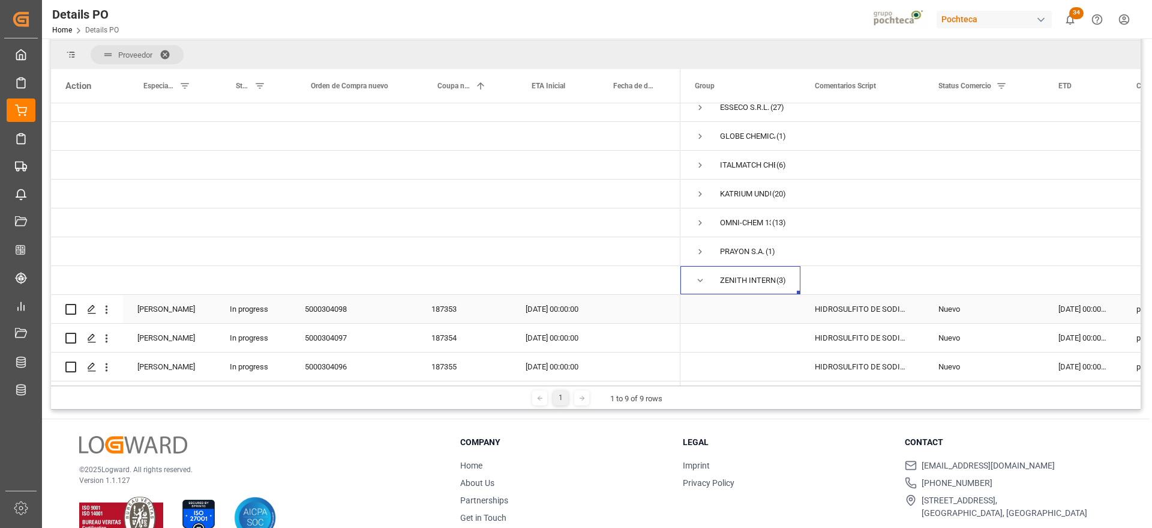
click at [318, 301] on div "5000304098" at bounding box center [353, 309] width 127 height 28
click at [452, 308] on div "187353" at bounding box center [464, 309] width 94 height 28
click at [1065, 311] on div "28-08-2025 00:00:00" at bounding box center [1083, 309] width 78 height 28
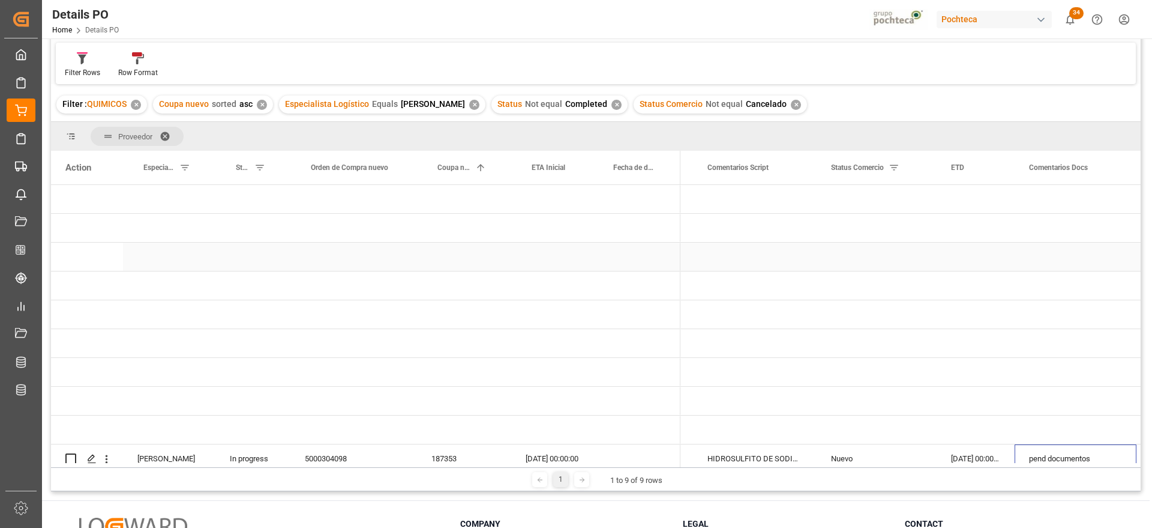
scroll to position [0, 0]
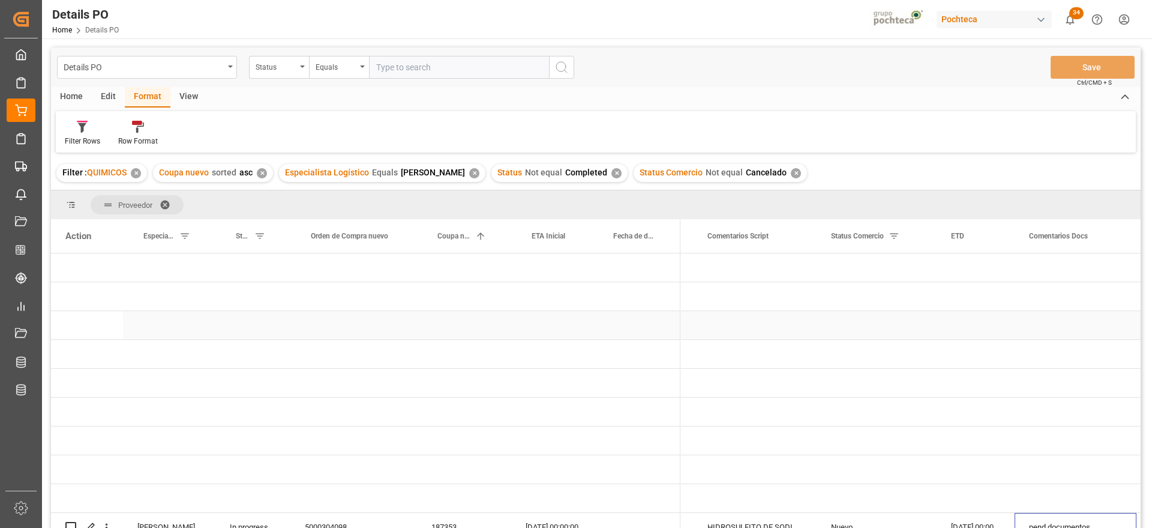
click at [607, 326] on div "Press SPACE to select this row." at bounding box center [637, 325] width 88 height 28
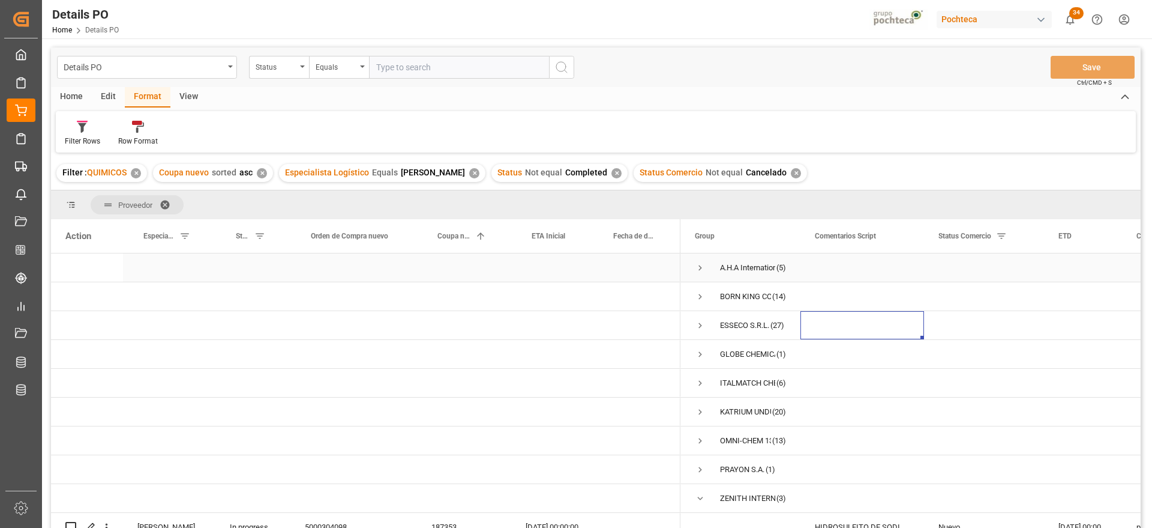
click at [696, 265] on span "Press SPACE to select this row." at bounding box center [700, 267] width 11 height 11
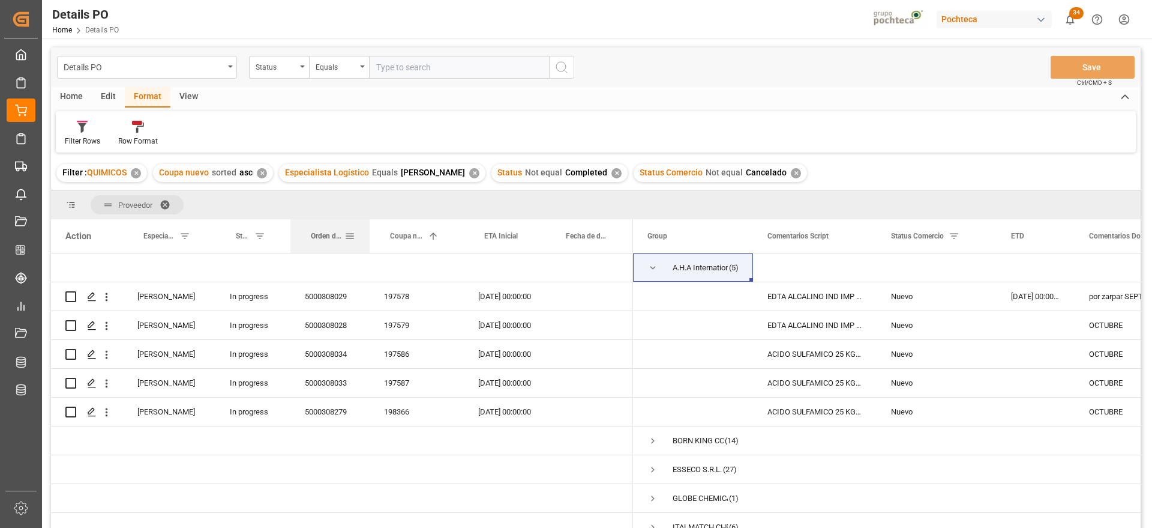
drag, startPoint x: 415, startPoint y: 233, endPoint x: 367, endPoint y: 241, distance: 48.1
click at [367, 241] on div at bounding box center [369, 236] width 5 height 34
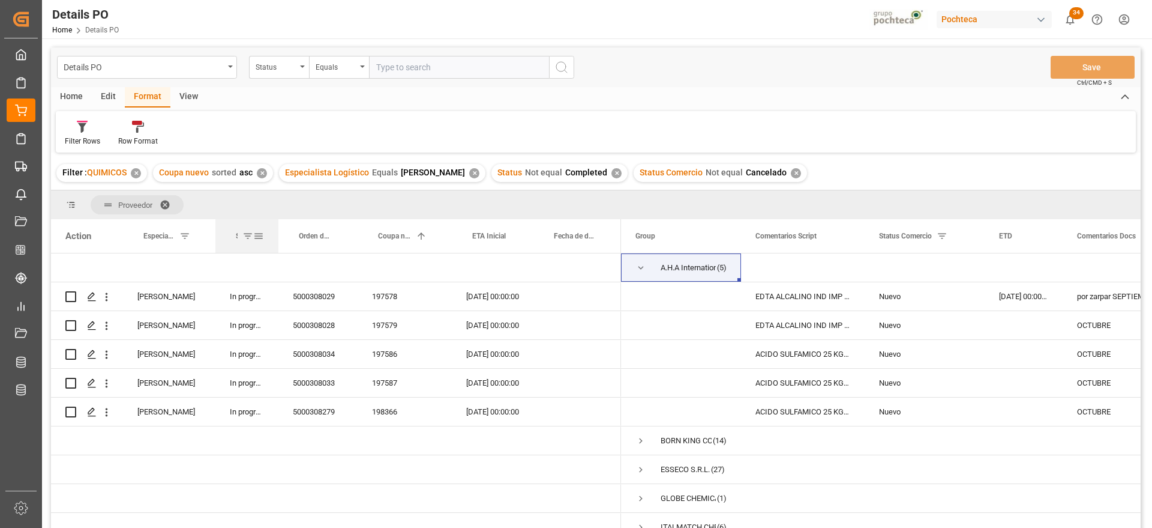
drag, startPoint x: 290, startPoint y: 232, endPoint x: 278, endPoint y: 236, distance: 12.2
click at [278, 236] on div at bounding box center [278, 236] width 5 height 34
click at [211, 235] on div at bounding box center [213, 236] width 5 height 34
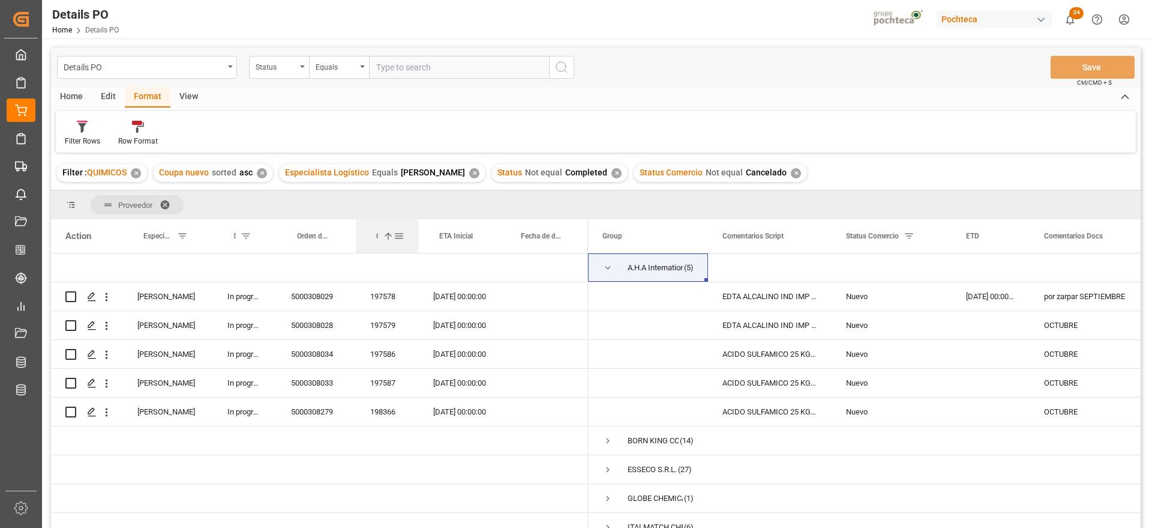
drag, startPoint x: 449, startPoint y: 235, endPoint x: 418, endPoint y: 235, distance: 31.2
click at [418, 235] on div at bounding box center [419, 236] width 5 height 34
click at [585, 228] on div "Fecha de documentación requerida" at bounding box center [545, 236] width 88 height 34
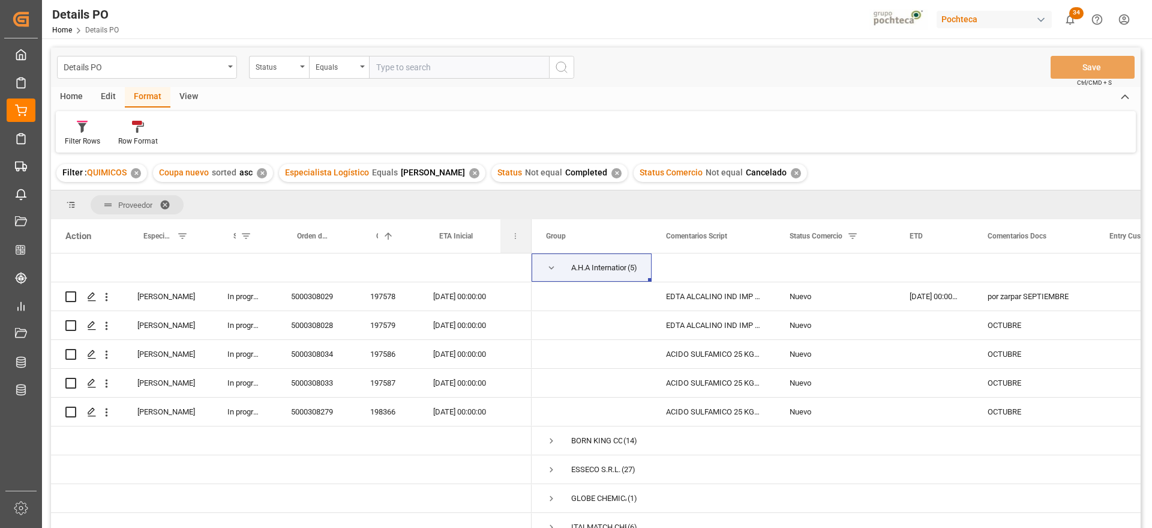
drag, startPoint x: 586, startPoint y: 233, endPoint x: 515, endPoint y: 236, distance: 70.9
click at [515, 236] on div "Fecha de documentación requerida" at bounding box center [516, 236] width 31 height 34
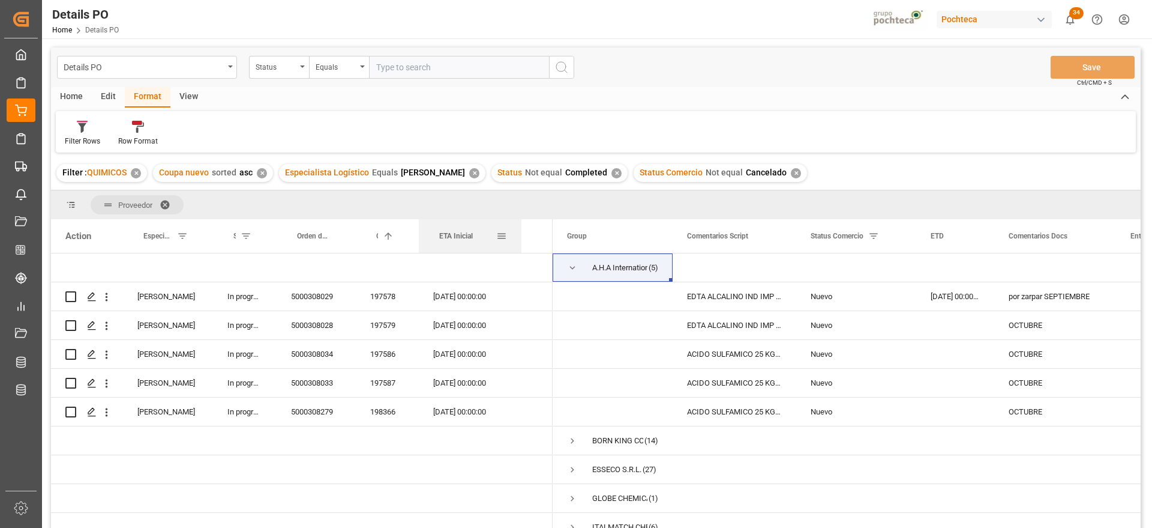
drag, startPoint x: 499, startPoint y: 236, endPoint x: 520, endPoint y: 236, distance: 21.0
click at [520, 236] on div at bounding box center [521, 236] width 5 height 34
click at [756, 326] on div "EDTA ALCALINO IND IMP SAC 25 KG (59620)" at bounding box center [735, 325] width 124 height 28
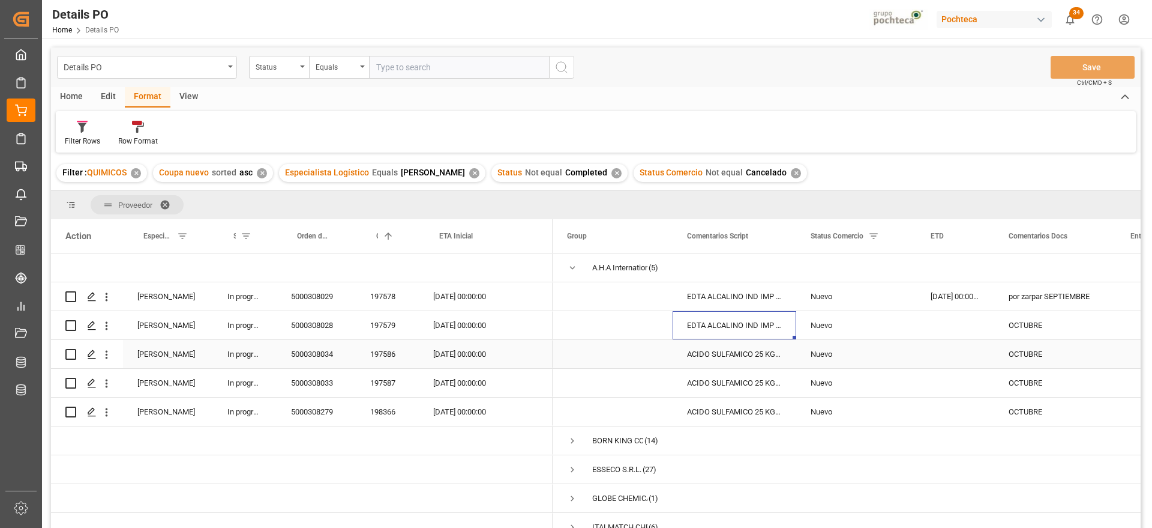
click at [1030, 365] on div "OCTUBRE" at bounding box center [1055, 354] width 122 height 28
click at [379, 342] on div "197586" at bounding box center [387, 354] width 63 height 28
click at [447, 366] on div "20-10-2025 00:00:00" at bounding box center [470, 354] width 103 height 28
click at [622, 304] on span "Press SPACE to select this row." at bounding box center [612, 296] width 91 height 27
click at [576, 264] on span "Press SPACE to select this row." at bounding box center [572, 267] width 11 height 11
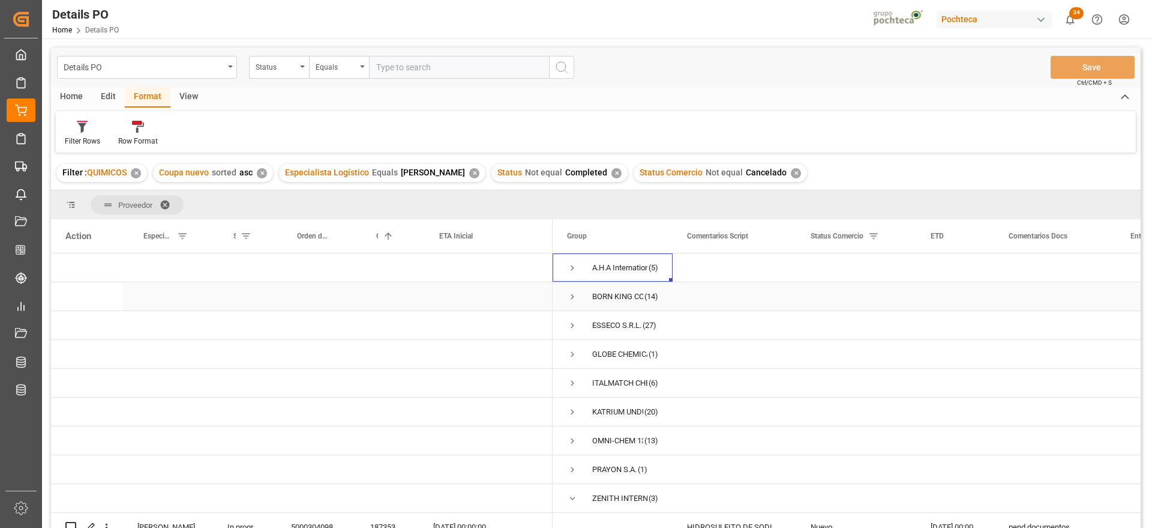
click at [571, 295] on span "Press SPACE to select this row." at bounding box center [572, 296] width 11 height 11
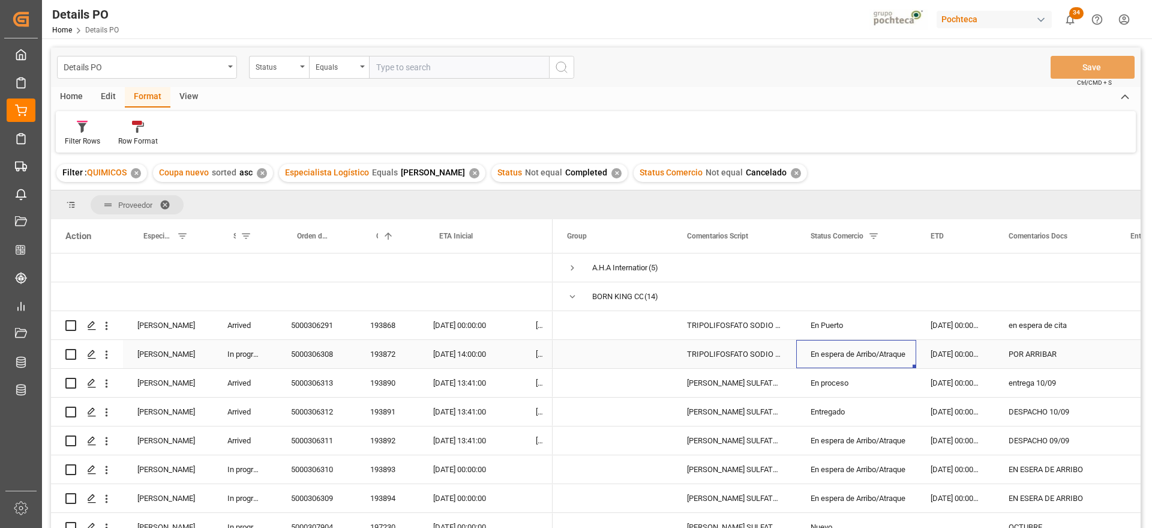
click at [871, 344] on div "En espera de Arribo/Atraque" at bounding box center [856, 354] width 91 height 28
click at [740, 315] on div "TRIPOLIFOSFATO SODIO POLVO IMP SACO 25KG" at bounding box center [735, 325] width 124 height 28
click at [826, 329] on div "En Puerto" at bounding box center [856, 325] width 91 height 28
click at [882, 353] on div "En espera de Arribo/Atraque" at bounding box center [856, 354] width 91 height 28
click at [737, 352] on div "TRIPOLIFOSFATO SODIO POLVO IMP SACO 25KG" at bounding box center [735, 354] width 124 height 28
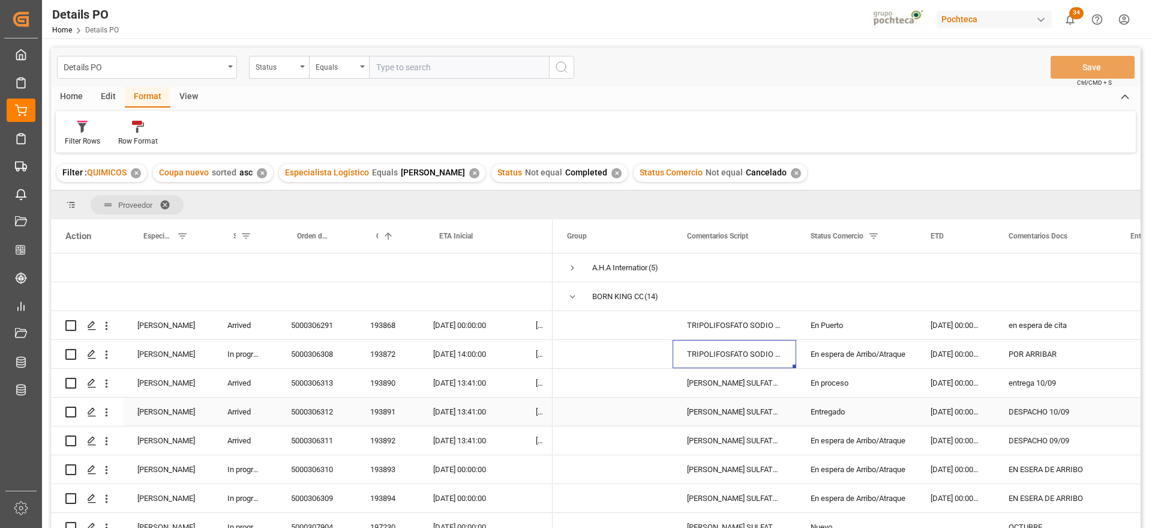
scroll to position [75, 0]
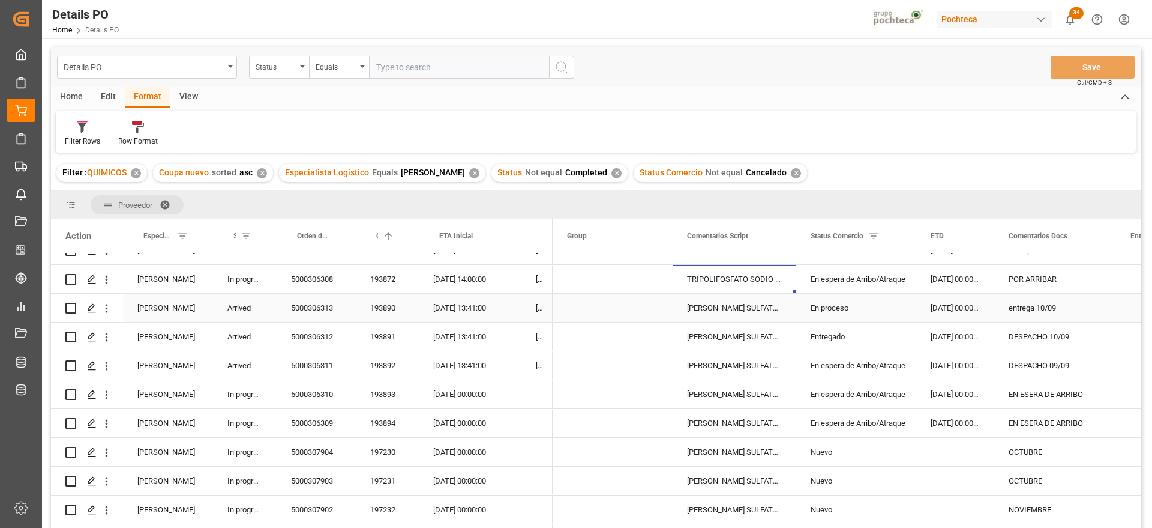
click at [844, 313] on div "En proceso" at bounding box center [856, 308] width 91 height 28
click at [71, 309] on input "Press Space to toggle row selection (unchecked)" at bounding box center [70, 307] width 11 height 11
checkbox input "true"
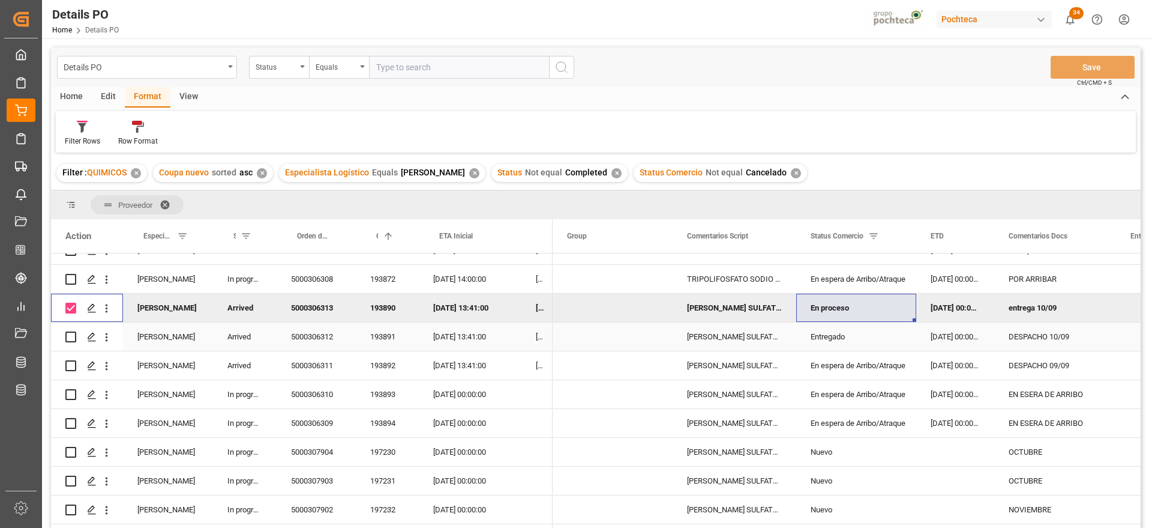
click at [68, 330] on div "Press SPACE to select this row." at bounding box center [70, 337] width 11 height 28
click at [69, 334] on input "Press Space to toggle row selection (unchecked)" at bounding box center [70, 336] width 11 height 11
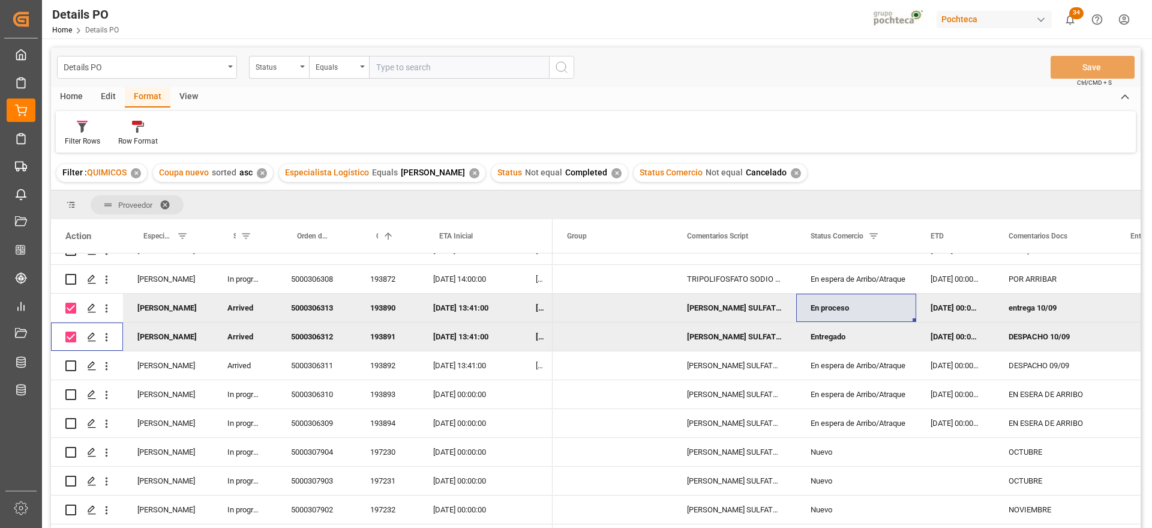
click at [71, 334] on input "Press Space to toggle row selection (checked)" at bounding box center [70, 336] width 11 height 11
checkbox input "false"
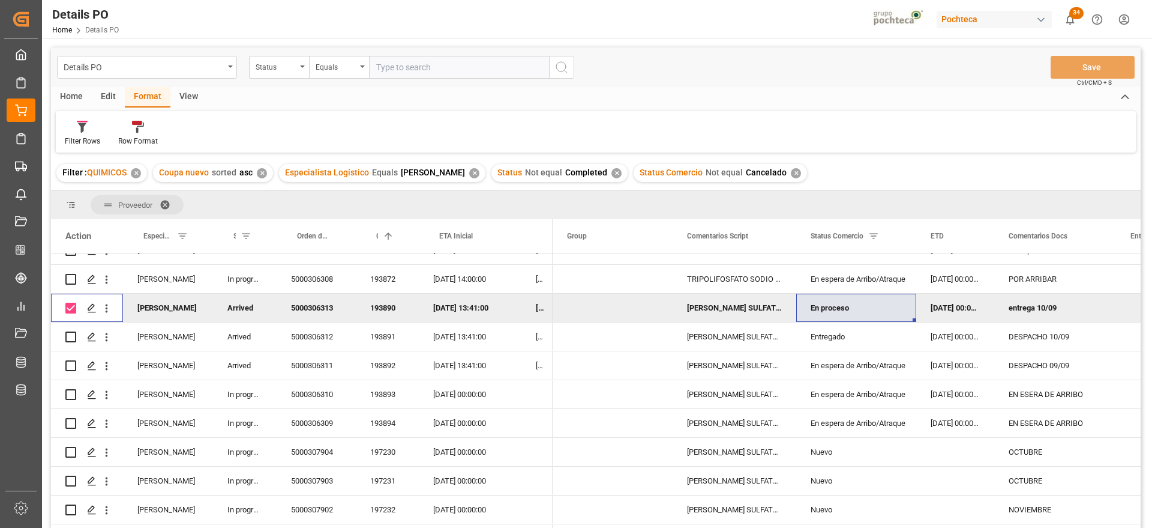
click at [68, 308] on input "Press Space to toggle row selection (checked)" at bounding box center [70, 307] width 11 height 11
checkbox input "false"
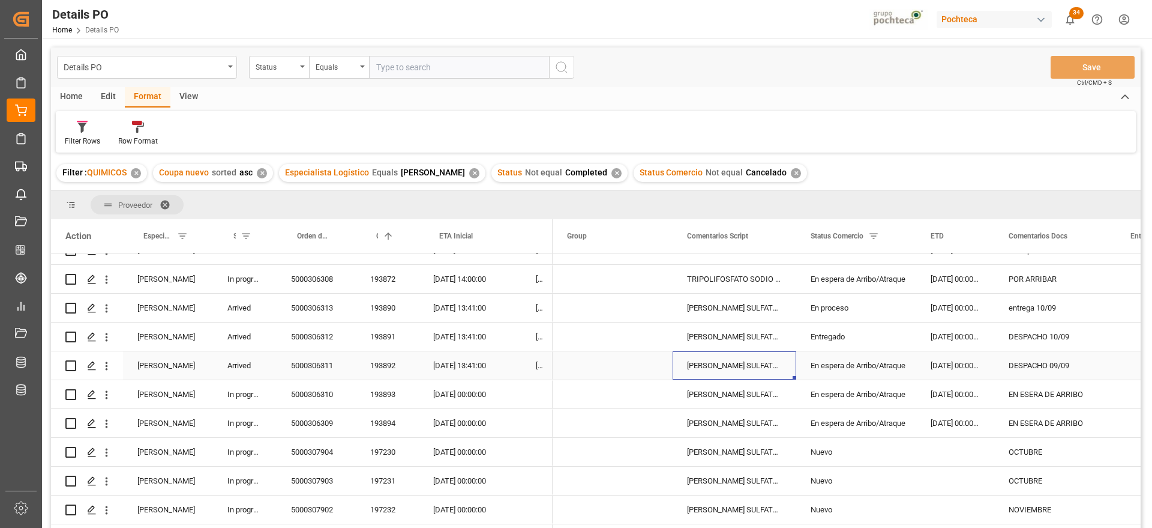
click at [795, 373] on div "LAURIL ETER SULFATO SODIO 70% GRANEL FB" at bounding box center [735, 365] width 124 height 28
click at [1069, 398] on div "EN ESERA DE ARRIBO" at bounding box center [1055, 394] width 122 height 28
click at [463, 393] on div "18-09-2025 00:00:00" at bounding box center [470, 394] width 103 height 28
click at [461, 429] on div "18-09-2025 00:00:00" at bounding box center [470, 423] width 103 height 28
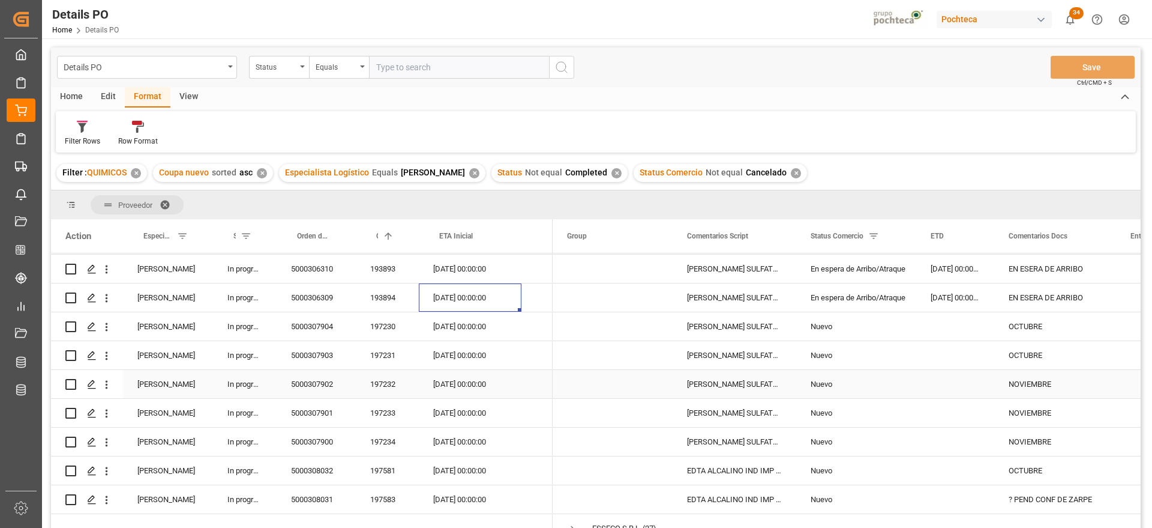
scroll to position [225, 0]
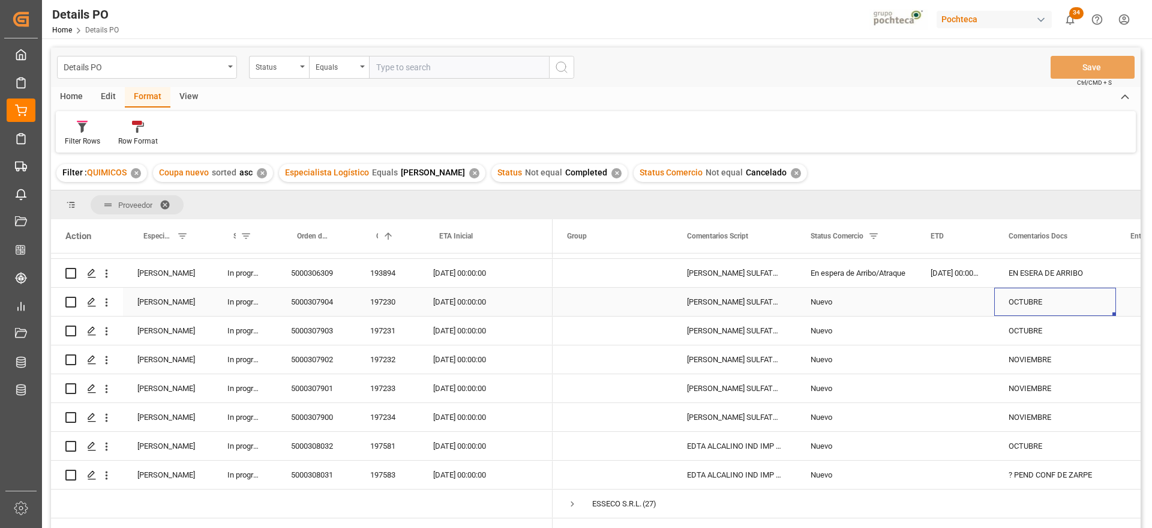
click at [1053, 300] on div "OCTUBRE" at bounding box center [1055, 301] width 122 height 28
click at [1060, 367] on div "NOVIEMBRE" at bounding box center [1055, 359] width 122 height 28
click at [1060, 445] on div "OCTUBRE" at bounding box center [1055, 446] width 122 height 28
click at [1032, 476] on div "? PEND CONF DE ZARPE" at bounding box center [1055, 474] width 122 height 28
click at [465, 478] on div "20-09-2025 00:00:00" at bounding box center [470, 474] width 103 height 28
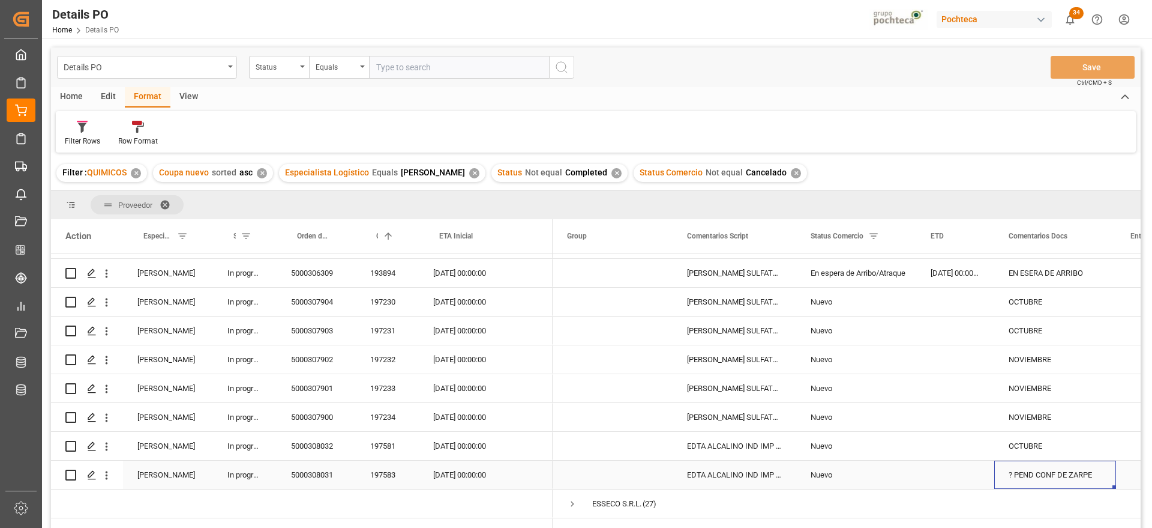
click at [1056, 480] on div "? PEND CONF DE ZARPE" at bounding box center [1055, 474] width 122 height 28
click at [968, 478] on div "Press SPACE to select this row." at bounding box center [955, 474] width 78 height 28
click at [438, 440] on div "01-10-2025 00:00:00" at bounding box center [470, 446] width 103 height 28
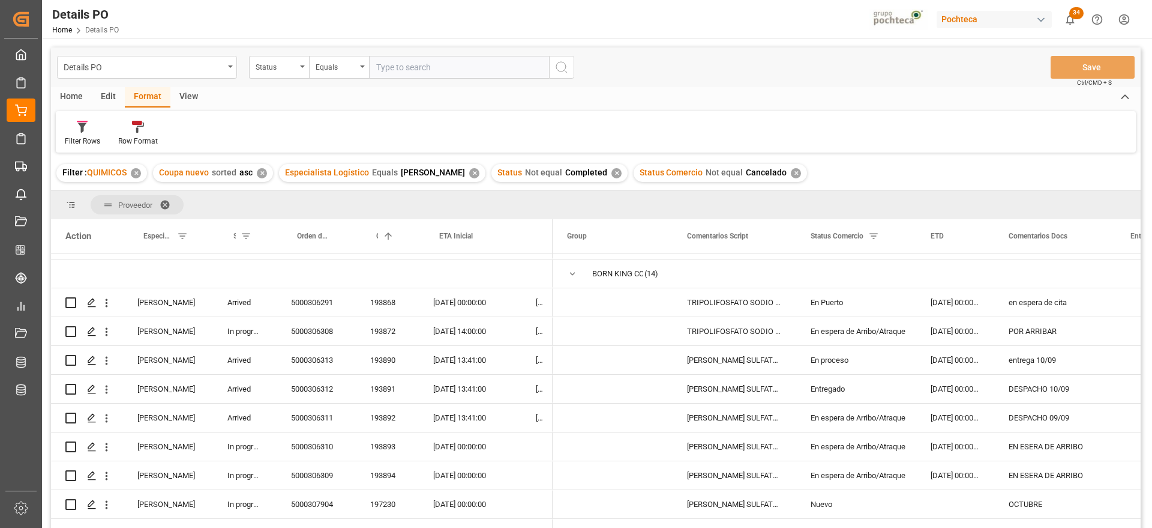
scroll to position [0, 0]
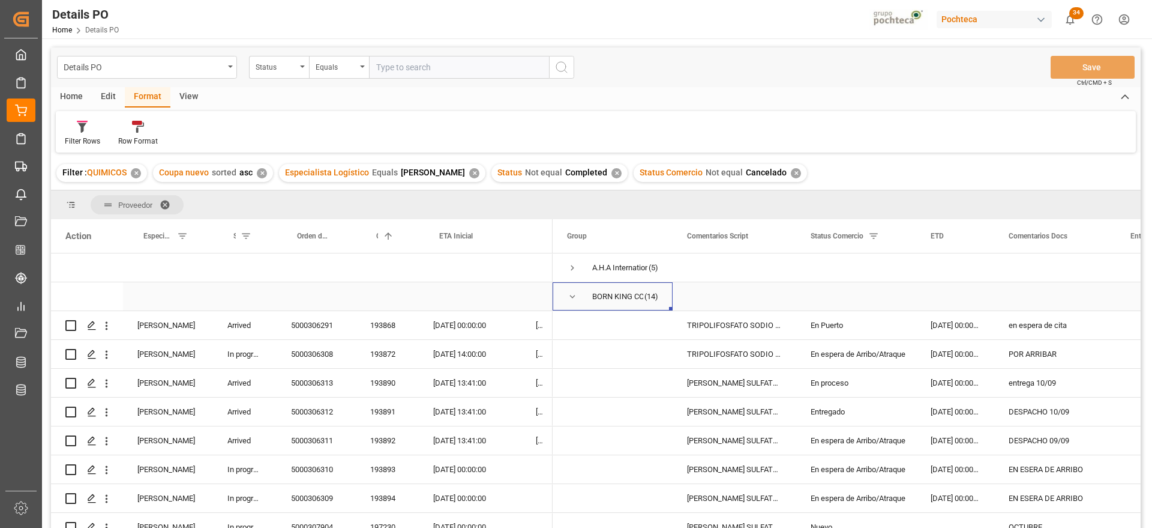
click at [574, 295] on span "Press SPACE to select this row." at bounding box center [572, 296] width 11 height 11
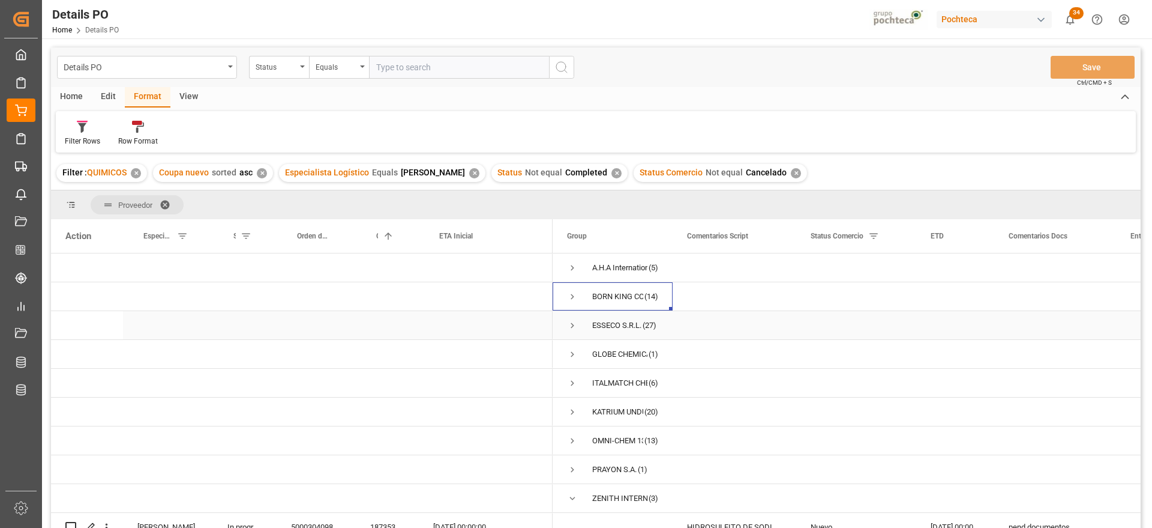
click at [570, 326] on span "Press SPACE to select this row." at bounding box center [572, 325] width 11 height 11
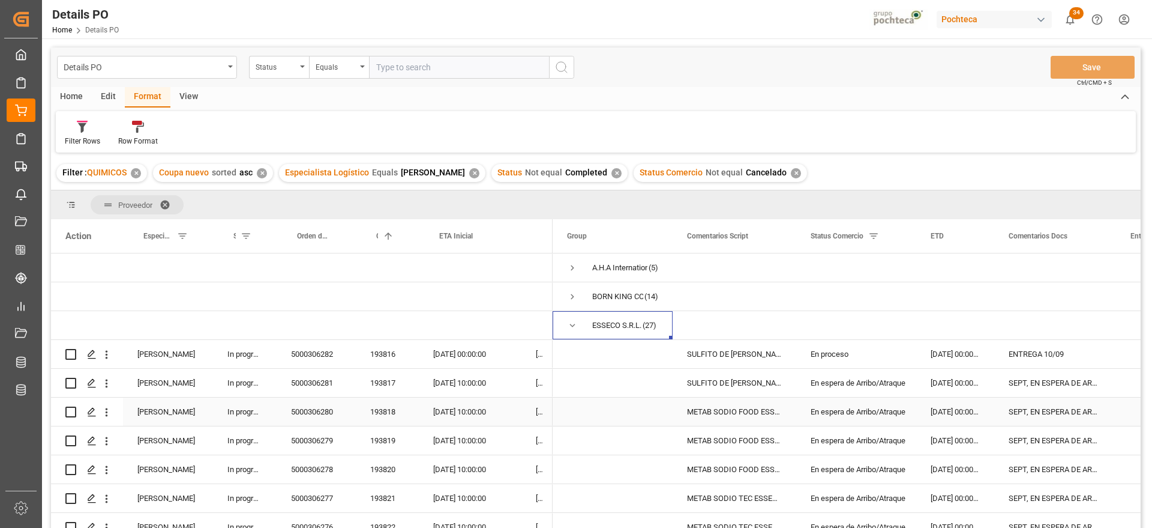
scroll to position [75, 0]
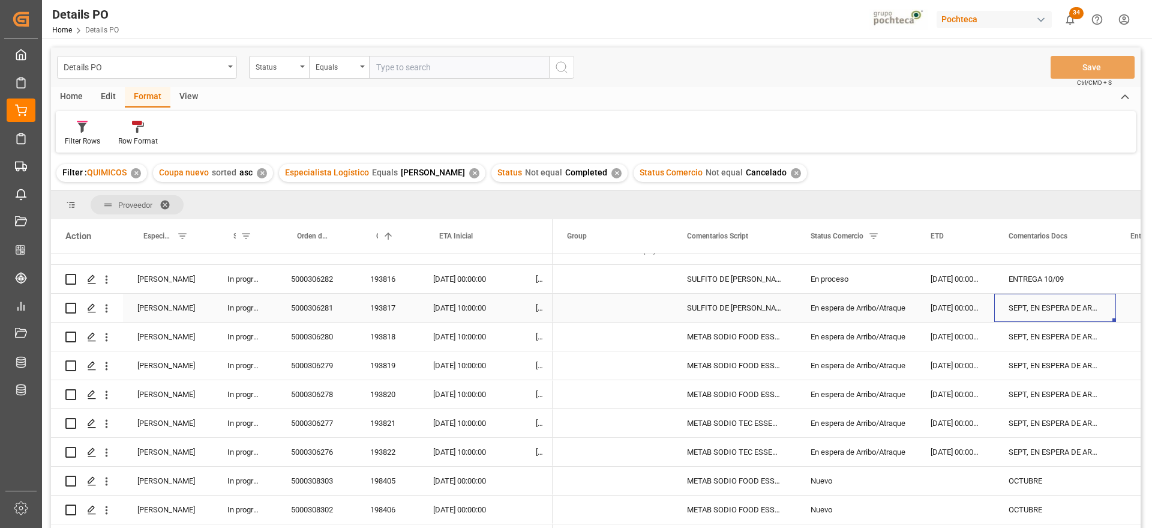
click at [1084, 304] on div "SEPT, EN ESPERA DE ARRIBO" at bounding box center [1055, 307] width 122 height 28
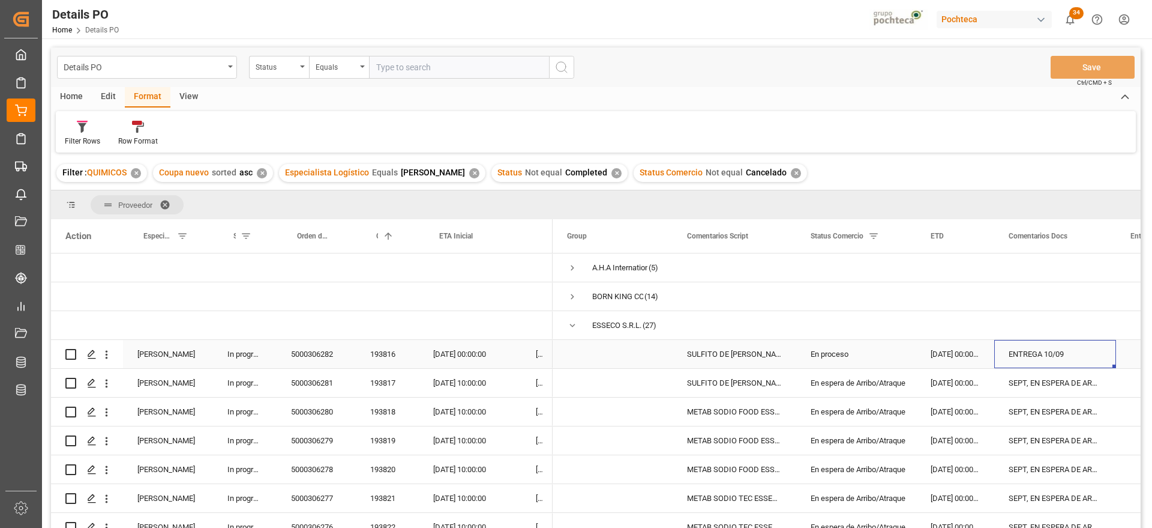
click at [1053, 356] on div "ENTREGA 10/09" at bounding box center [1055, 354] width 122 height 28
click at [701, 362] on div "SULFITO DE SODIO ESSECO 25 KG SAC (23258" at bounding box center [735, 354] width 124 height 28
click at [1077, 349] on div "ENTREGA 10/09" at bounding box center [1055, 354] width 122 height 28
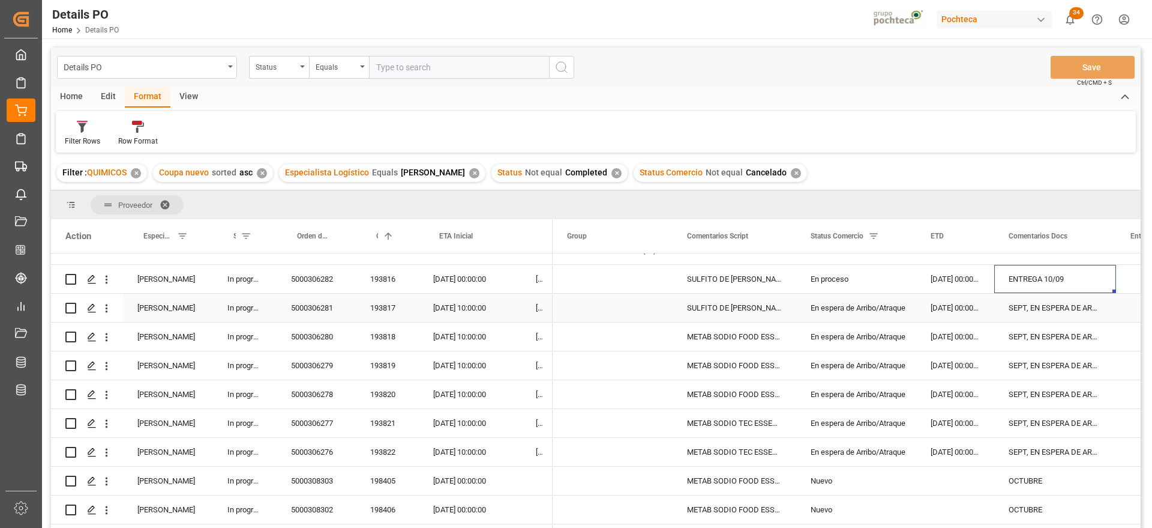
click at [1036, 310] on div "SEPT, EN ESPERA DE ARRIBO" at bounding box center [1055, 307] width 122 height 28
click at [480, 304] on div "18-09-2025 10:00:00" at bounding box center [470, 307] width 103 height 28
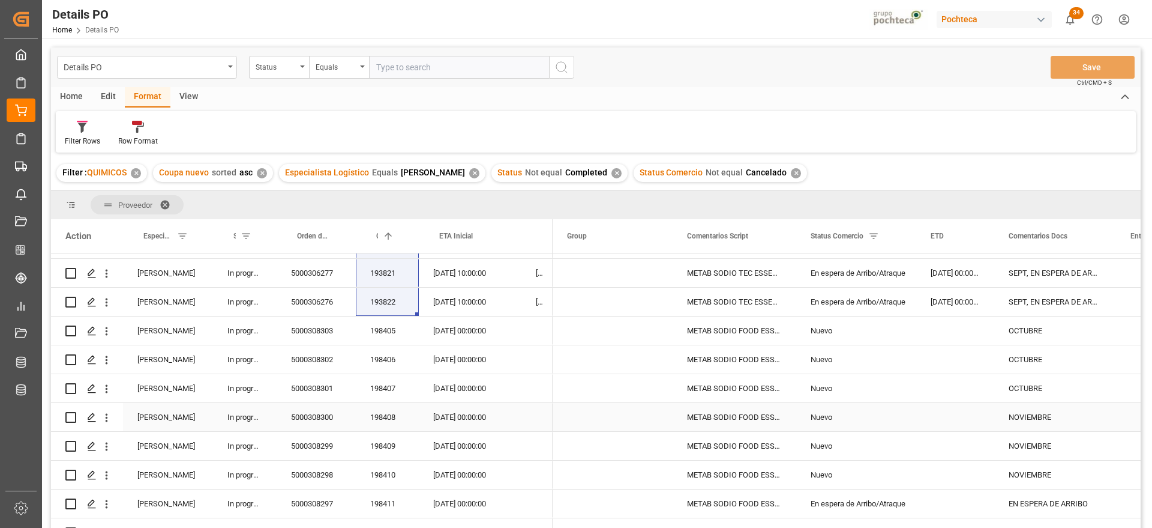
scroll to position [300, 0]
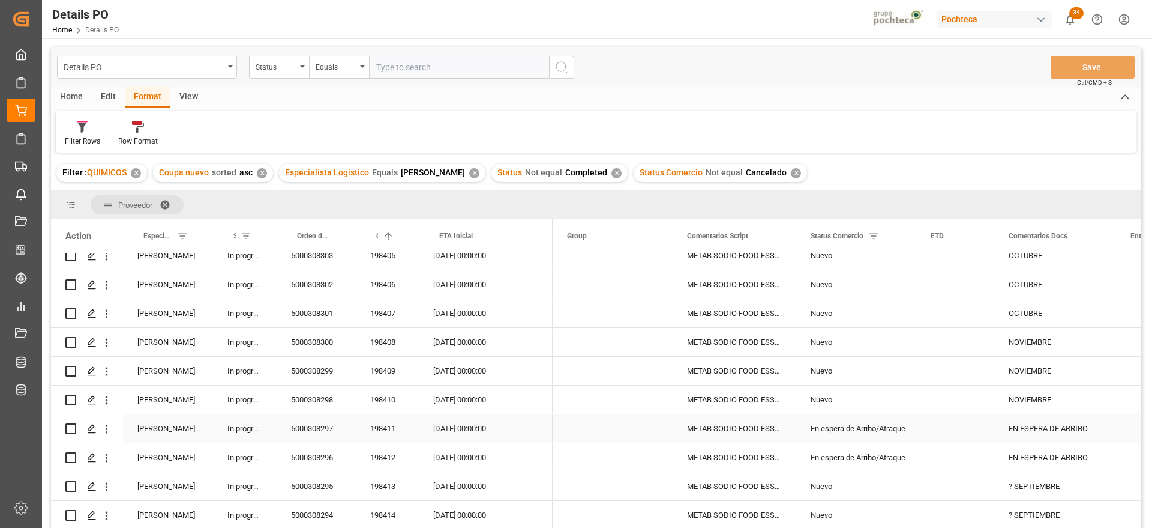
click at [858, 430] on div "En espera de Arribo/Atraque" at bounding box center [856, 429] width 91 height 28
click at [391, 432] on div "198411" at bounding box center [387, 428] width 63 height 28
click at [393, 459] on div "198412" at bounding box center [387, 457] width 63 height 28
click at [837, 427] on div "En espera de Arribo/Atraque" at bounding box center [856, 429] width 91 height 28
click at [472, 427] on div "09-10-2025 00:00:00" at bounding box center [470, 428] width 103 height 28
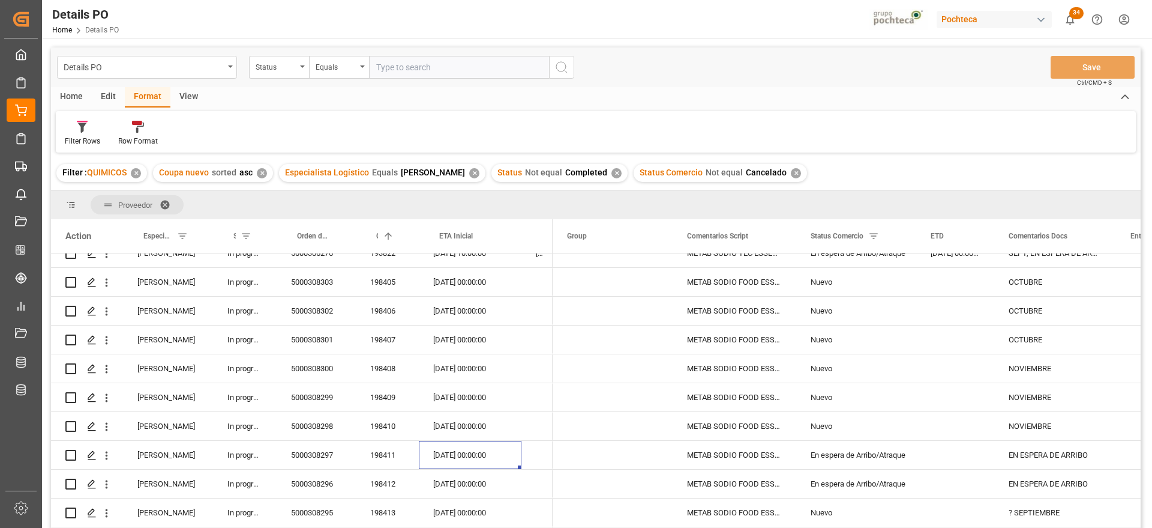
scroll to position [225, 0]
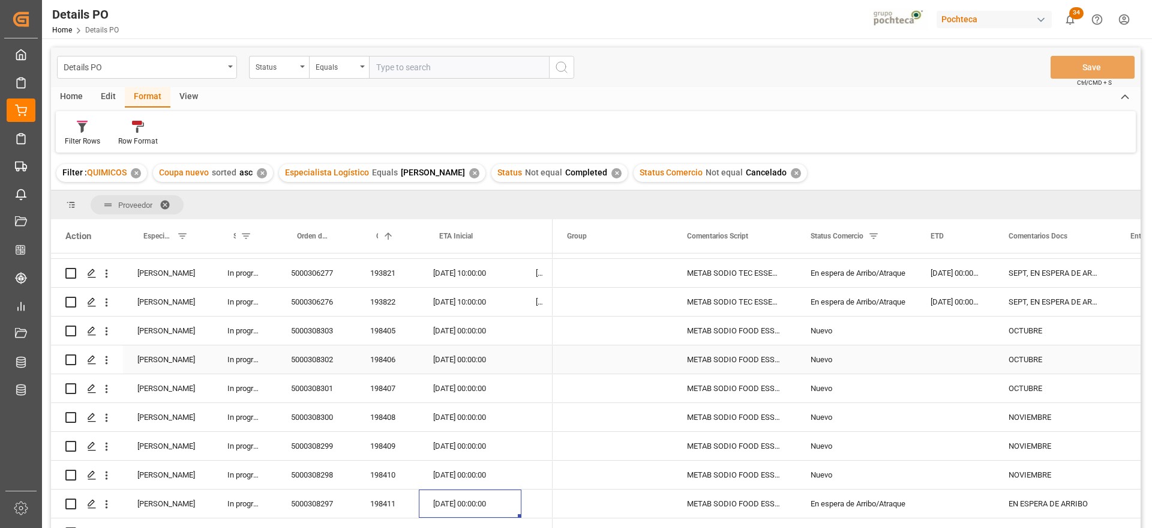
click at [484, 361] on div "01-10-2025 00:00:00" at bounding box center [470, 359] width 103 height 28
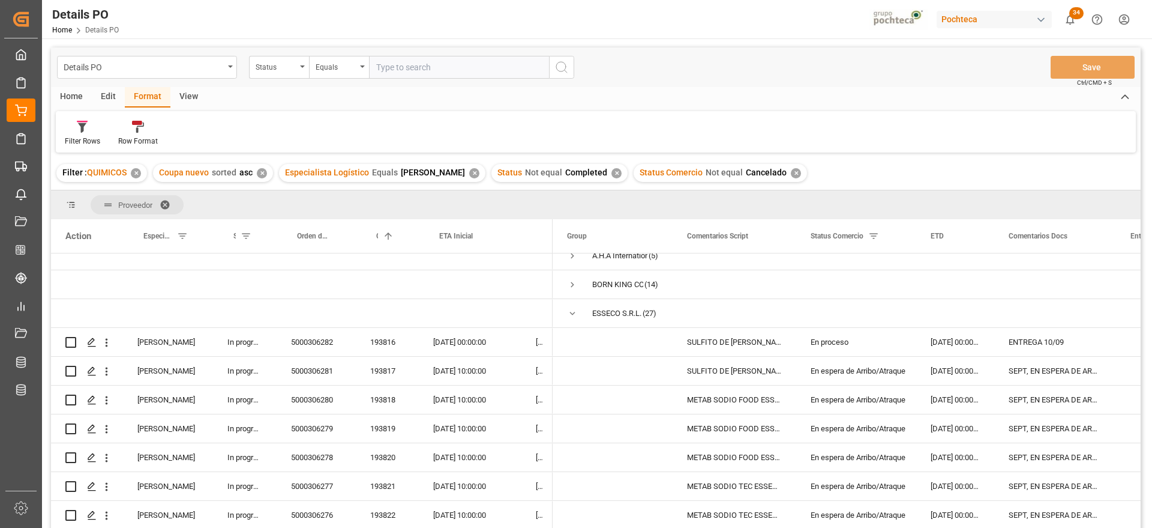
scroll to position [0, 0]
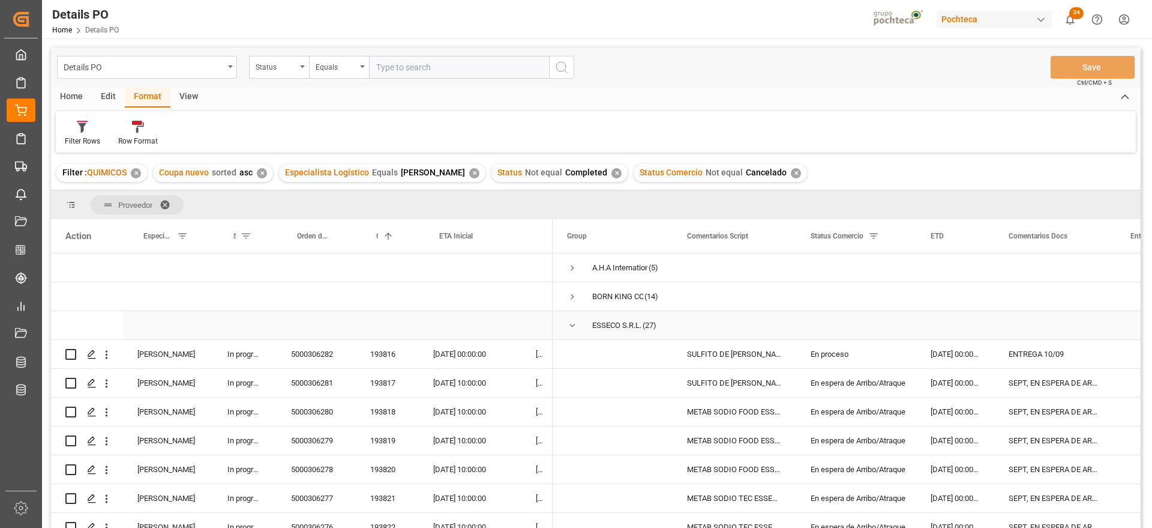
click at [570, 324] on span "Press SPACE to select this row." at bounding box center [572, 325] width 11 height 11
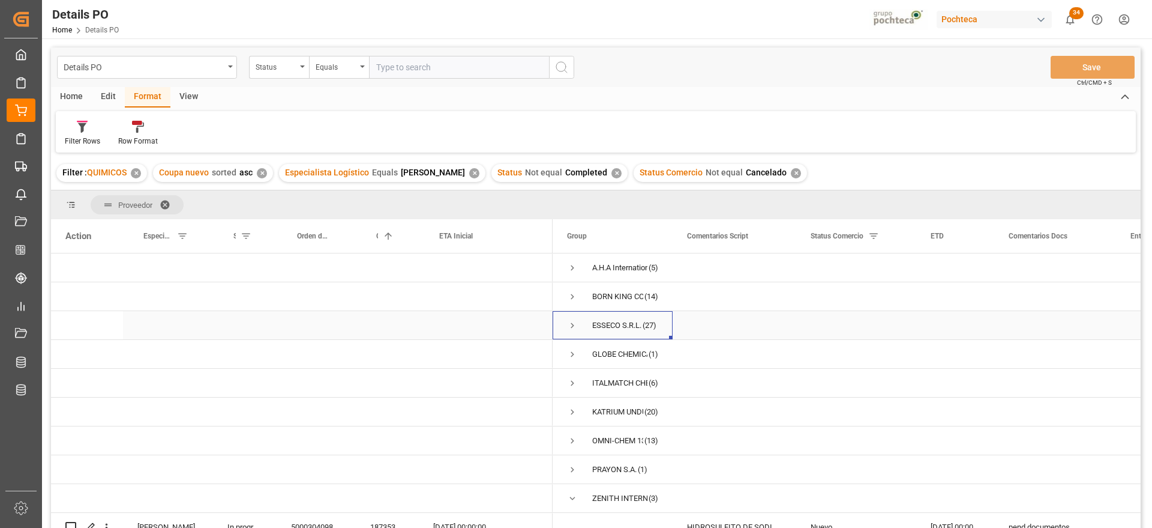
click at [572, 324] on span "Press SPACE to select this row." at bounding box center [572, 325] width 11 height 11
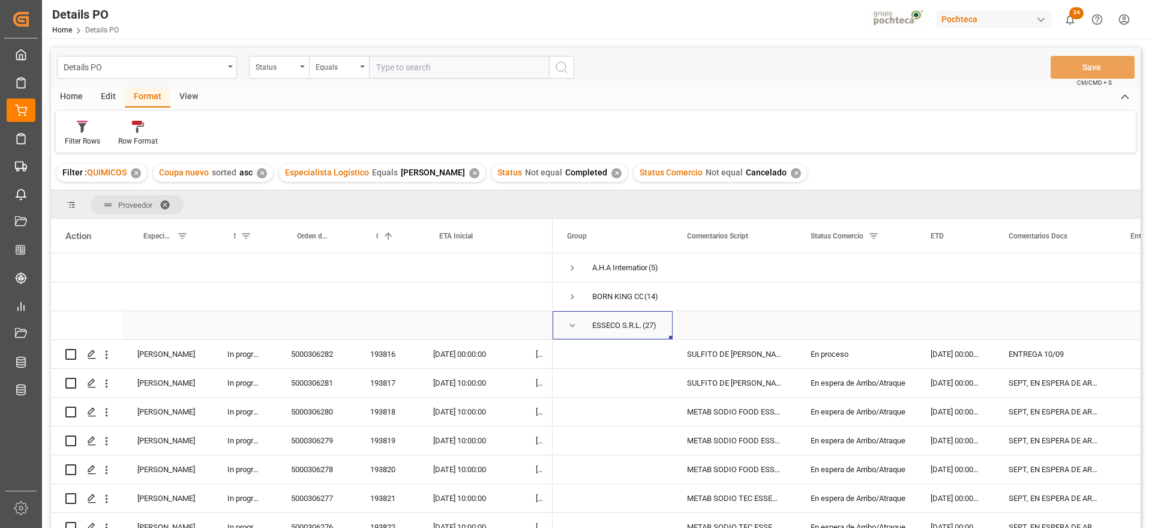
click at [572, 323] on span "Press SPACE to select this row." at bounding box center [572, 325] width 11 height 11
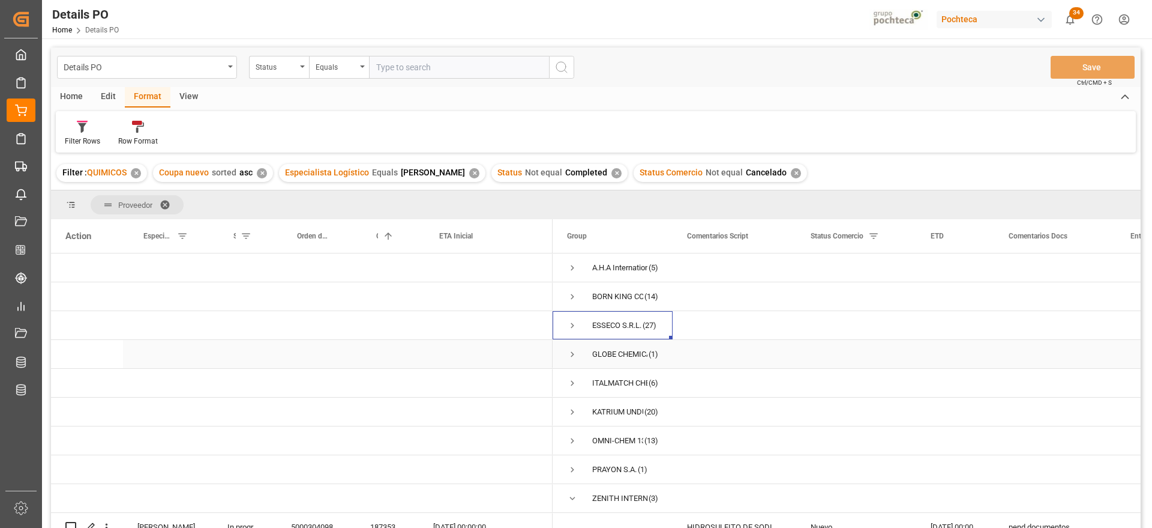
click at [568, 355] on span "Press SPACE to select this row." at bounding box center [572, 354] width 11 height 11
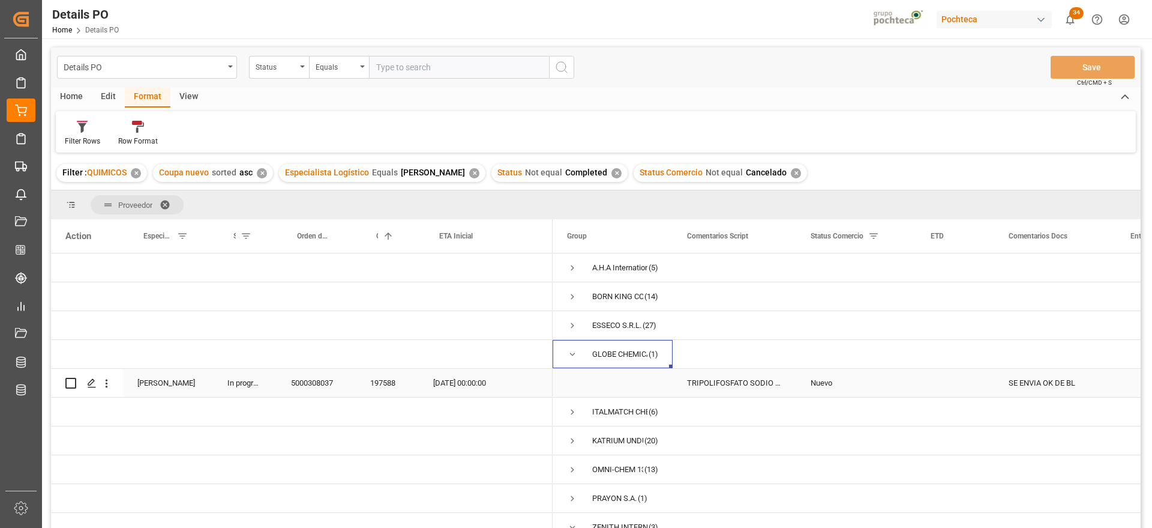
click at [1029, 382] on div "SE ENVIA OK DE BL" at bounding box center [1055, 382] width 122 height 28
click at [688, 384] on div "TRIPOLIFOSFATO SODIO POLVO IMP SACO 25KG" at bounding box center [735, 382] width 124 height 28
click at [574, 352] on span "Press SPACE to select this row." at bounding box center [572, 354] width 11 height 11
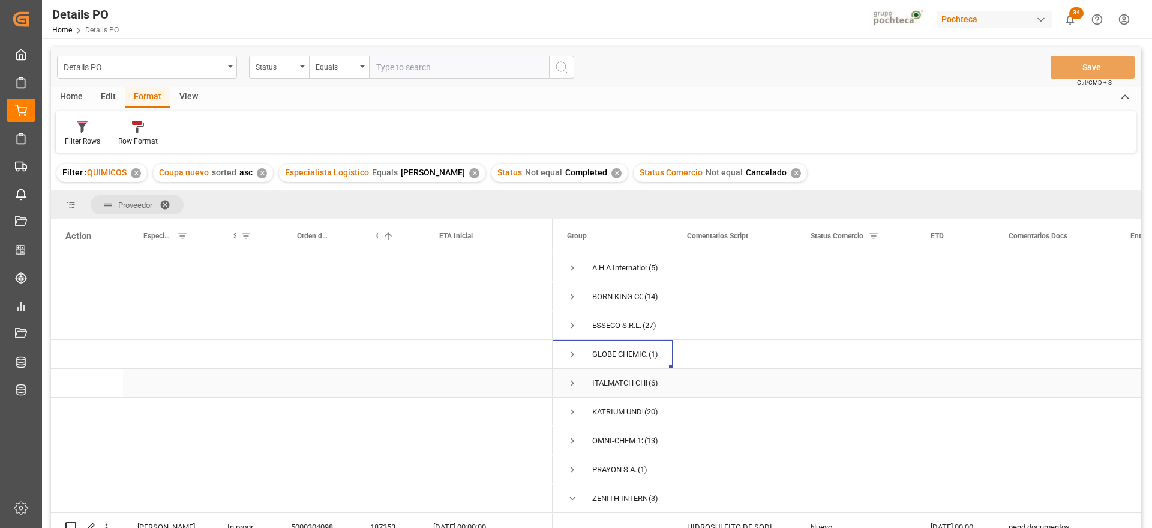
click at [570, 382] on span "Press SPACE to select this row." at bounding box center [572, 382] width 11 height 11
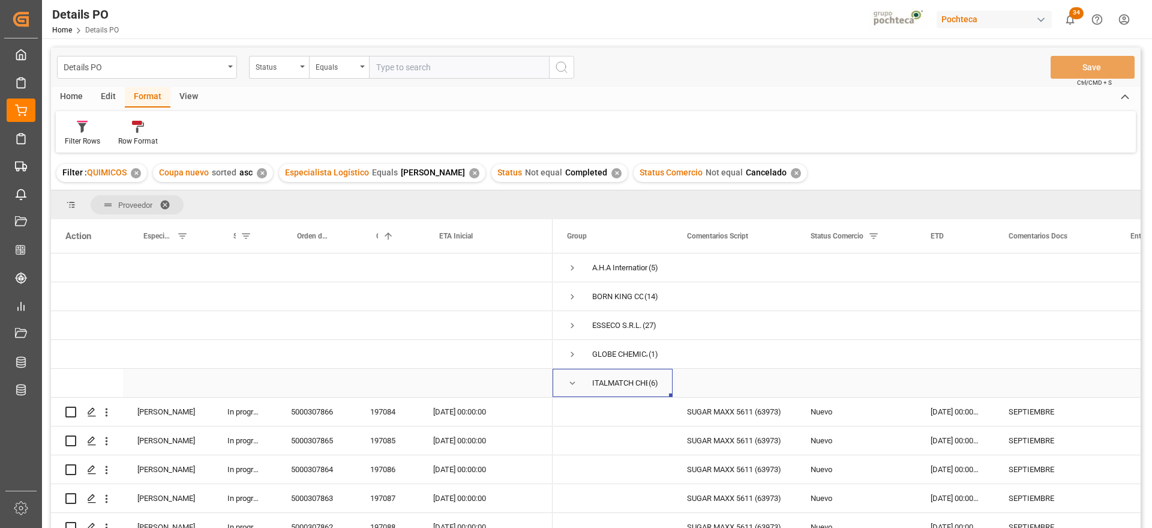
scroll to position [75, 0]
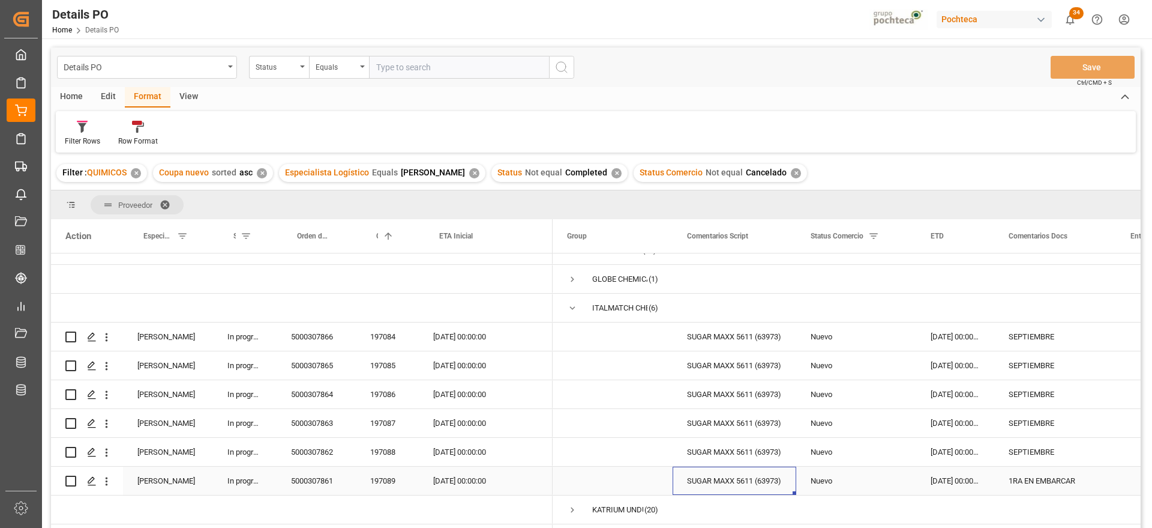
click at [741, 479] on div "SUGAR MAXX 5611 (63973)" at bounding box center [735, 480] width 124 height 28
click at [969, 477] on div "15-09-2025 00:00:00" at bounding box center [955, 480] width 78 height 28
click at [571, 309] on span "Press SPACE to select this row." at bounding box center [572, 307] width 11 height 11
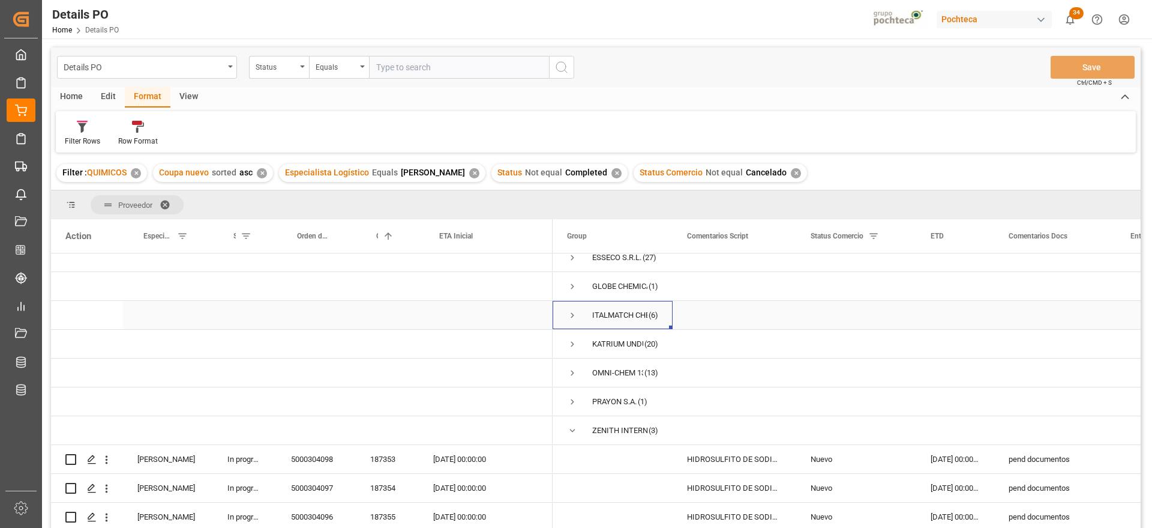
scroll to position [72, 0]
click at [570, 338] on span "Press SPACE to select this row." at bounding box center [572, 343] width 11 height 11
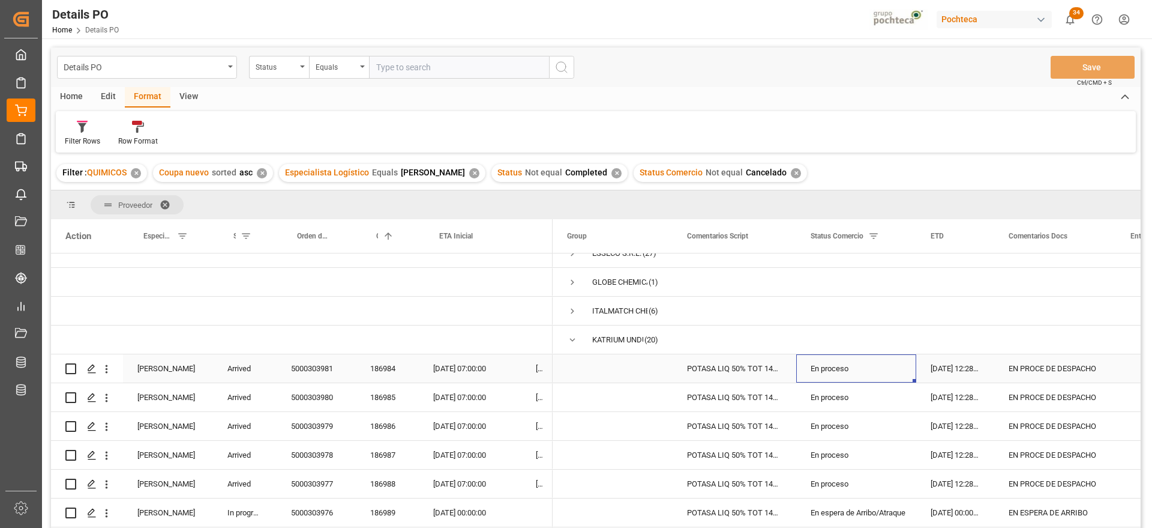
click at [838, 371] on div "En proceso" at bounding box center [856, 369] width 91 height 28
click at [848, 480] on div "En proceso" at bounding box center [856, 484] width 91 height 28
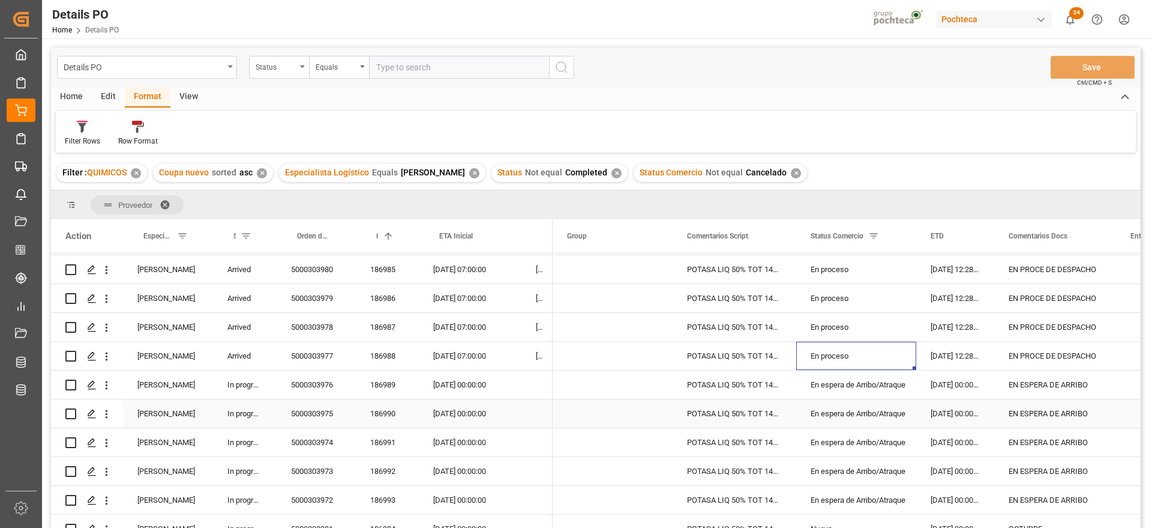
scroll to position [222, 0]
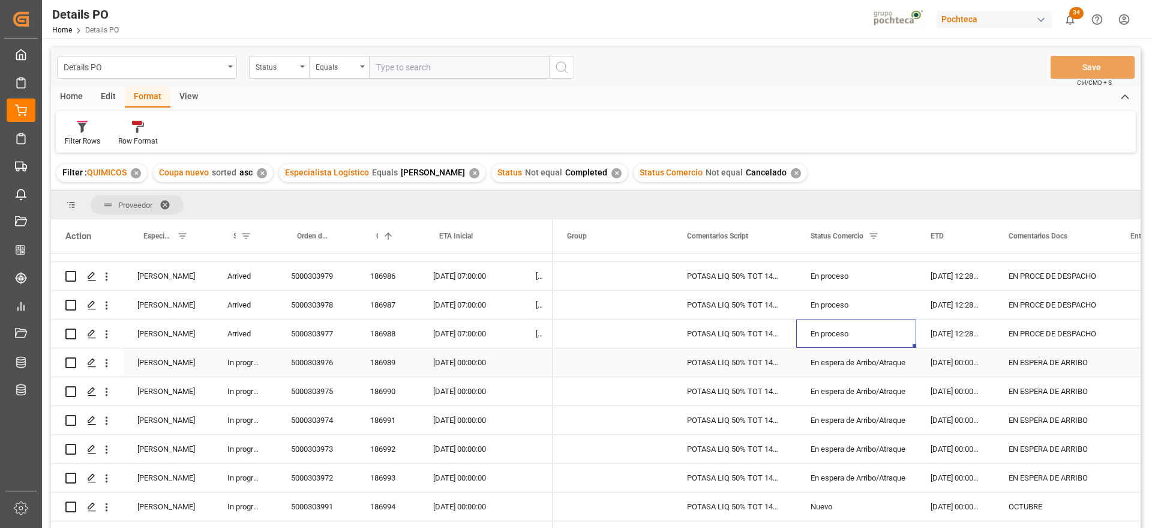
click at [846, 361] on div "En espera de Arribo/Atraque" at bounding box center [856, 363] width 91 height 28
click at [875, 477] on div "En espera de Arribo/Atraque" at bounding box center [856, 478] width 91 height 28
click at [887, 376] on div "En espera de Arribo/Atraque" at bounding box center [856, 363] width 91 height 28
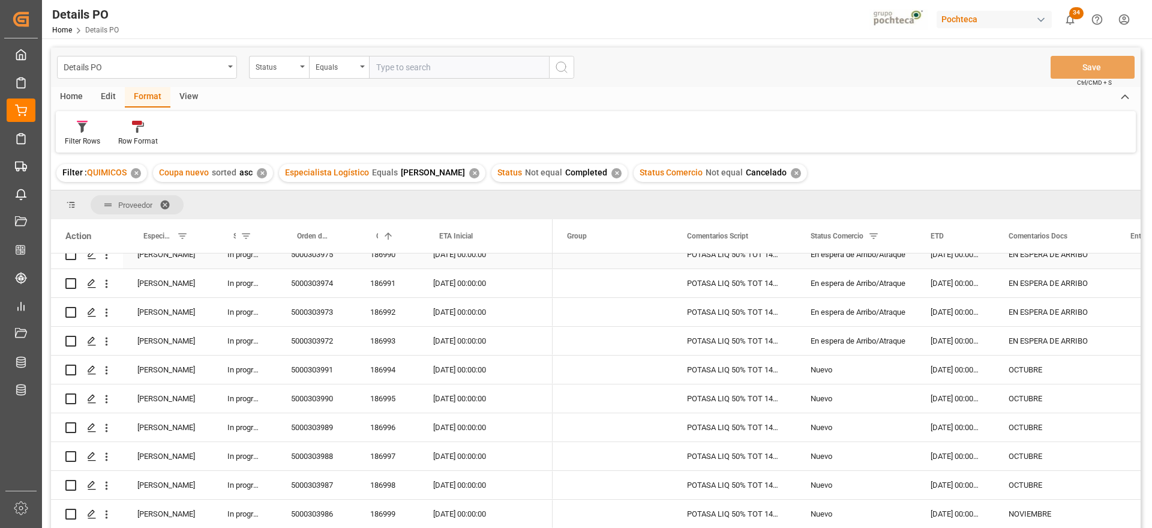
scroll to position [372, 0]
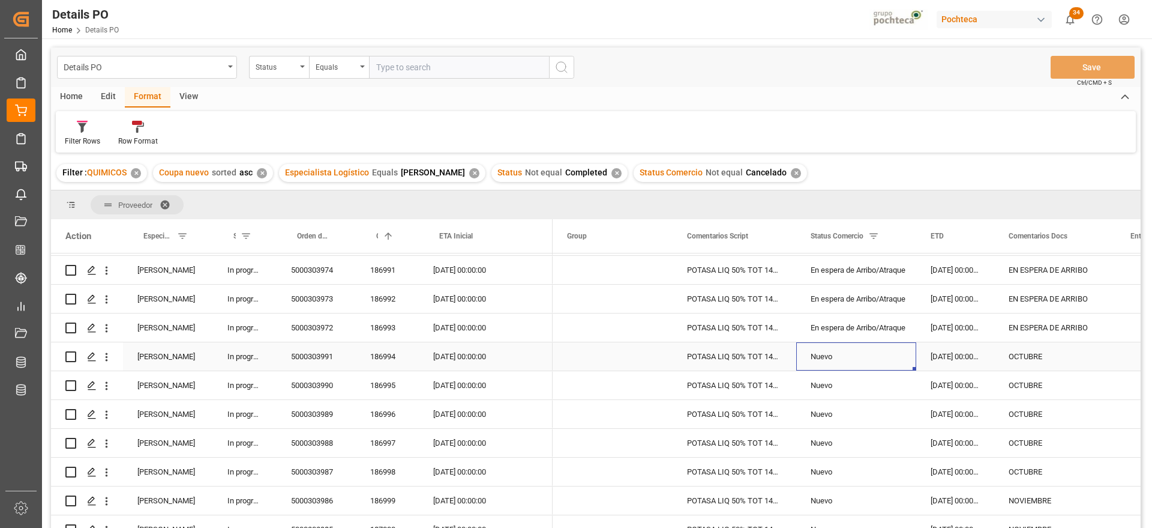
click at [852, 354] on div "Nuevo" at bounding box center [856, 357] width 91 height 28
click at [481, 355] on div "05-10-2025 00:00:00" at bounding box center [470, 356] width 103 height 28
click at [753, 335] on div "POTASA LIQ 50% TOT 1450 KG E/I BR N (969" at bounding box center [735, 327] width 124 height 28
click at [847, 319] on div "En espera de Arribo/Atraque" at bounding box center [856, 328] width 91 height 28
click at [846, 320] on div "En espera de Arribo/Atraque" at bounding box center [856, 328] width 91 height 28
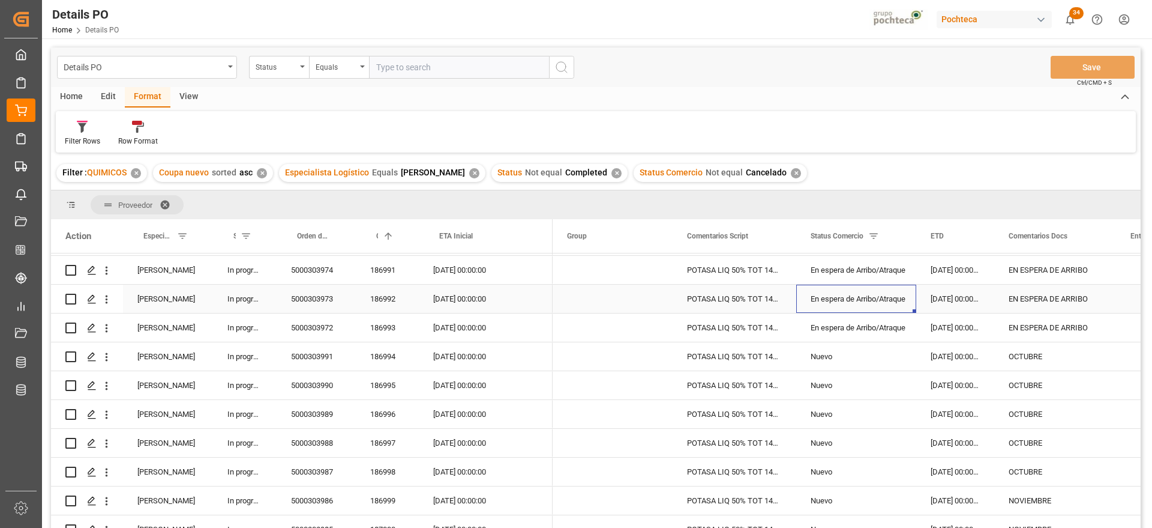
click at [864, 298] on div "En espera de Arribo/Atraque" at bounding box center [856, 299] width 91 height 28
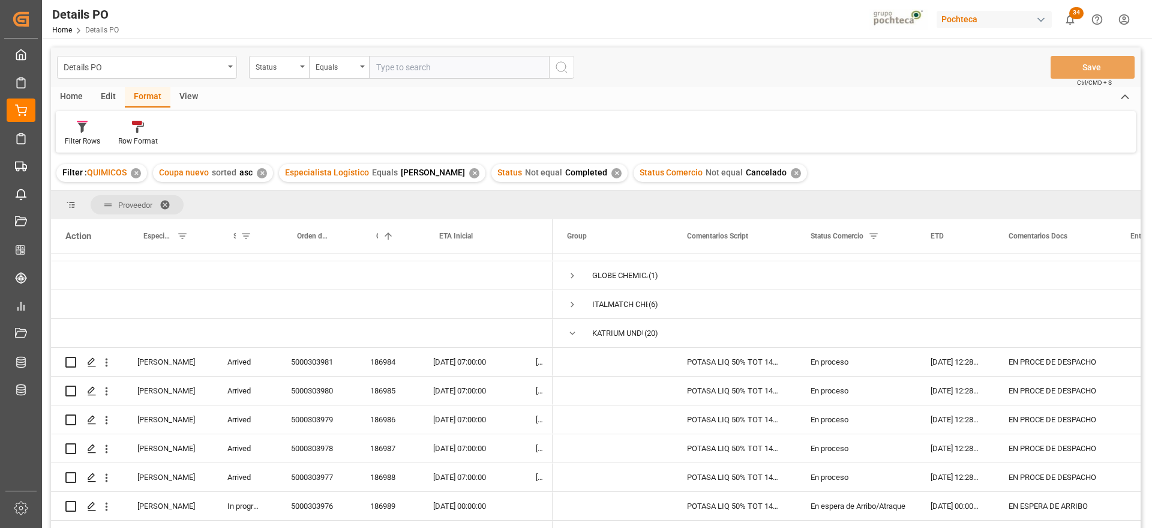
scroll to position [0, 0]
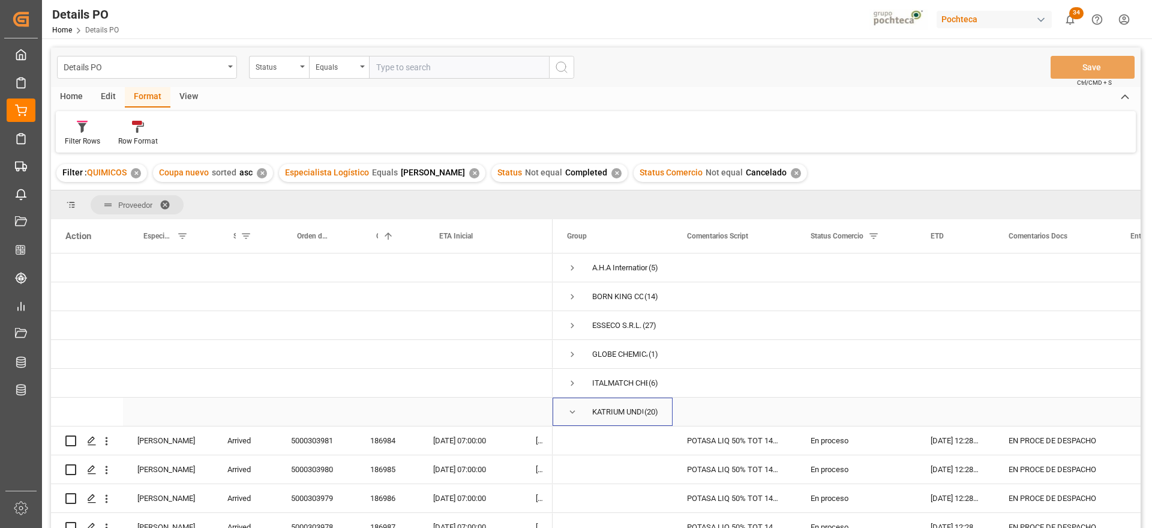
click at [573, 412] on span "Press SPACE to select this row." at bounding box center [572, 411] width 11 height 11
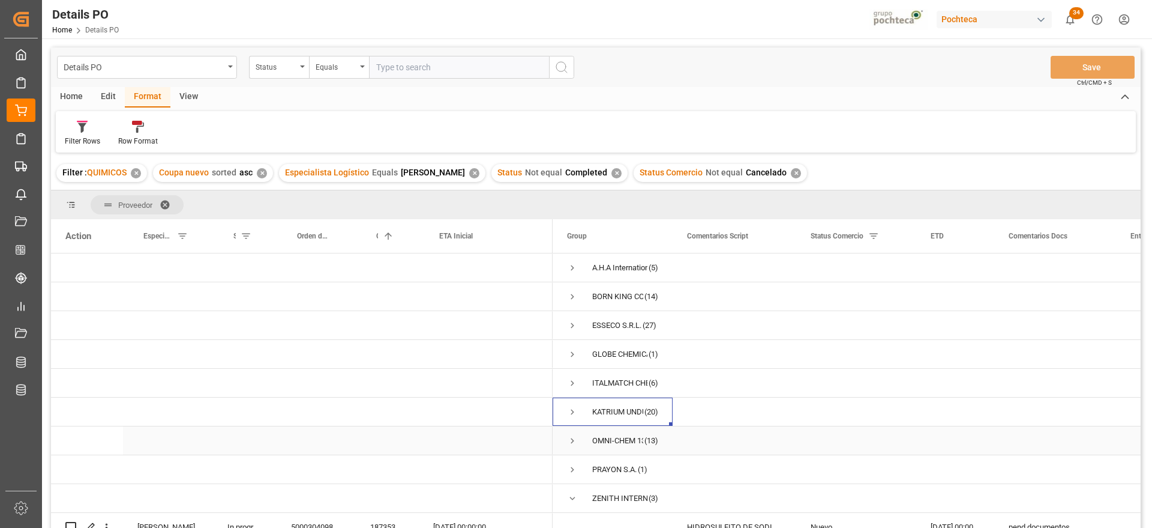
click at [572, 441] on span "Press SPACE to select this row." at bounding box center [572, 440] width 11 height 11
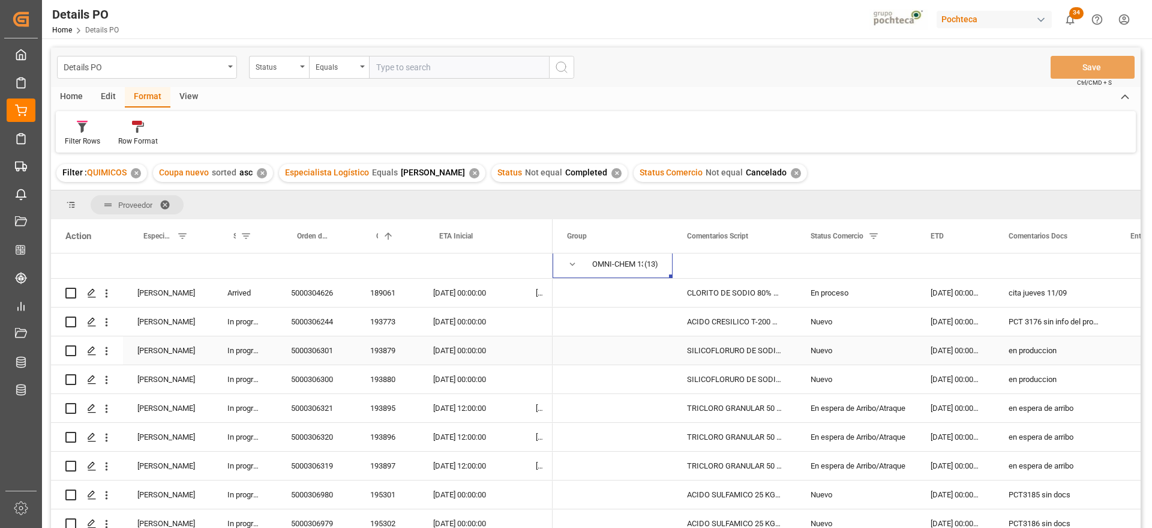
scroll to position [150, 0]
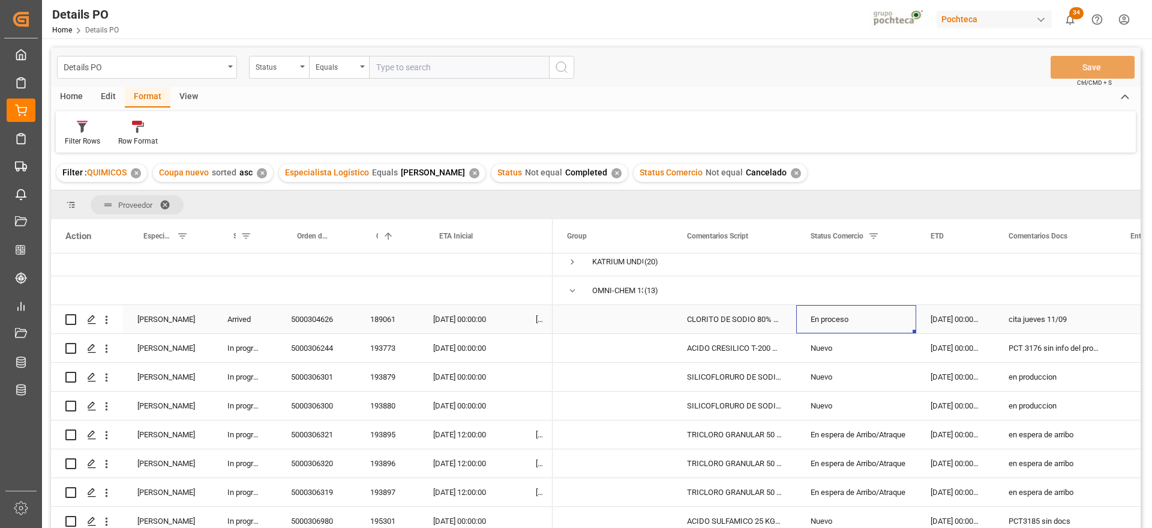
click at [853, 317] on div "En proceso" at bounding box center [856, 319] width 91 height 28
click at [1045, 317] on div "cita jueves 11/09" at bounding box center [1055, 319] width 122 height 28
click at [1057, 355] on div "PCT 3176 sin info del proveedor" at bounding box center [1055, 348] width 122 height 28
click at [721, 351] on div "ACIDO CRESILICO T-200 KG (90387)" at bounding box center [735, 348] width 124 height 28
click at [470, 350] on div "29-09-2025 00:00:00" at bounding box center [470, 348] width 103 height 28
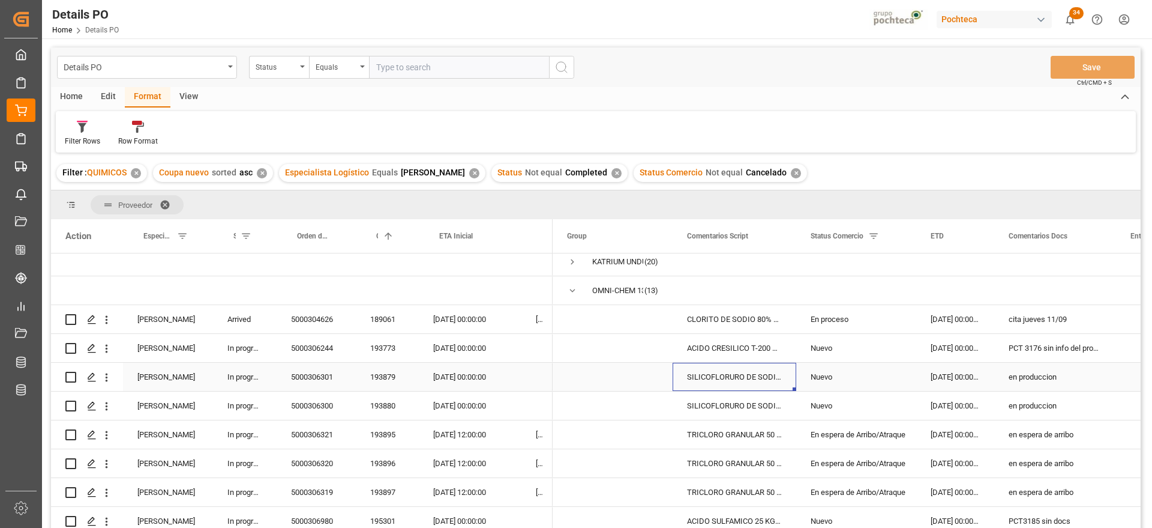
click at [738, 373] on div "SILICOFLORURO DE SODIO 25 KG SAC (23208)" at bounding box center [735, 376] width 124 height 28
click at [750, 406] on div "SILICOFLORURO DE SODIO 25 KG SAC (23208)" at bounding box center [735, 405] width 124 height 28
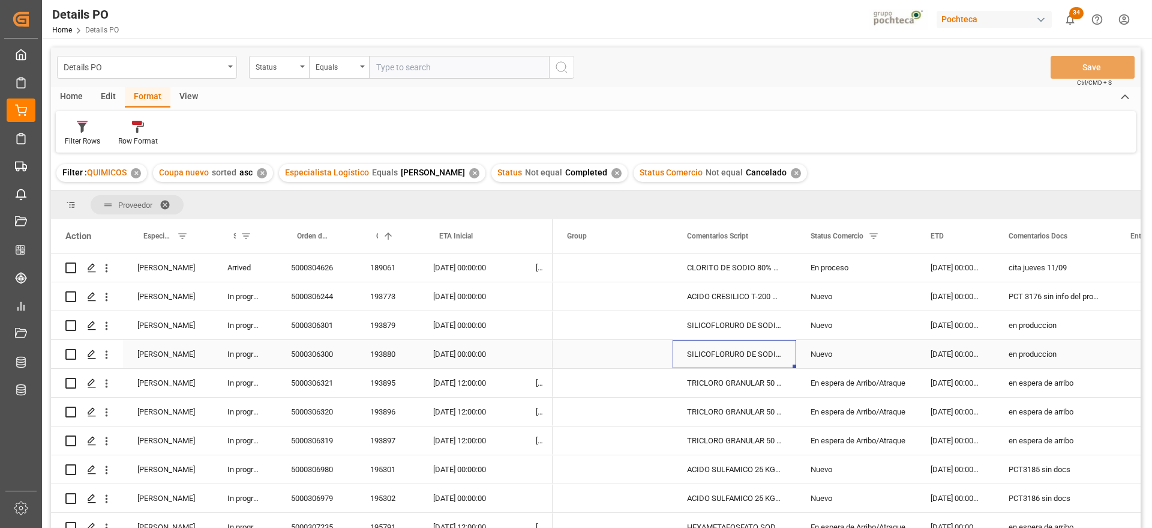
scroll to position [225, 0]
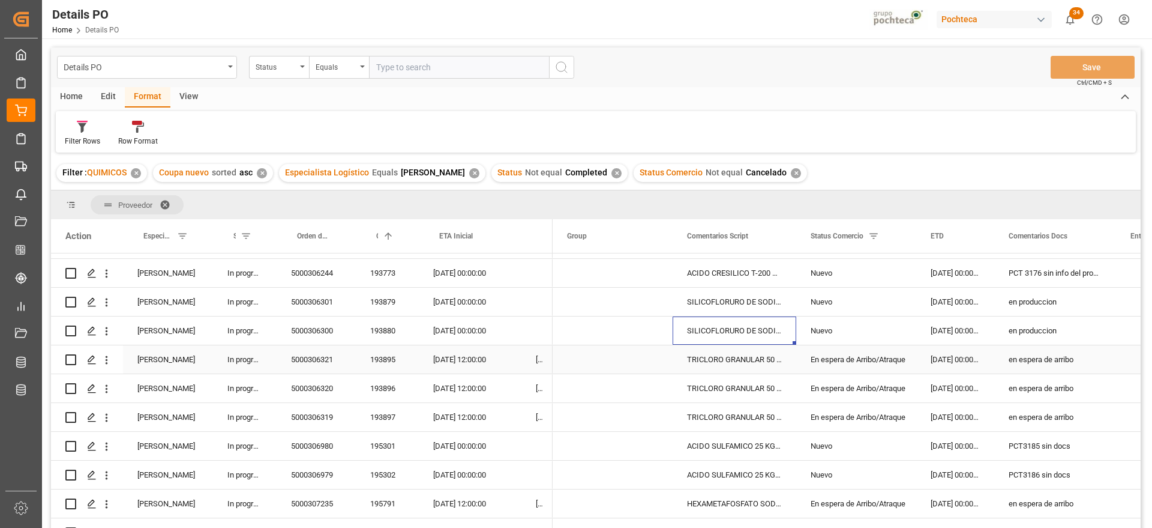
click at [761, 361] on div "TRICLORO GRANULAR 50 KG CUBETA (23291)" at bounding box center [735, 359] width 124 height 28
click at [741, 410] on div "TRICLORO GRANULAR 50 KG CUBETA (23291)" at bounding box center [735, 417] width 124 height 28
click at [449, 361] on div "10-09-2025 12:00:00" at bounding box center [470, 359] width 103 height 28
click at [1060, 362] on div "en espera de arribo" at bounding box center [1055, 359] width 122 height 28
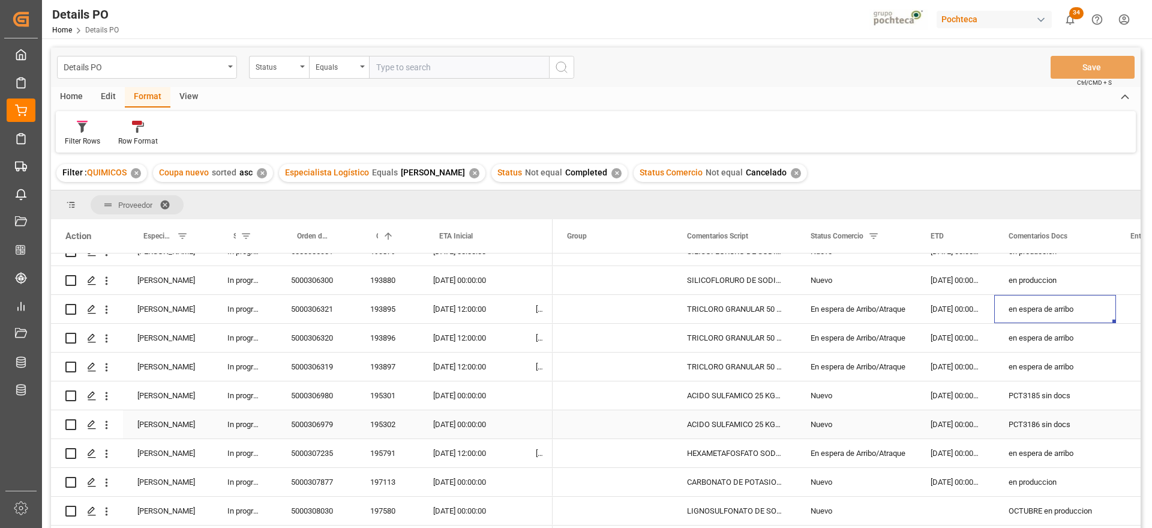
scroll to position [300, 0]
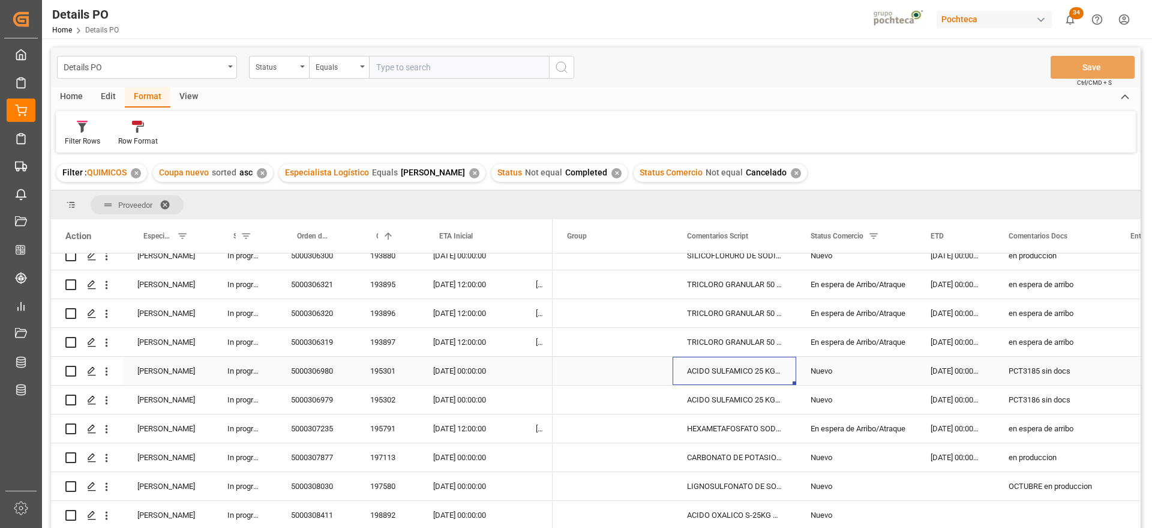
click at [731, 370] on div "ACIDO SULFAMICO 25 KG SAC (22300)" at bounding box center [735, 370] width 124 height 28
click at [1066, 402] on div "PCT3186 sin docs" at bounding box center [1055, 399] width 122 height 28
click at [752, 430] on div "HEXAMETAFOSFATO SODIO TEC POLVO IMP S-25" at bounding box center [735, 428] width 124 height 28
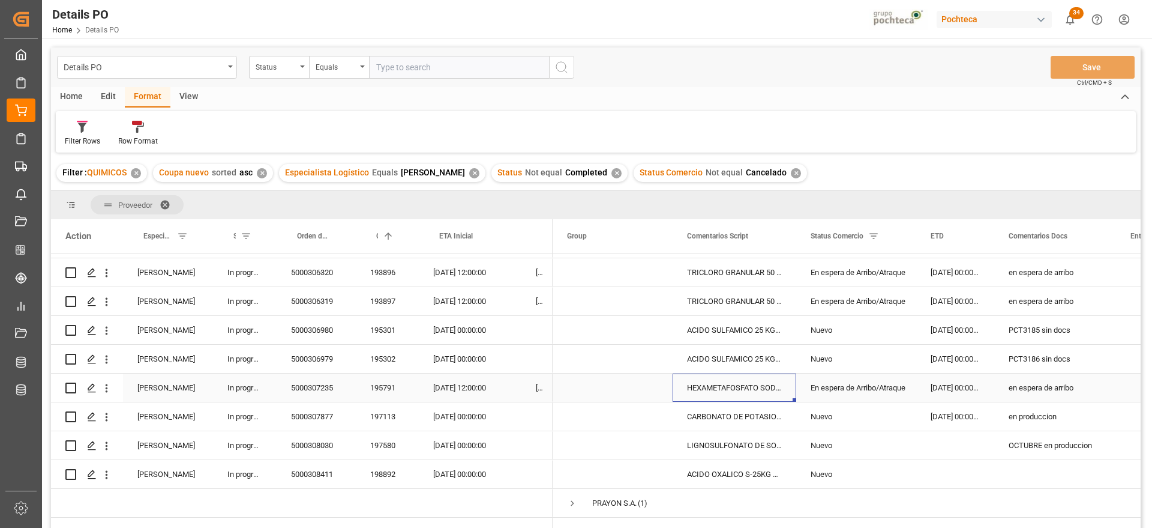
scroll to position [375, 0]
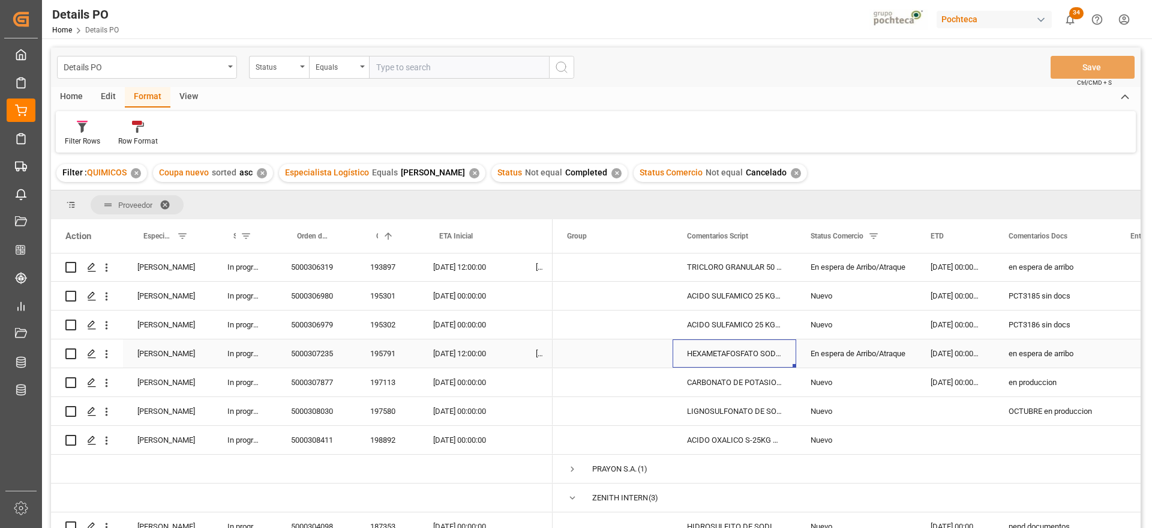
click at [464, 352] on div "11-09-2025 12:00:00" at bounding box center [470, 353] width 103 height 28
click at [1056, 387] on div "en produccion" at bounding box center [1055, 382] width 122 height 28
click at [1057, 404] on div "OCTUBRE en produccion" at bounding box center [1055, 411] width 122 height 28
click at [1023, 441] on div "Press SPACE to select this row." at bounding box center [1055, 440] width 122 height 28
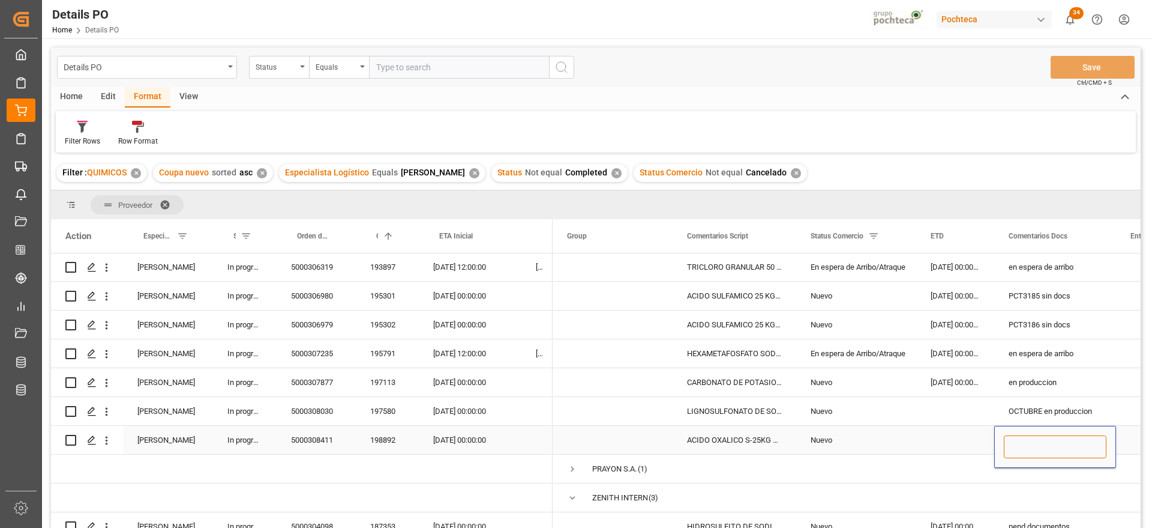
click at [1023, 441] on input "Press SPACE to select this row." at bounding box center [1055, 446] width 103 height 23
type input "OCTUBRE"
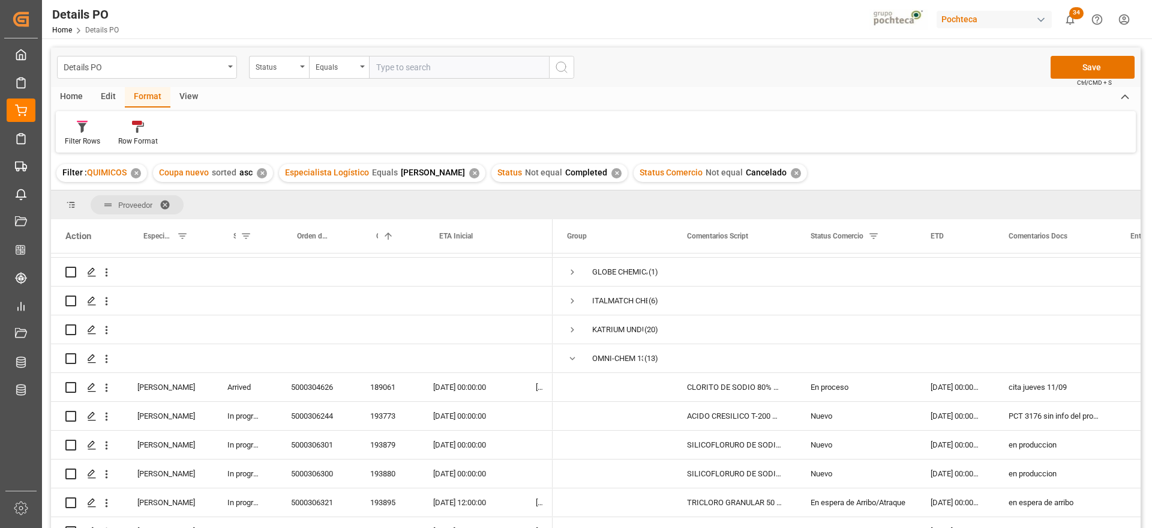
scroll to position [75, 0]
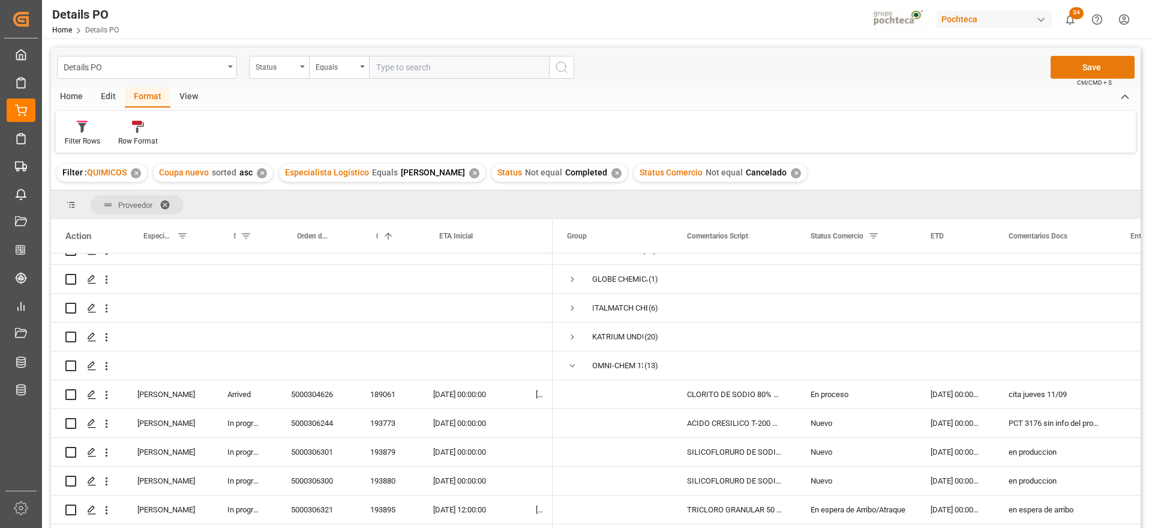
click at [1080, 58] on button "Save" at bounding box center [1093, 67] width 84 height 23
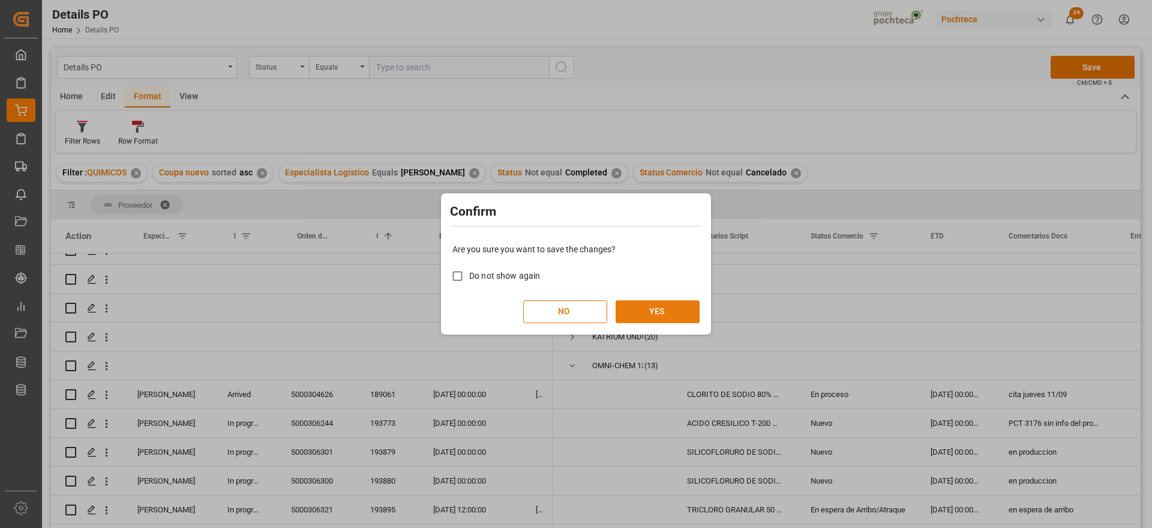
click at [645, 313] on button "YES" at bounding box center [658, 311] width 84 height 23
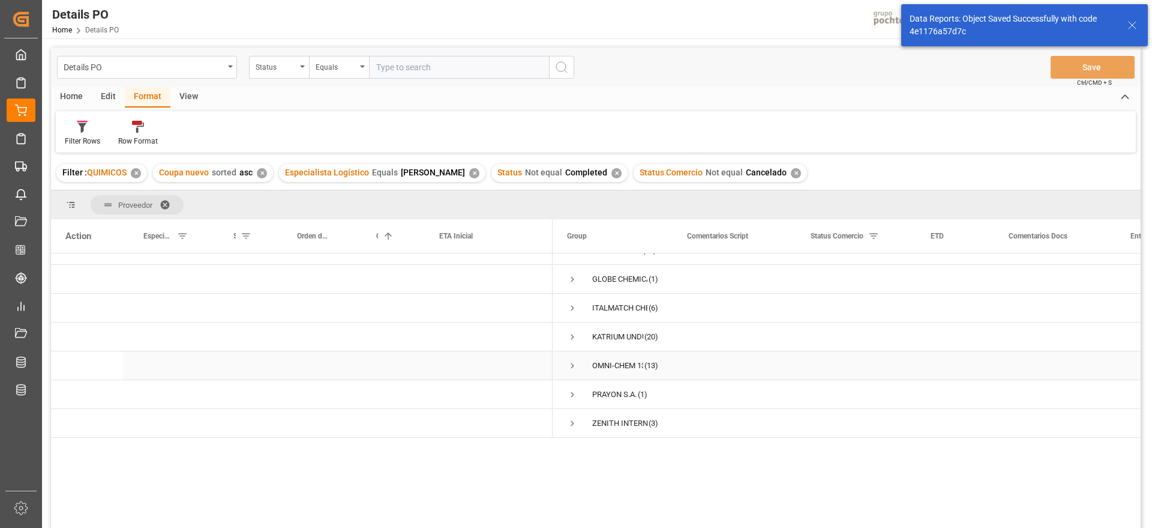
scroll to position [0, 0]
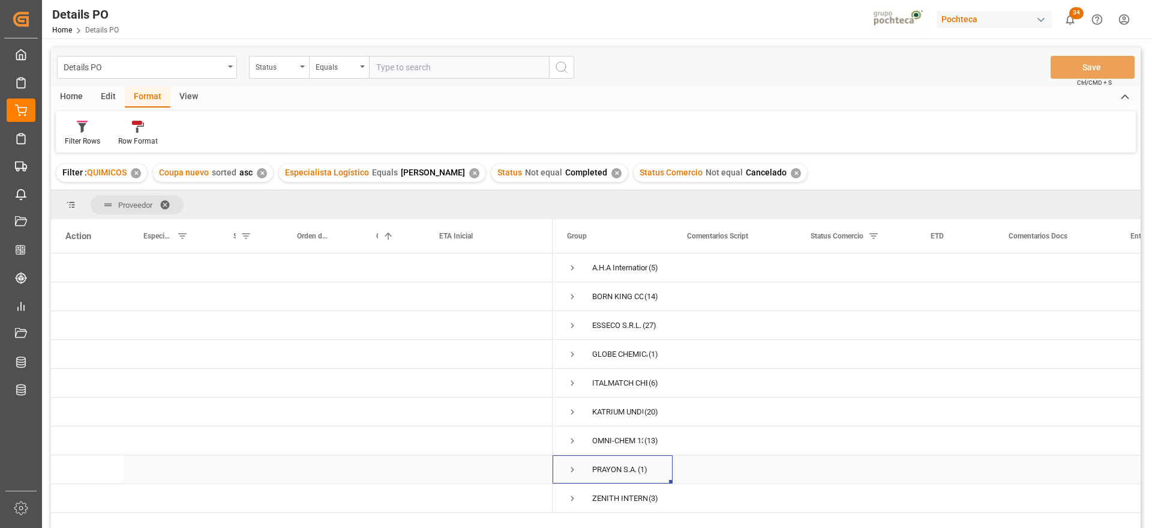
click at [572, 471] on span "Press SPACE to select this row." at bounding box center [572, 469] width 11 height 11
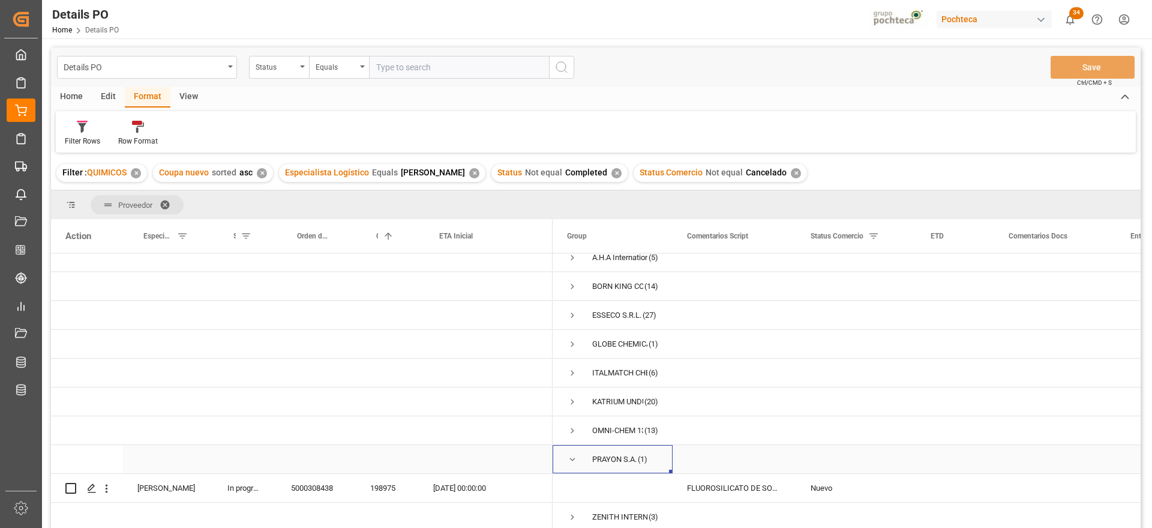
click at [576, 454] on span "Press SPACE to select this row." at bounding box center [572, 459] width 11 height 11
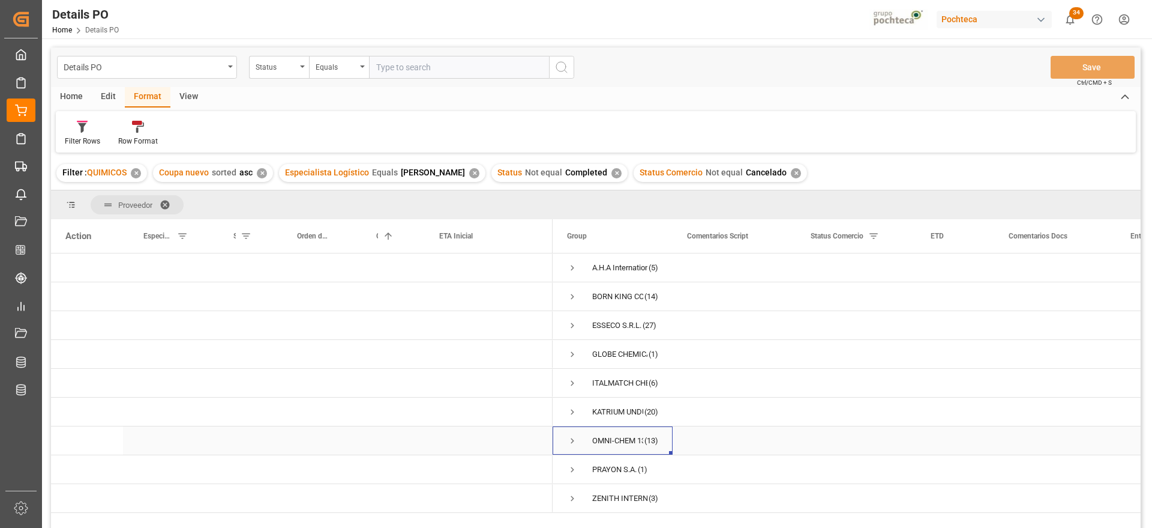
click at [576, 452] on span "Press SPACE to select this row." at bounding box center [572, 441] width 11 height 28
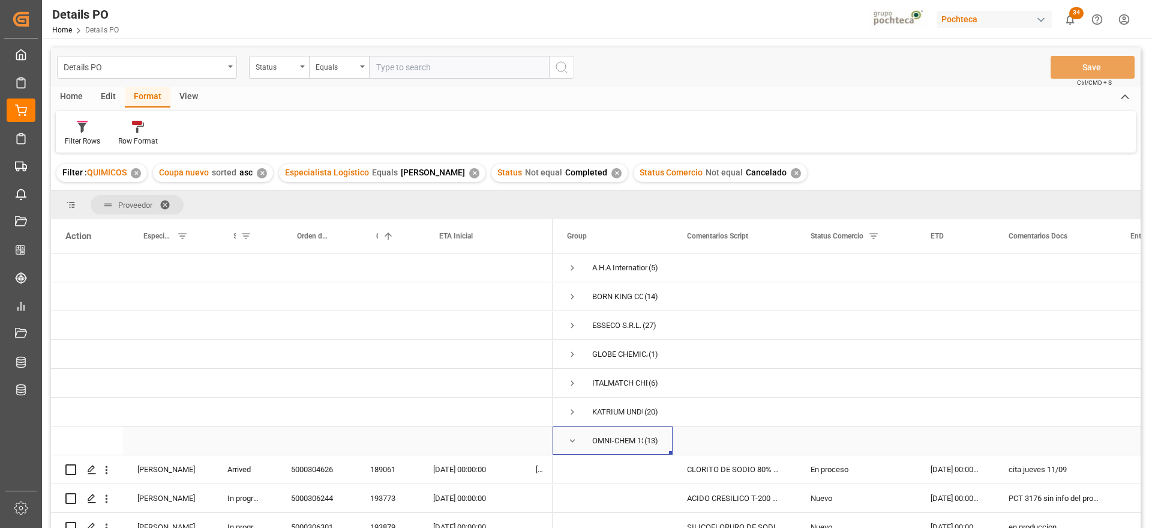
click at [573, 439] on span "Press SPACE to select this row." at bounding box center [572, 440] width 11 height 11
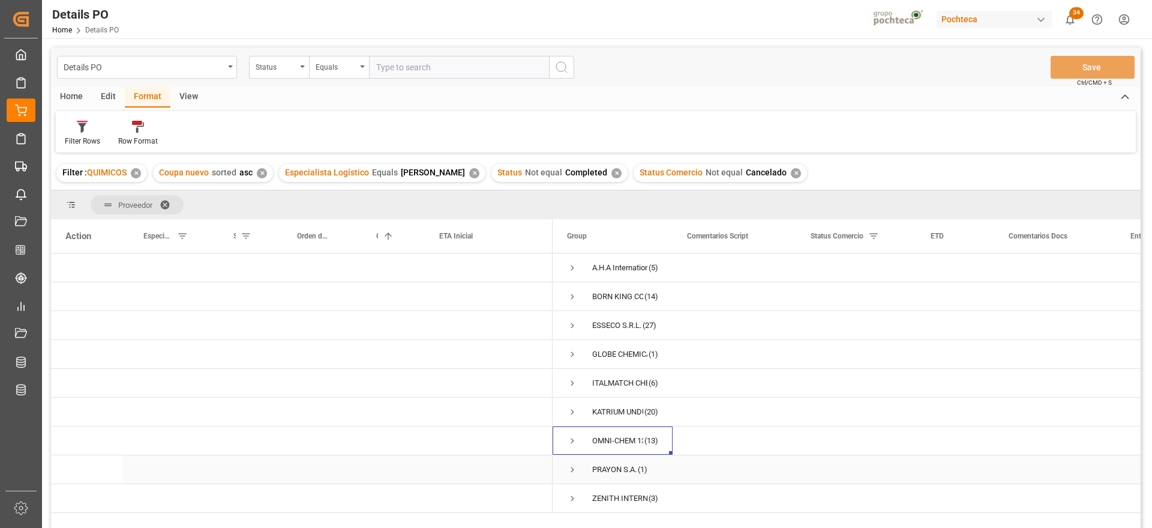
click at [574, 466] on span "Press SPACE to select this row." at bounding box center [572, 469] width 11 height 11
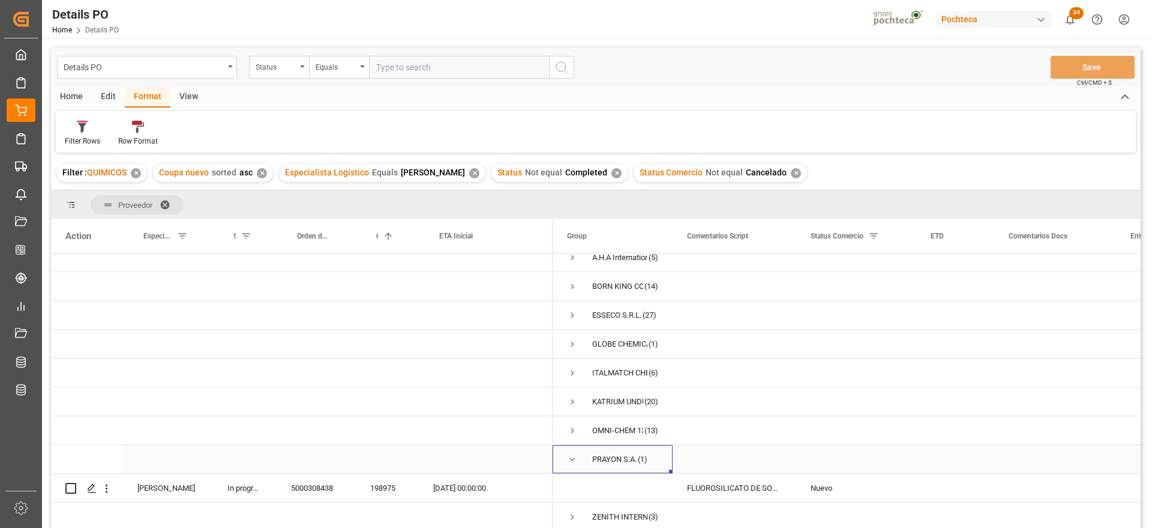
scroll to position [14, 0]
click at [803, 483] on div "Nuevo" at bounding box center [856, 488] width 120 height 28
click at [570, 456] on span "Press SPACE to select this row." at bounding box center [572, 459] width 11 height 11
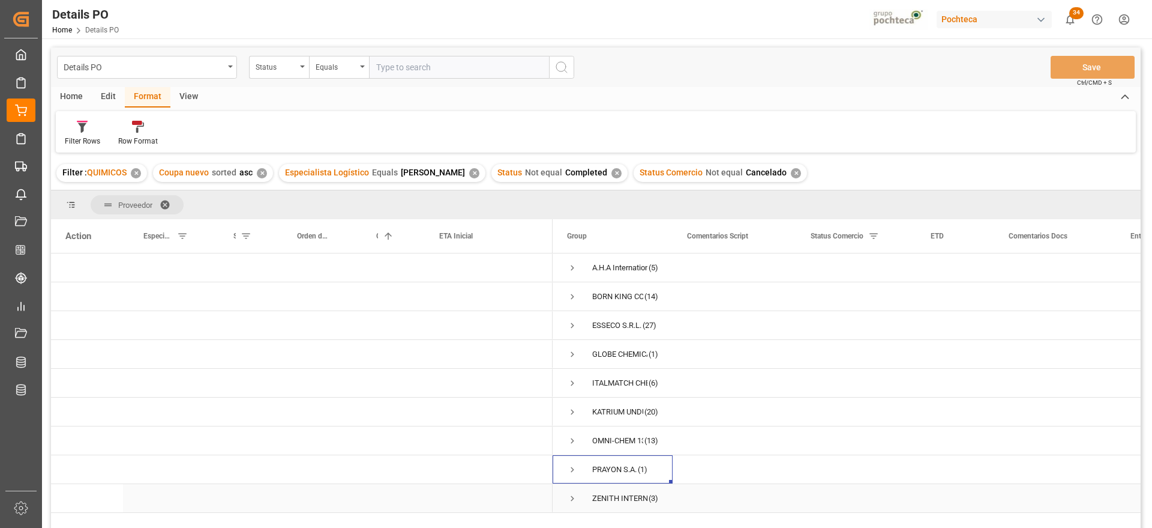
click at [571, 498] on span "Press SPACE to select this row." at bounding box center [572, 498] width 11 height 11
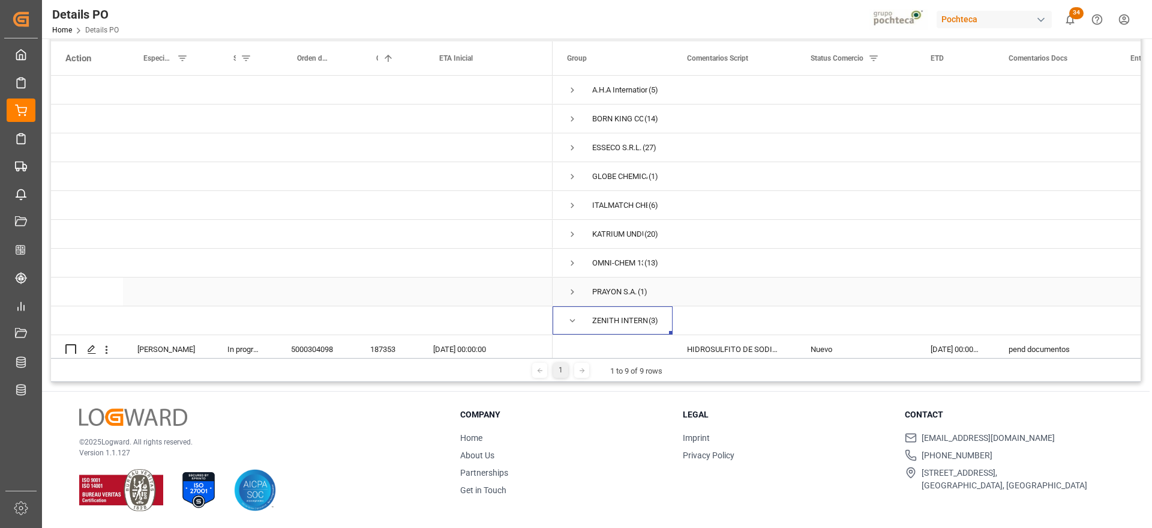
scroll to position [72, 0]
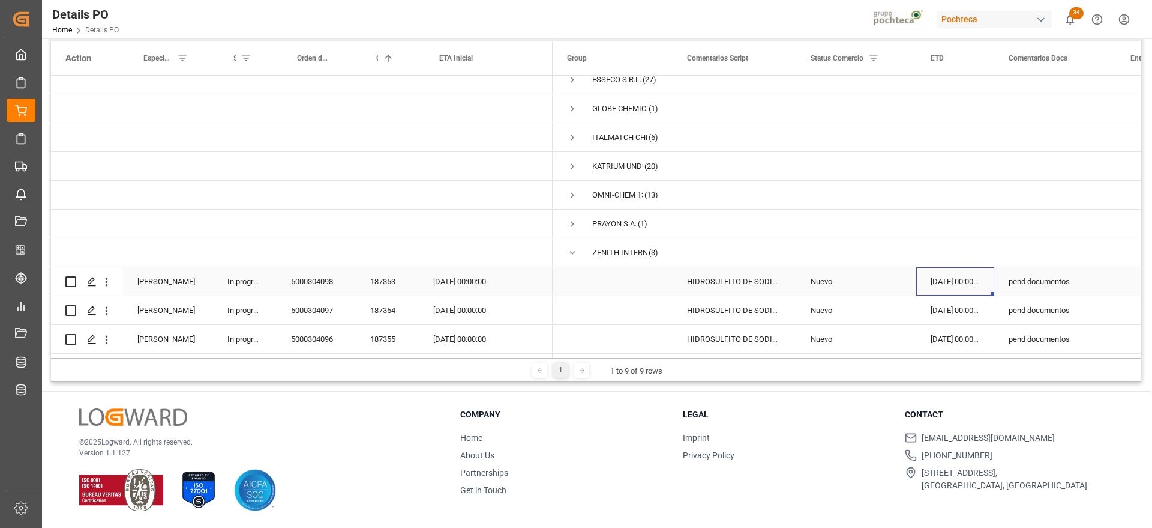
click at [946, 277] on div "28-08-2025 00:00:00" at bounding box center [955, 281] width 78 height 28
click at [568, 247] on span "Press SPACE to select this row." at bounding box center [572, 252] width 11 height 11
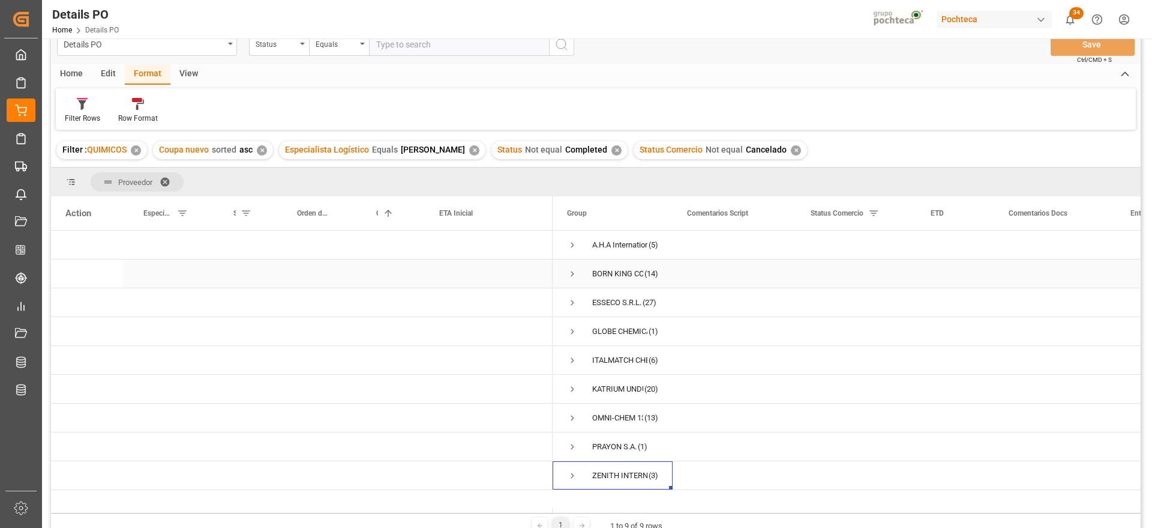
scroll to position [0, 0]
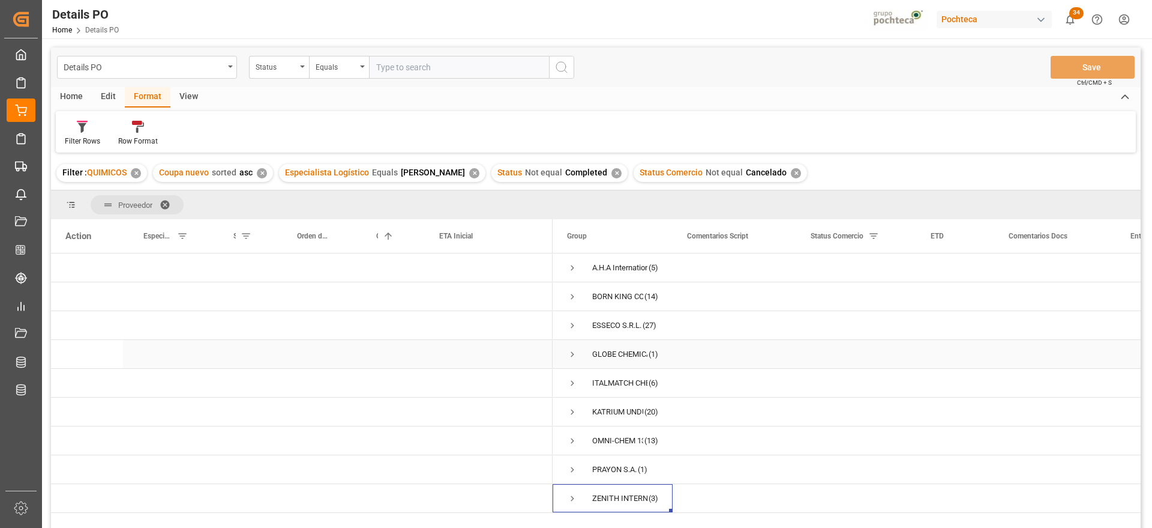
click at [702, 345] on div "Press SPACE to select this row." at bounding box center [735, 354] width 124 height 28
click at [582, 362] on span "GLOBE CHEMICALS GMBH (1)" at bounding box center [612, 353] width 91 height 27
click at [786, 308] on div "Press SPACE to select this row." at bounding box center [735, 296] width 124 height 28
click at [610, 292] on div "BORN KING COMPANY LIMITED" at bounding box center [617, 297] width 51 height 28
click at [643, 273] on div "A.H.A International Co., Ltd" at bounding box center [619, 268] width 55 height 28
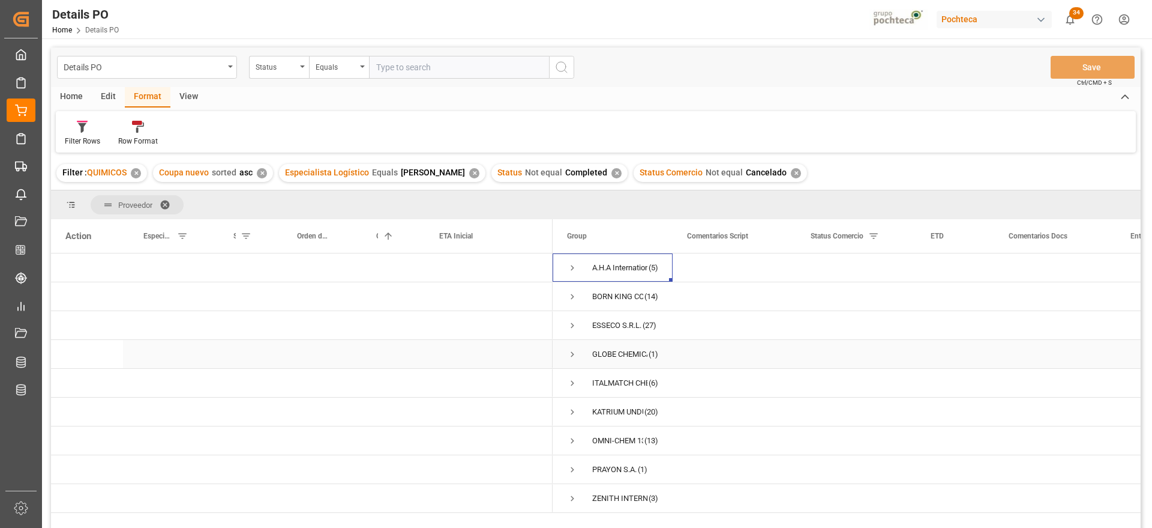
click at [658, 347] on div "GLOBE CHEMICALS GMBH (1)" at bounding box center [613, 354] width 120 height 28
click at [734, 358] on div "Press SPACE to select this row." at bounding box center [735, 354] width 124 height 28
click at [167, 201] on span at bounding box center [169, 204] width 19 height 11
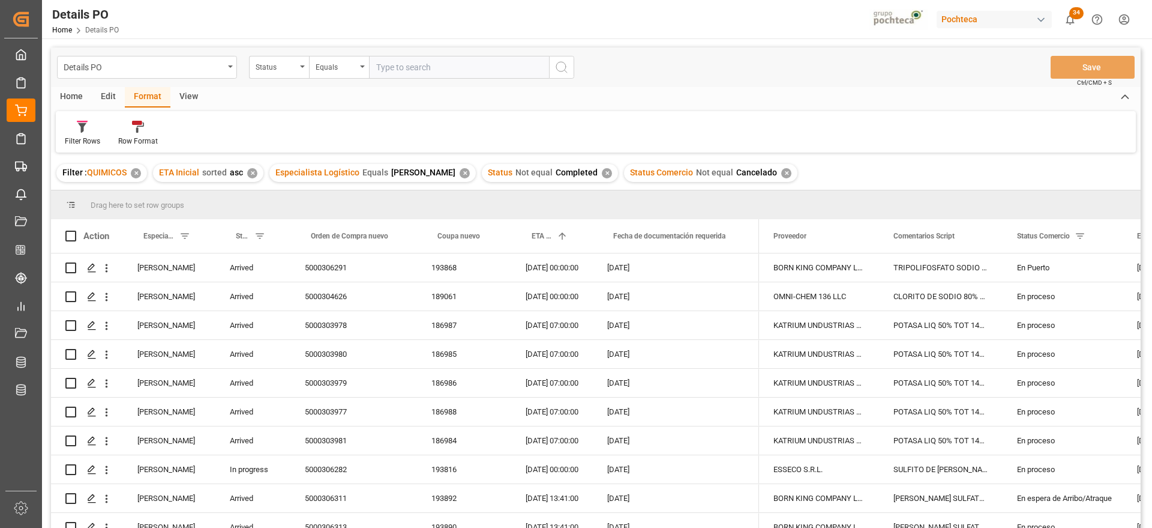
click at [92, 89] on div "Edit" at bounding box center [108, 97] width 33 height 20
click at [81, 96] on div "Home" at bounding box center [71, 97] width 41 height 20
click at [131, 124] on icon at bounding box center [133, 127] width 10 height 12
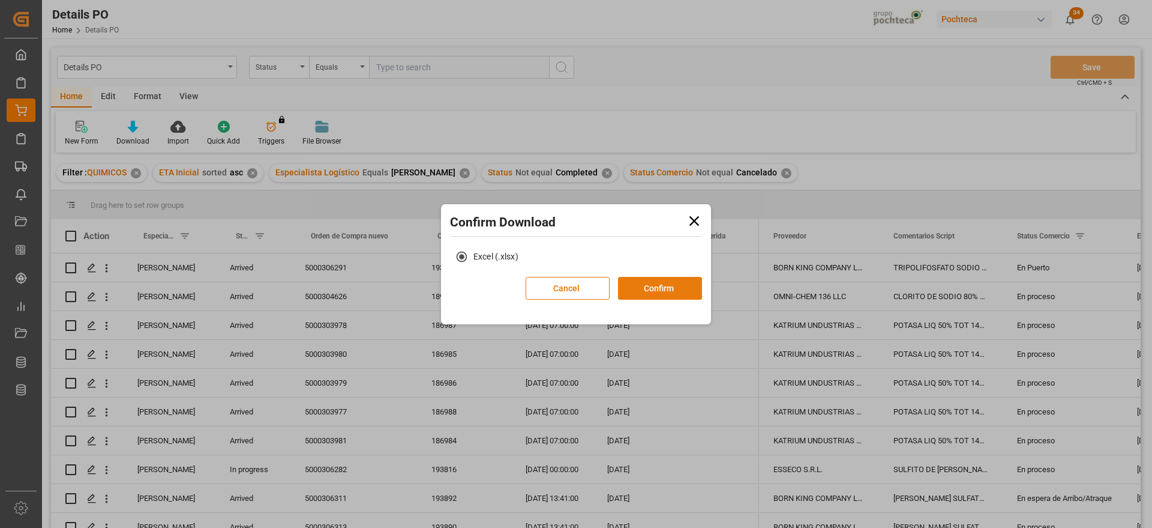
click at [648, 283] on button "Confirm" at bounding box center [660, 288] width 84 height 23
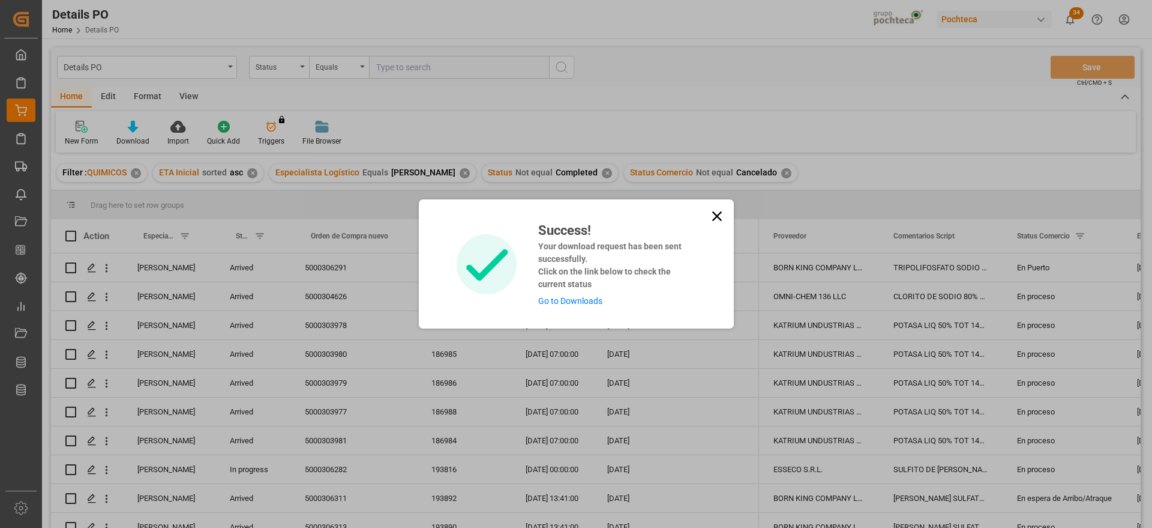
click at [568, 299] on link "Go to Downloads" at bounding box center [570, 301] width 64 height 10
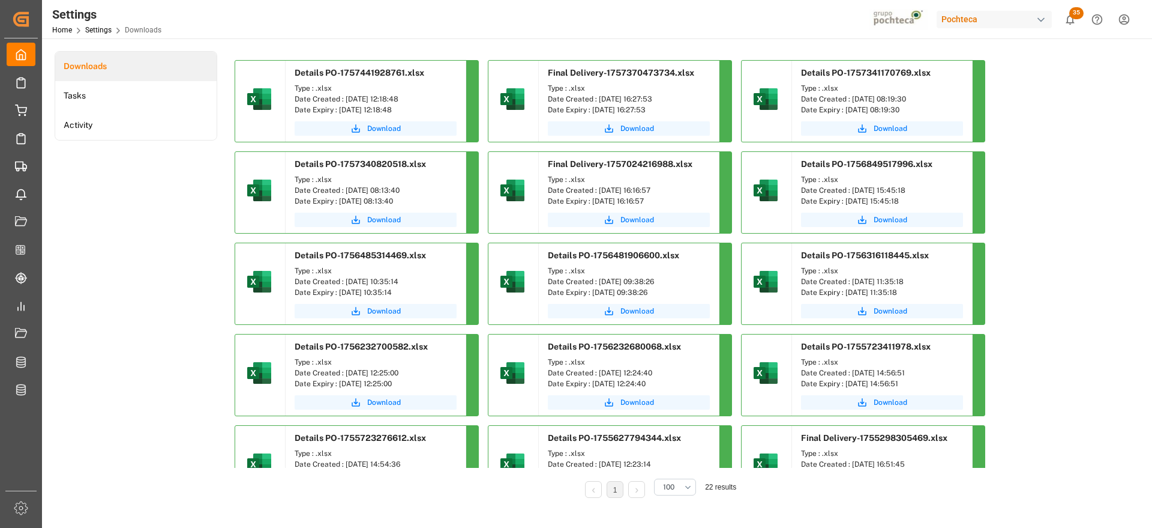
drag, startPoint x: 1058, startPoint y: 322, endPoint x: 906, endPoint y: 251, distance: 168.1
click at [1058, 322] on div "Details PO-1757441928761.xlsx Type : .xlsx Date Created : 09-09-2025 12:18:48 D…" at bounding box center [659, 425] width 848 height 730
click at [373, 125] on span "Download" at bounding box center [384, 128] width 34 height 11
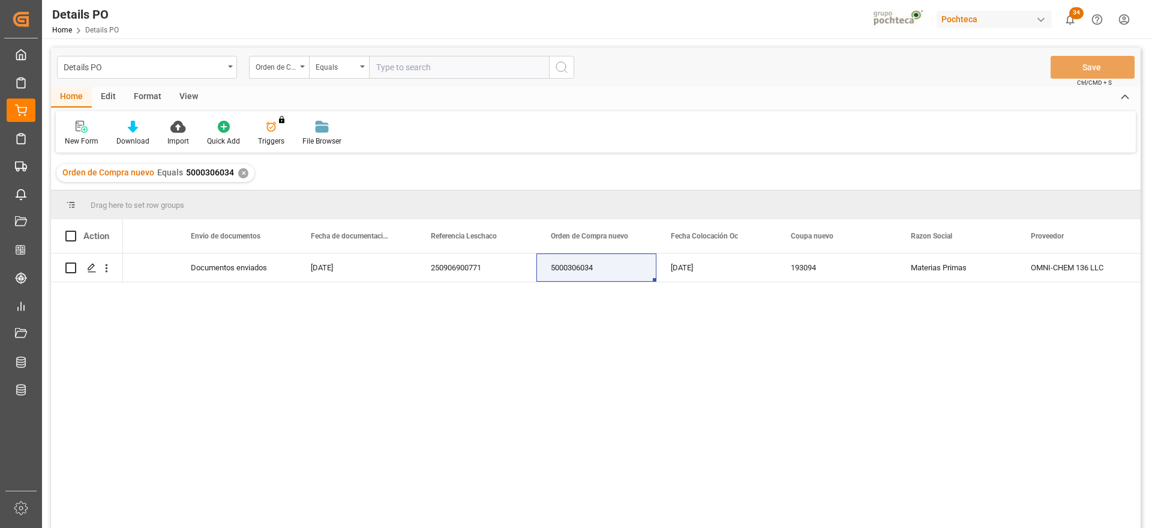
scroll to position [0, 787]
